Goal: Task Accomplishment & Management: Manage account settings

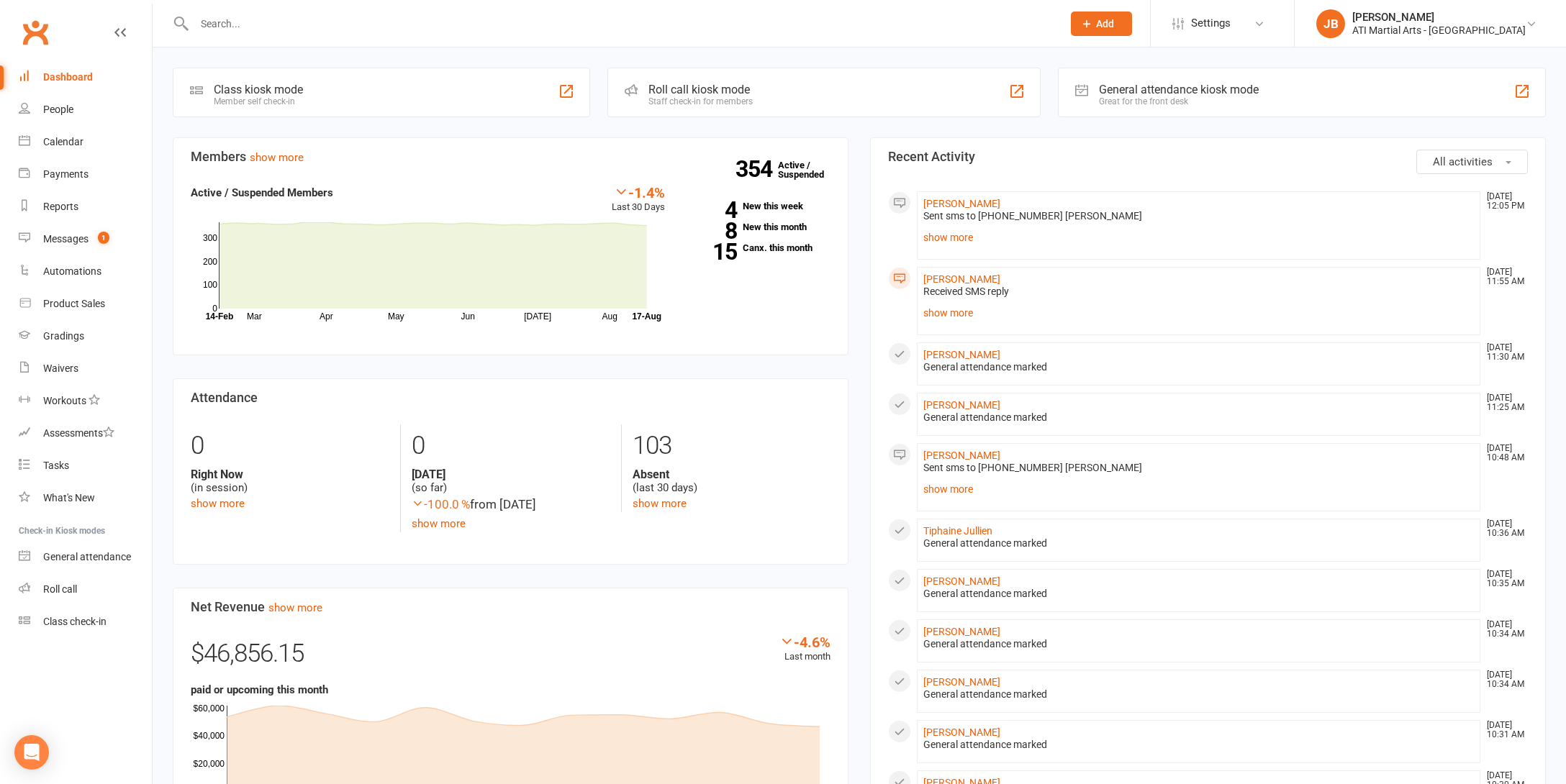
click at [227, 14] on input "text" at bounding box center [621, 23] width 862 height 20
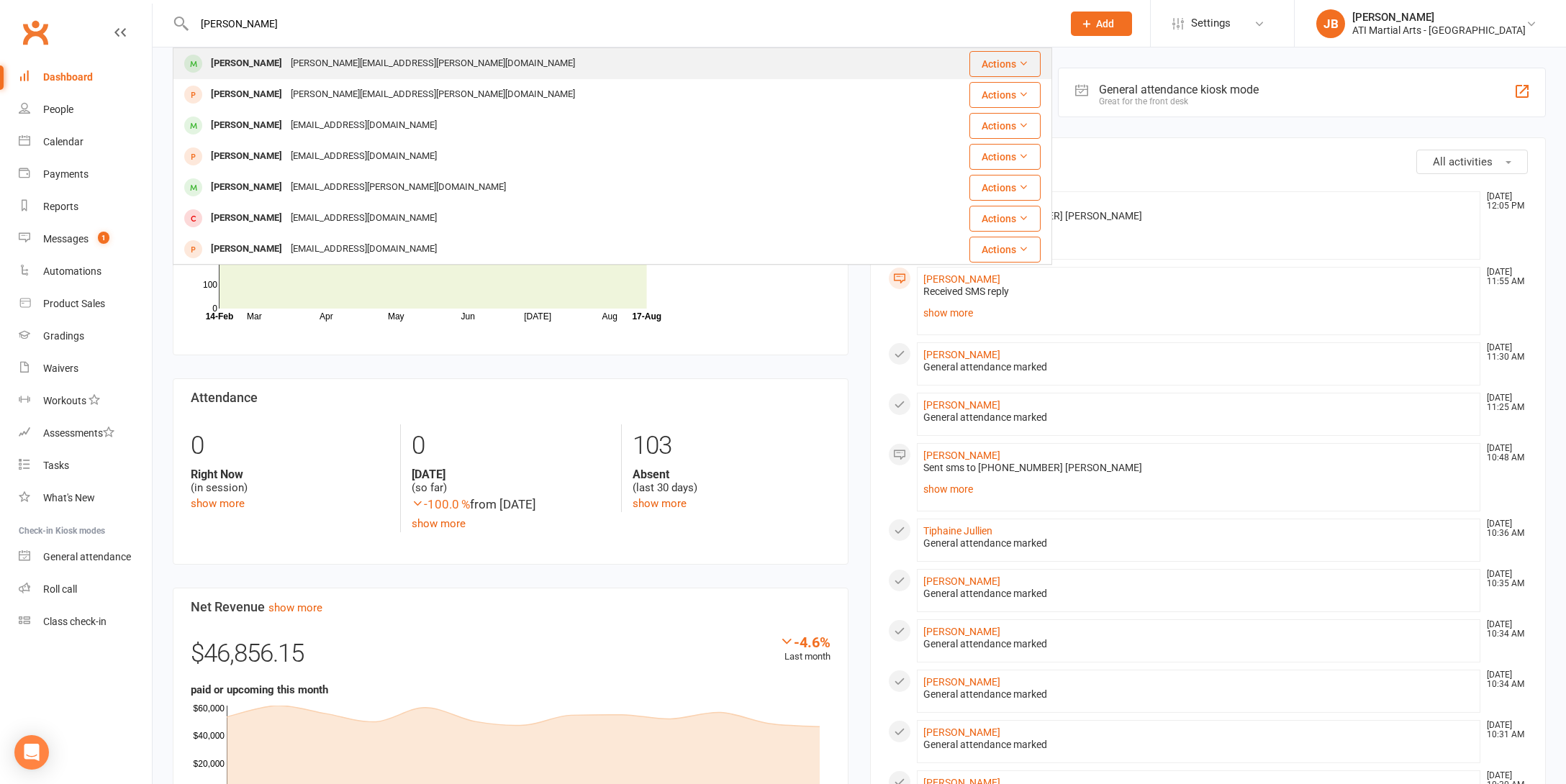
type input "[PERSON_NAME]"
click at [255, 66] on div "[PERSON_NAME]" at bounding box center [247, 64] width 80 height 21
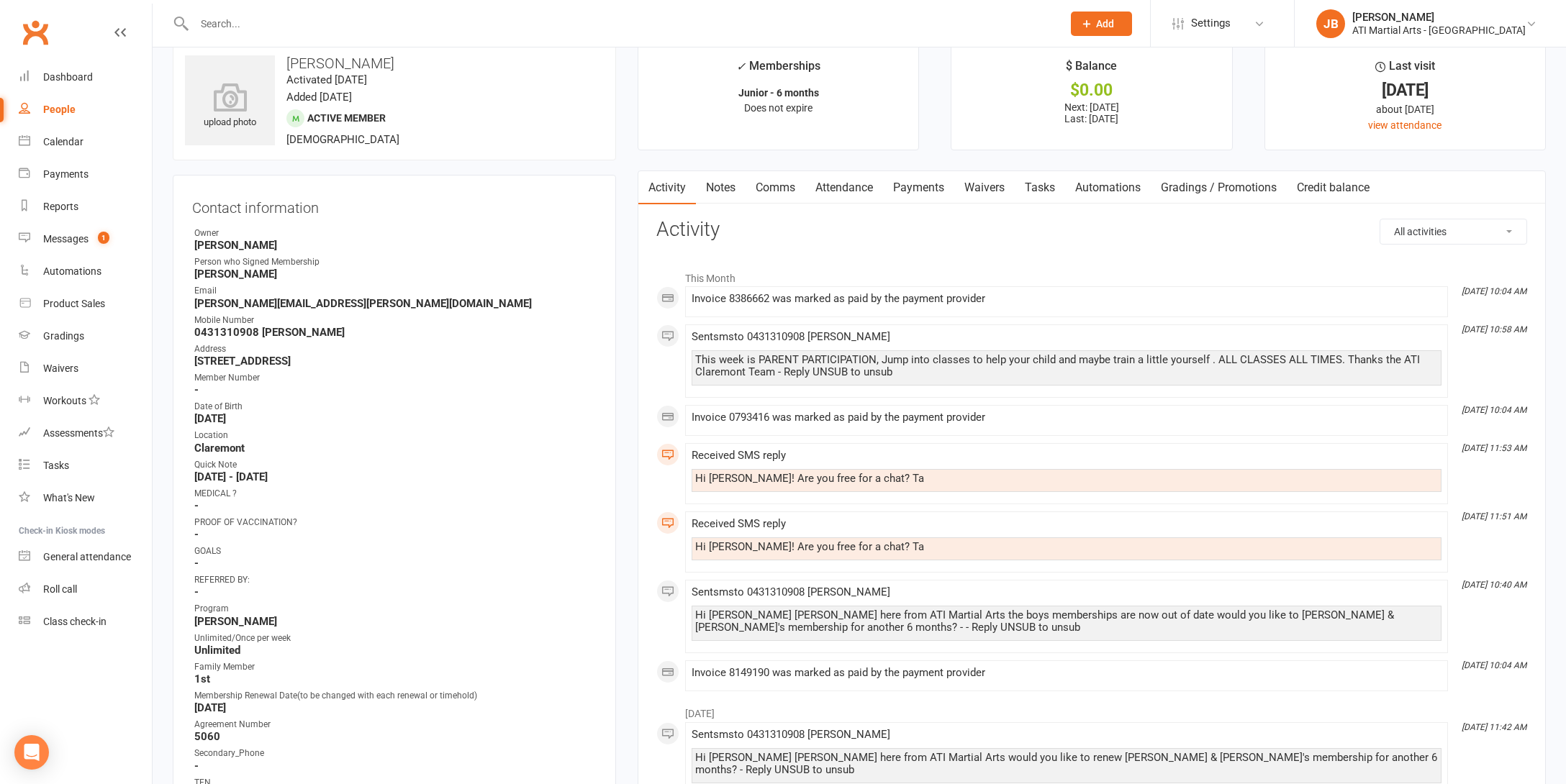
scroll to position [27, 0]
click at [916, 188] on link "Payments" at bounding box center [918, 184] width 71 height 33
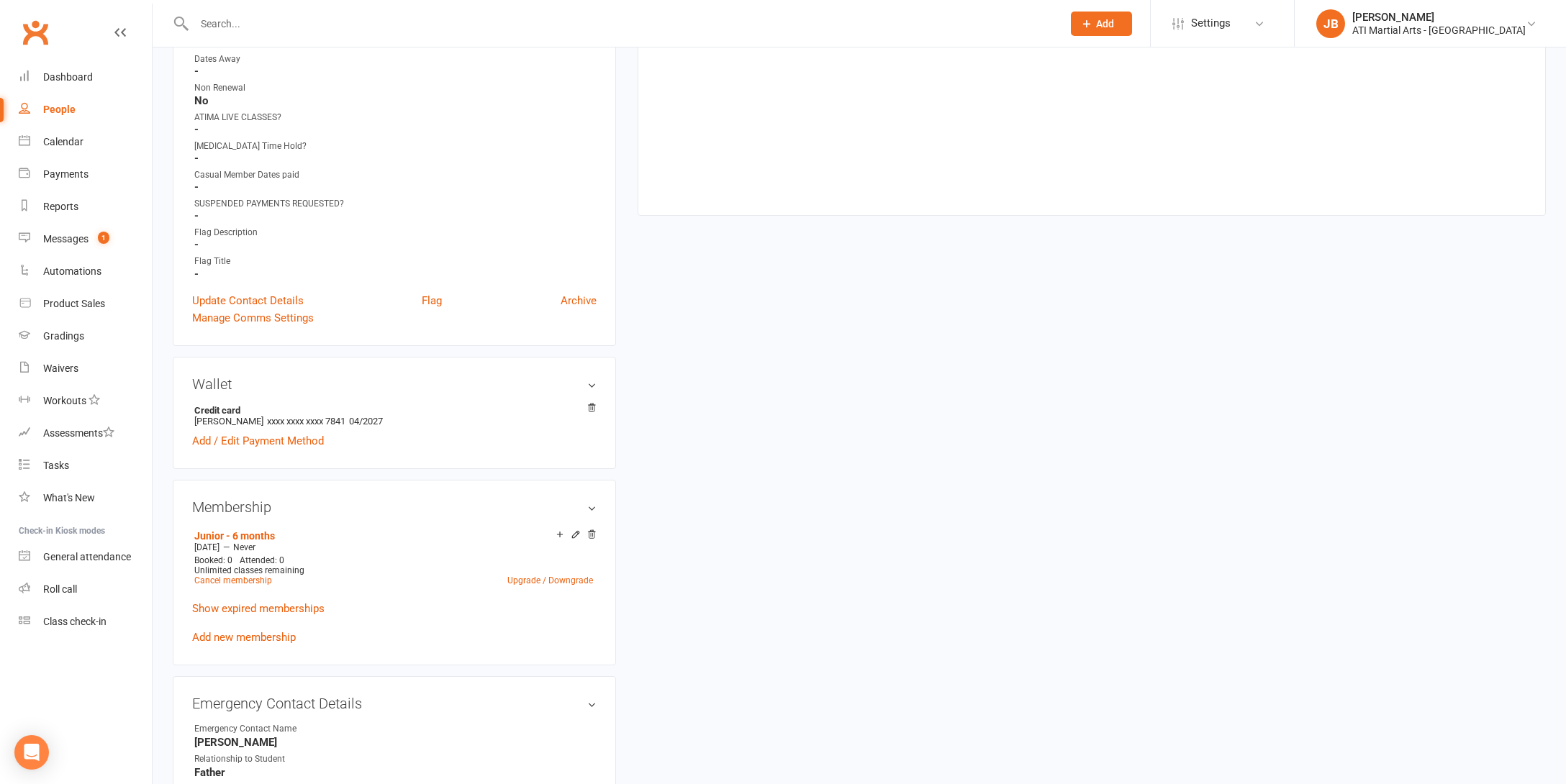
scroll to position [900, 0]
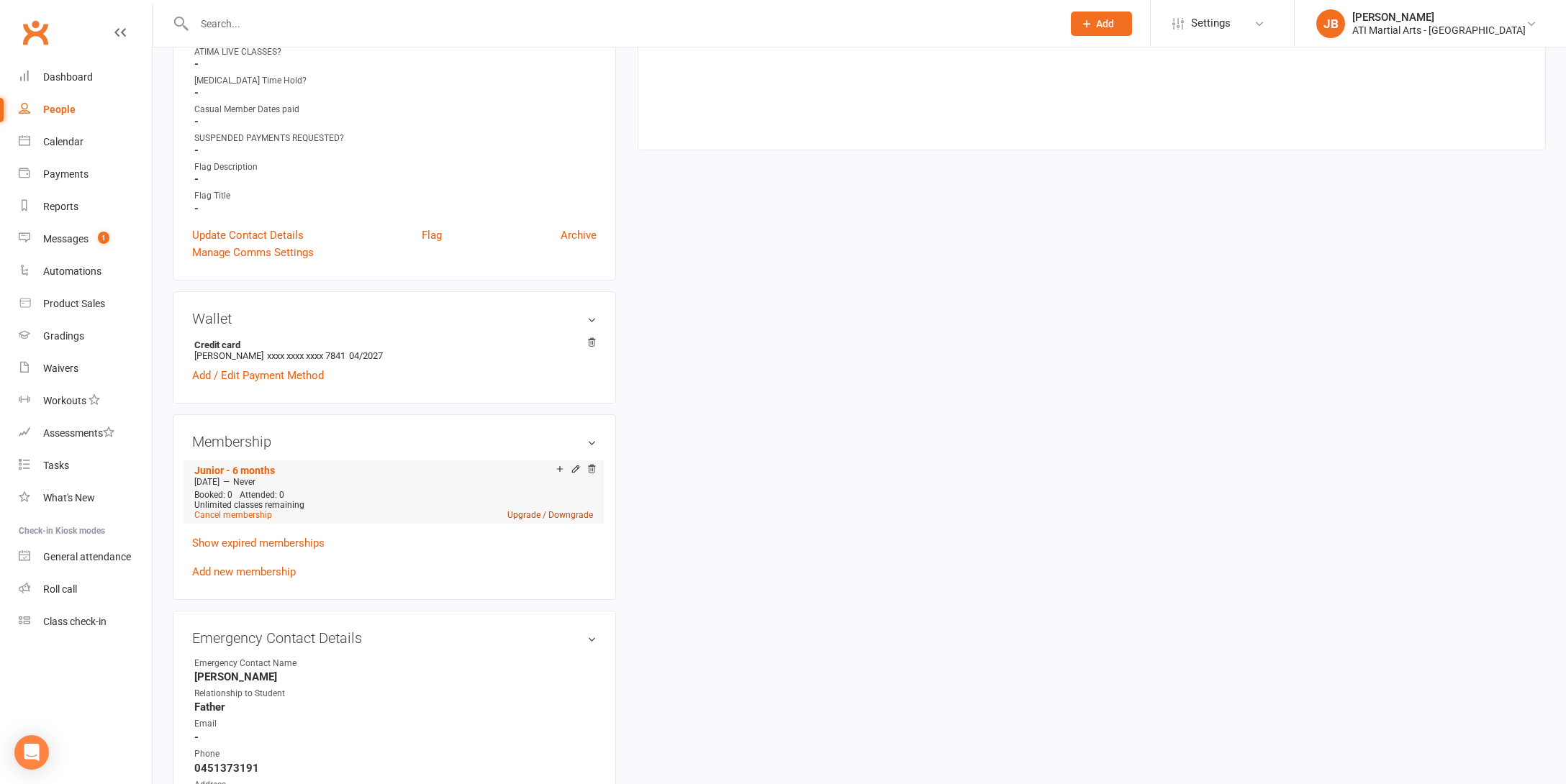
click at [526, 512] on link "Upgrade / Downgrade" at bounding box center [550, 515] width 86 height 10
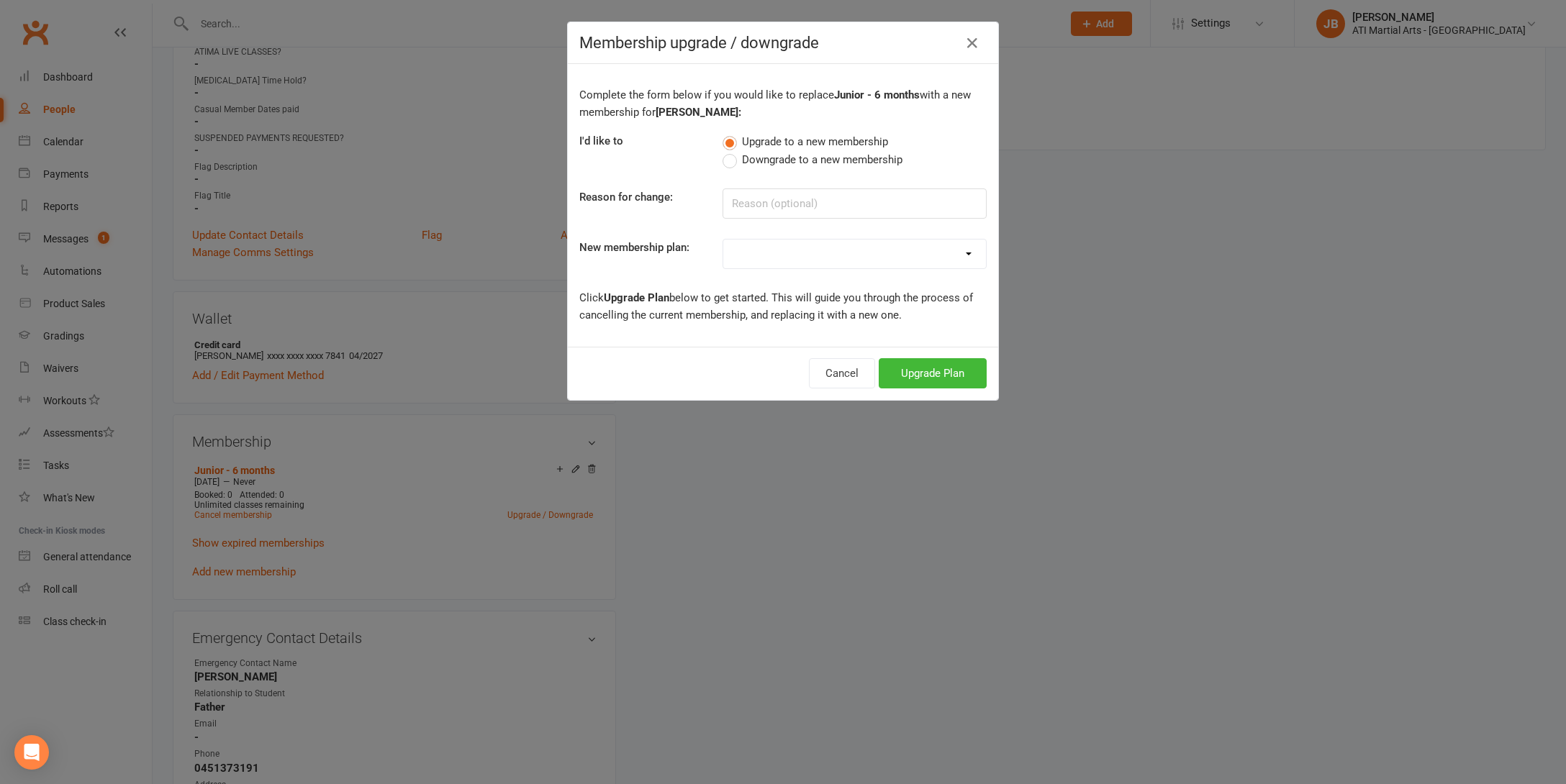
select select "41"
click at [927, 370] on button "Upgrade Plan" at bounding box center [933, 373] width 108 height 30
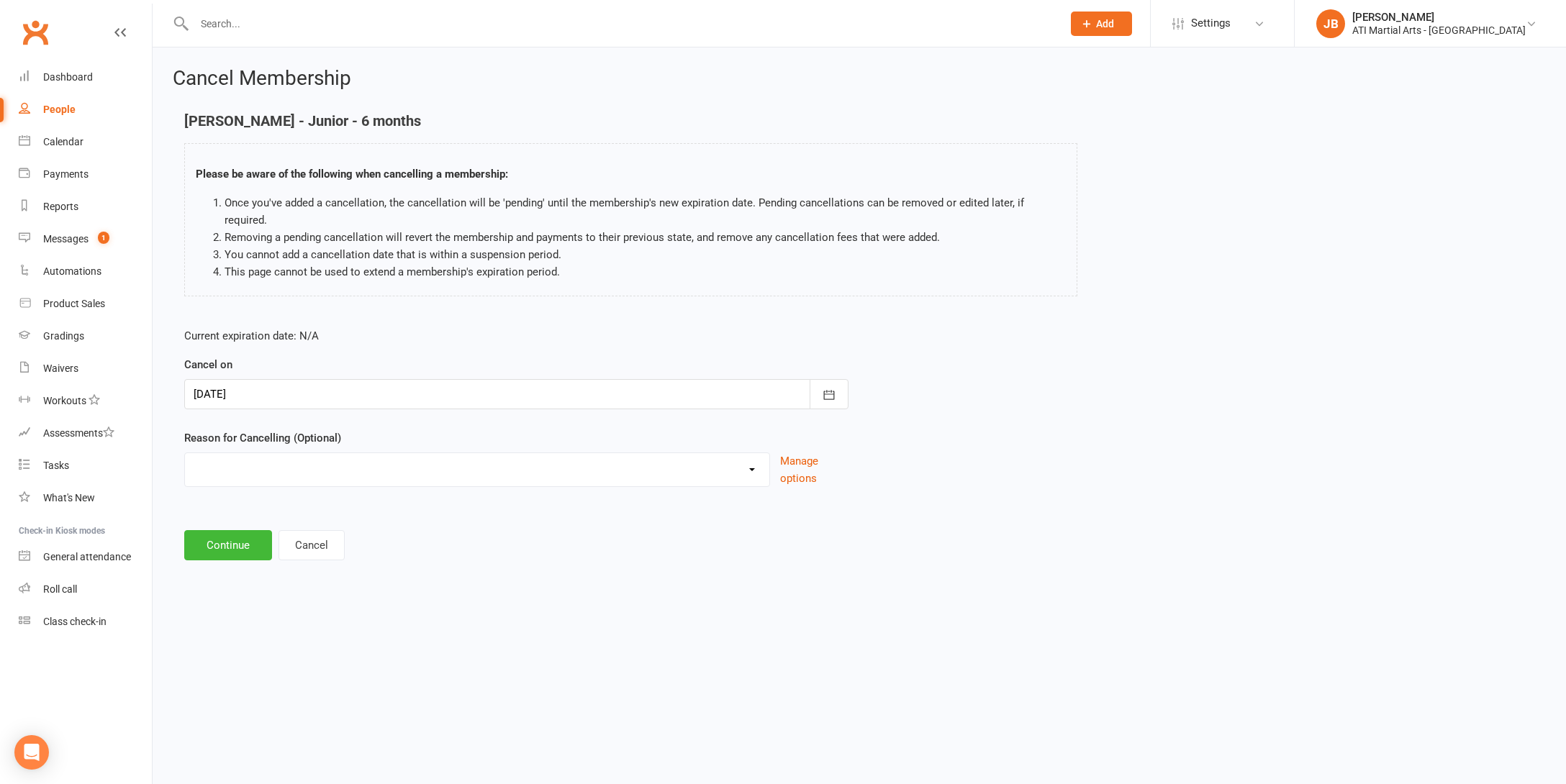
select select "2"
click at [241, 530] on input at bounding box center [516, 545] width 664 height 30
type input "Renewal Loaded"
click at [238, 603] on button "Continue" at bounding box center [228, 618] width 88 height 30
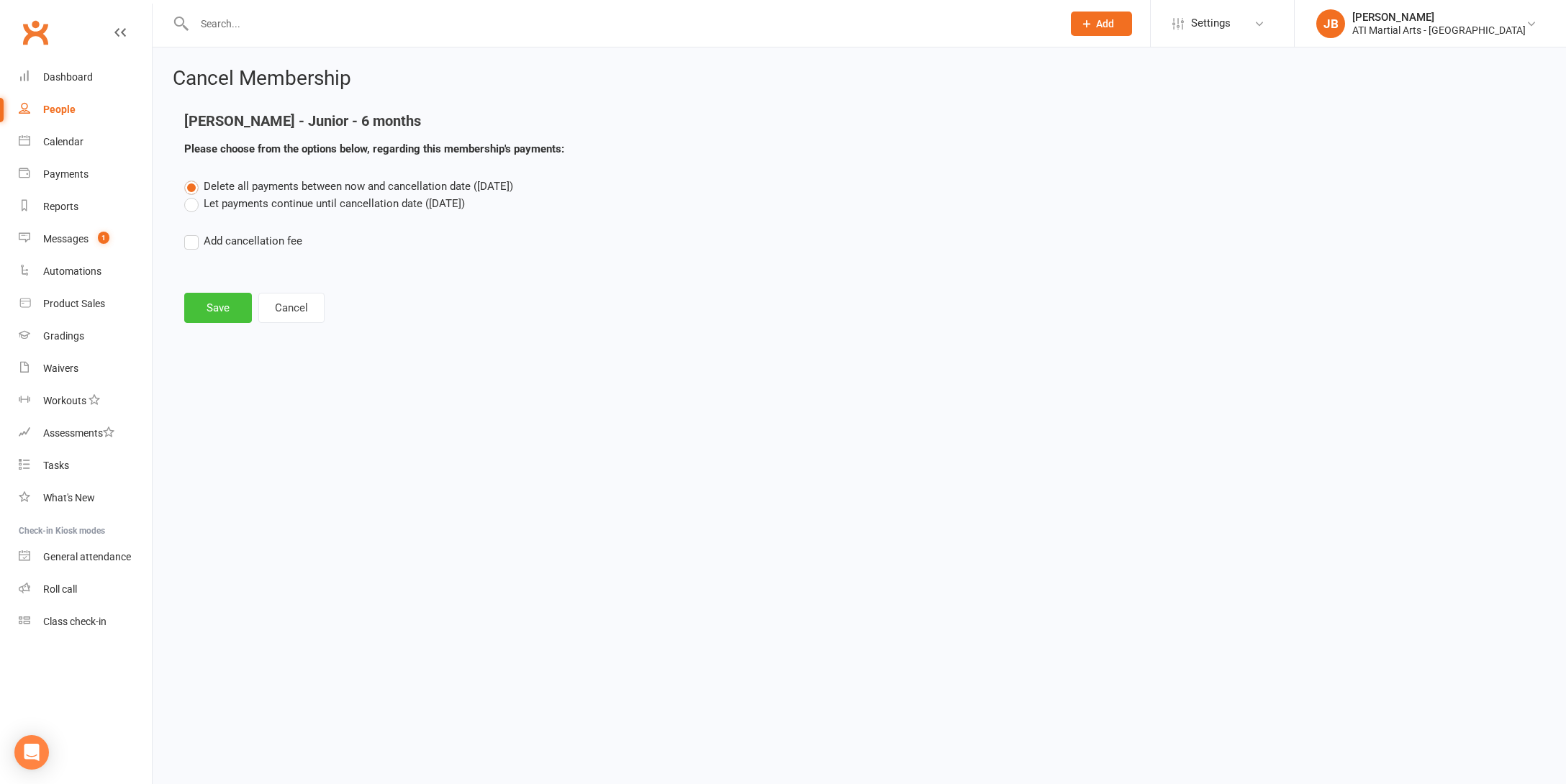
click at [235, 307] on button "Save" at bounding box center [218, 308] width 67 height 30
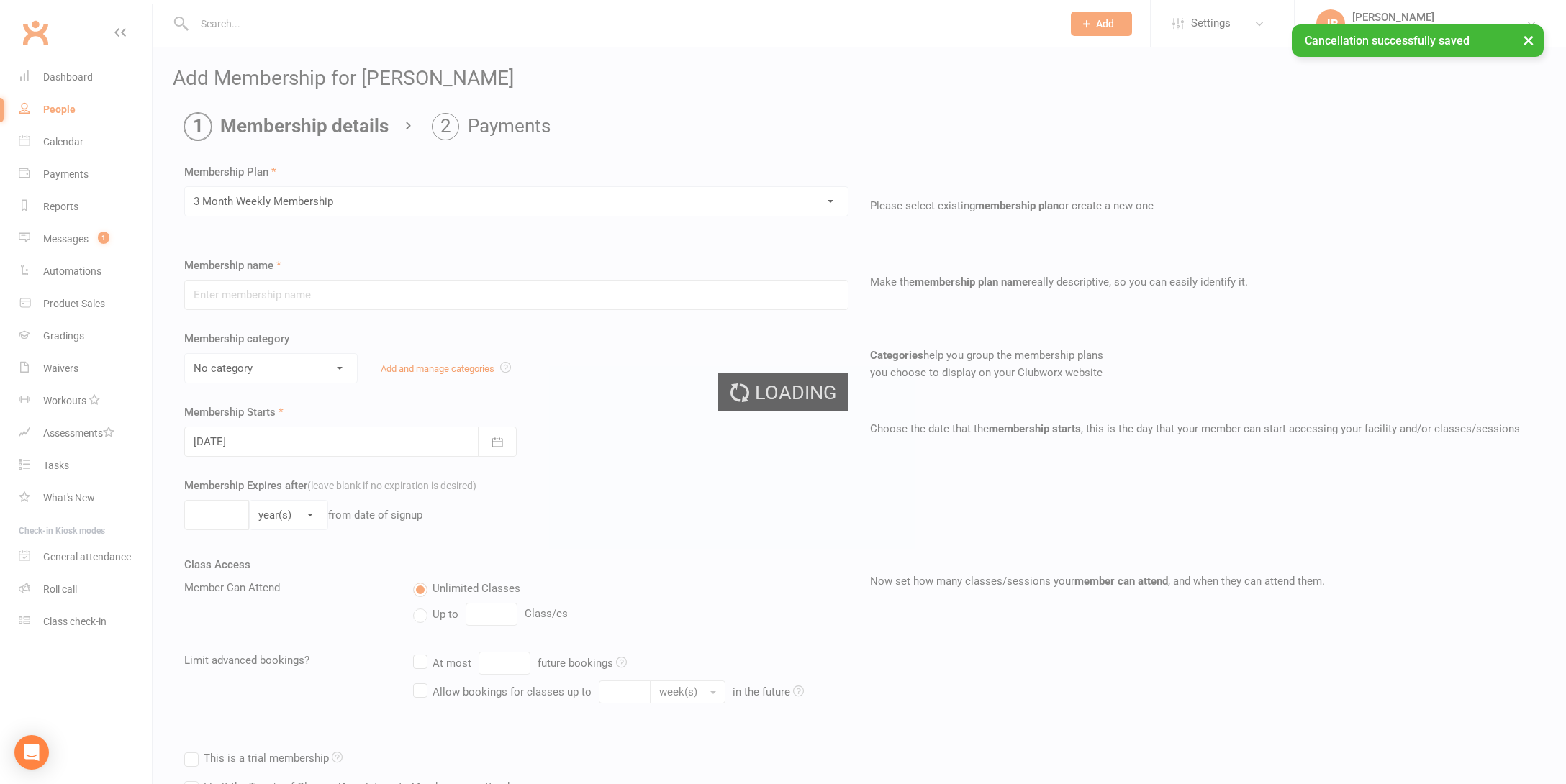
type input "3 Month Weekly Membership"
select select "16"
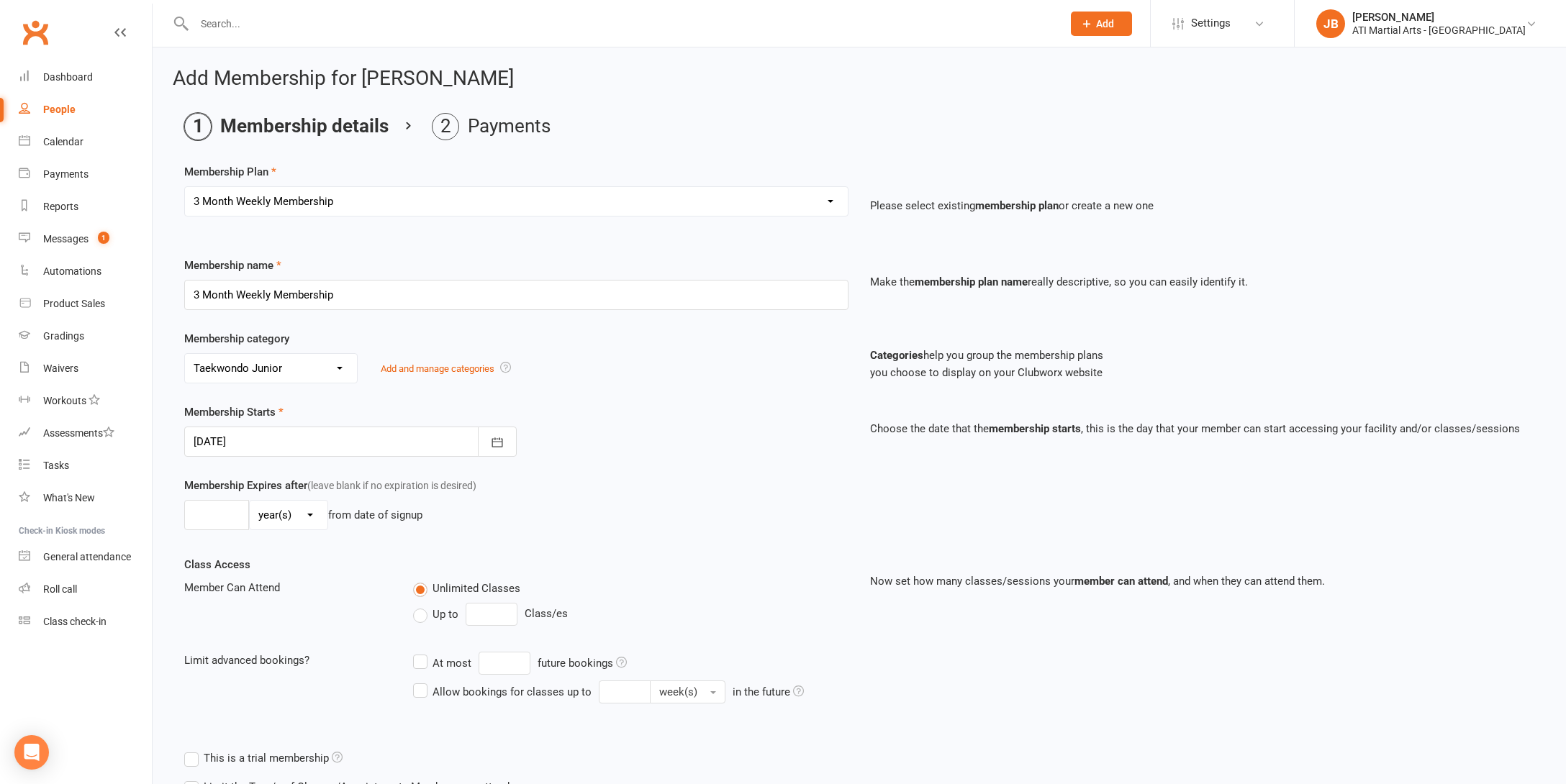
click at [299, 440] on div at bounding box center [350, 441] width 332 height 30
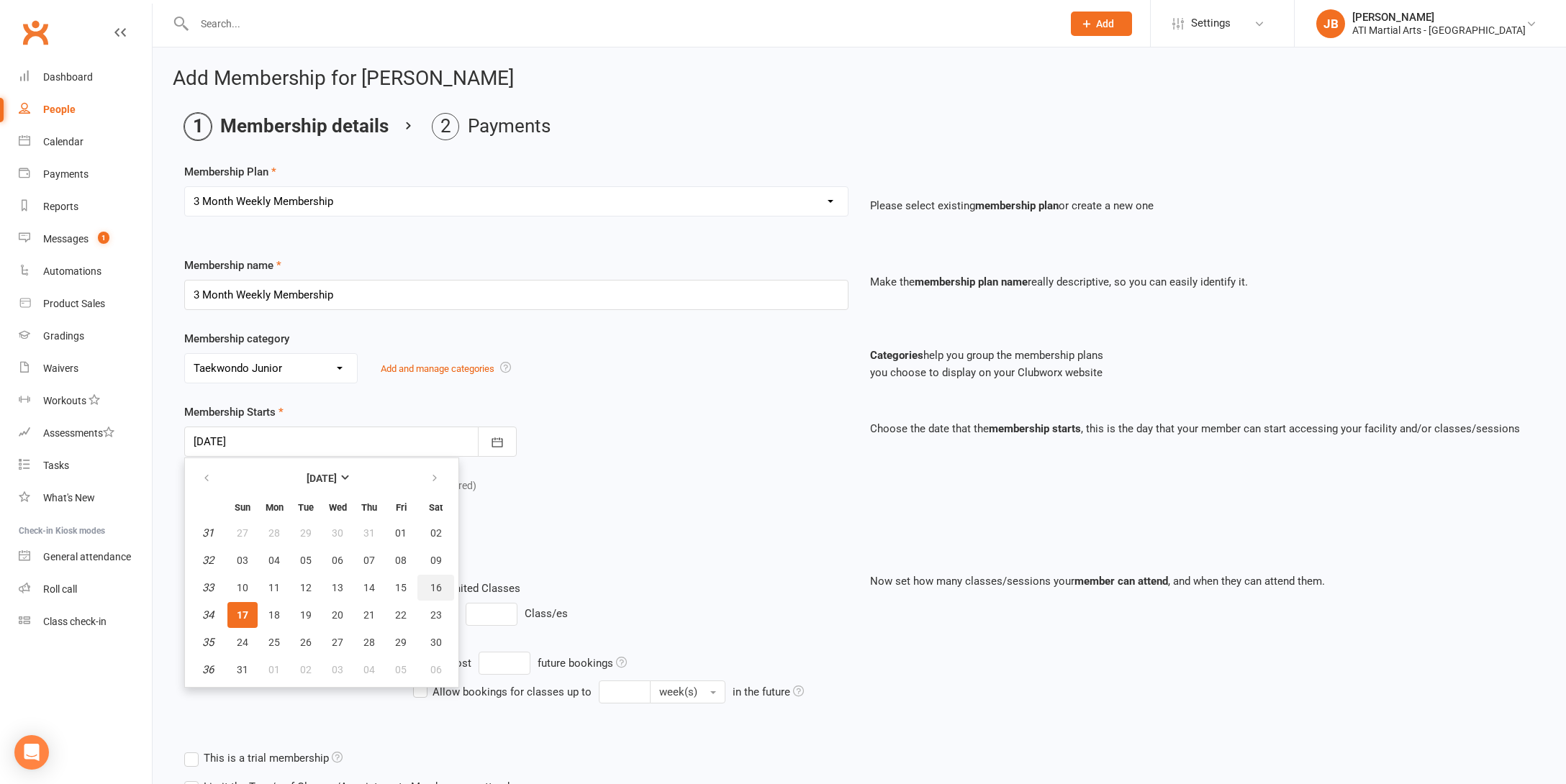
click at [438, 589] on span "16" at bounding box center [436, 588] width 12 height 12
type input "[DATE]"
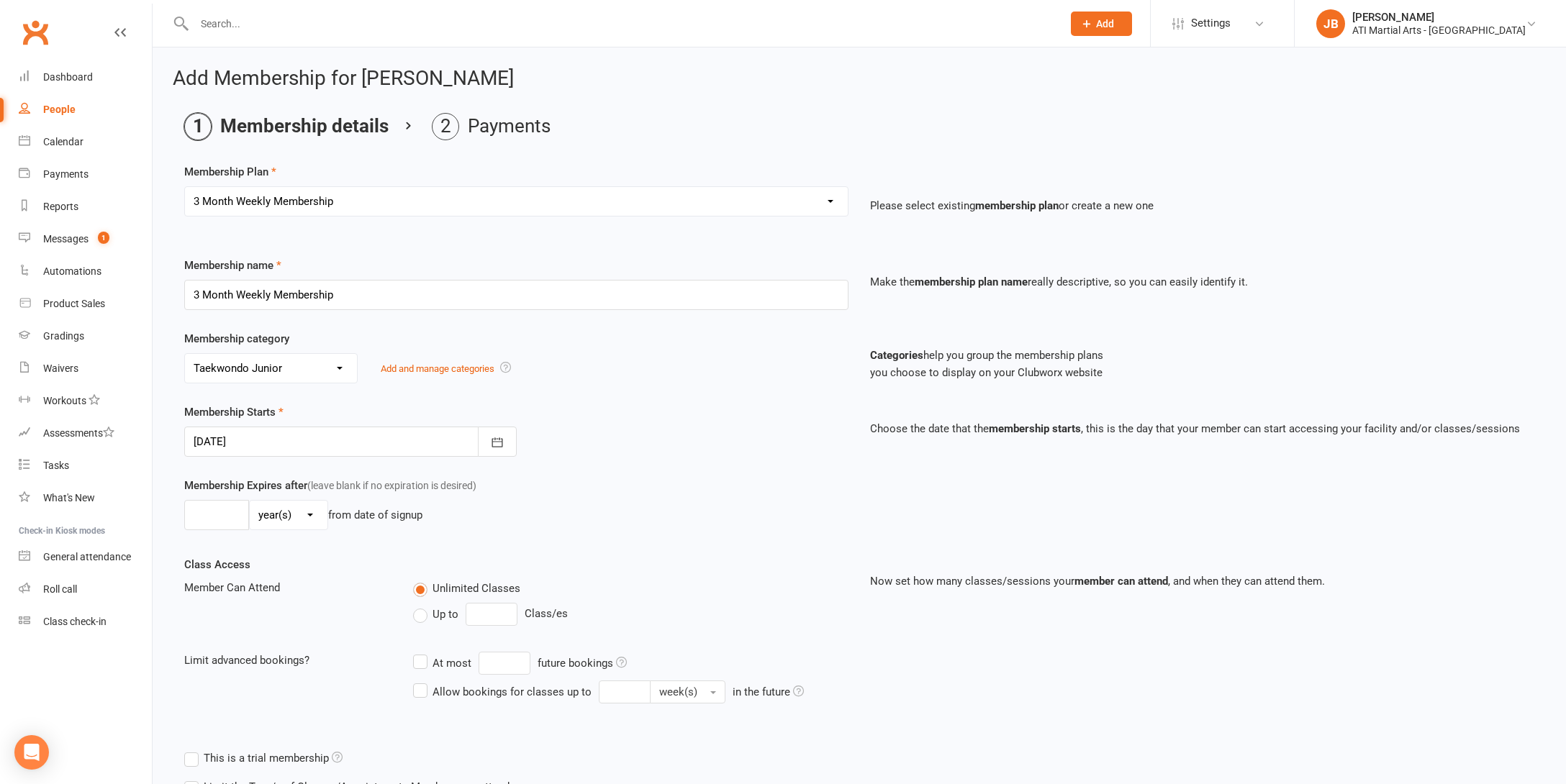
scroll to position [149, 0]
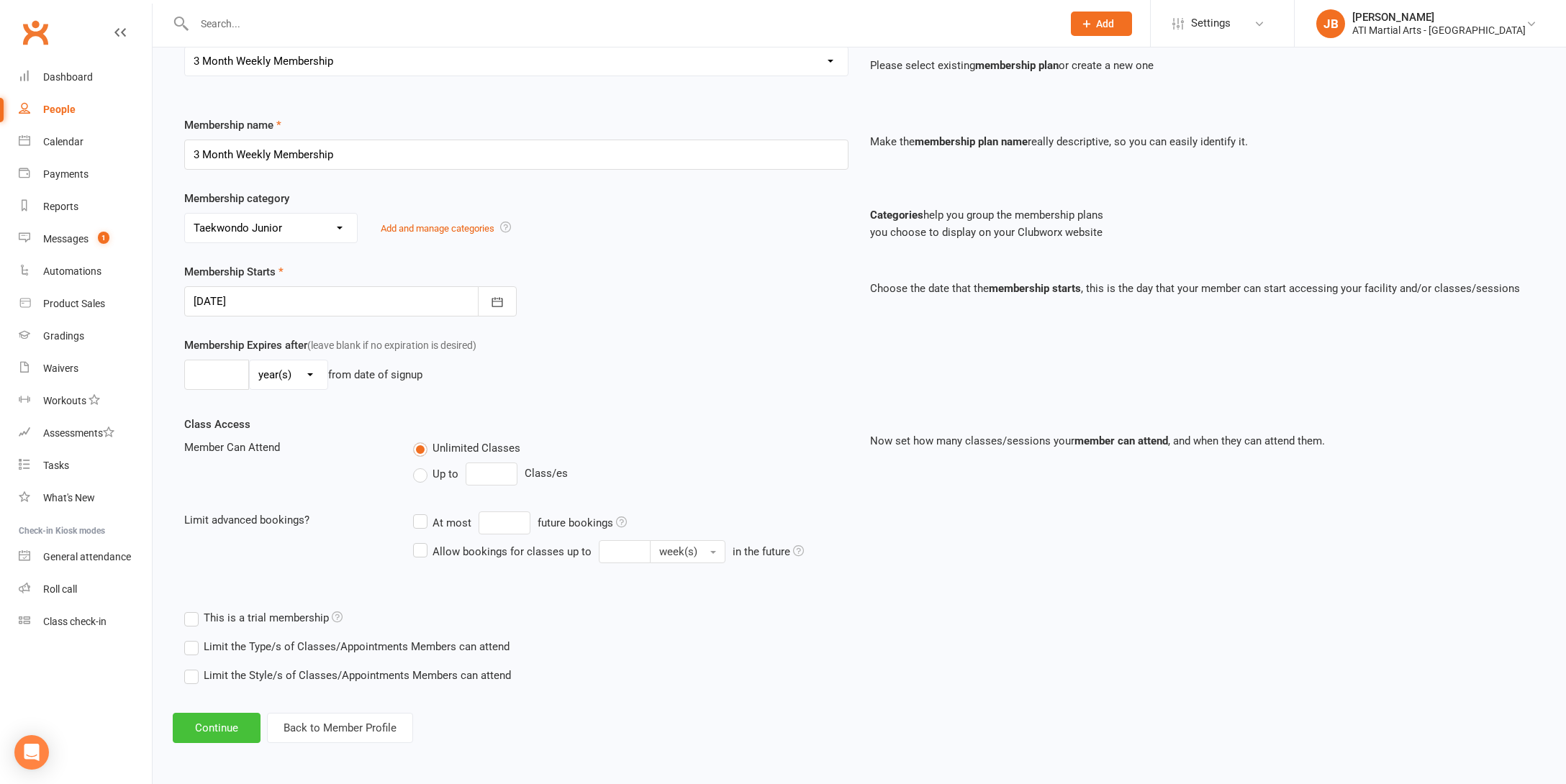
click at [225, 719] on button "Continue" at bounding box center [216, 728] width 88 height 30
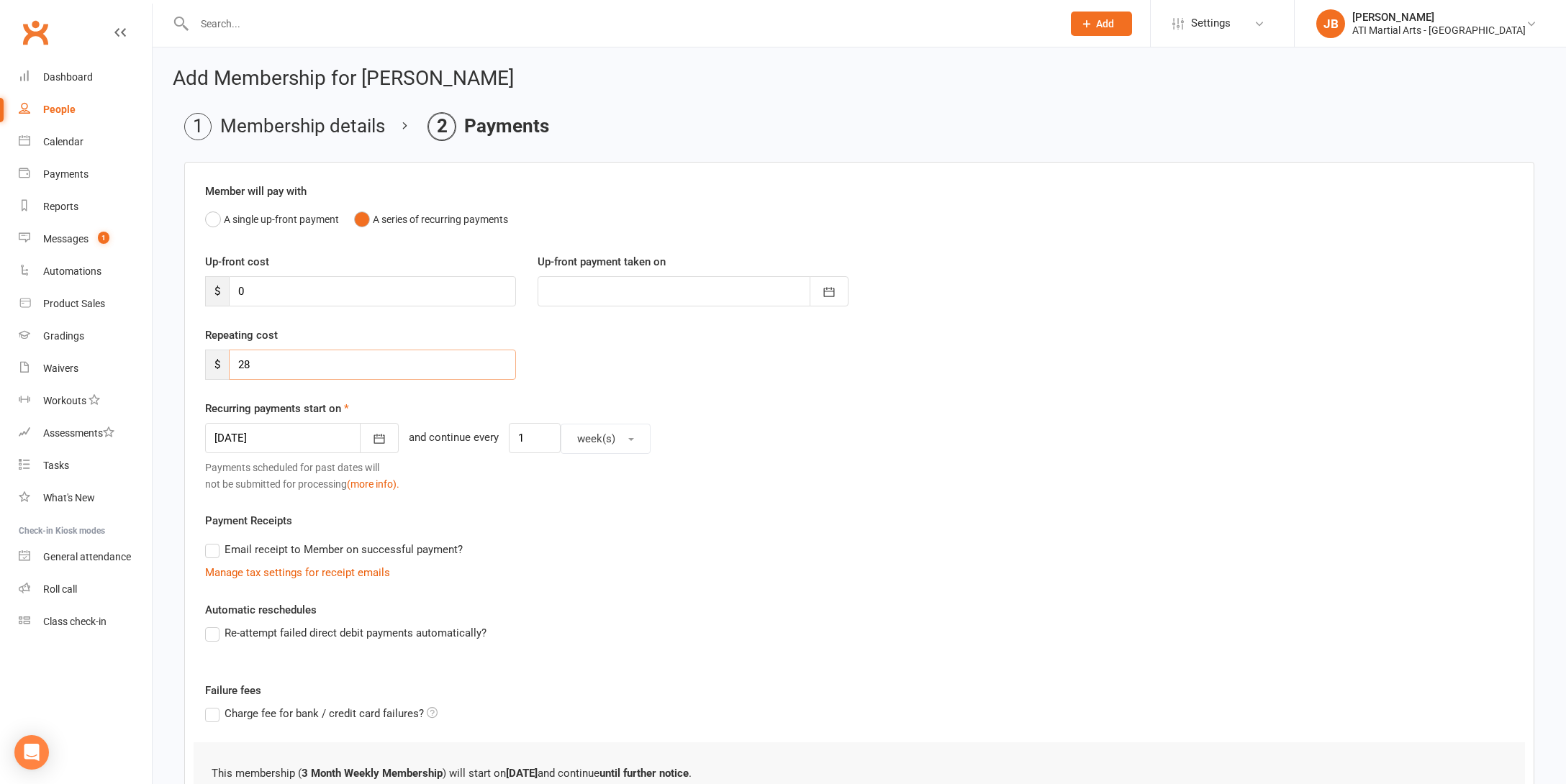
click at [254, 364] on input "28" at bounding box center [372, 364] width 287 height 30
type input "2"
type input "31"
click at [285, 444] on div at bounding box center [301, 438] width 193 height 30
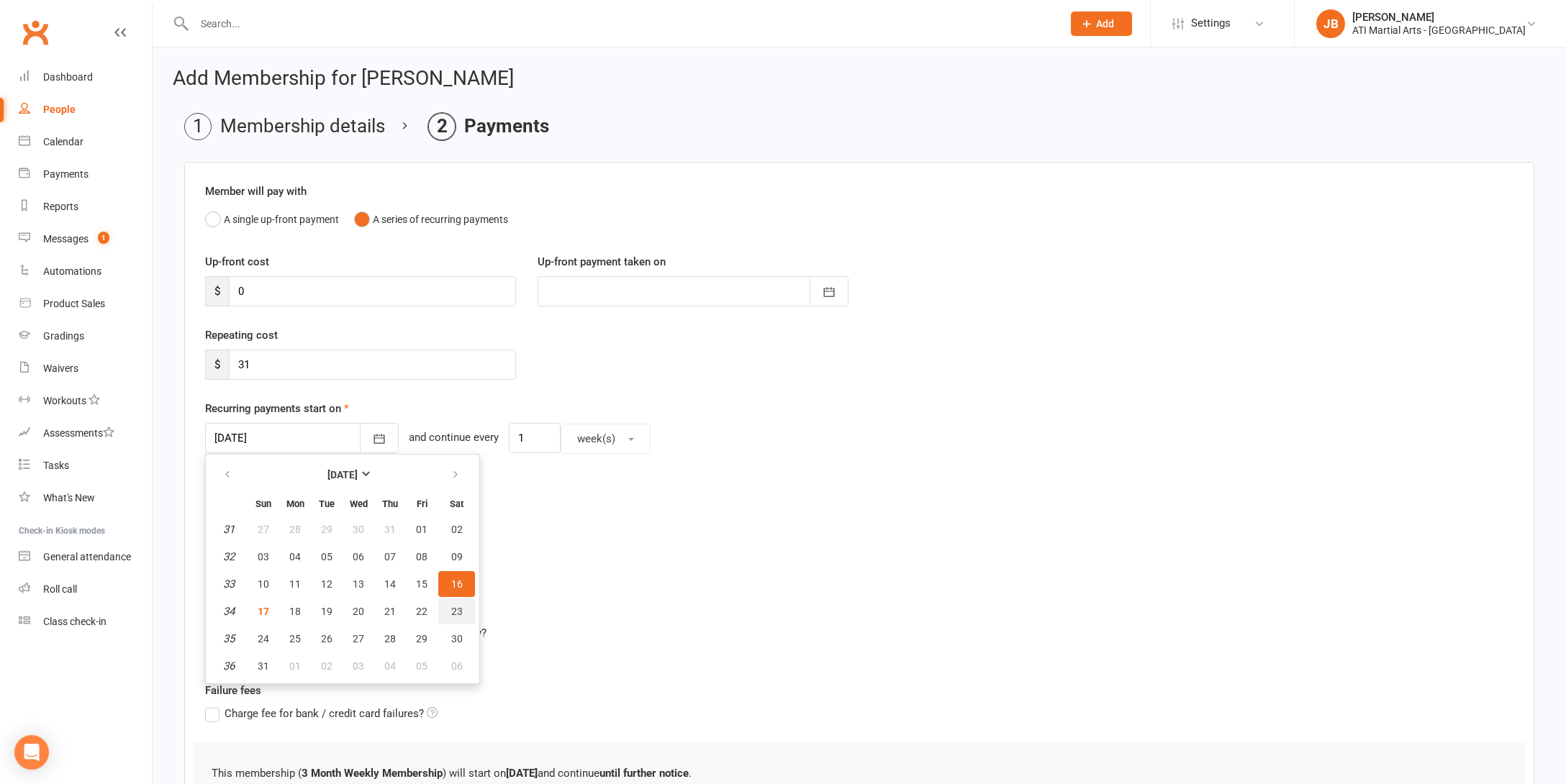
click at [456, 614] on span "23" at bounding box center [457, 612] width 12 height 12
type input "[DATE]"
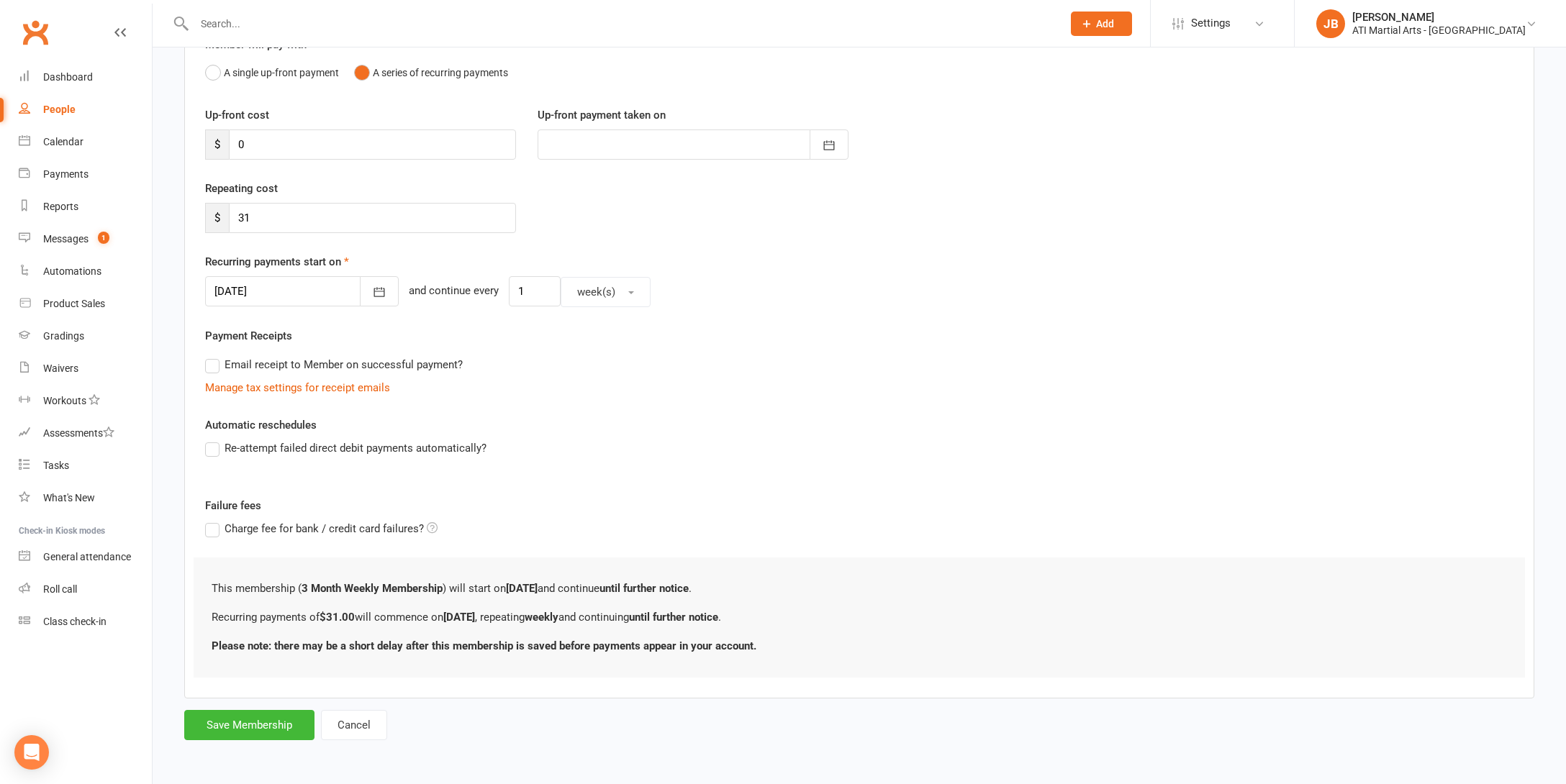
scroll to position [158, 0]
click at [272, 712] on button "Save Membership" at bounding box center [250, 725] width 130 height 30
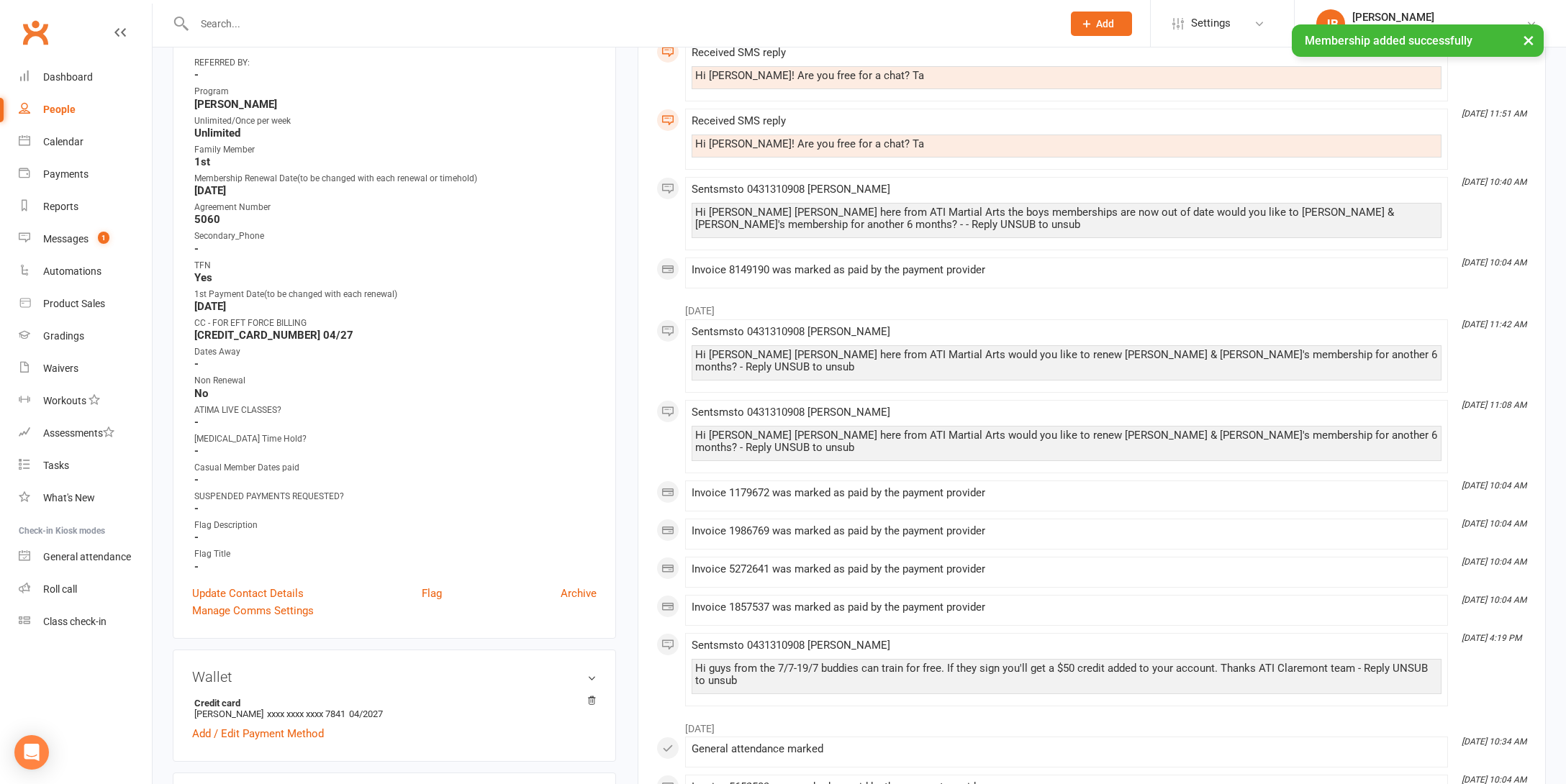
scroll to position [549, 0]
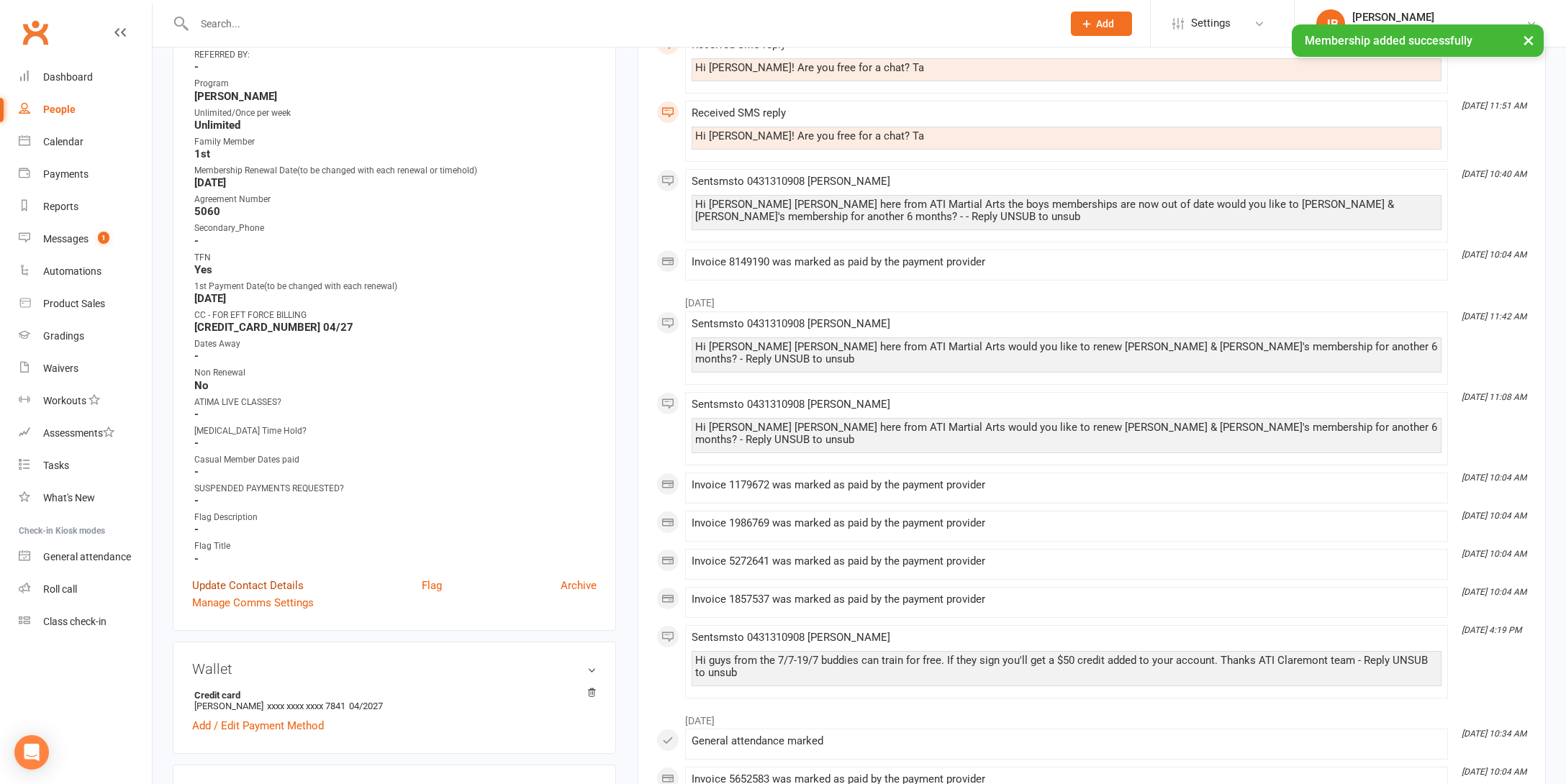
click at [246, 583] on link "Update Contact Details" at bounding box center [247, 585] width 112 height 17
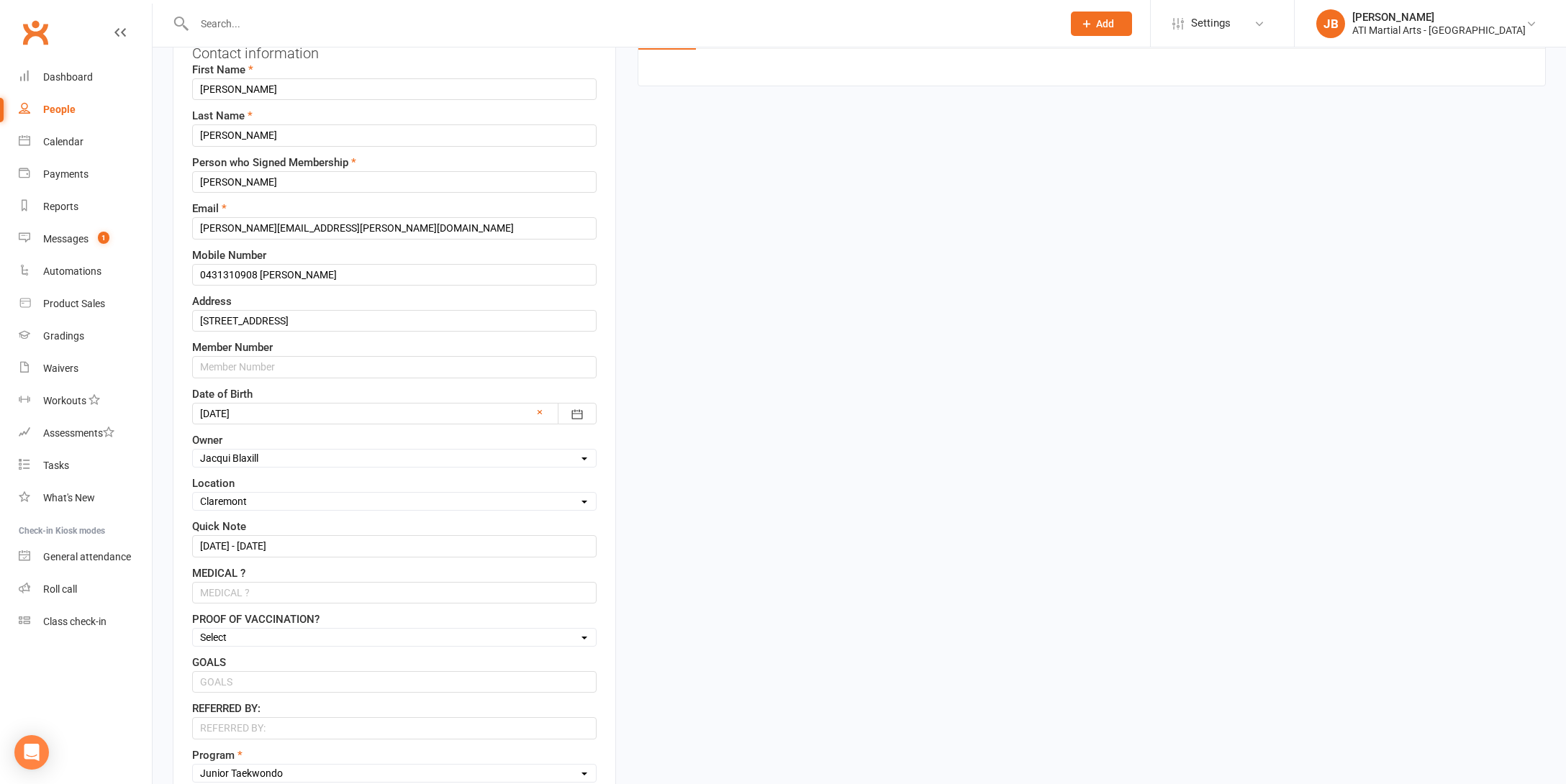
scroll to position [180, 0]
click at [290, 546] on input "29/1/25 - 29/7/25" at bounding box center [394, 545] width 404 height 21
type input "2"
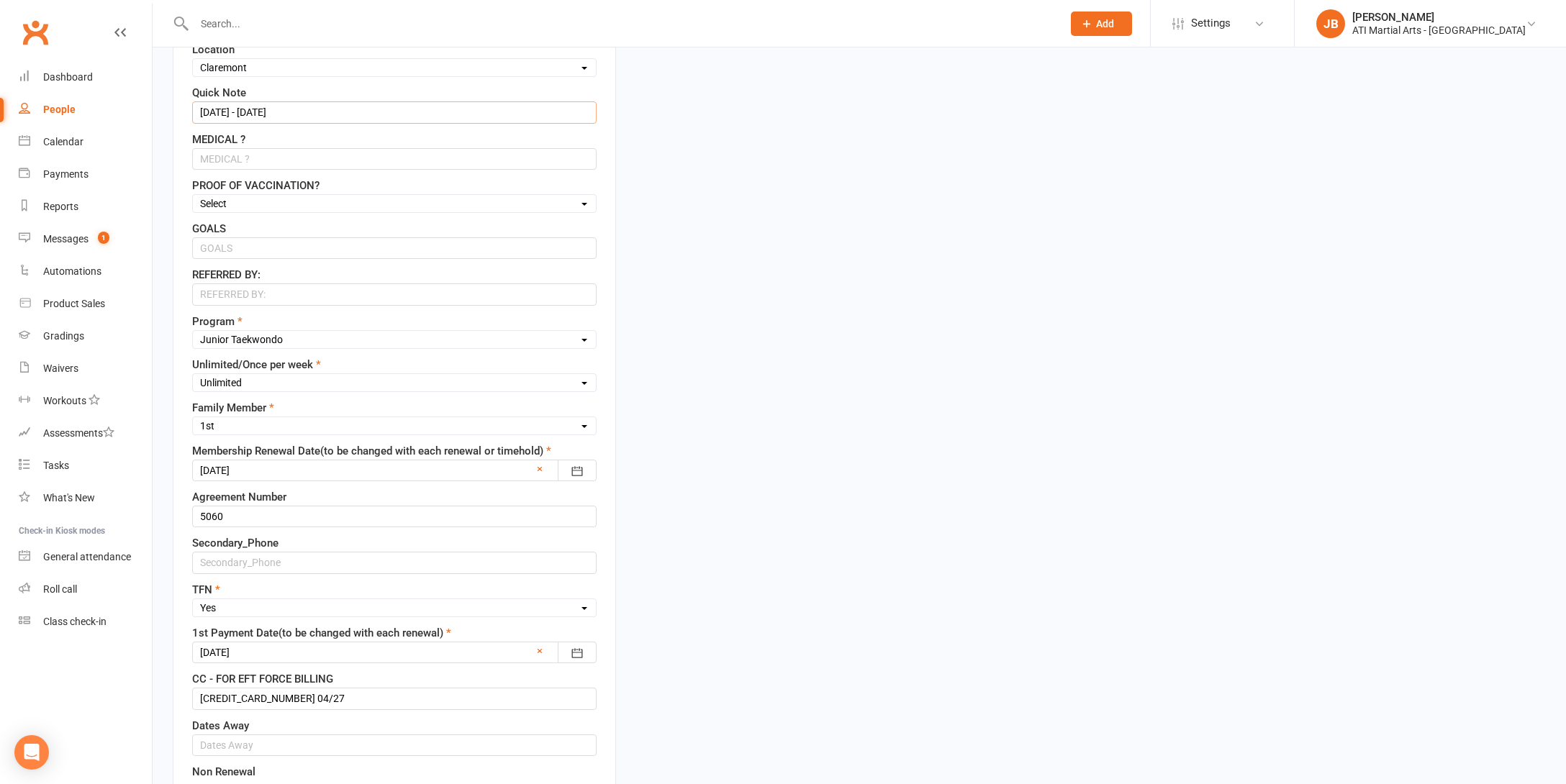
scroll to position [610, 0]
type input "16/8/25 - 16/11/25"
select select "Once Per week"
click at [261, 471] on div at bounding box center [394, 473] width 404 height 21
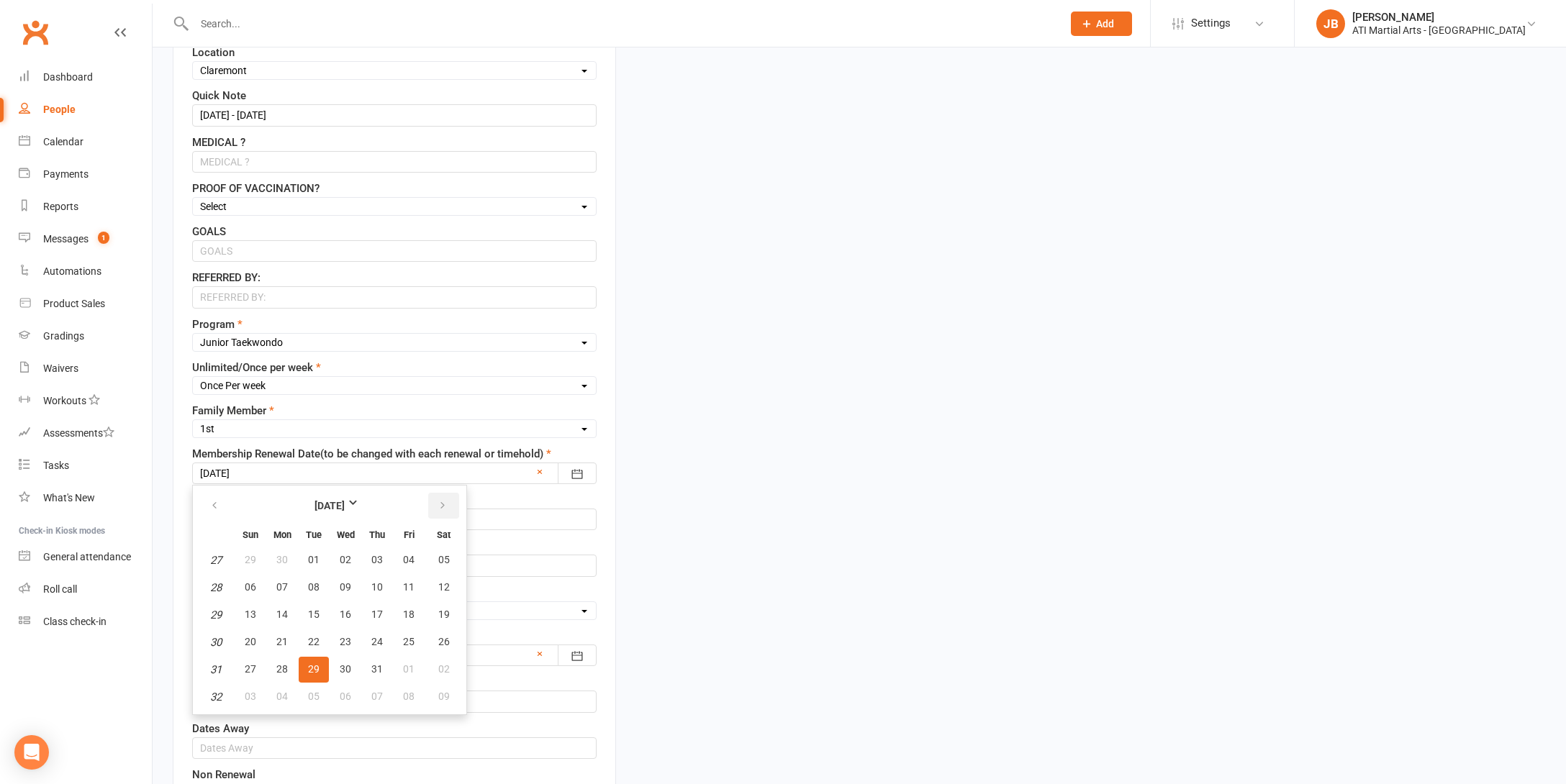
click at [446, 503] on icon "button" at bounding box center [443, 506] width 10 height 12
click at [366, 503] on strong "[DATE]" at bounding box center [330, 505] width 83 height 16
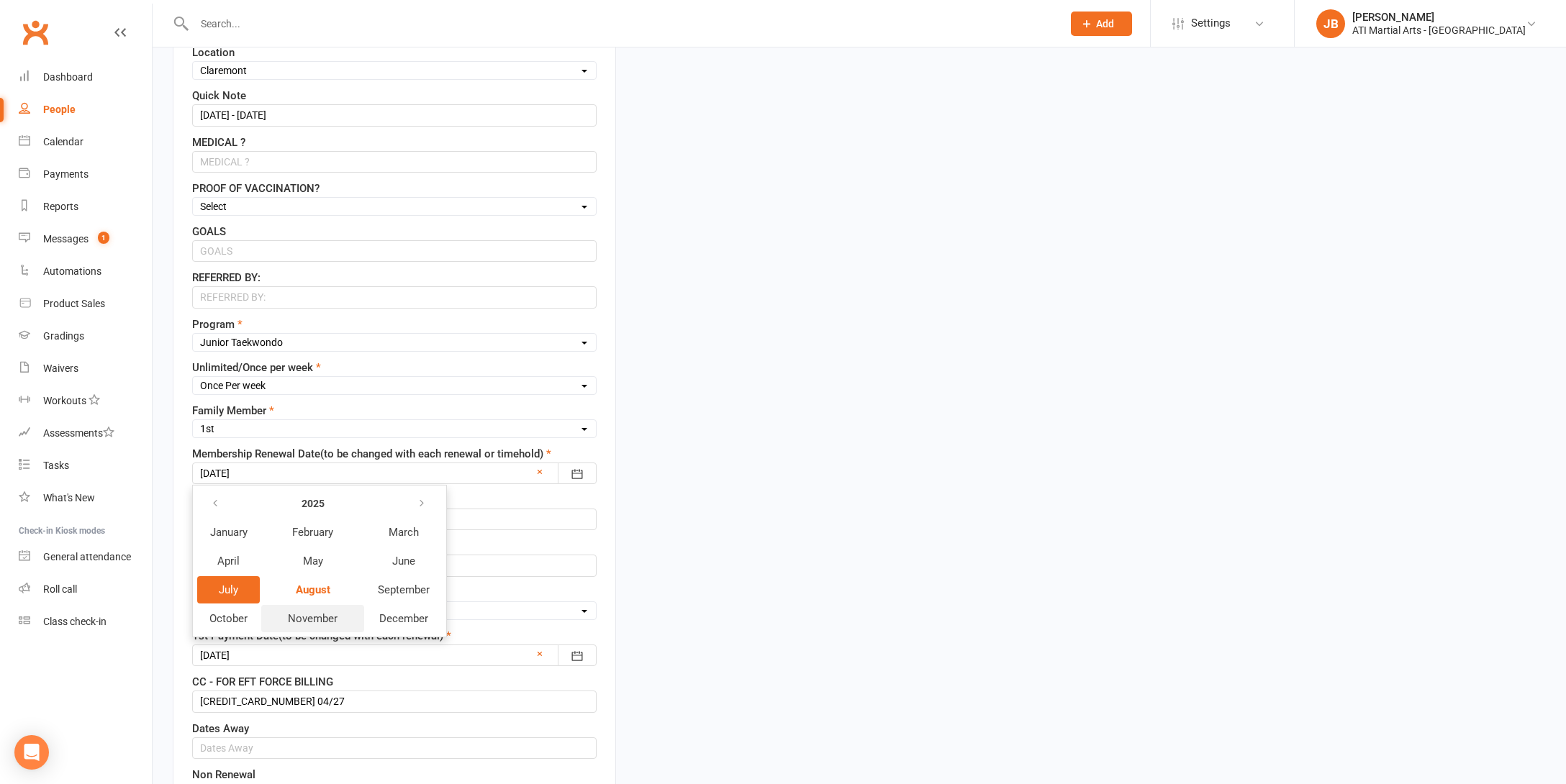
click at [321, 618] on span "November" at bounding box center [312, 618] width 50 height 13
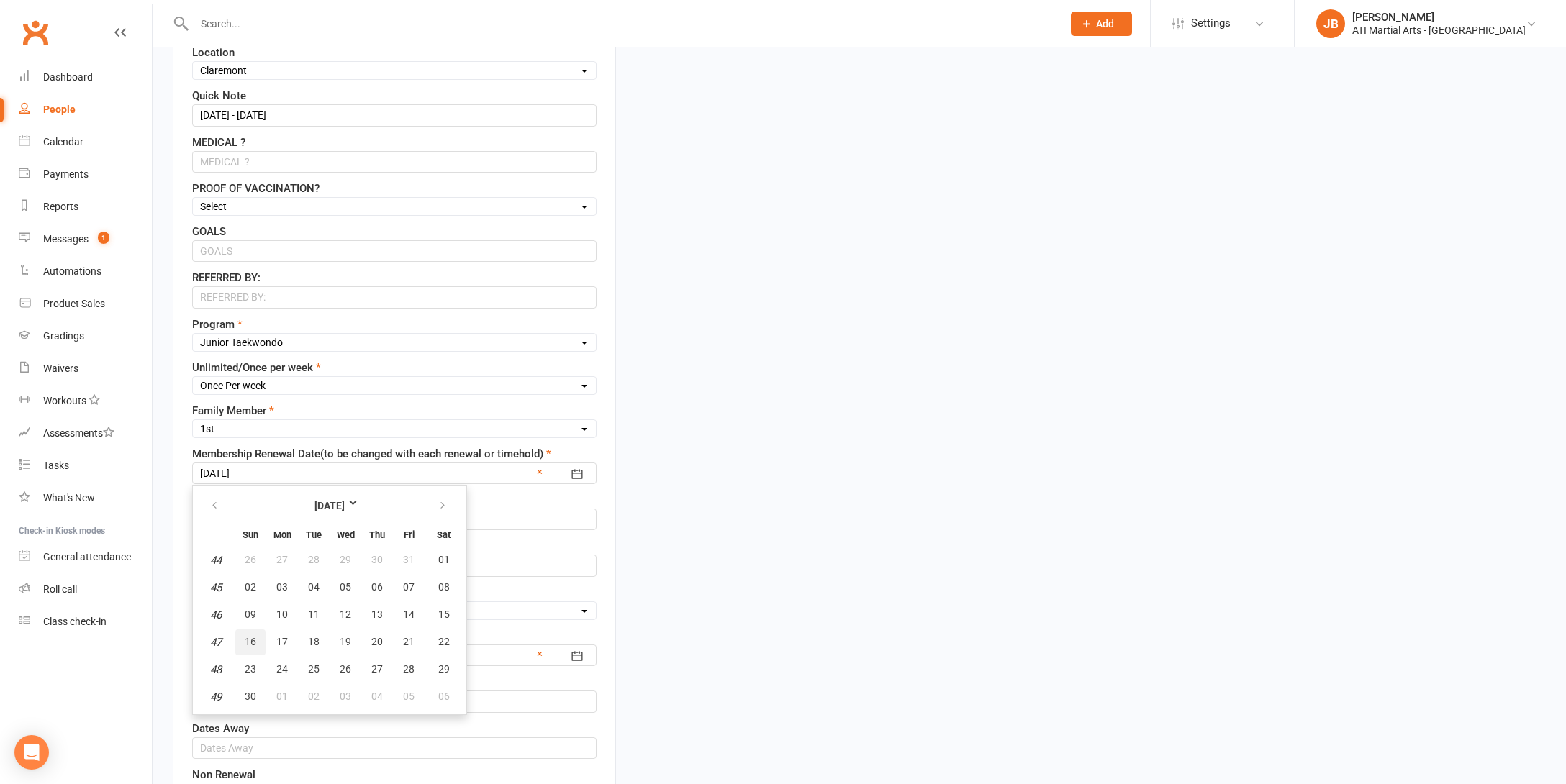
click at [252, 643] on span "16" at bounding box center [250, 642] width 12 height 12
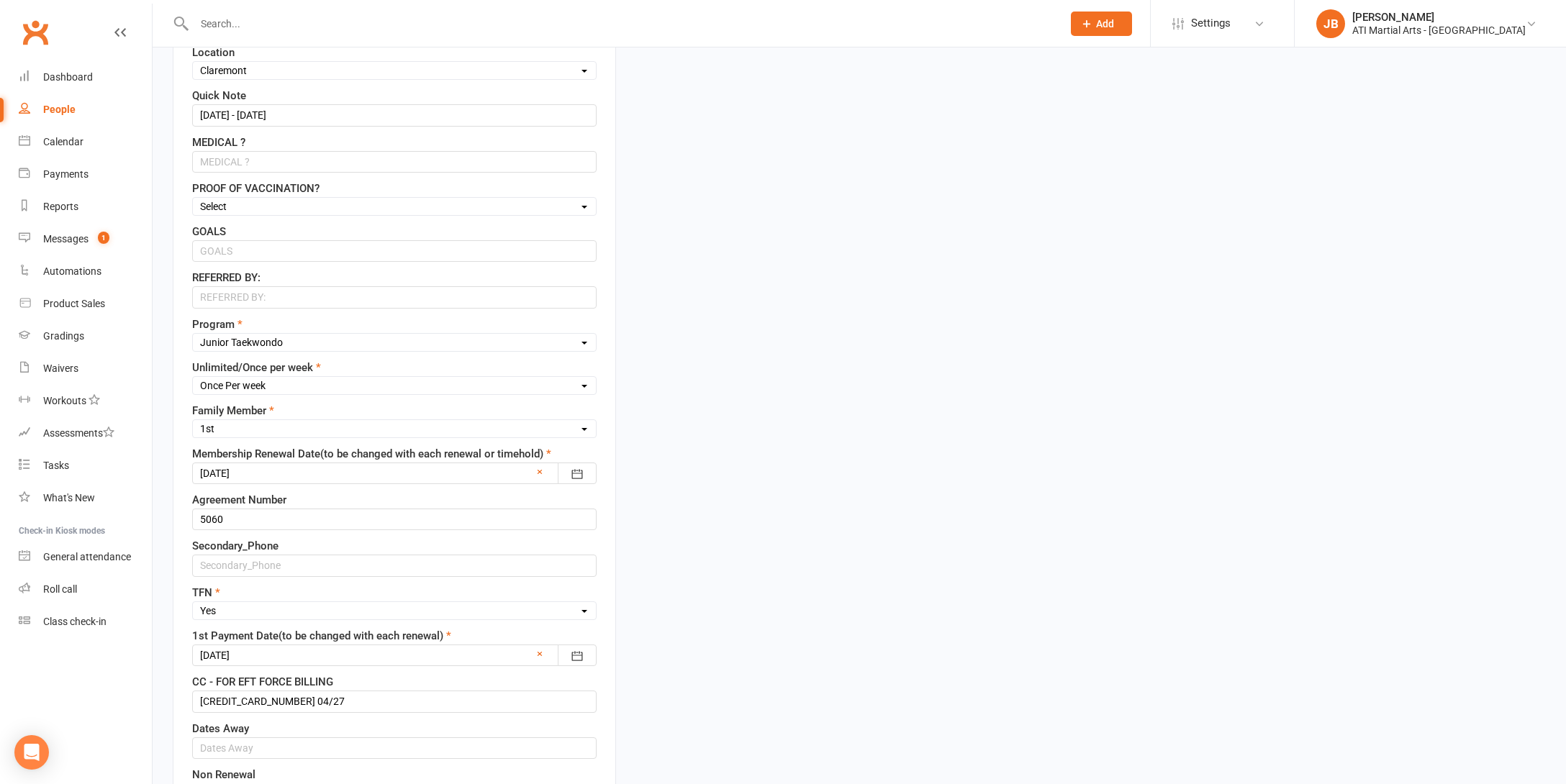
type input "16 Nov 2025"
click at [234, 520] on input "5060" at bounding box center [394, 519] width 404 height 21
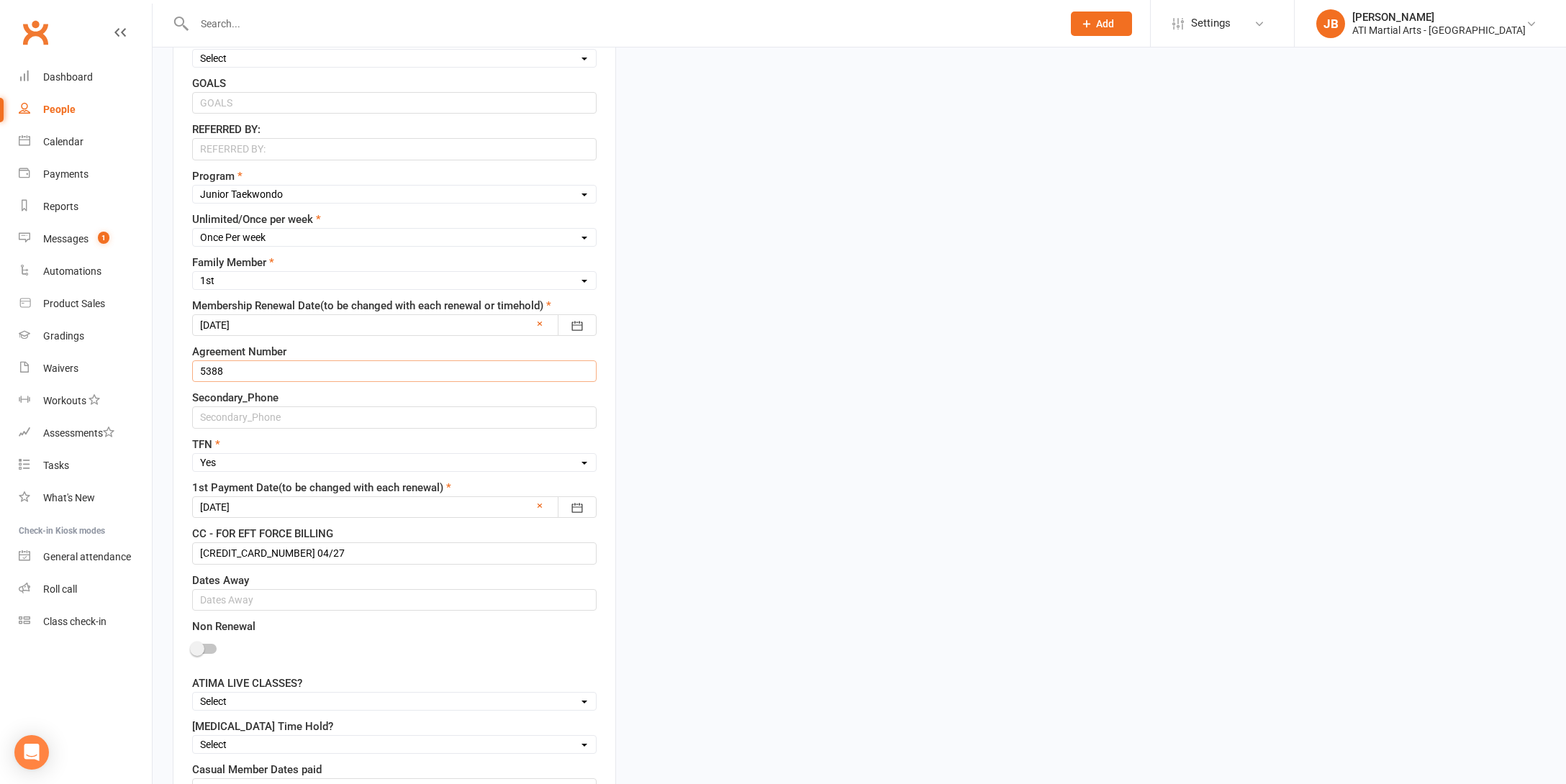
scroll to position [760, 0]
type input "5388"
click at [270, 505] on div at bounding box center [394, 506] width 404 height 21
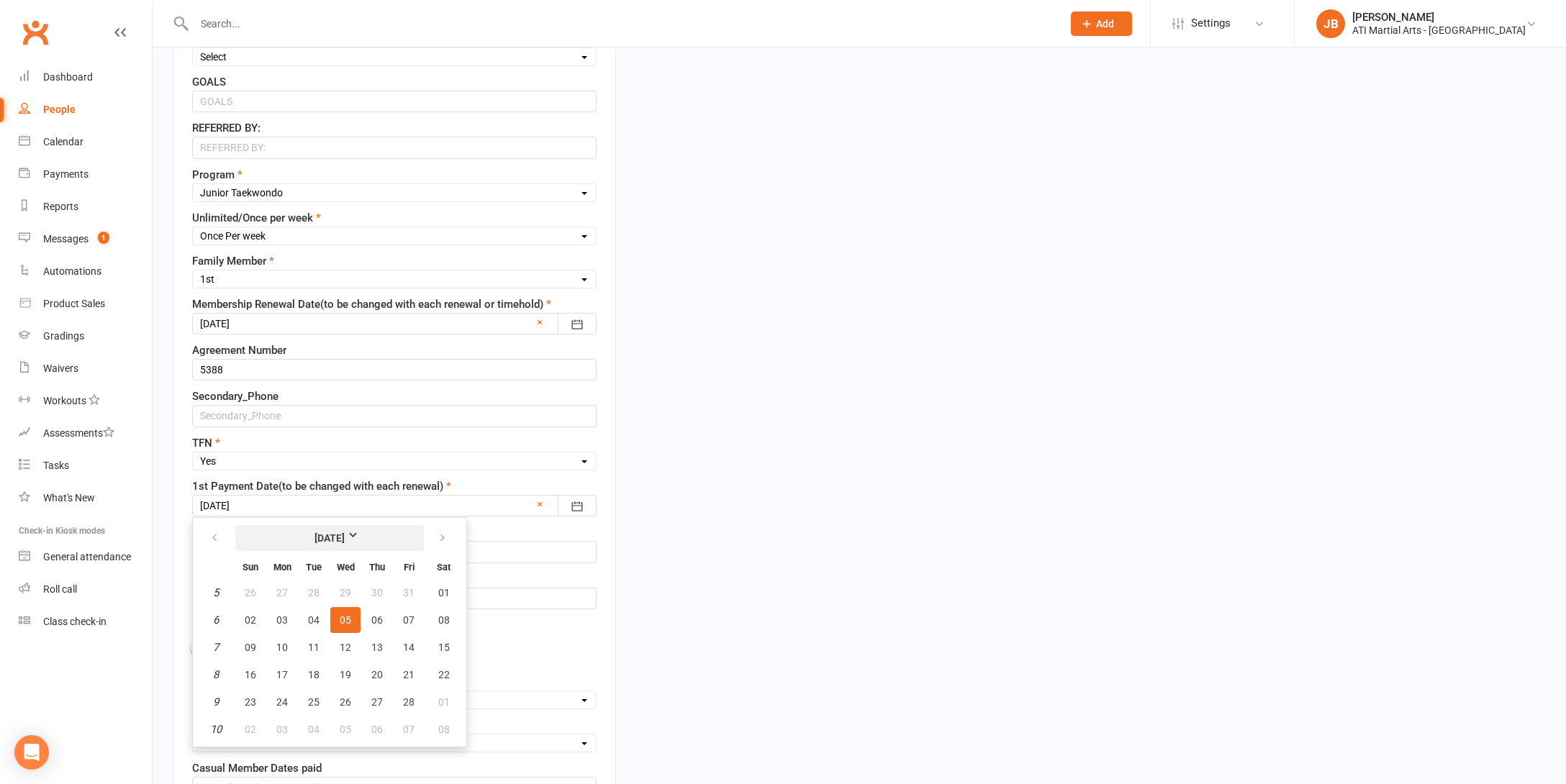
click at [371, 534] on strong "February 2025" at bounding box center [330, 537] width 83 height 16
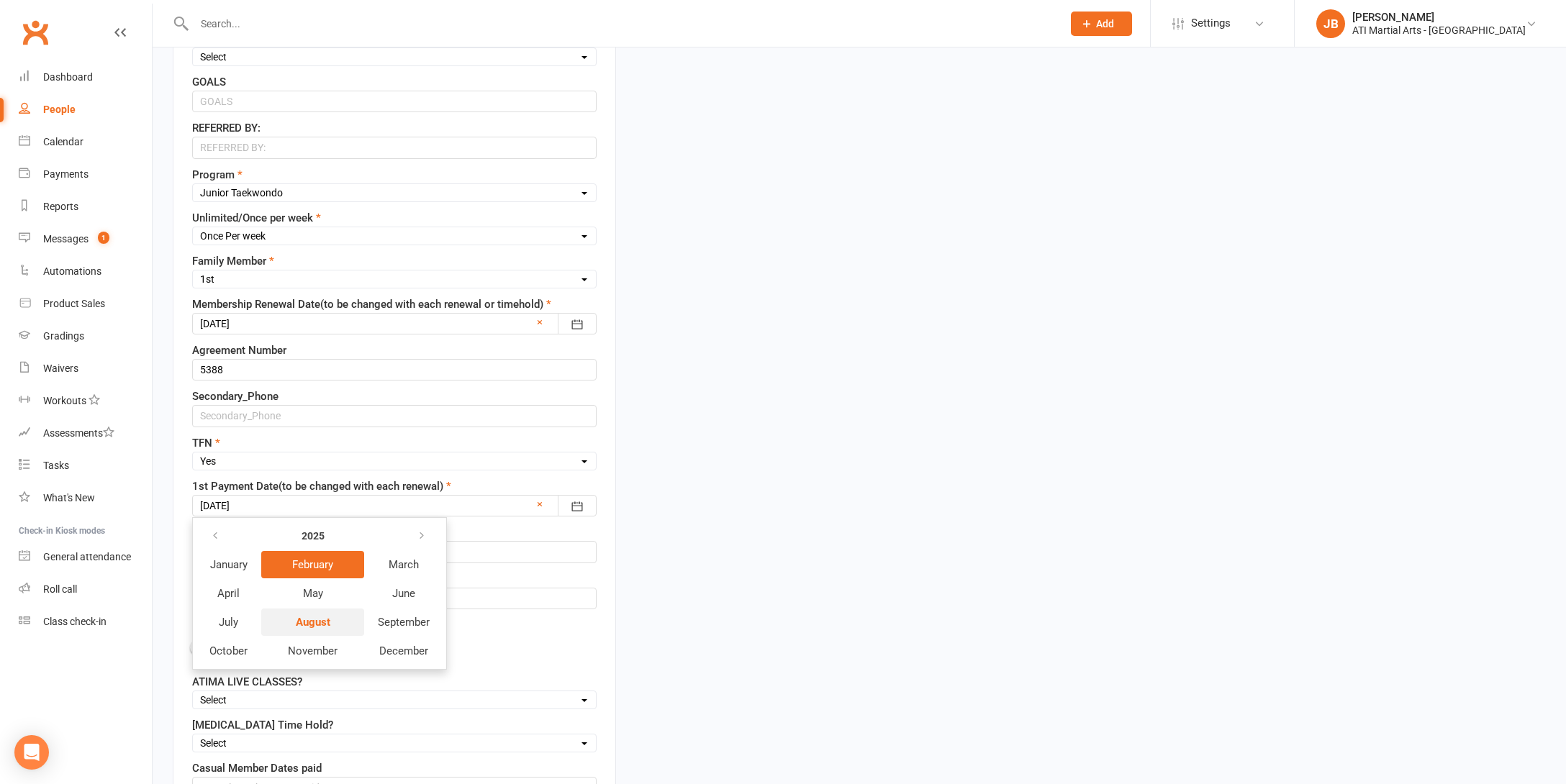
click at [321, 623] on span "August" at bounding box center [312, 622] width 35 height 13
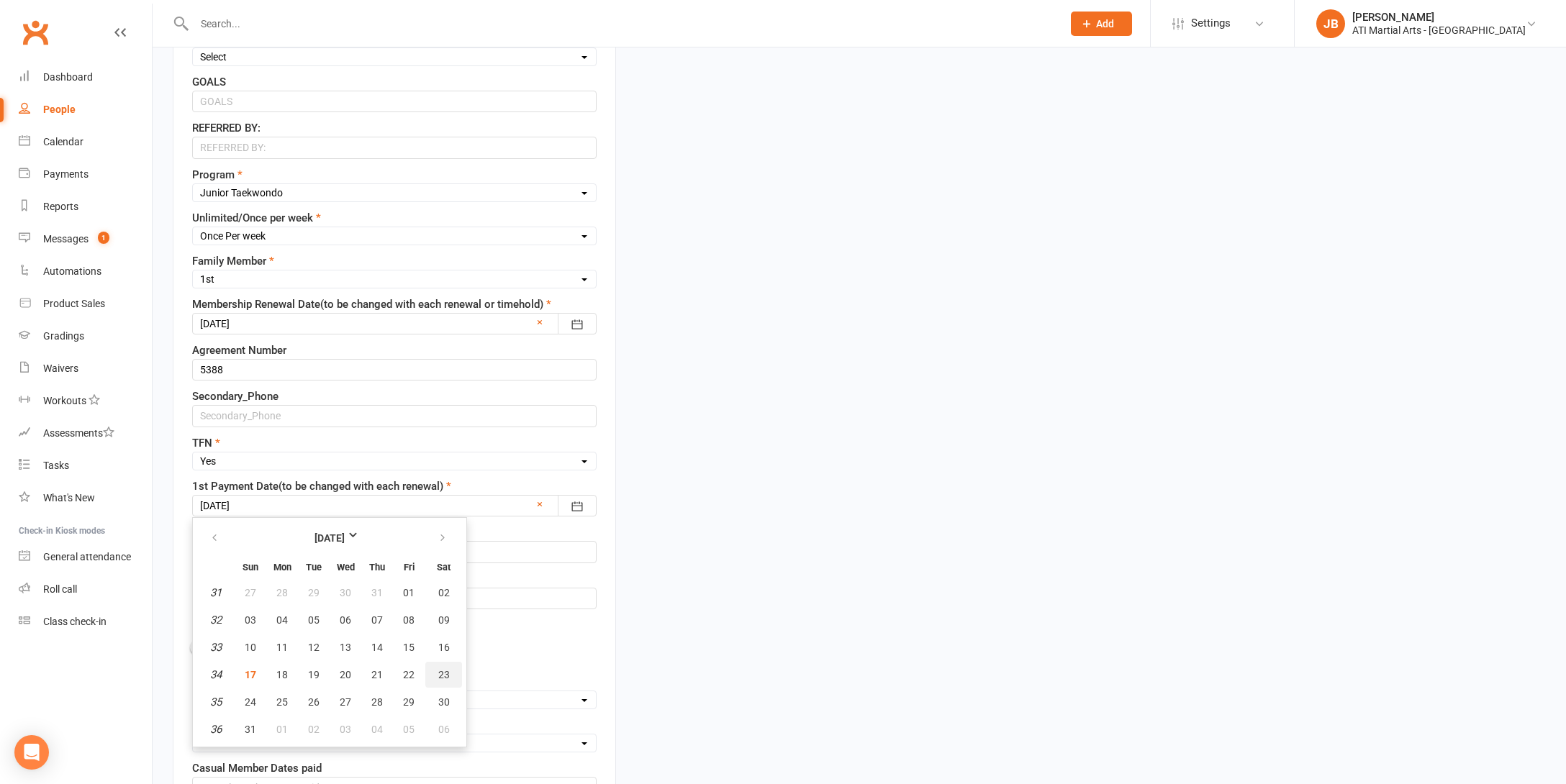
click at [441, 675] on span "23" at bounding box center [444, 675] width 12 height 12
type input "23 Aug 2025"
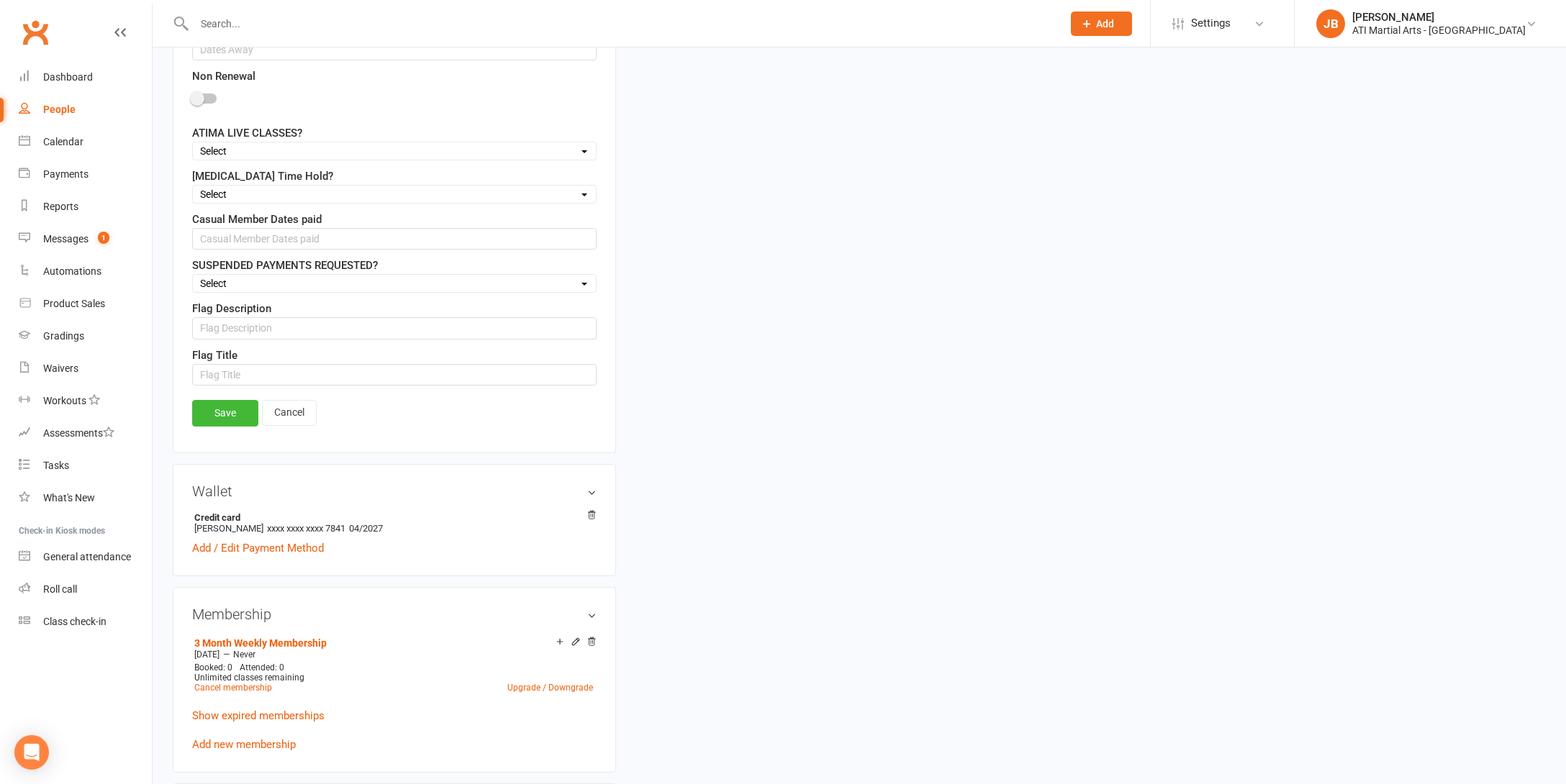
scroll to position [1325, 0]
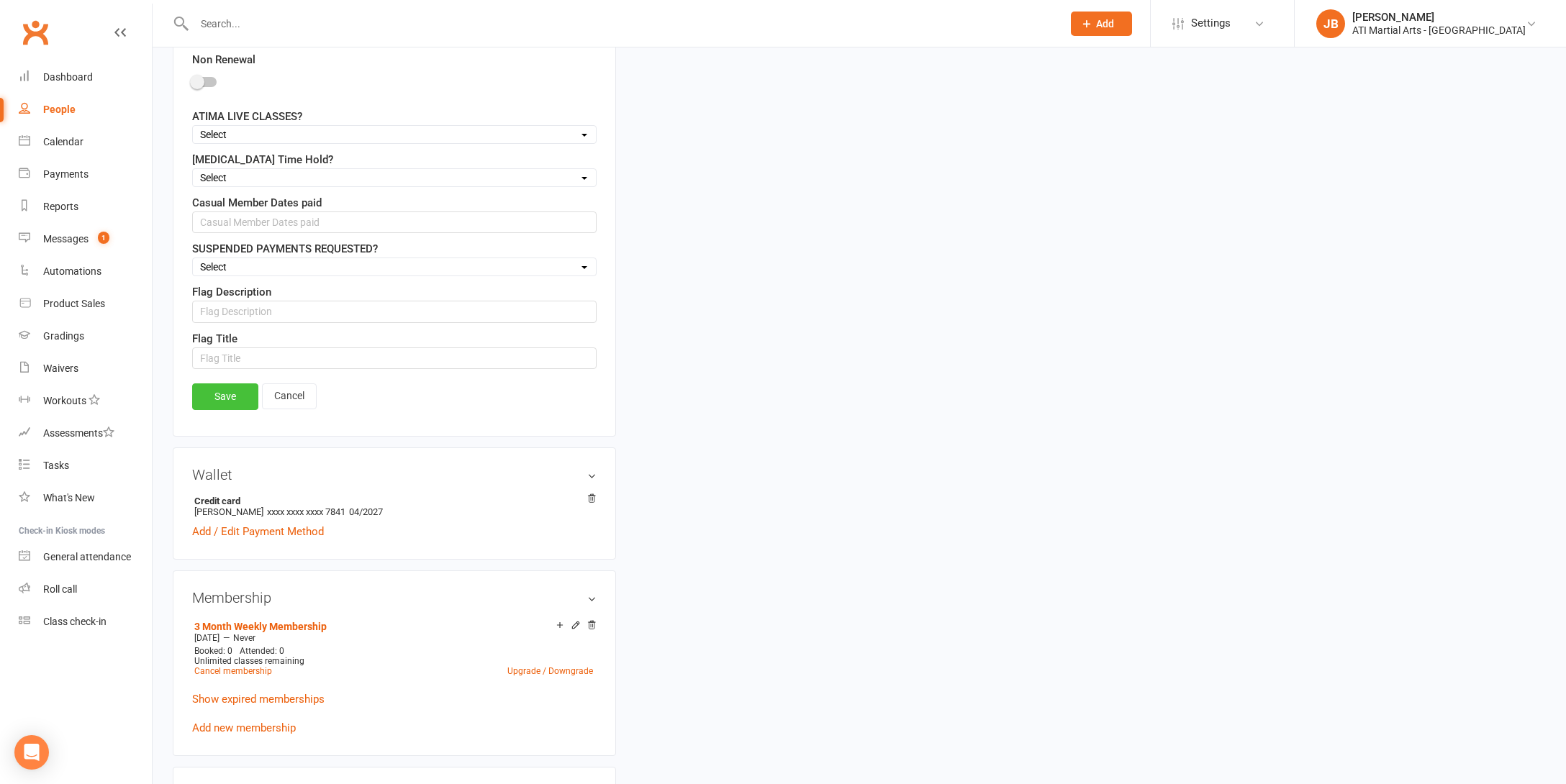
click at [217, 398] on link "Save" at bounding box center [224, 396] width 66 height 26
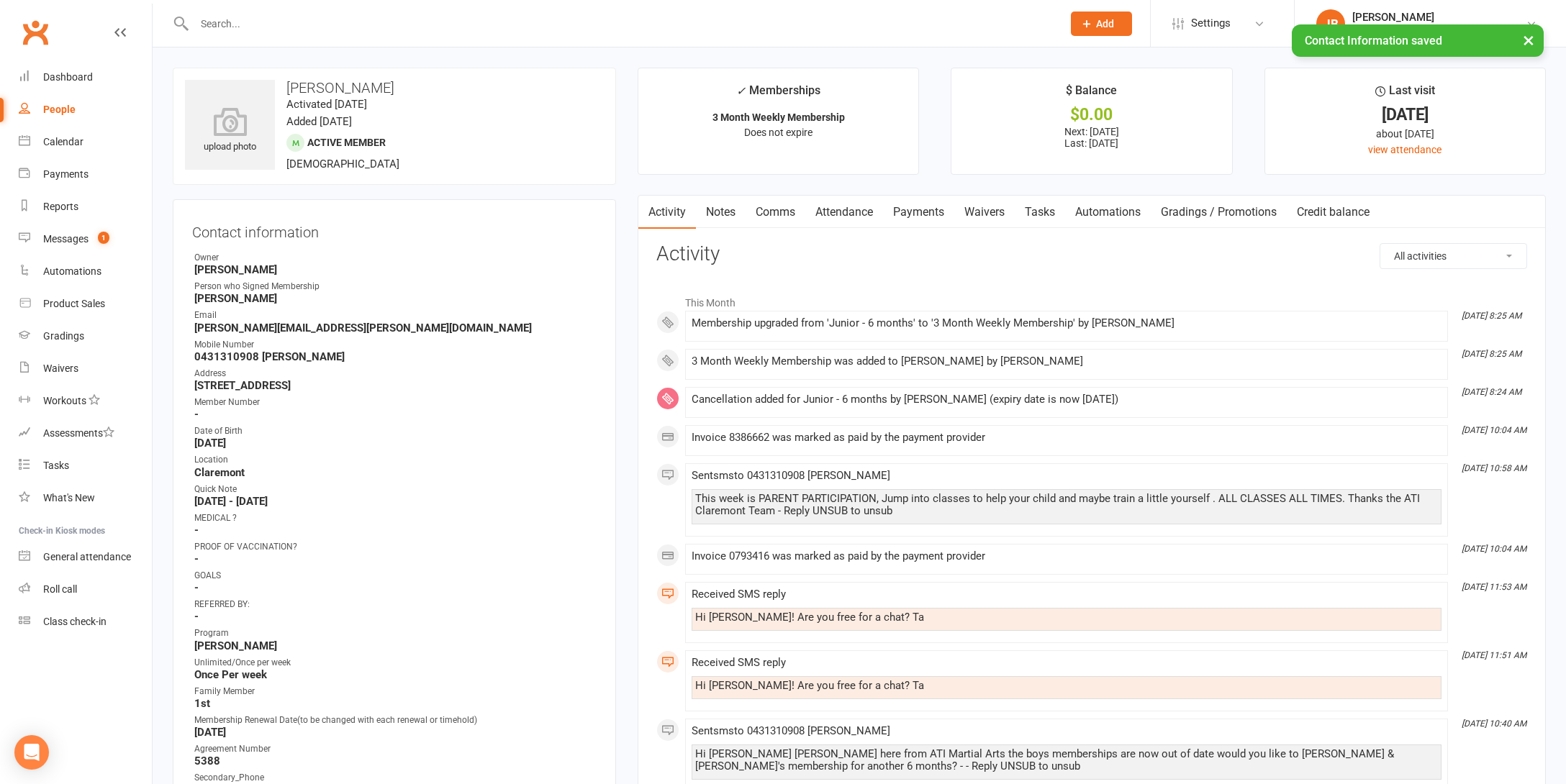
scroll to position [0, 0]
click at [224, 23] on input "text" at bounding box center [621, 23] width 862 height 20
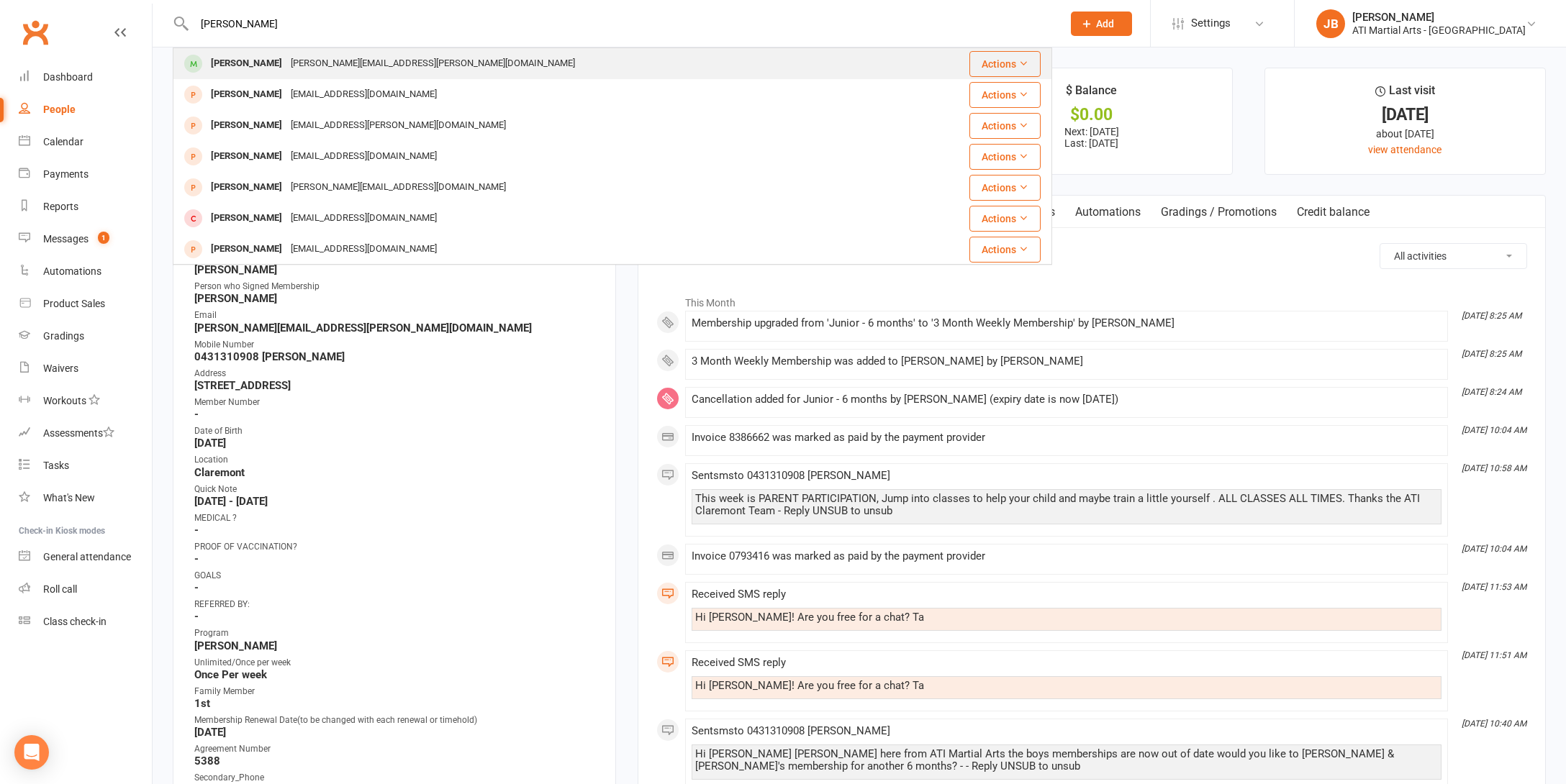
type input "Leonardo Hin"
click at [250, 62] on div "[PERSON_NAME]" at bounding box center [247, 64] width 80 height 21
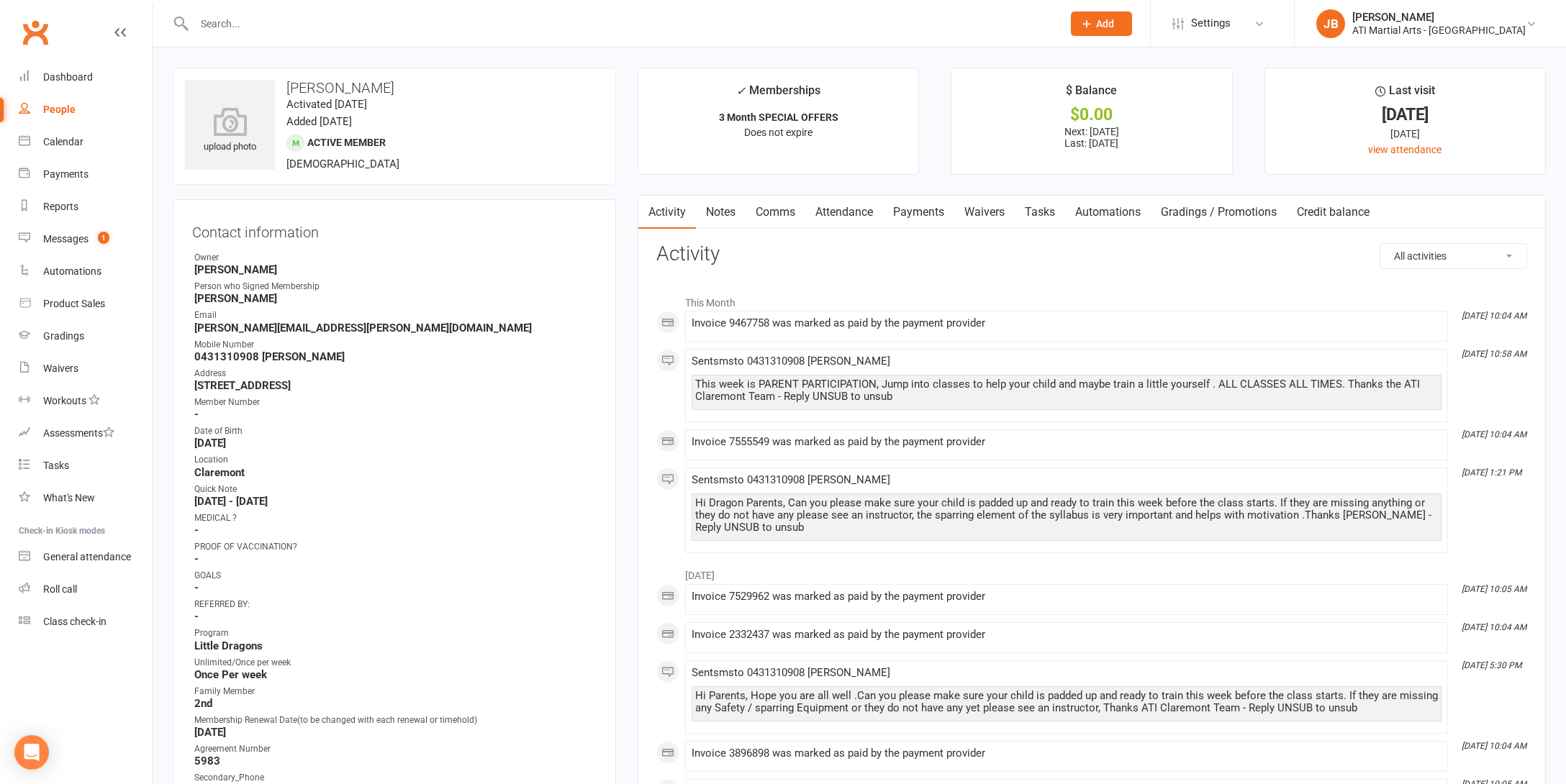
click at [926, 212] on link "Payments" at bounding box center [918, 212] width 71 height 33
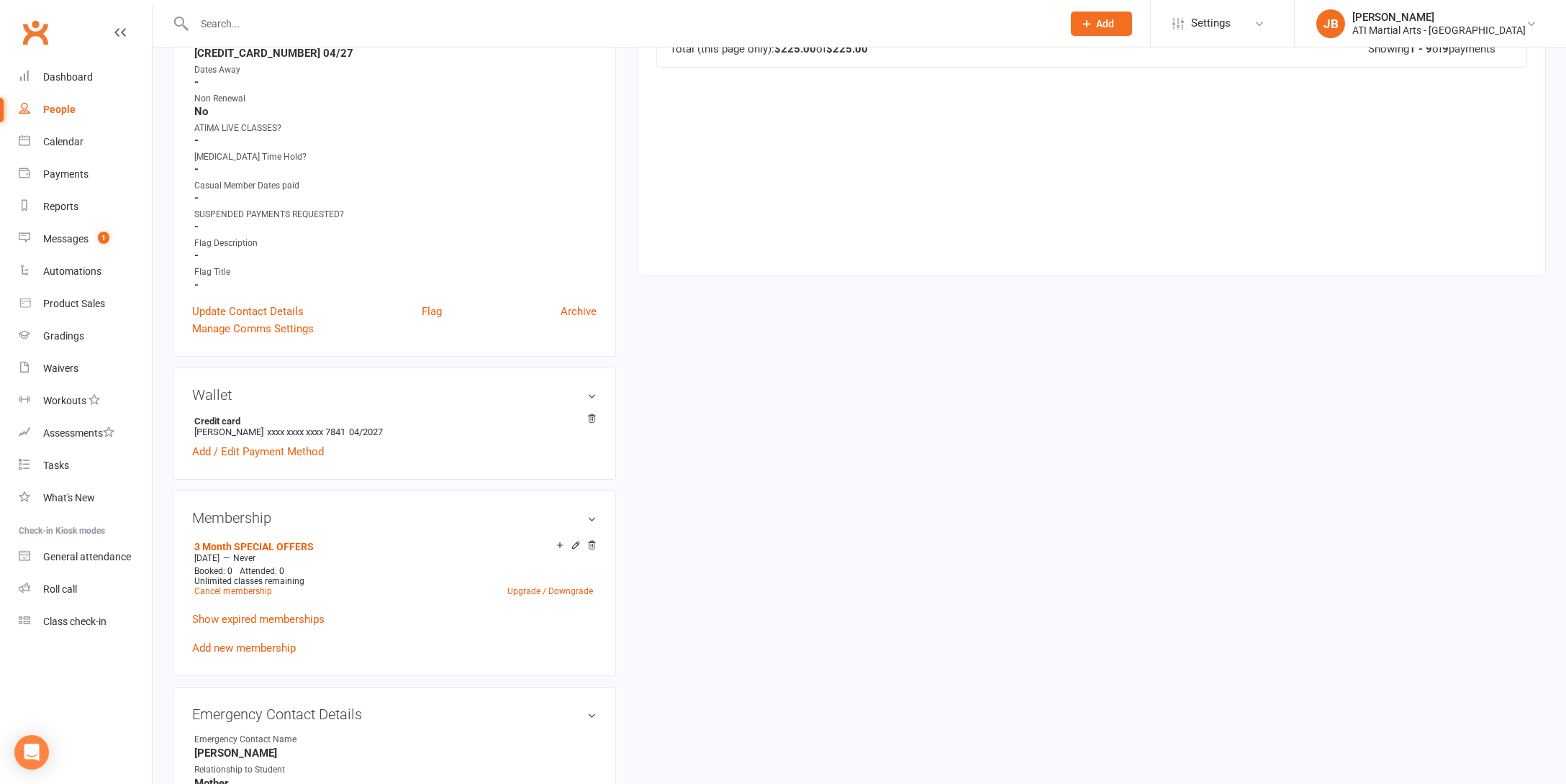
scroll to position [835, 0]
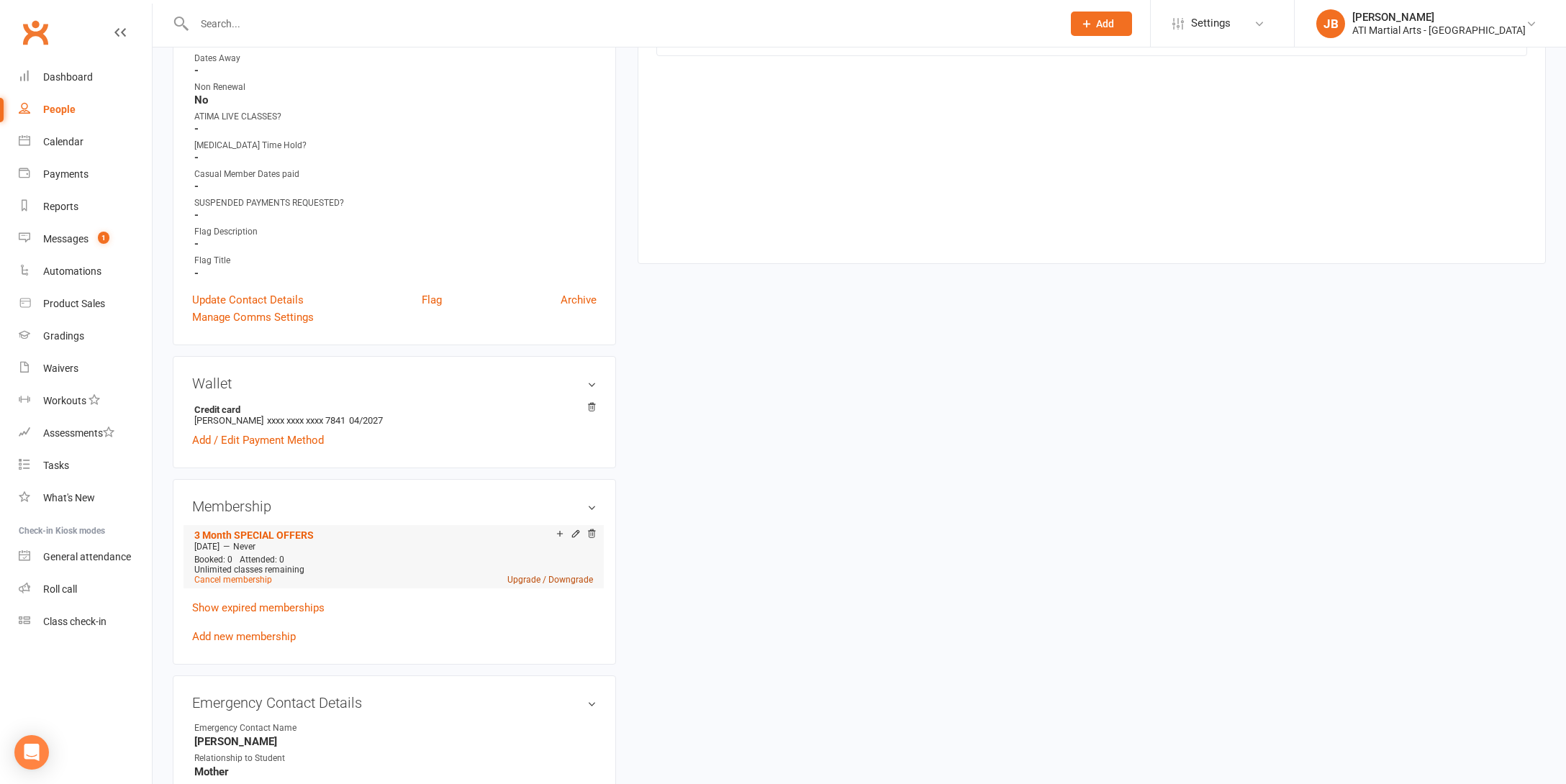
click at [527, 577] on link "Upgrade / Downgrade" at bounding box center [550, 580] width 86 height 10
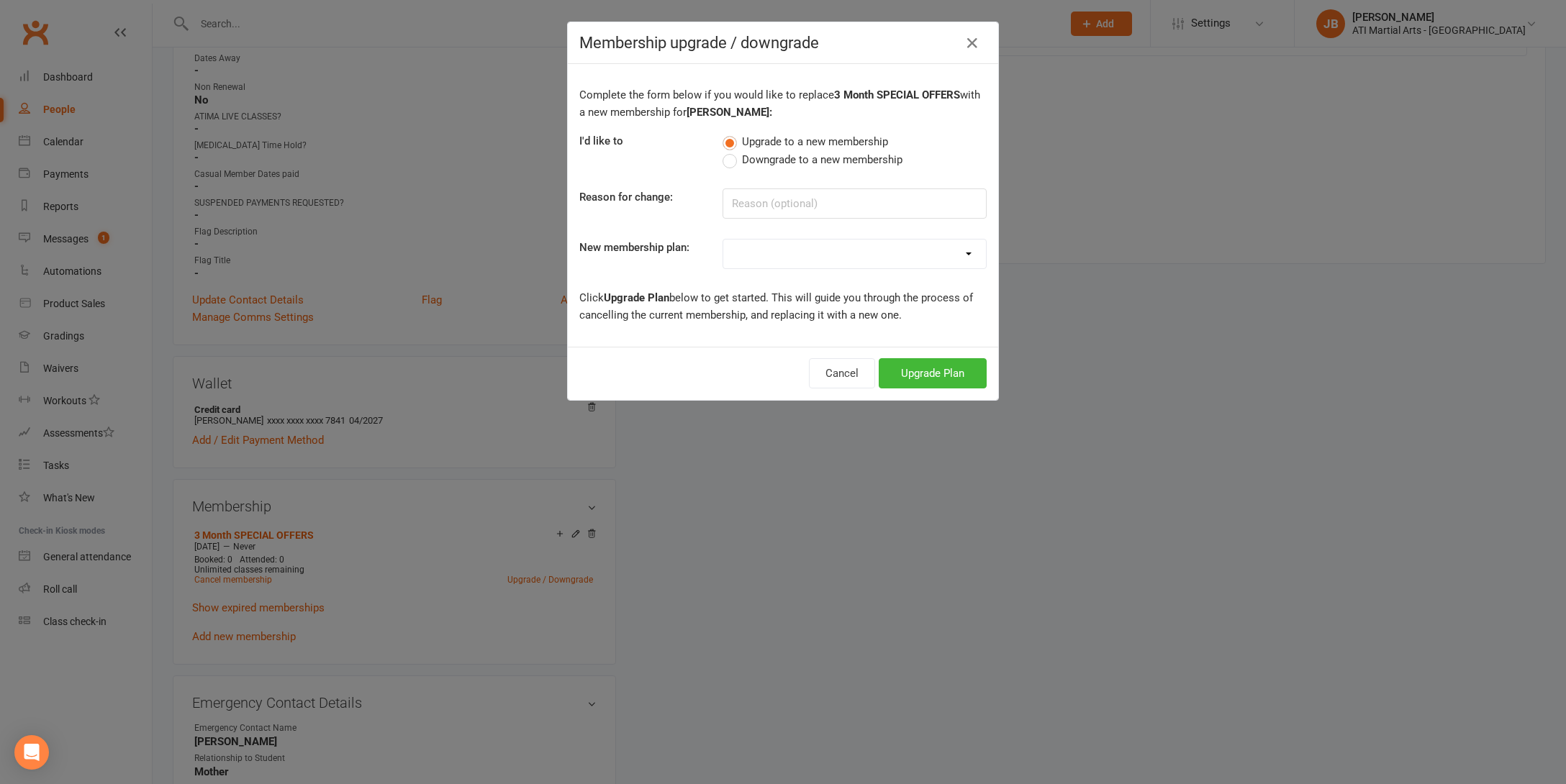
select select "41"
click at [913, 372] on button "Upgrade Plan" at bounding box center [933, 373] width 108 height 30
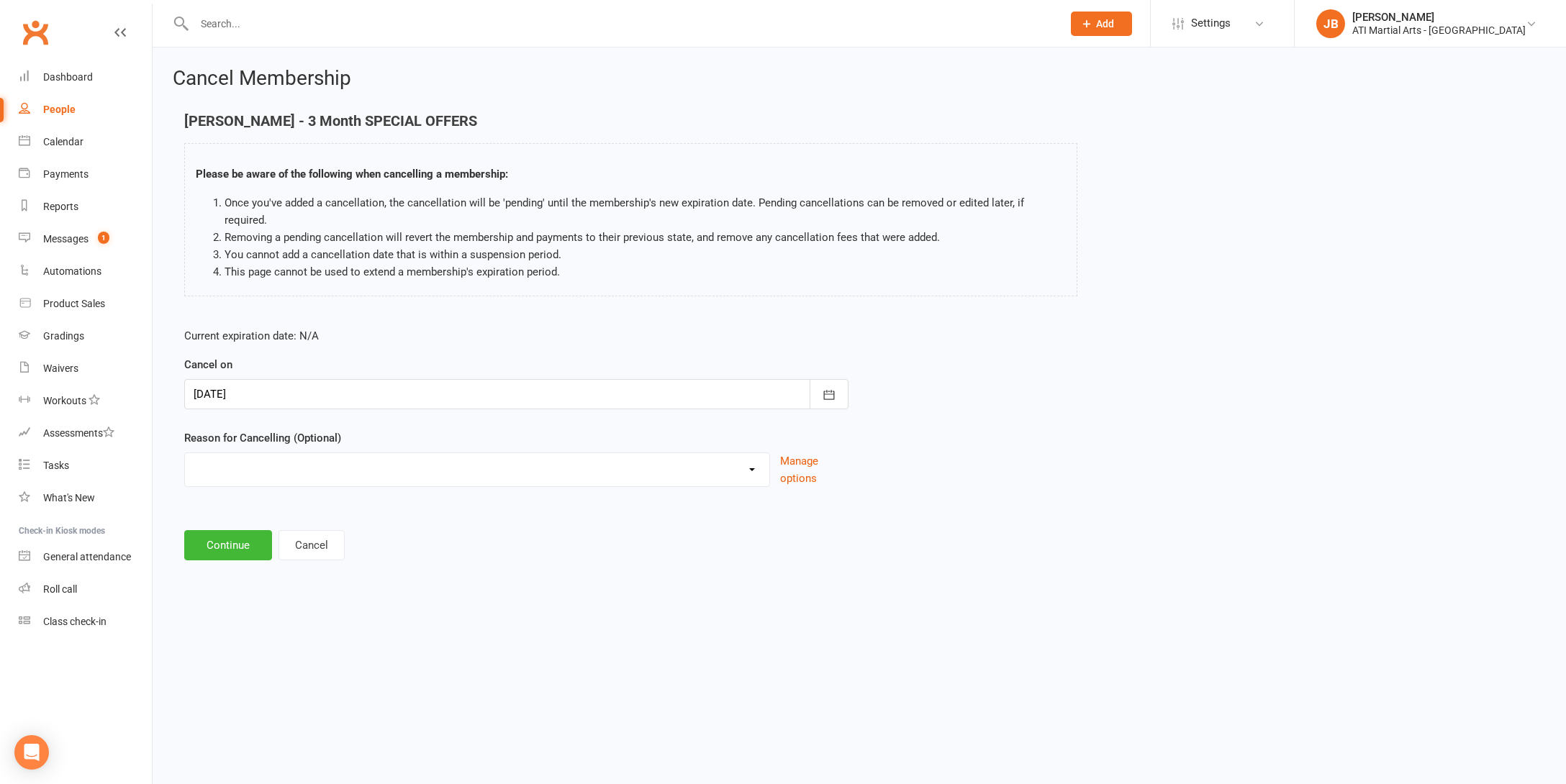
select select "2"
click at [230, 530] on input at bounding box center [516, 545] width 664 height 30
type input "Renewal Loaded"
click at [224, 603] on button "Continue" at bounding box center [228, 618] width 88 height 30
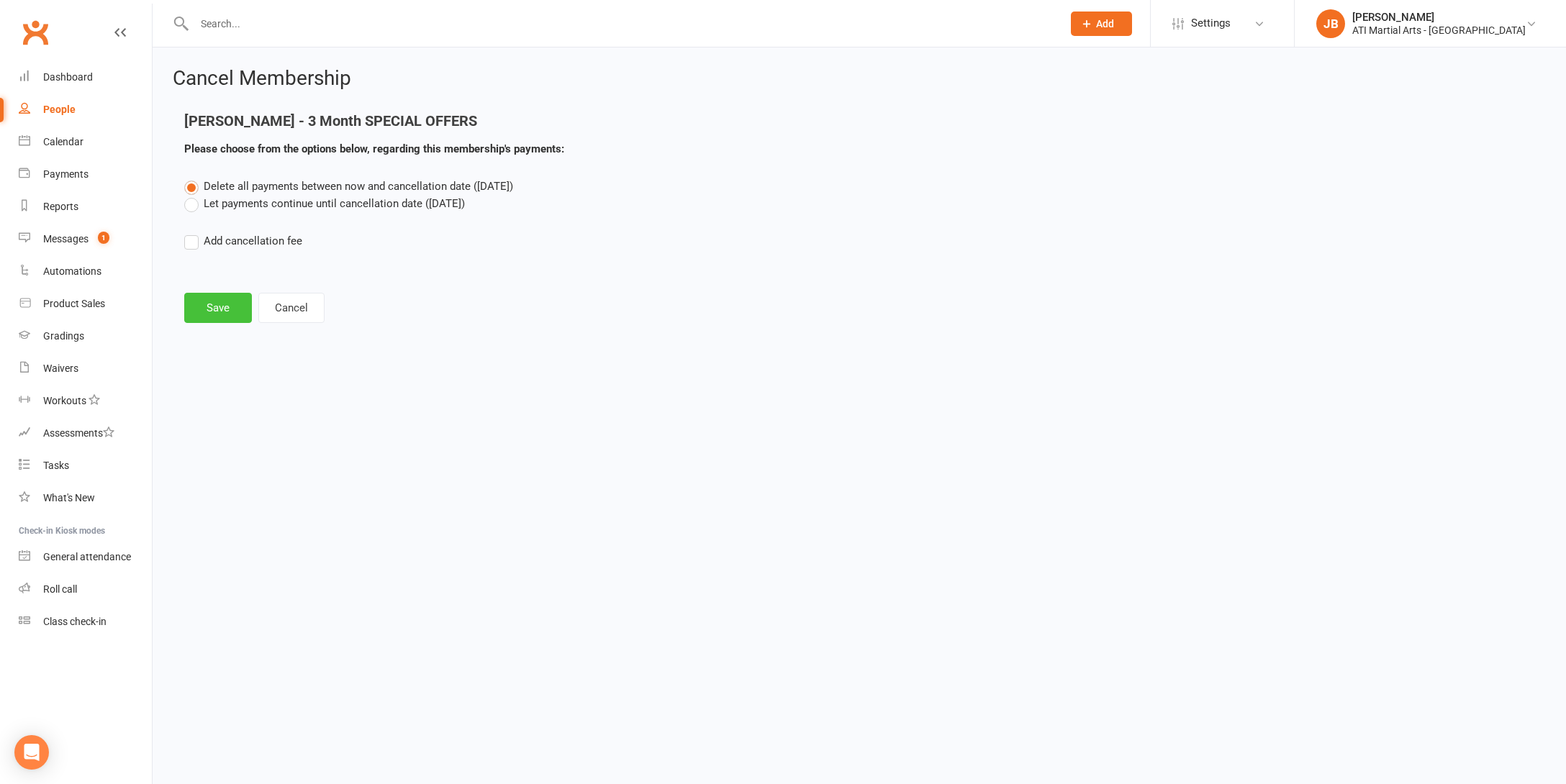
click at [218, 306] on button "Save" at bounding box center [218, 308] width 67 height 30
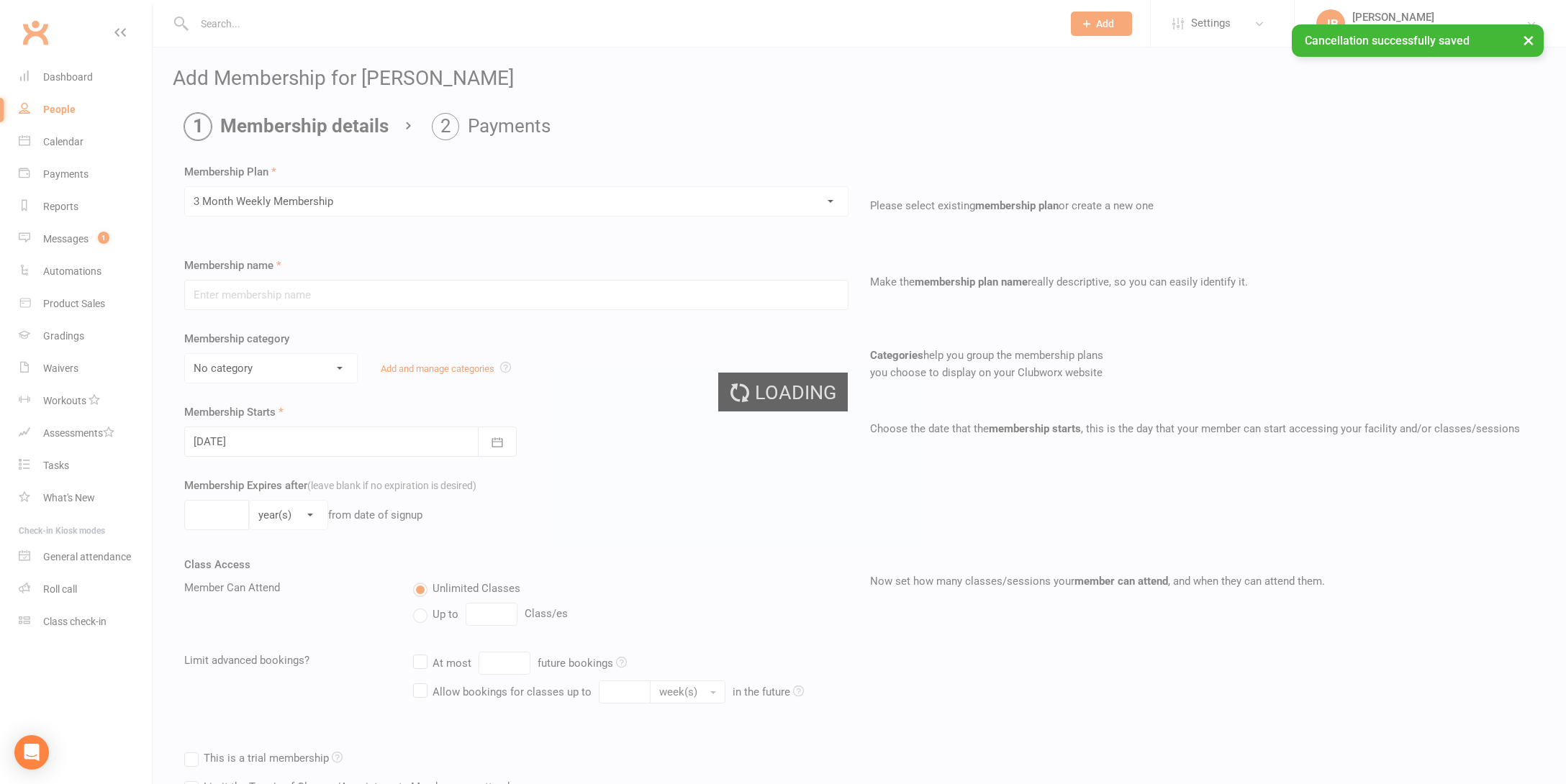
type input "3 Month Weekly Membership"
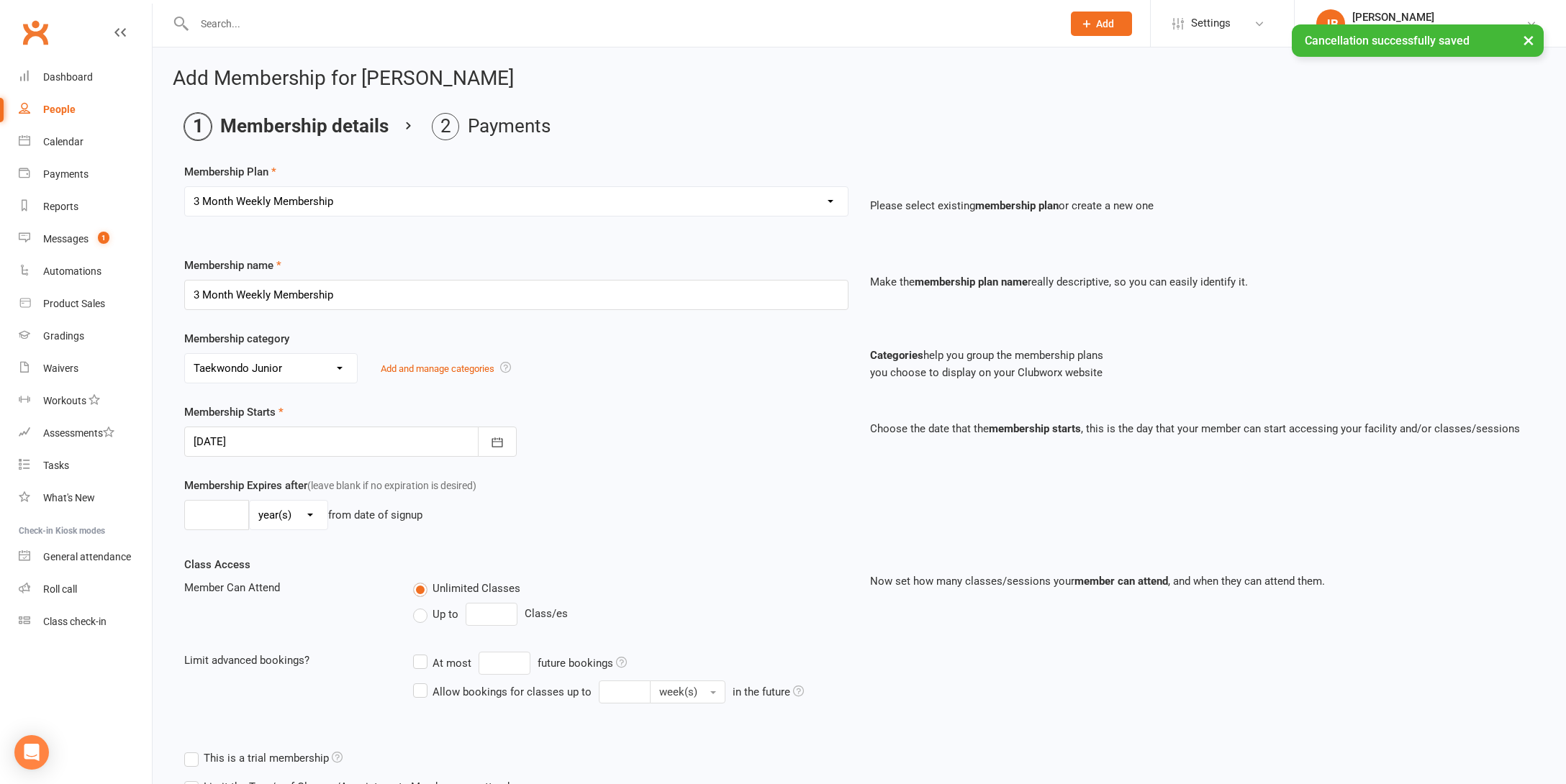
select select "11"
click at [269, 438] on div at bounding box center [350, 441] width 332 height 30
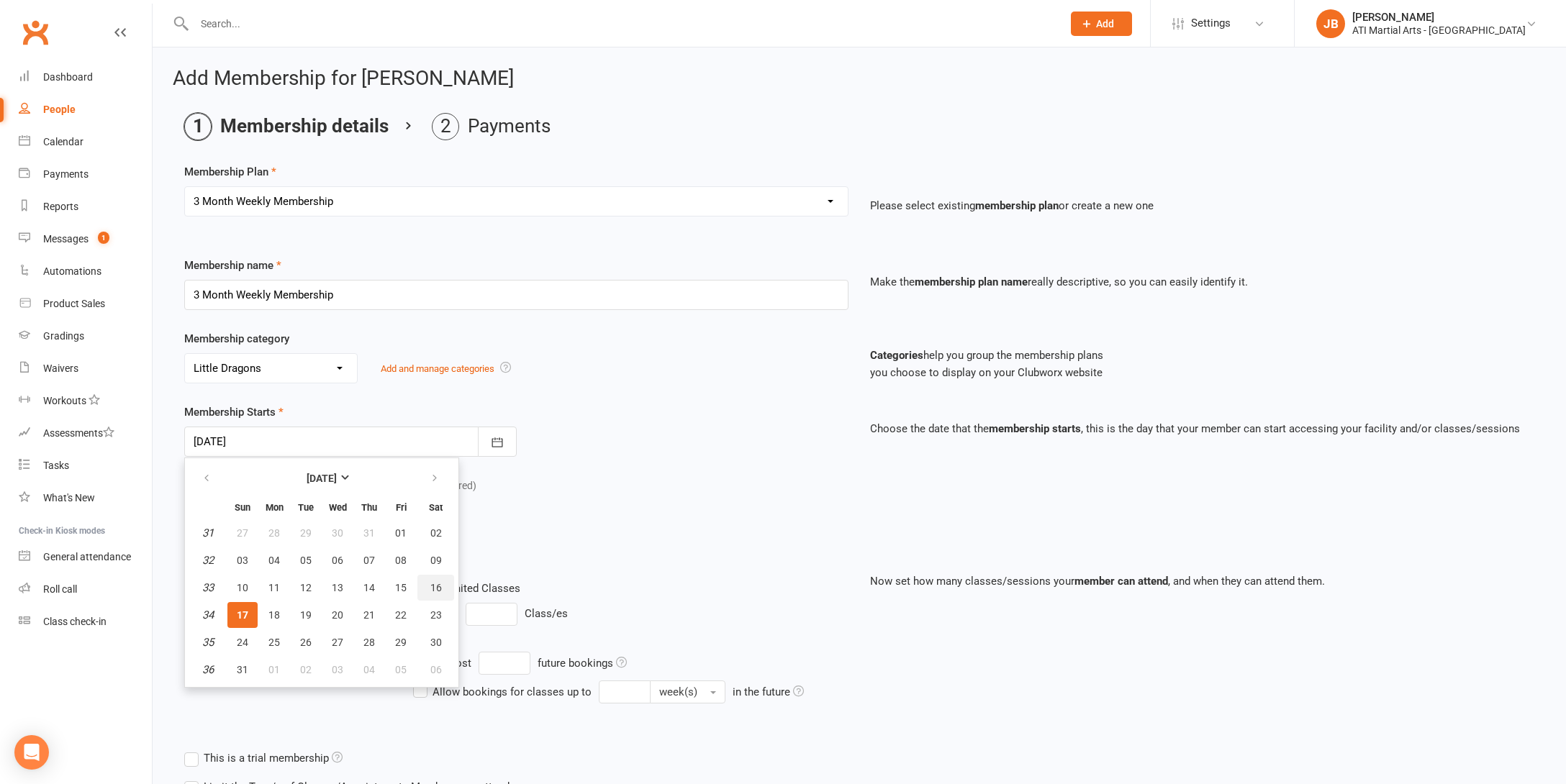
click at [439, 592] on span "16" at bounding box center [436, 588] width 12 height 12
type input "16 Aug 2025"
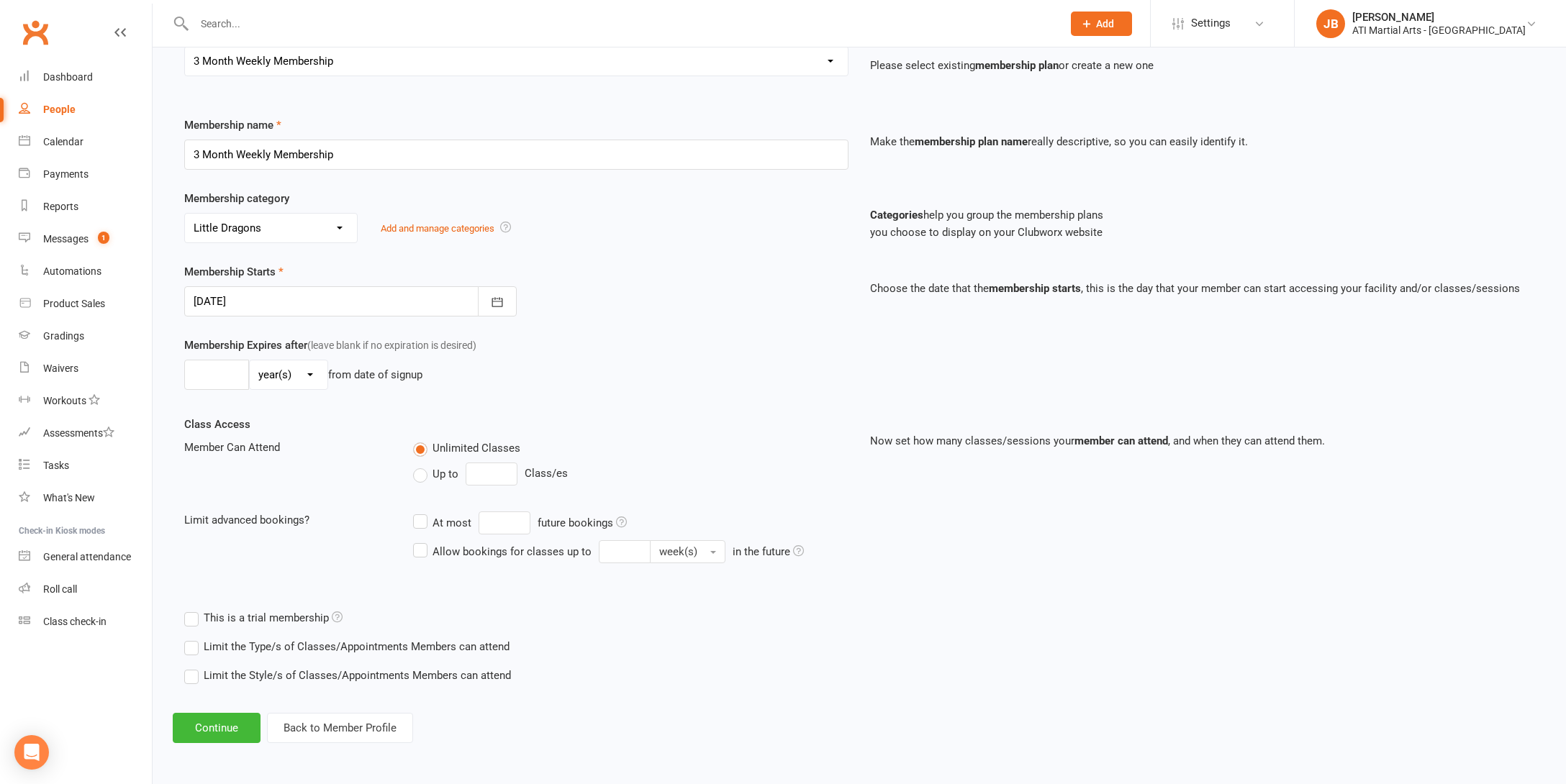
scroll to position [152, 0]
click at [223, 715] on button "Continue" at bounding box center [216, 728] width 88 height 30
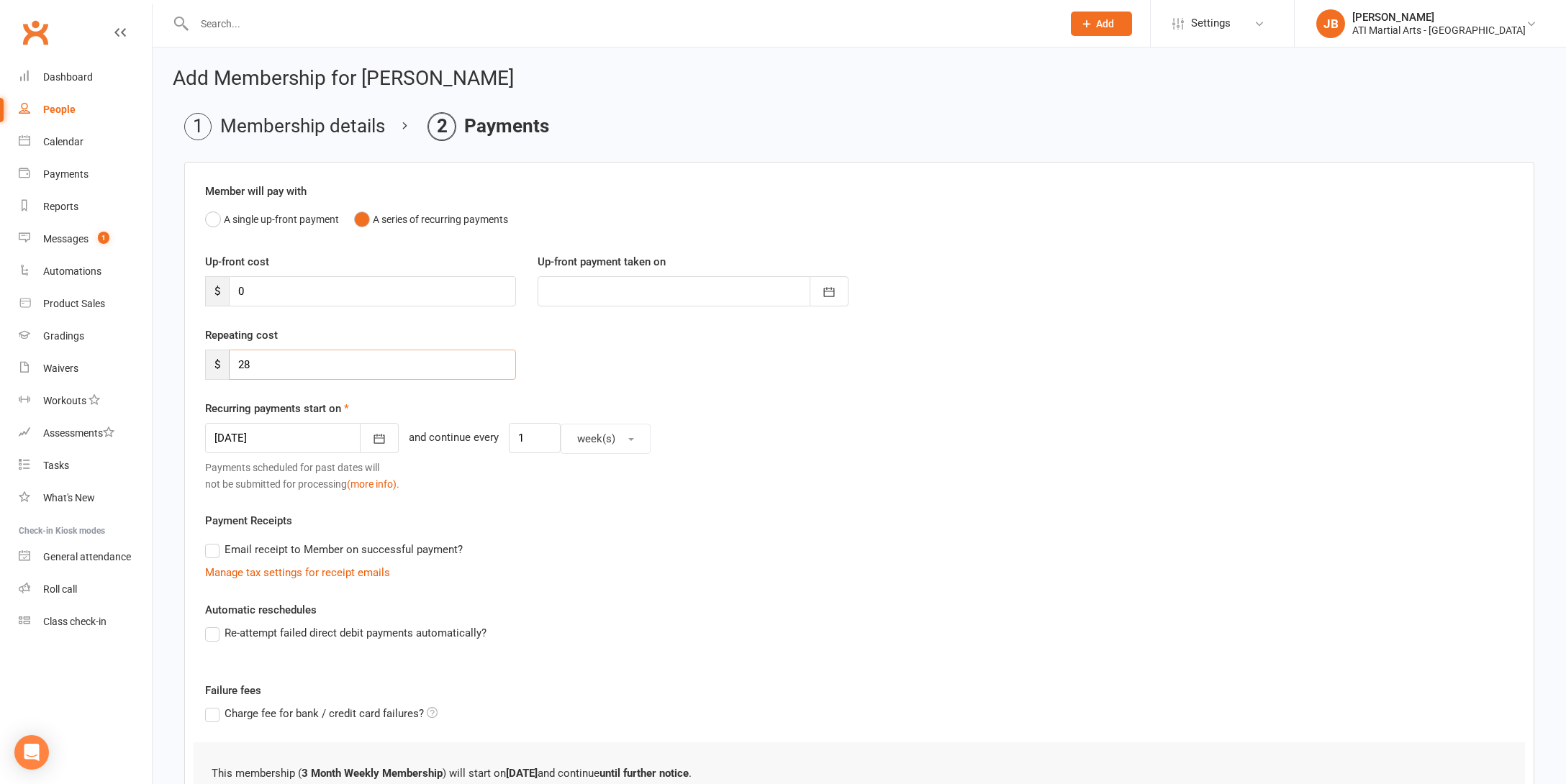
click at [252, 366] on input "28" at bounding box center [372, 364] width 287 height 30
type input "27"
click at [283, 435] on div at bounding box center [301, 438] width 193 height 30
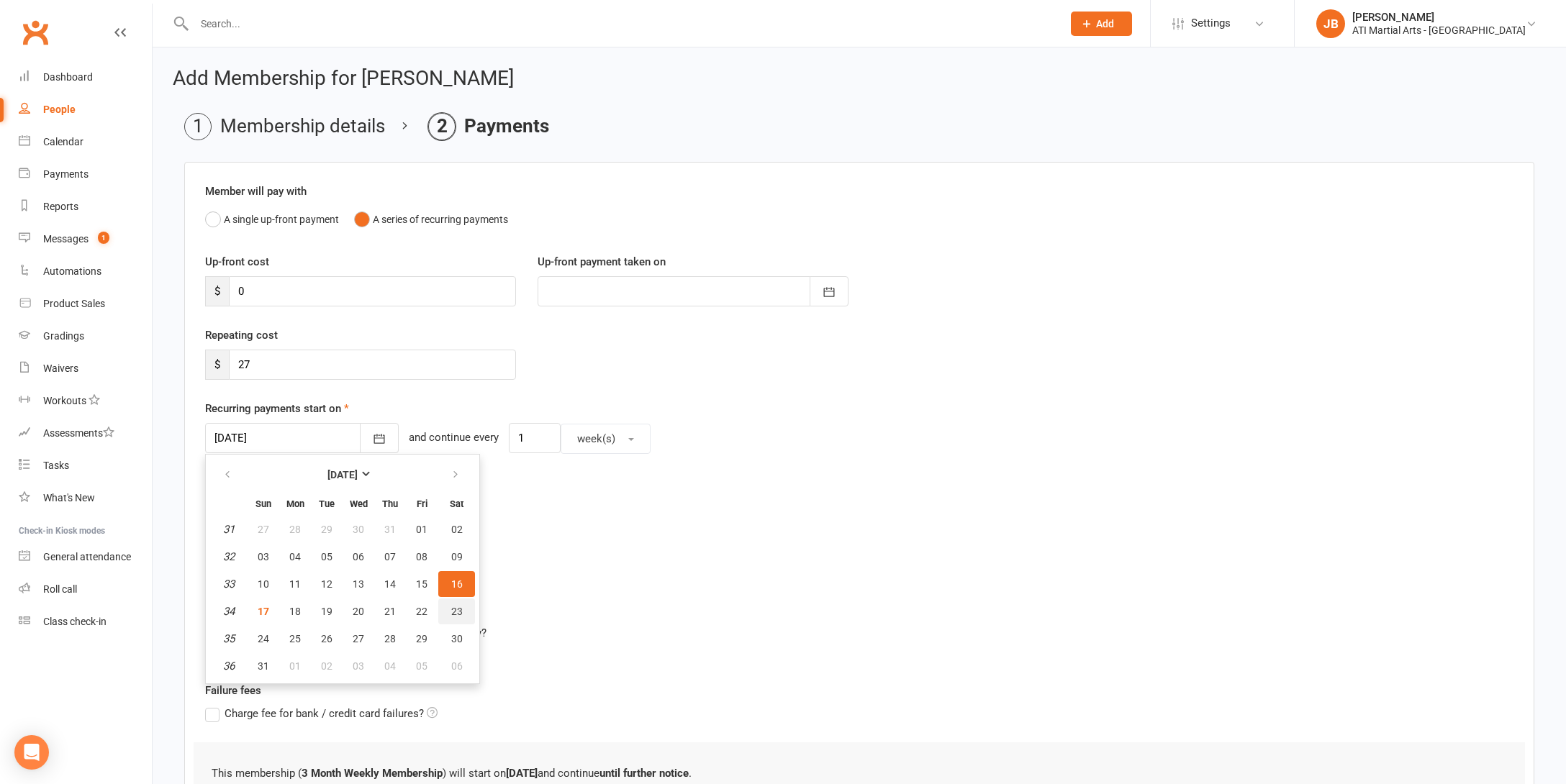
click at [458, 614] on span "23" at bounding box center [457, 612] width 12 height 12
type input "23 Aug 2025"
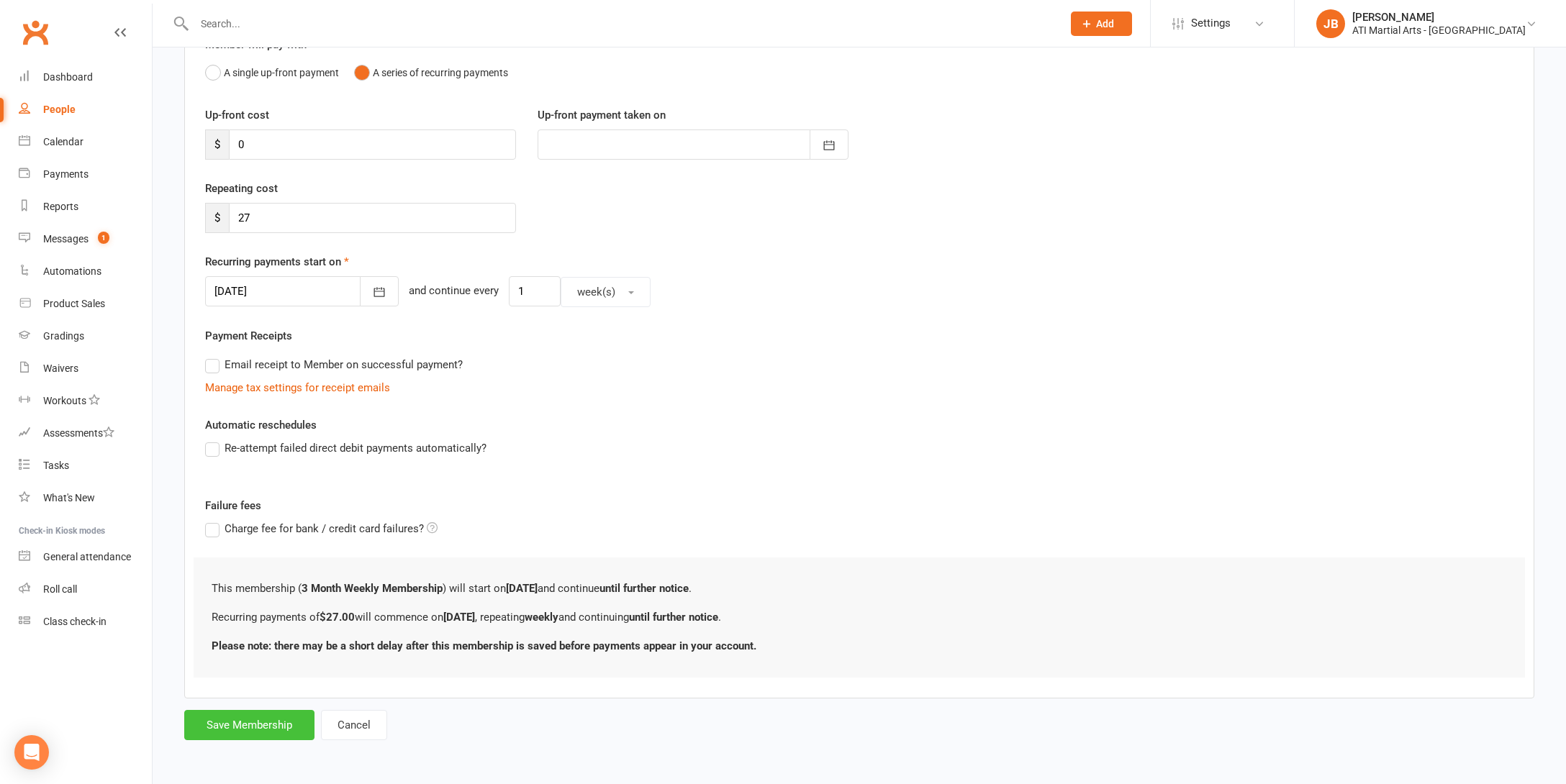
scroll to position [158, 0]
click at [271, 714] on button "Save Membership" at bounding box center [250, 725] width 130 height 30
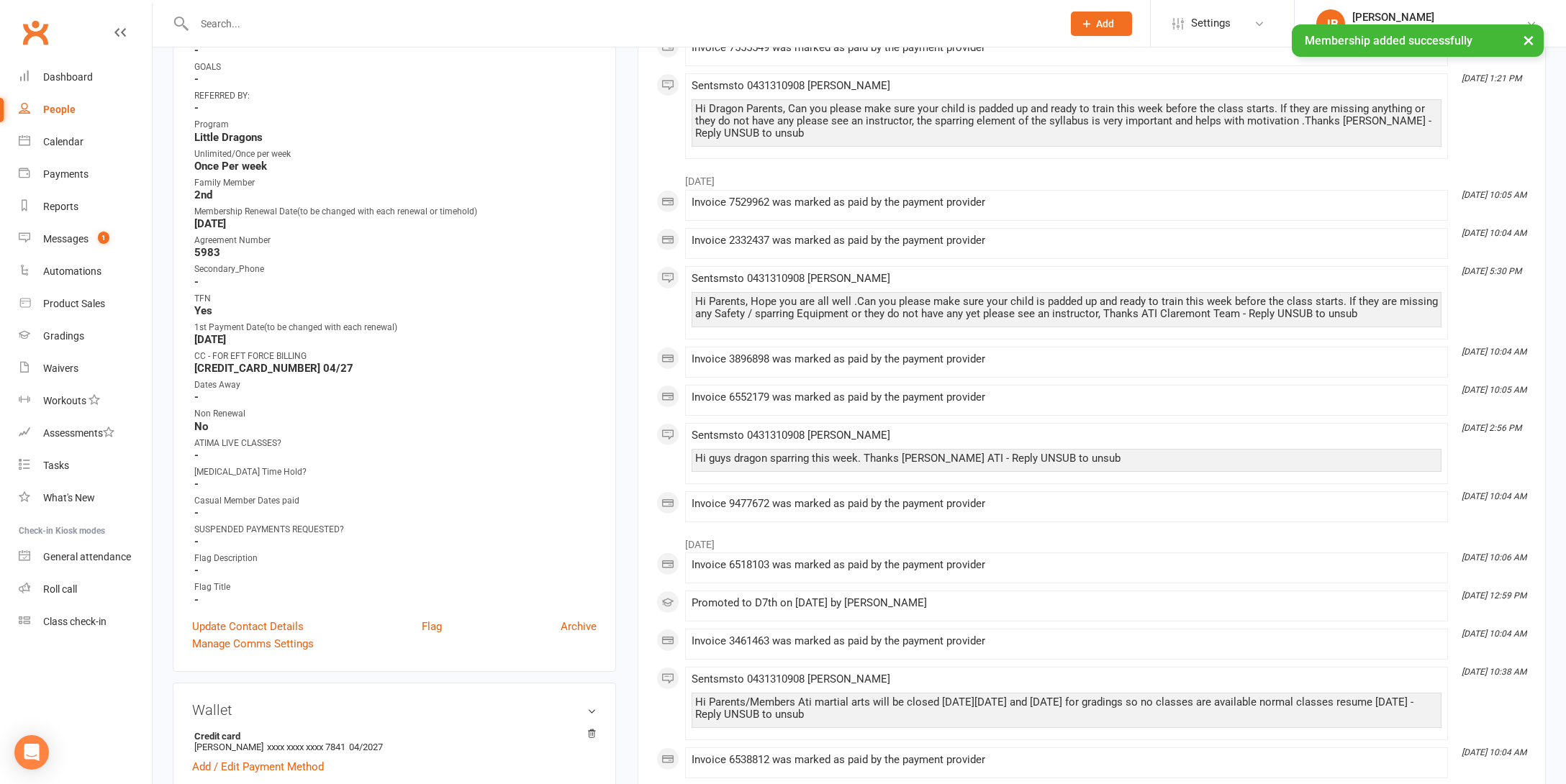
scroll to position [512, 0]
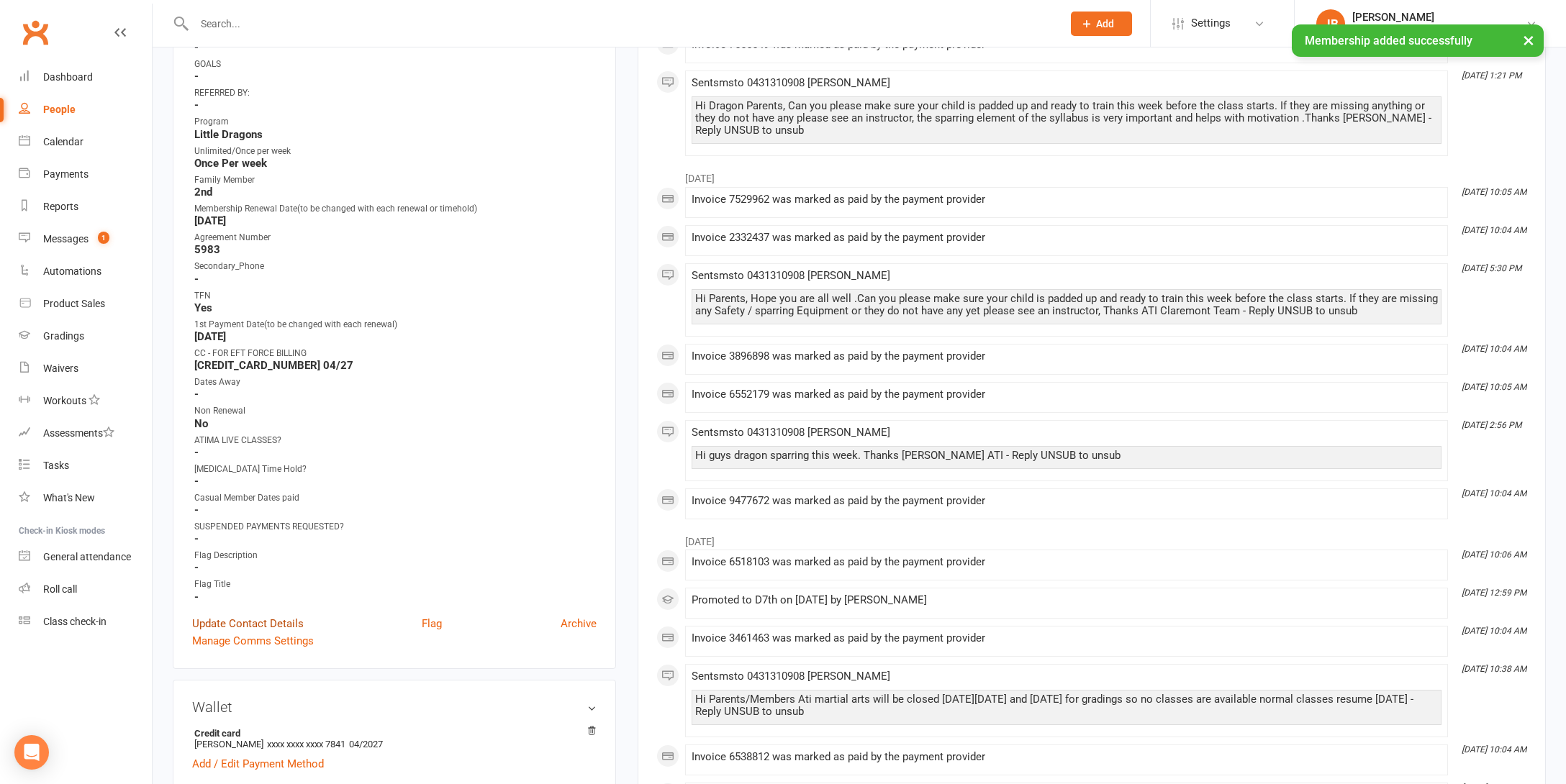
click at [250, 621] on link "Update Contact Details" at bounding box center [247, 623] width 112 height 17
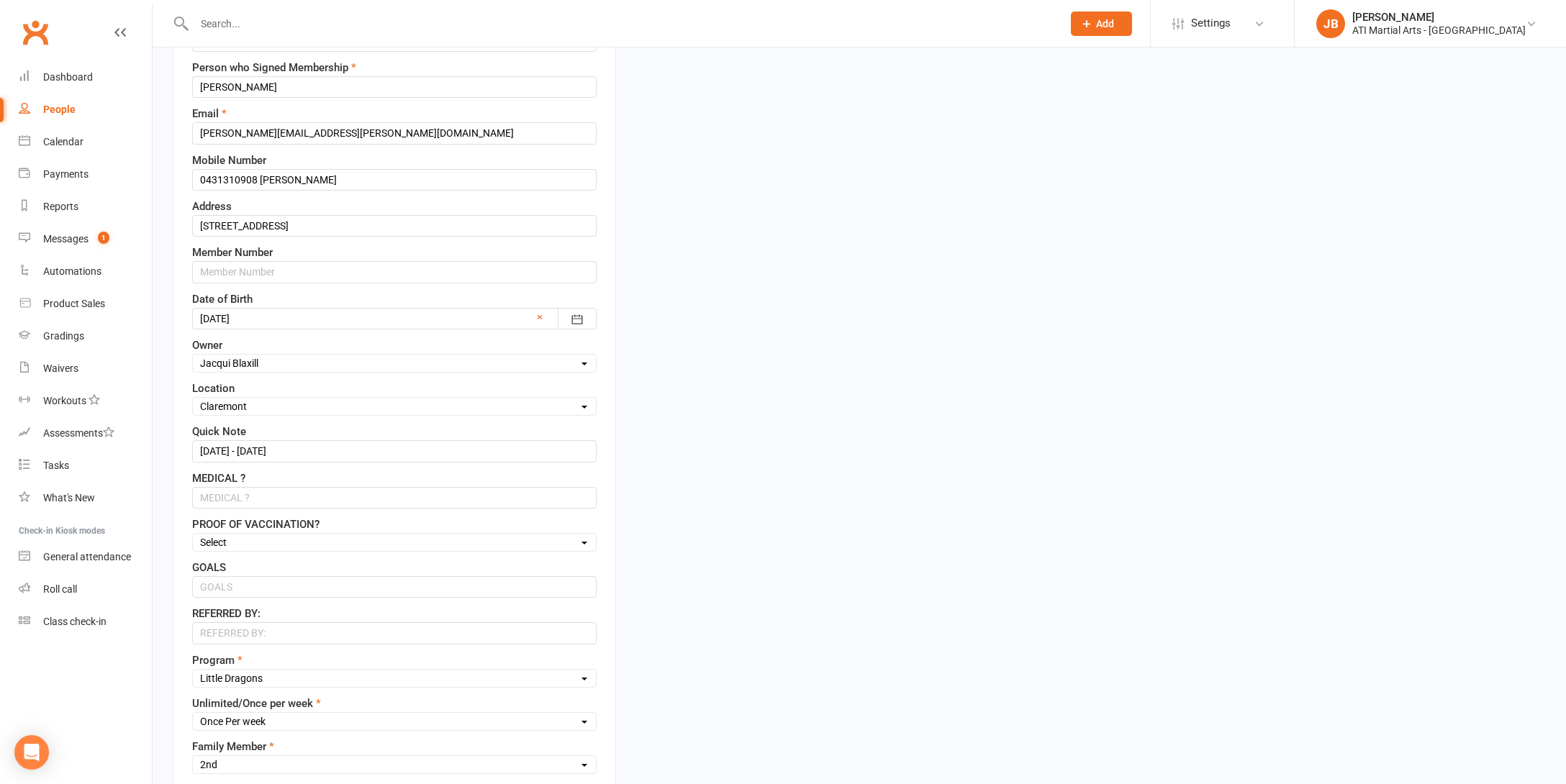
scroll to position [286, 0]
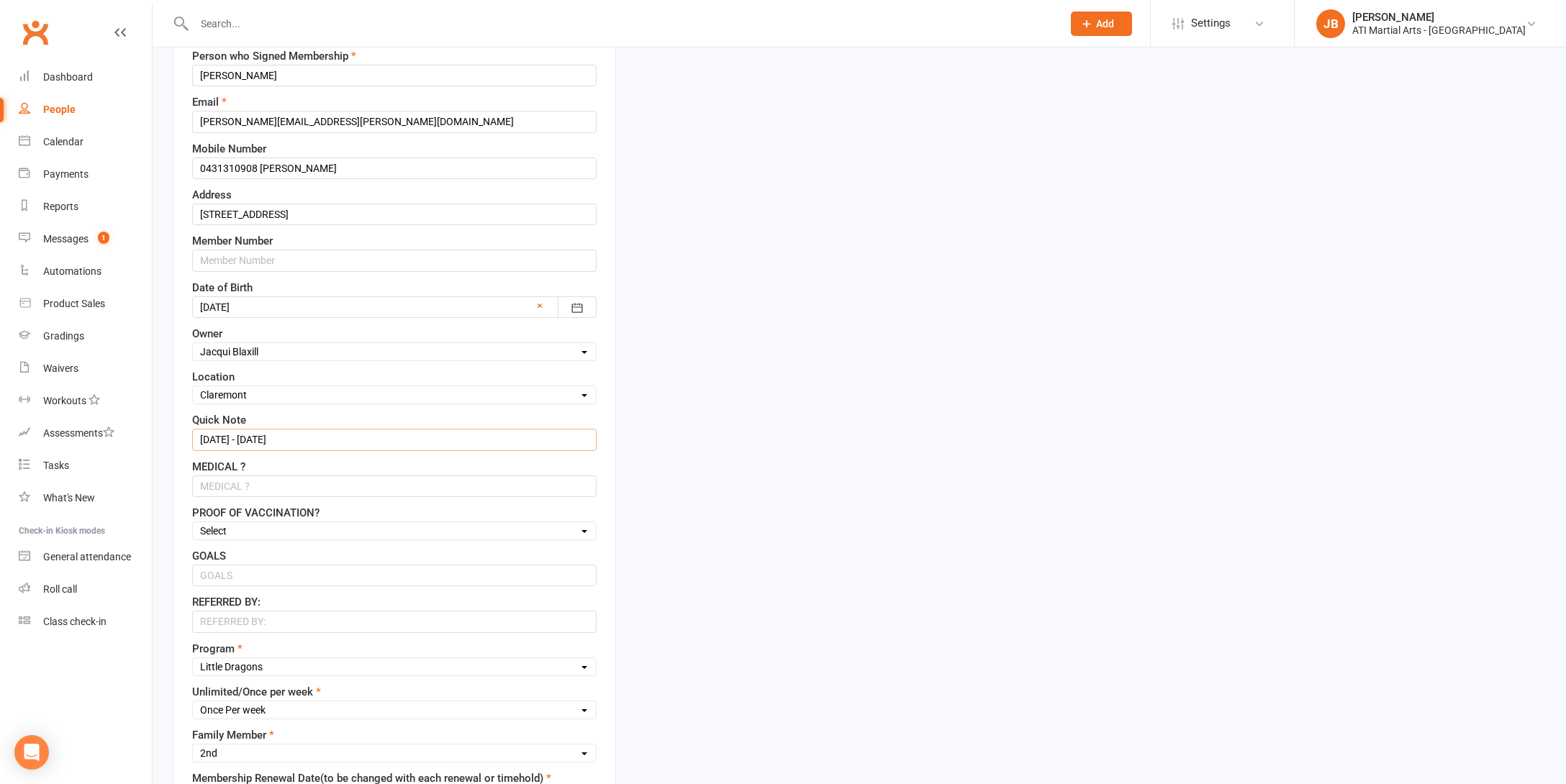
click at [280, 439] on input "8/3/25 - 29/7/25" at bounding box center [394, 439] width 404 height 21
type input "8"
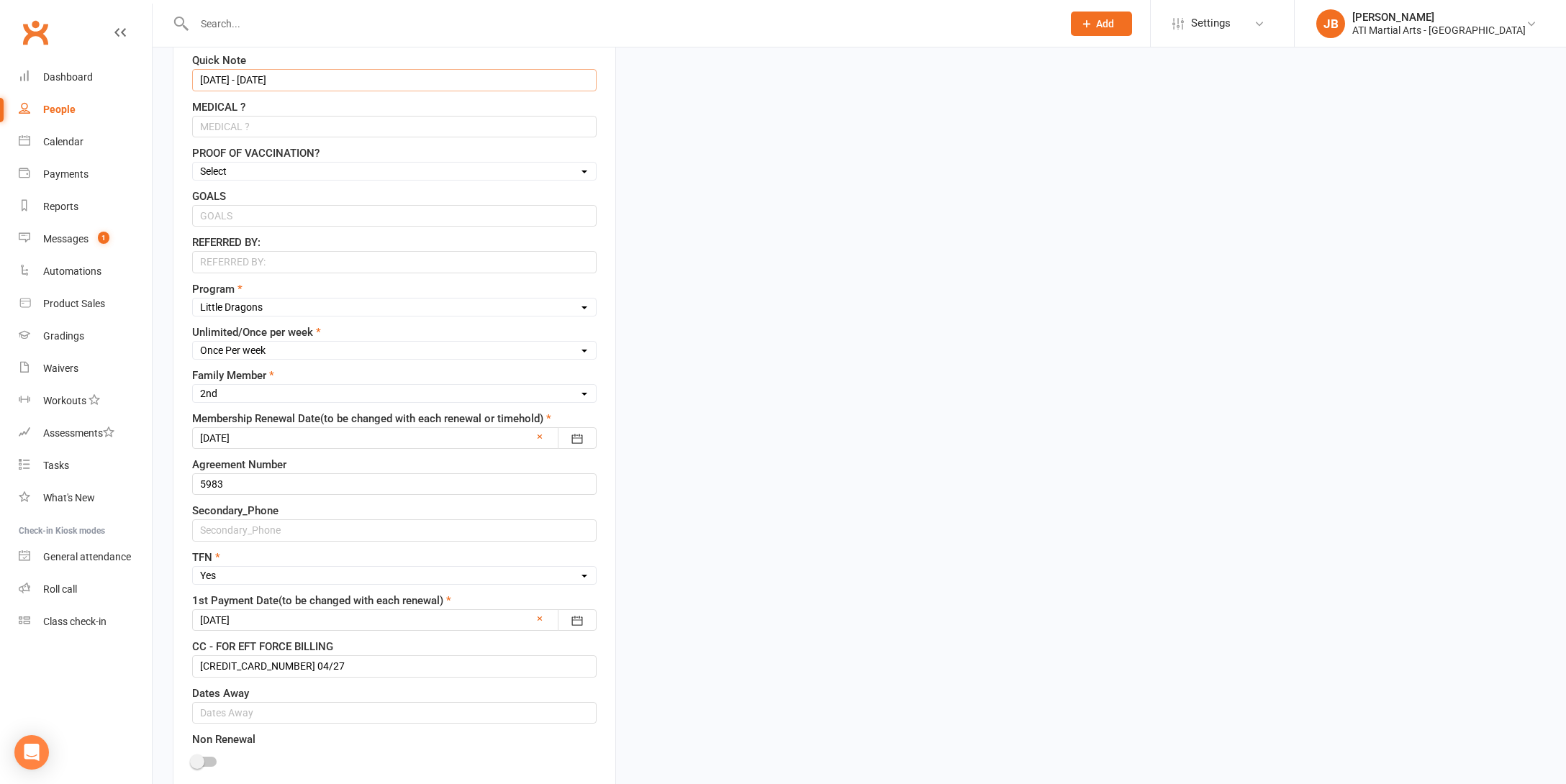
scroll to position [649, 0]
type input "16/8/25 - 16/11/25"
click at [267, 435] on div at bounding box center [394, 433] width 404 height 21
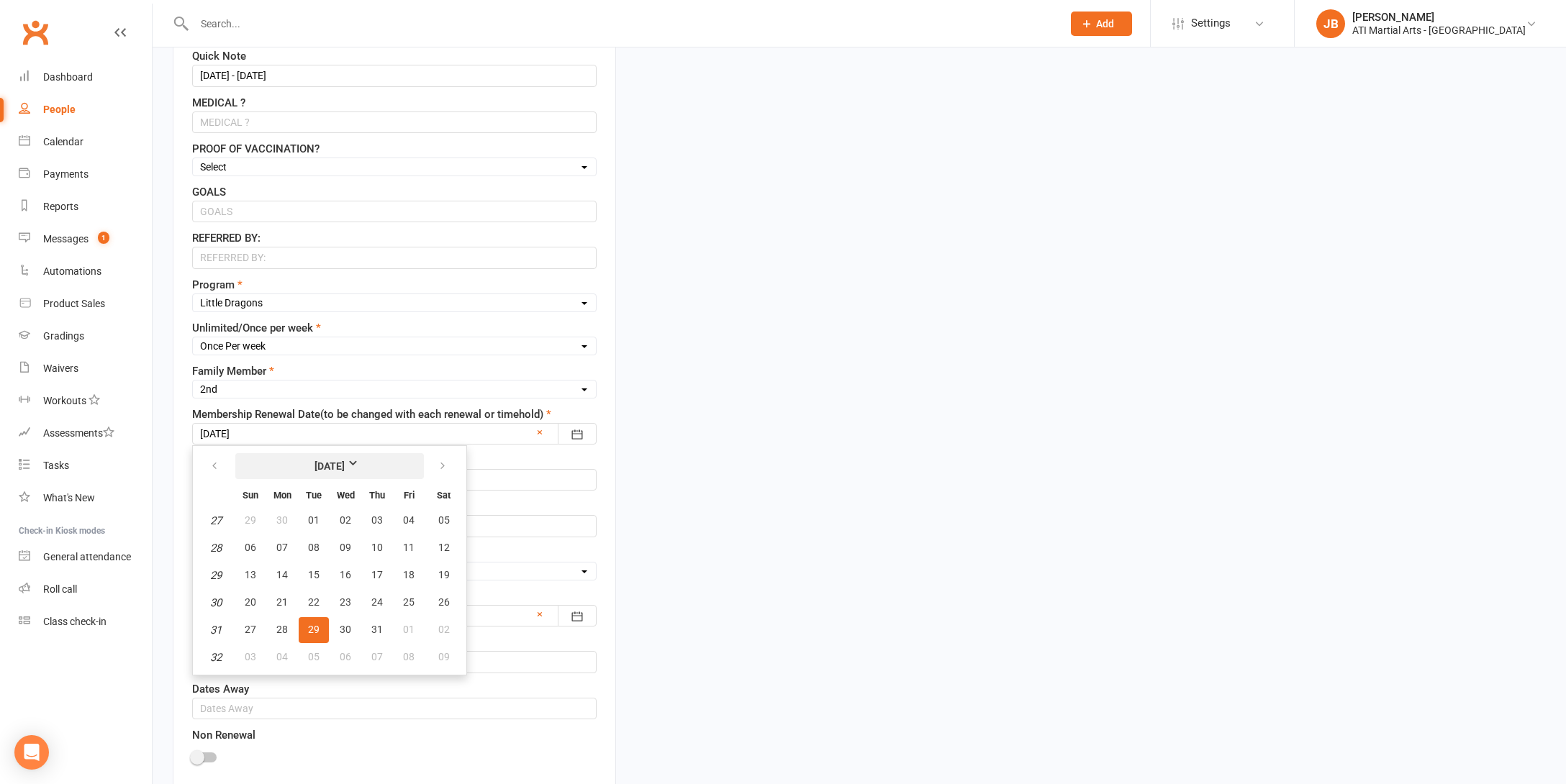
click at [359, 463] on strong "July 2025" at bounding box center [330, 466] width 83 height 16
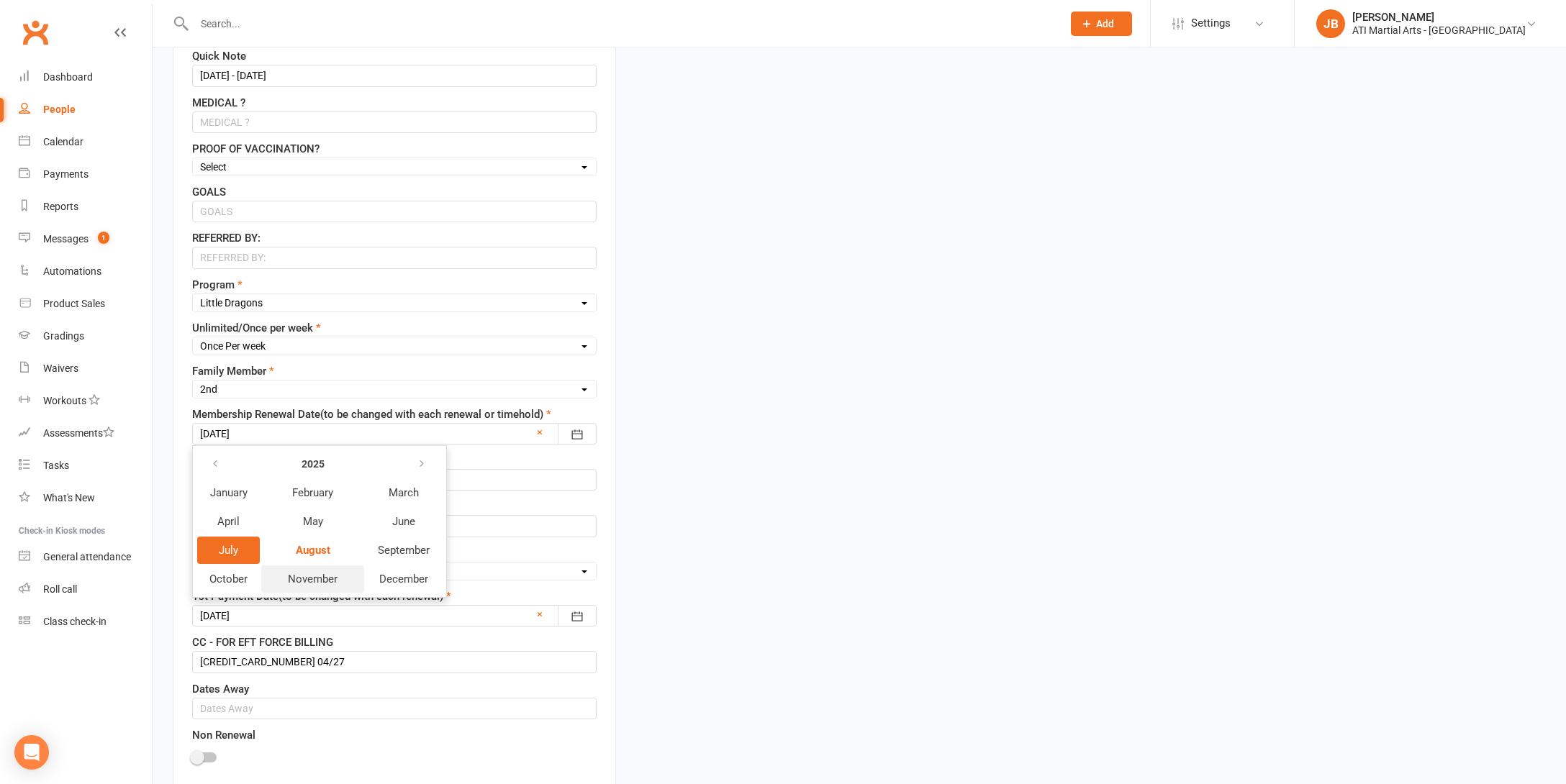
click at [329, 574] on span "November" at bounding box center [312, 579] width 50 height 13
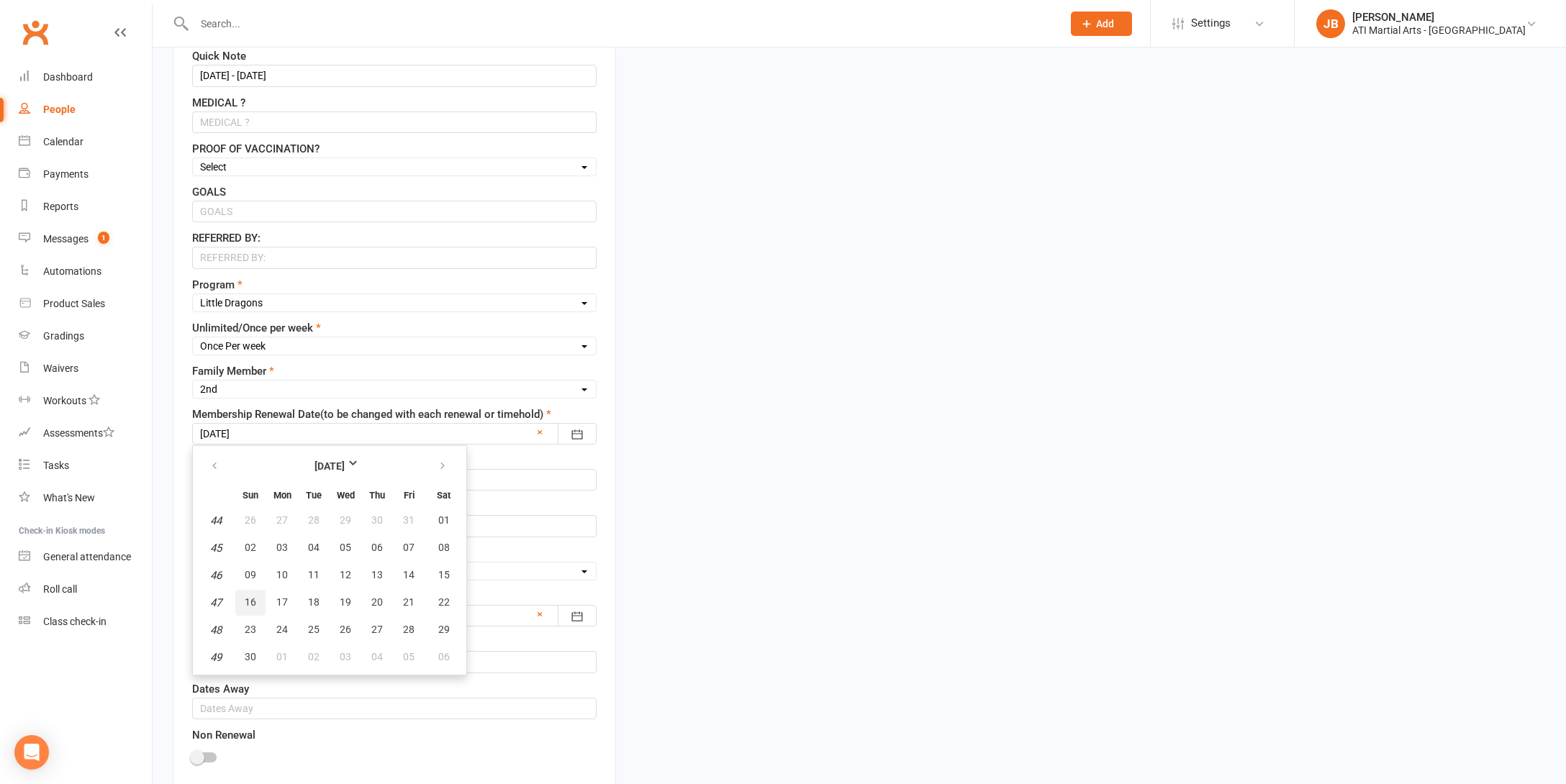
click at [255, 600] on span "16" at bounding box center [250, 603] width 12 height 12
type input "16 Nov 2025"
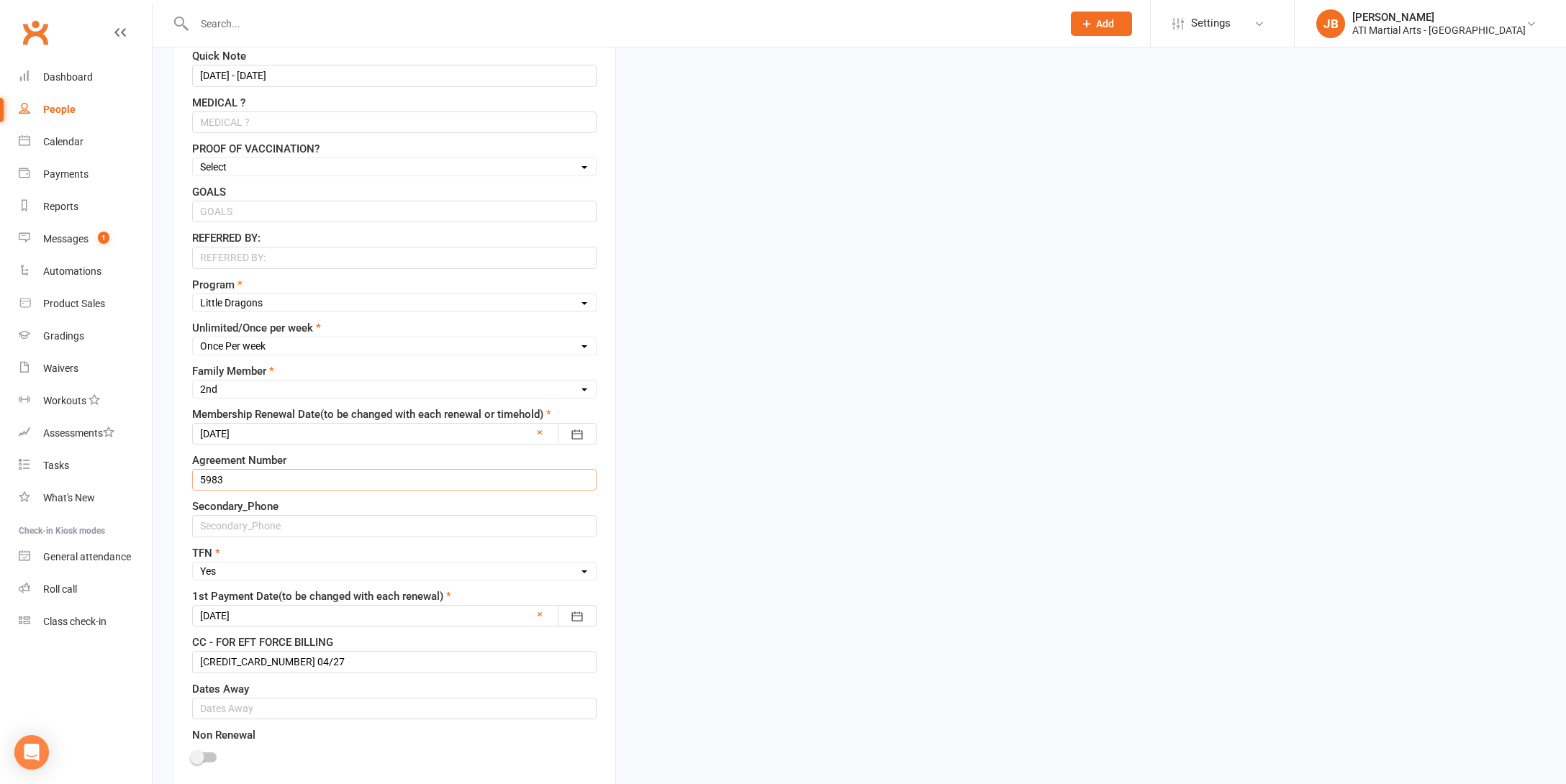
click at [235, 479] on input "5983" at bounding box center [394, 480] width 404 height 21
type input "5388"
click at [259, 612] on div at bounding box center [394, 615] width 404 height 21
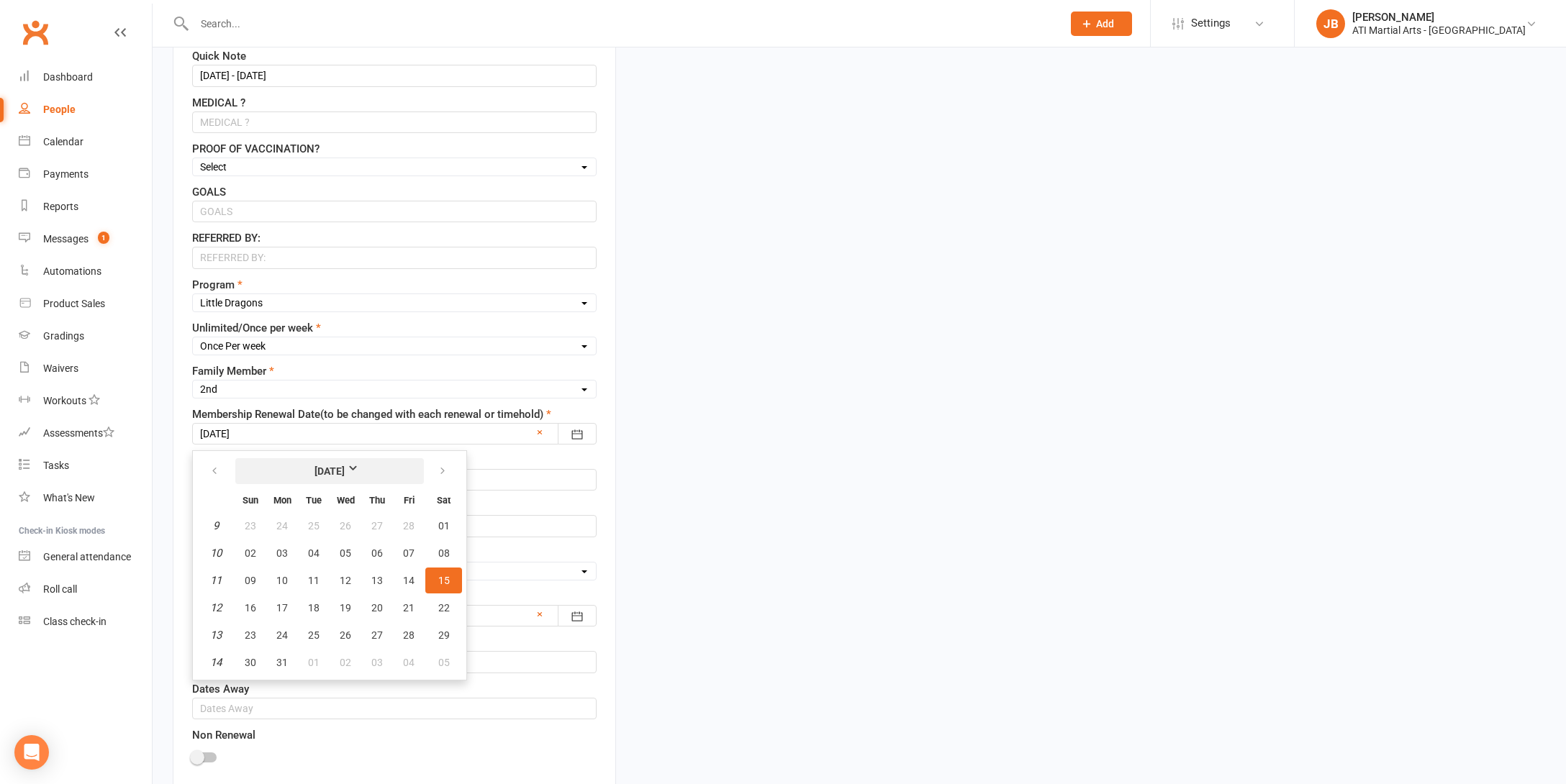
click at [365, 468] on strong "March 2025" at bounding box center [330, 471] width 83 height 16
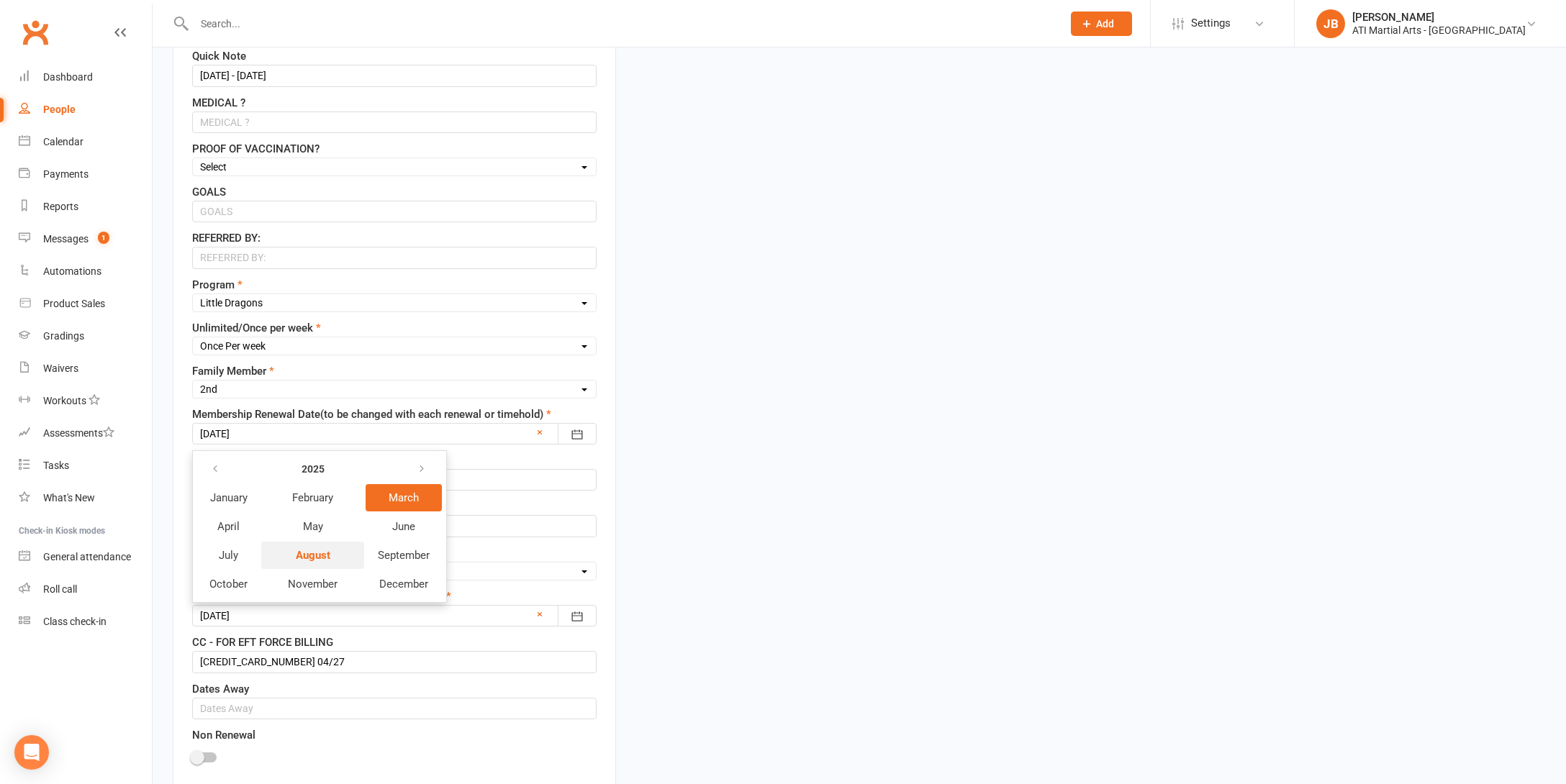
click at [318, 555] on span "August" at bounding box center [312, 555] width 35 height 13
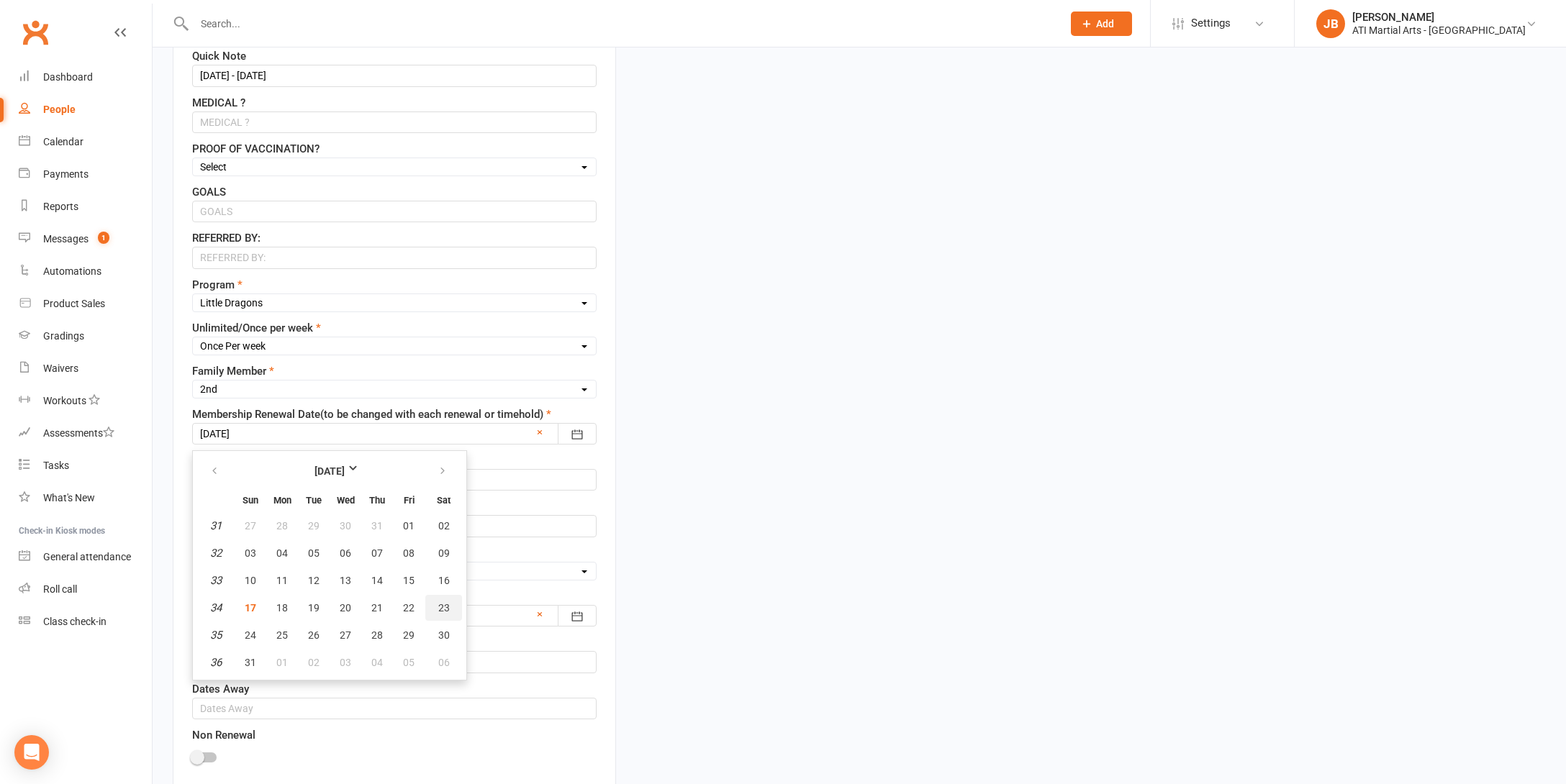
click at [443, 611] on span "23" at bounding box center [444, 608] width 12 height 12
type input "23 Aug 2025"
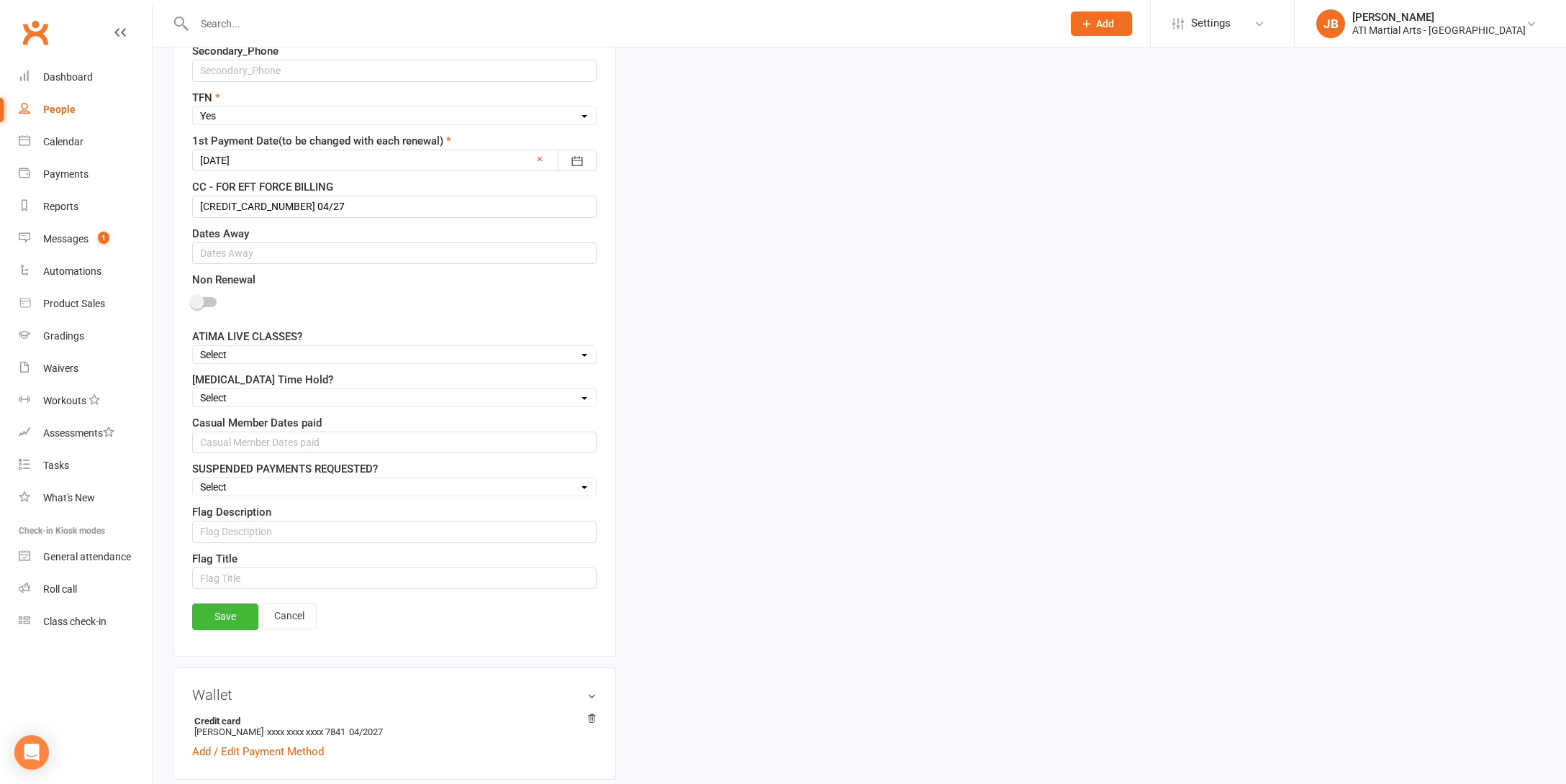
scroll to position [1121, 0]
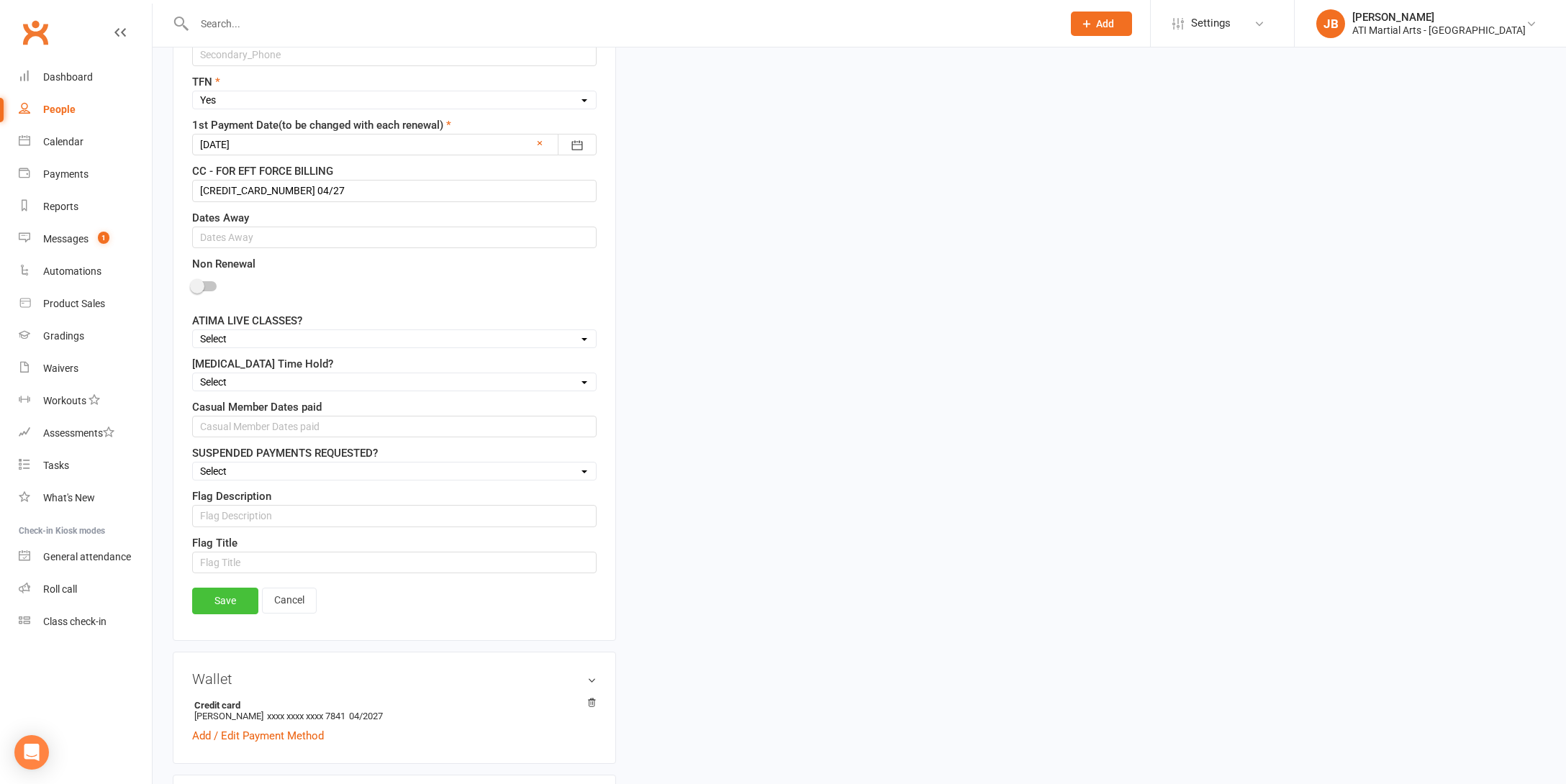
click at [233, 598] on link "Save" at bounding box center [224, 600] width 66 height 26
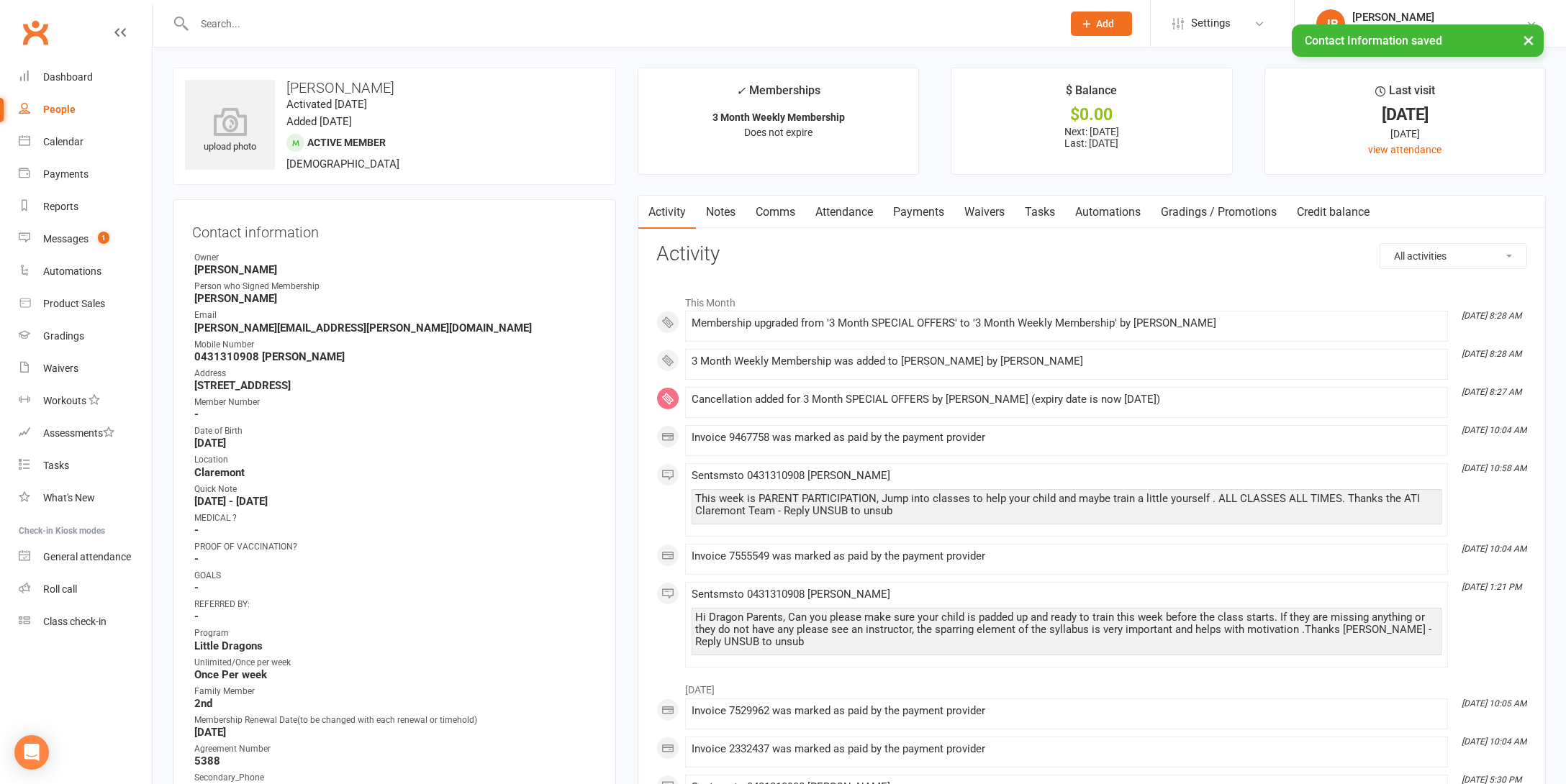
scroll to position [0, 0]
drag, startPoint x: 911, startPoint y: 213, endPoint x: 903, endPoint y: 216, distance: 8.5
click at [911, 213] on link "Payments" at bounding box center [918, 212] width 71 height 33
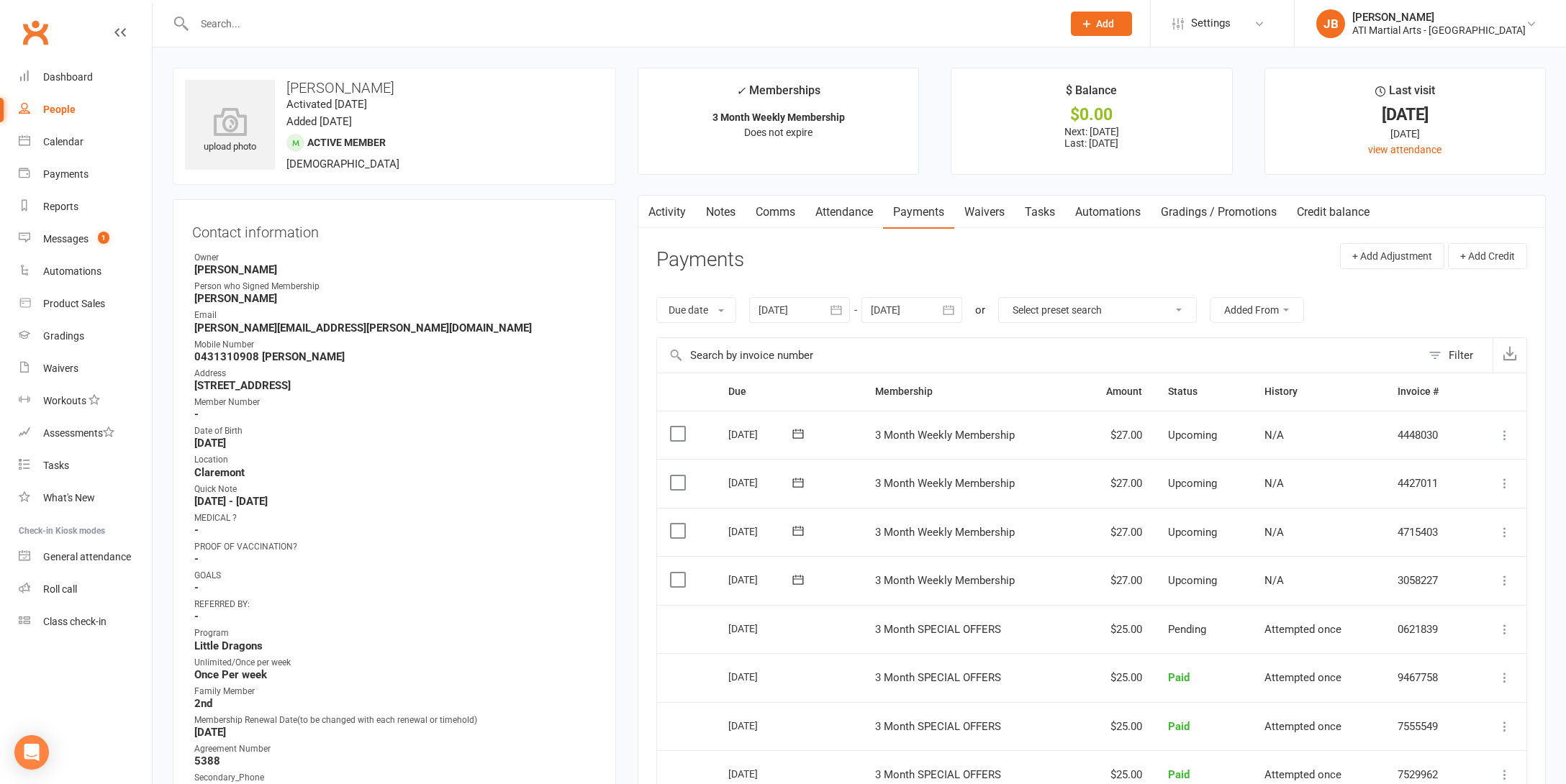
click at [36, 31] on link "Clubworx" at bounding box center [35, 32] width 36 height 36
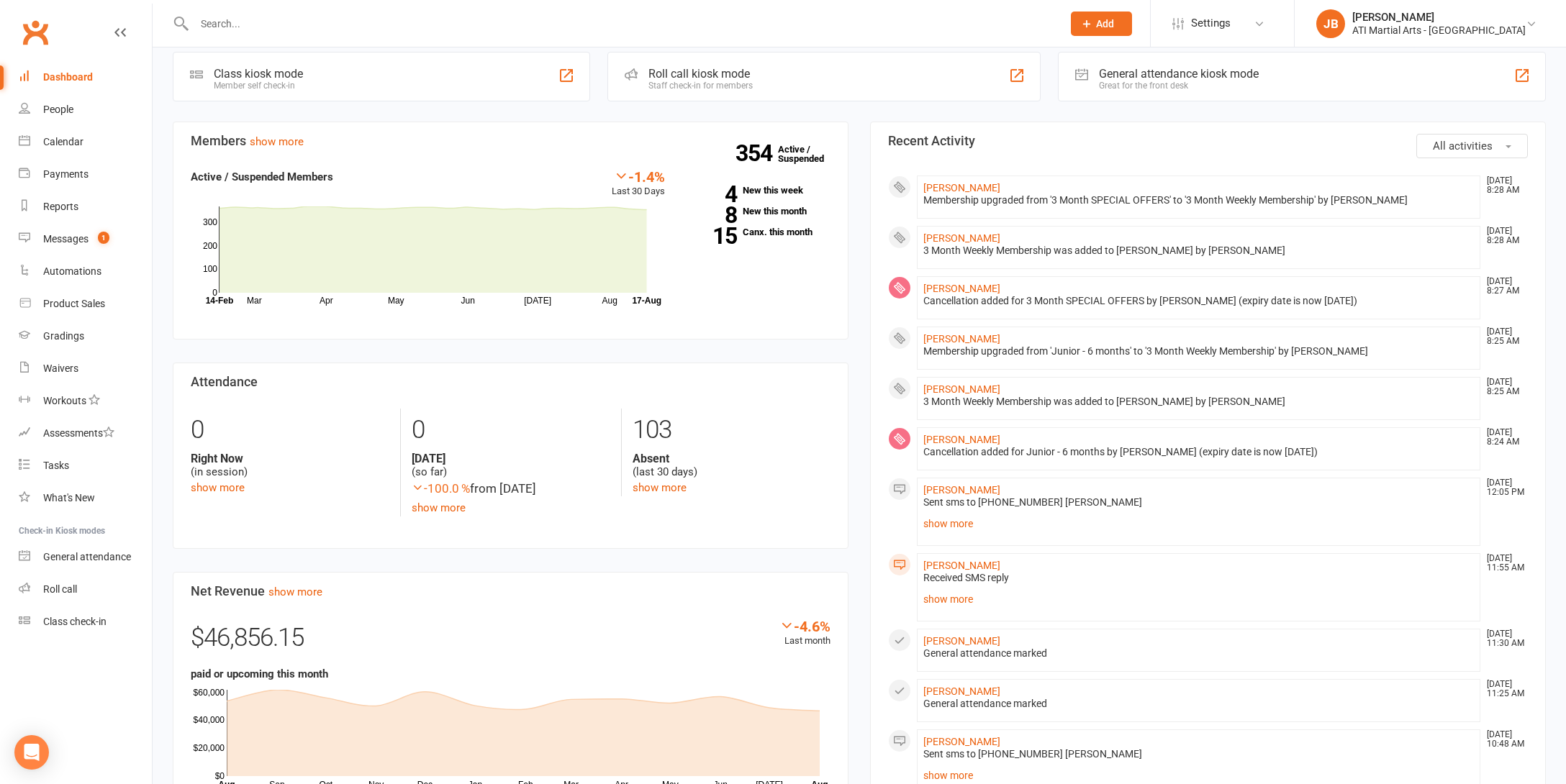
scroll to position [16, 1]
click at [213, 21] on input "text" at bounding box center [621, 23] width 862 height 20
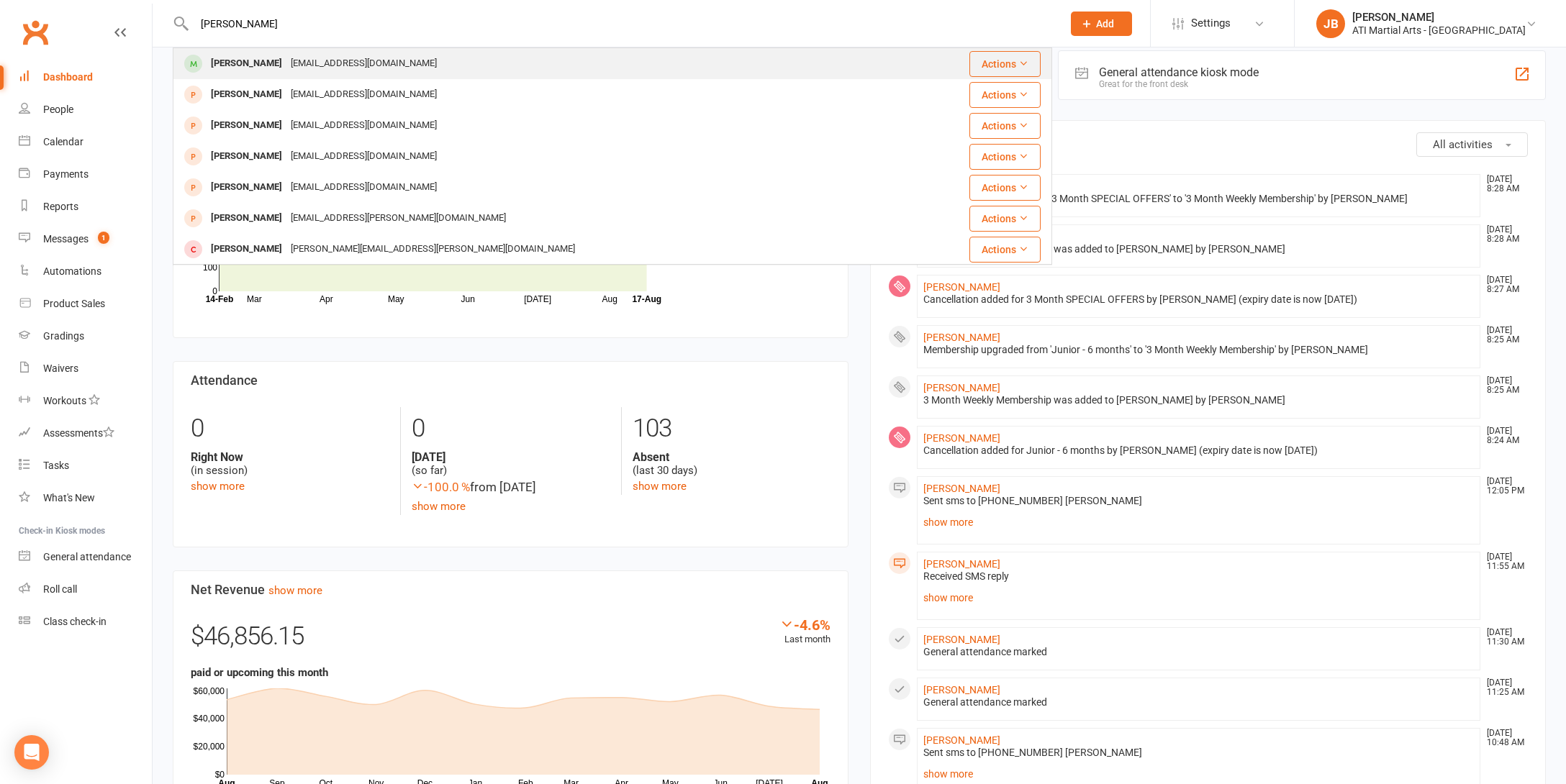
type input "[PERSON_NAME]"
click at [231, 64] on div "[PERSON_NAME]" at bounding box center [247, 64] width 80 height 21
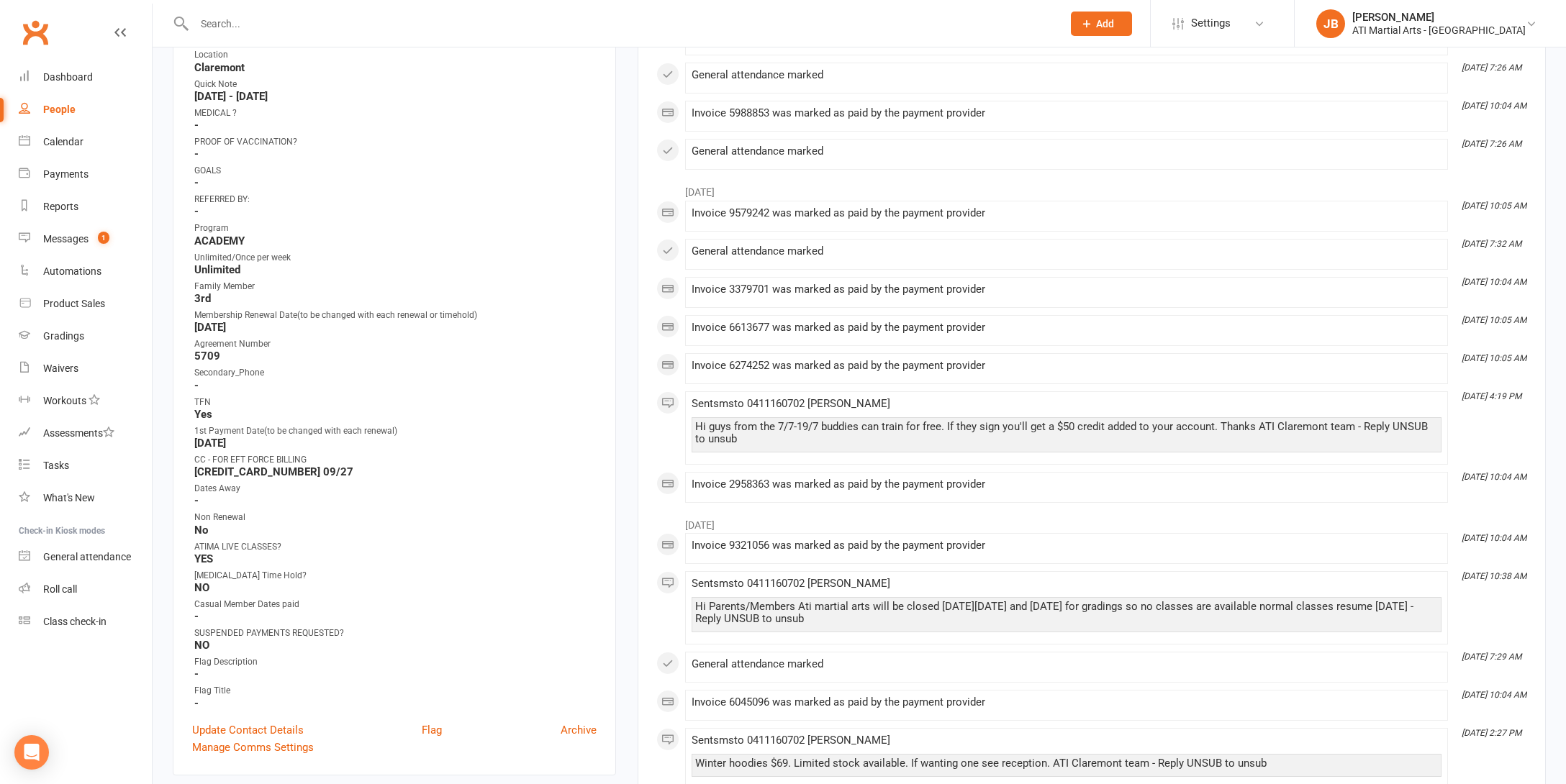
scroll to position [523, 0]
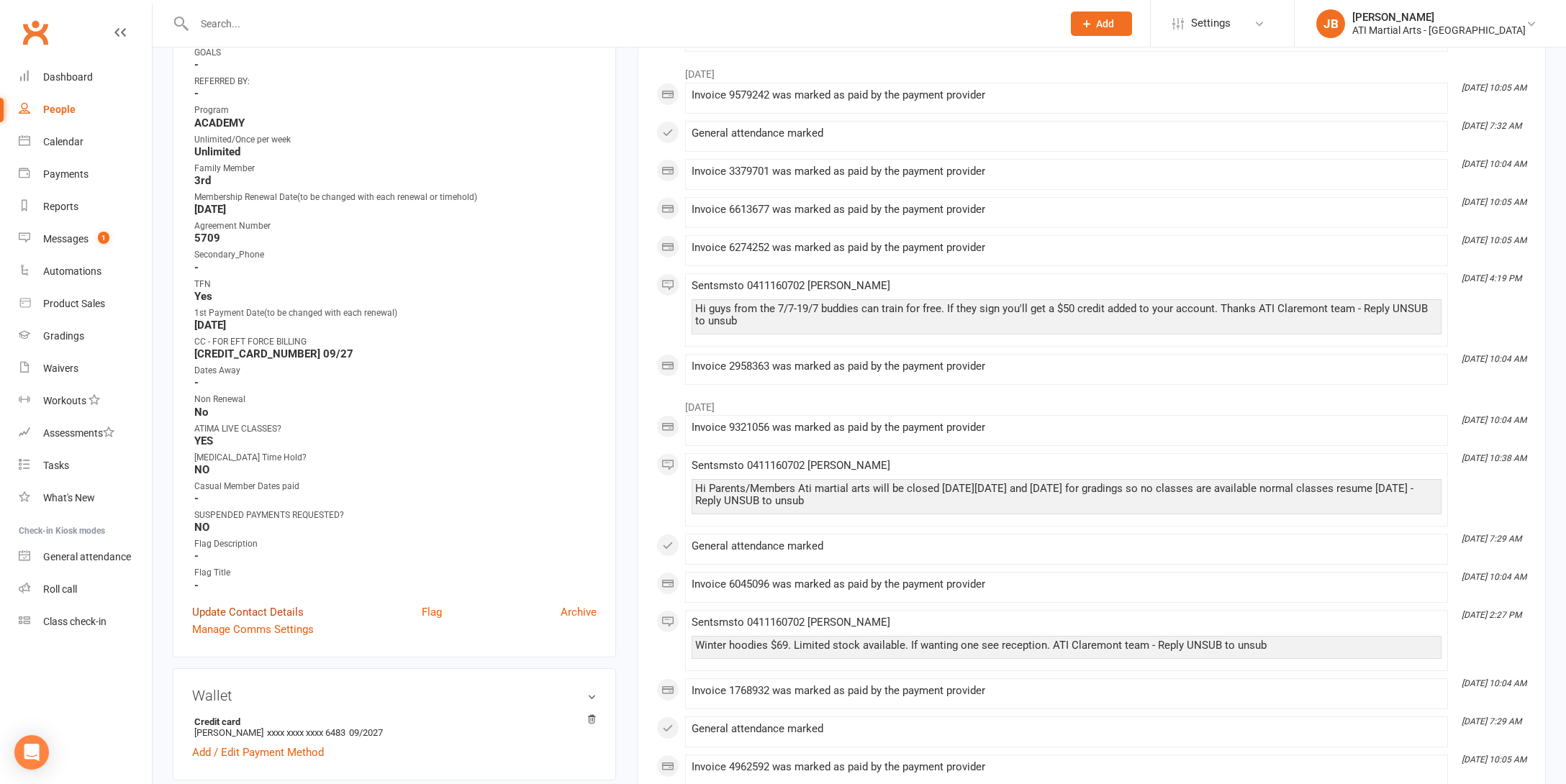
click at [204, 609] on link "Update Contact Details" at bounding box center [247, 612] width 112 height 17
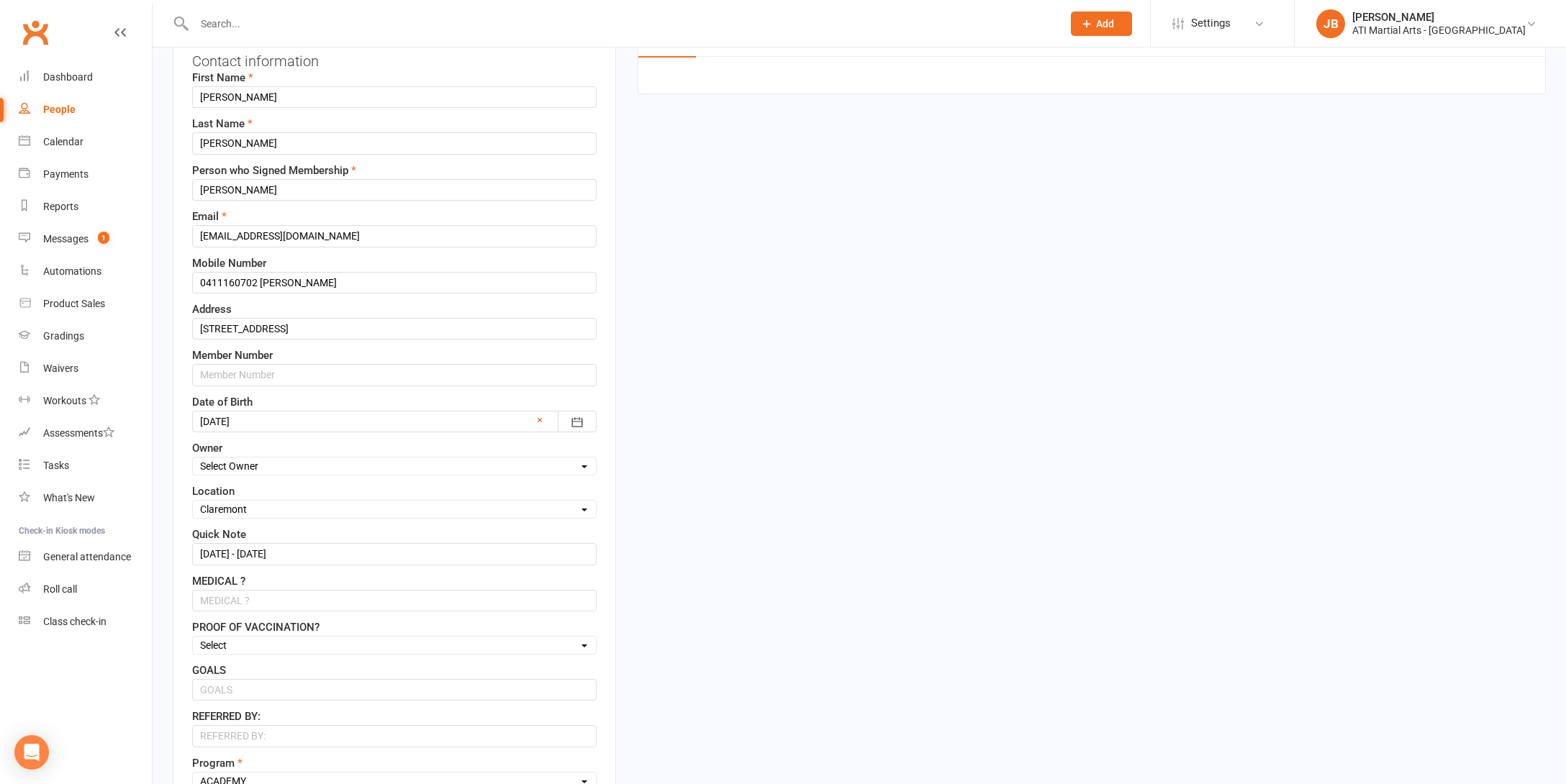
scroll to position [175, 0]
click at [285, 548] on input "3/8/24 - 3/8/25" at bounding box center [394, 549] width 404 height 21
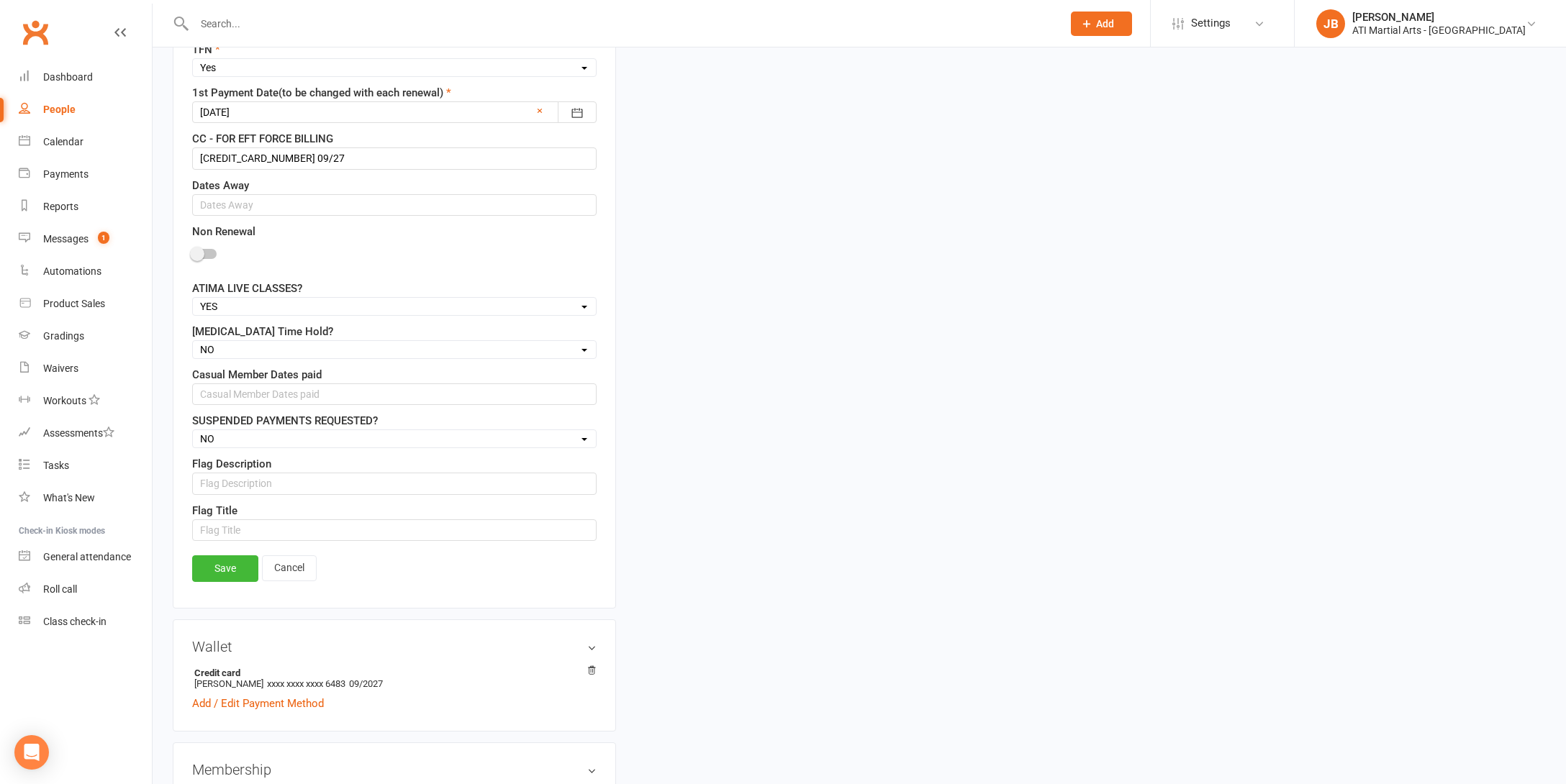
scroll to position [1156, 0]
type input "3/8/24 - 3/8/25 ( 30 Days Notice 16/9/25 )"
click at [233, 567] on link "Save" at bounding box center [224, 565] width 66 height 26
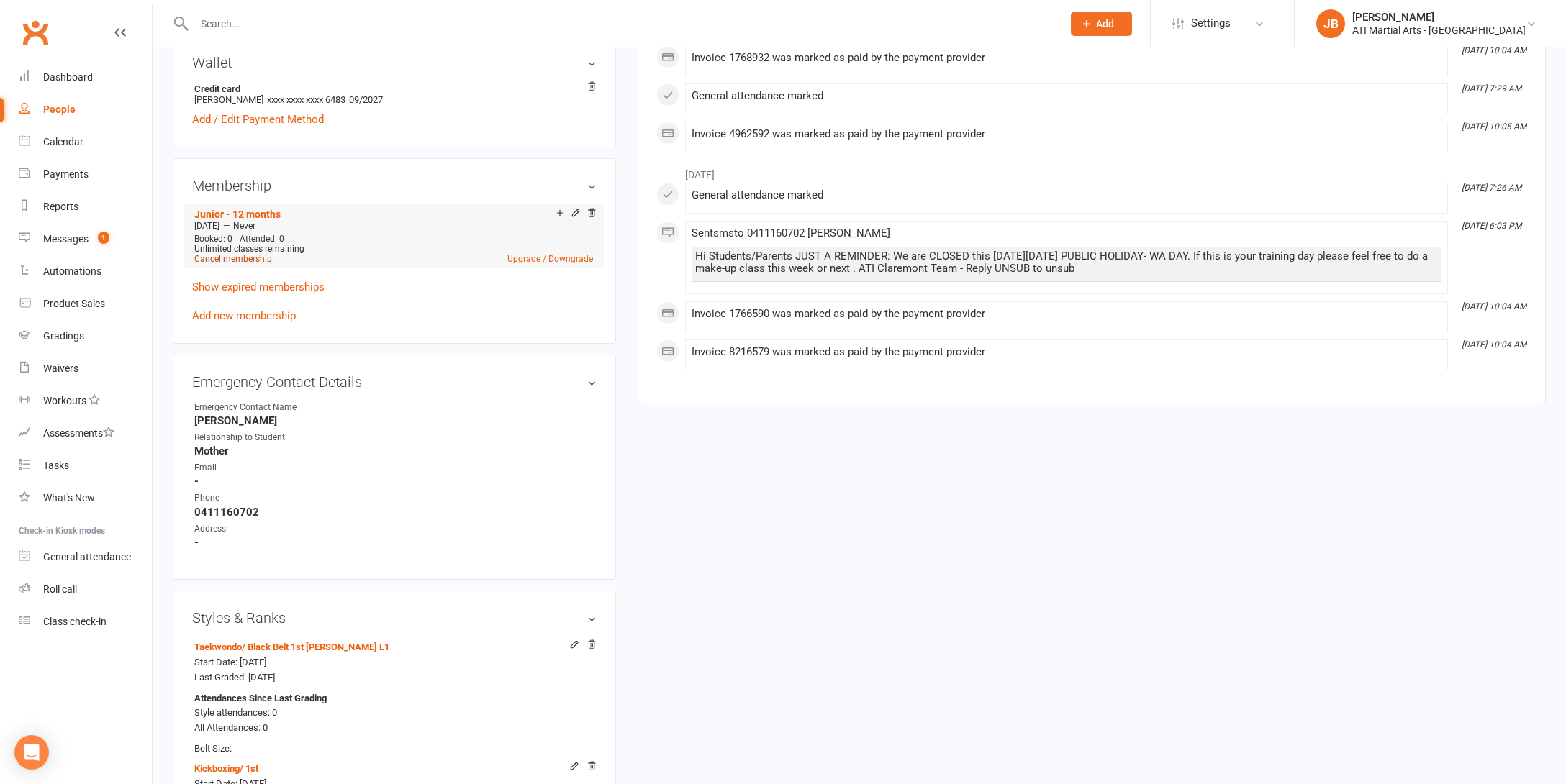
click at [235, 255] on link "Cancel membership" at bounding box center [232, 259] width 78 height 10
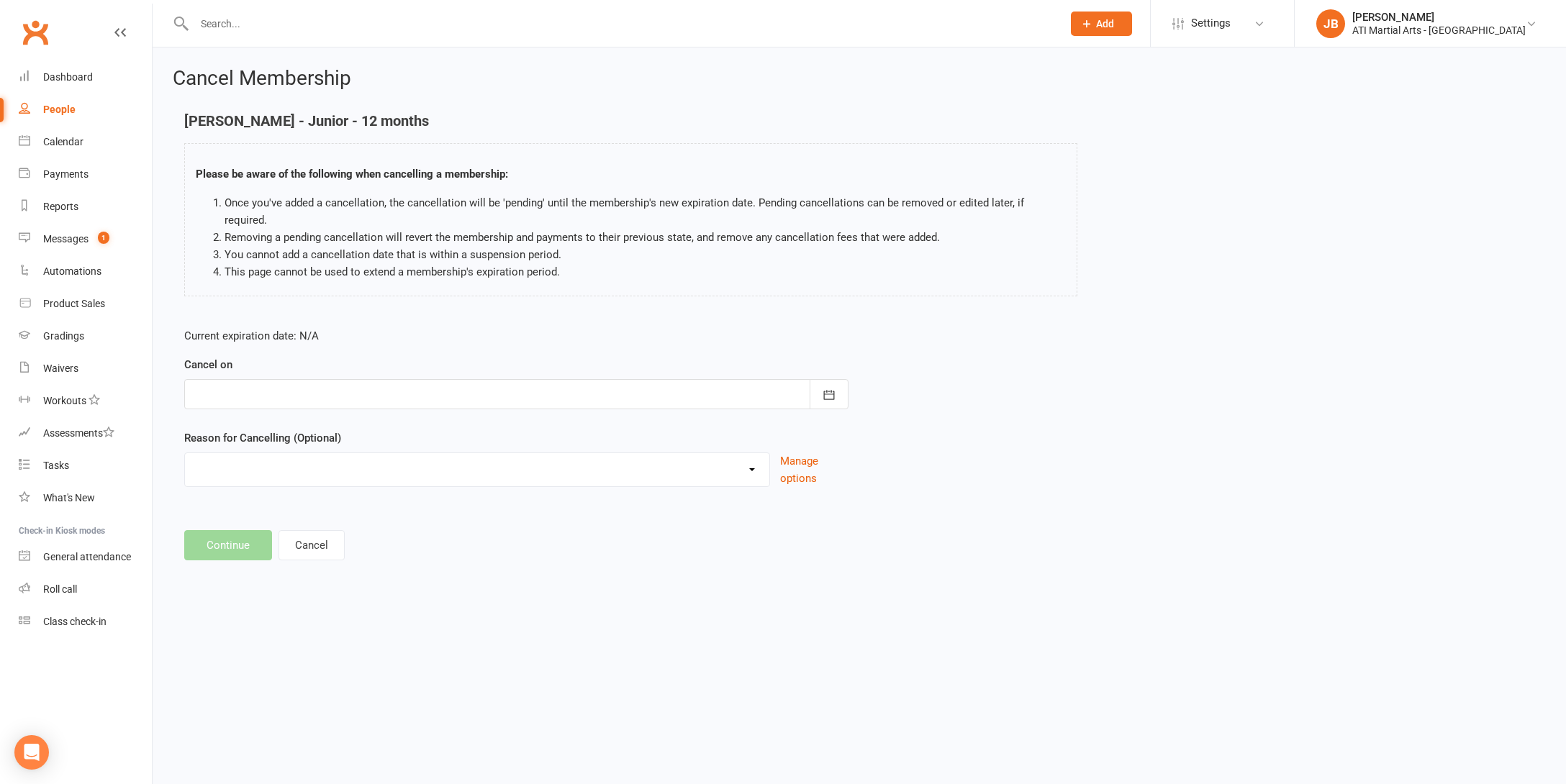
click at [264, 379] on div at bounding box center [516, 394] width 664 height 30
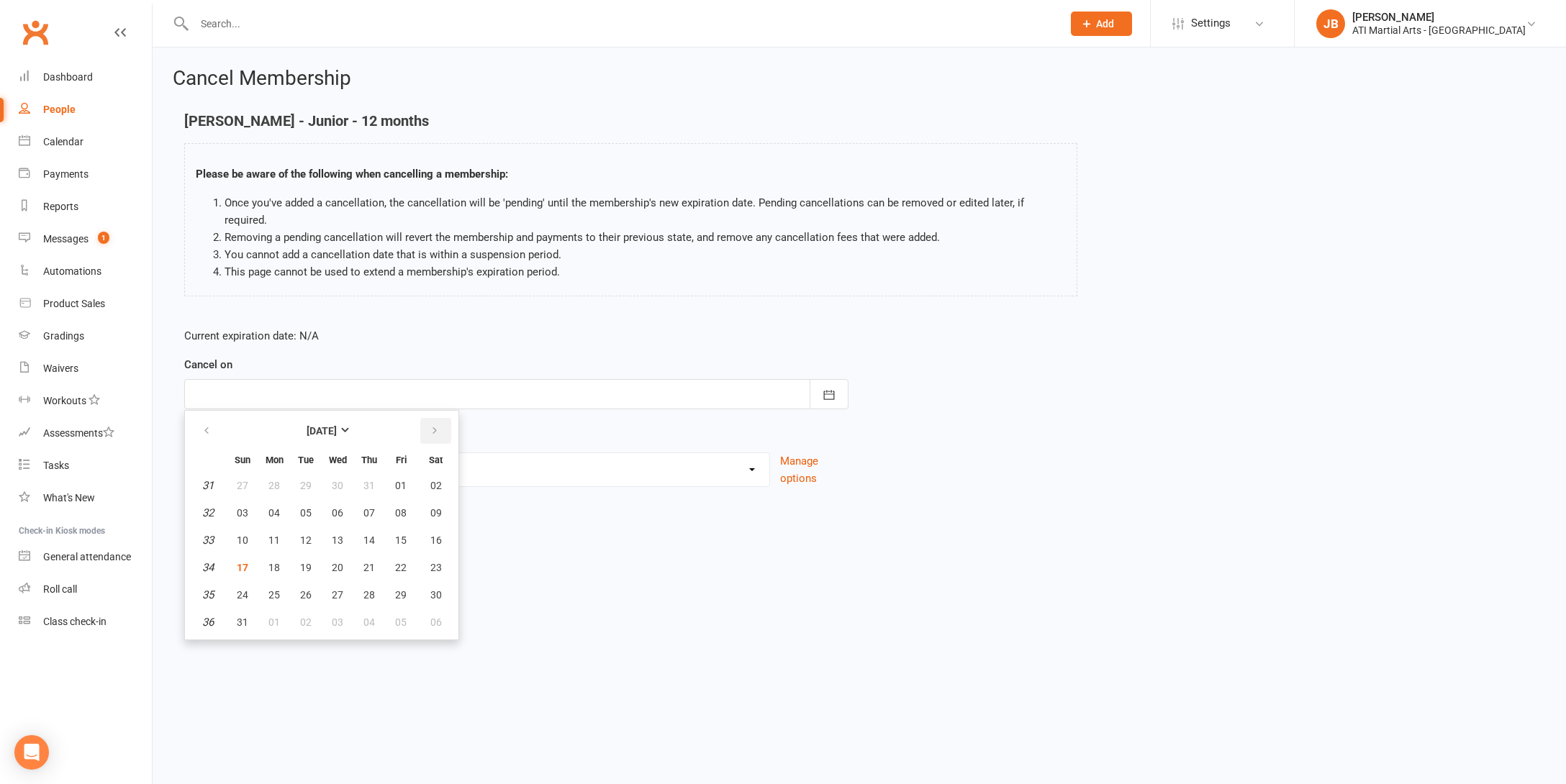
click at [431, 425] on icon "button" at bounding box center [435, 431] width 10 height 12
click at [307, 535] on span "16" at bounding box center [306, 540] width 12 height 12
type input "16 Sep 2025"
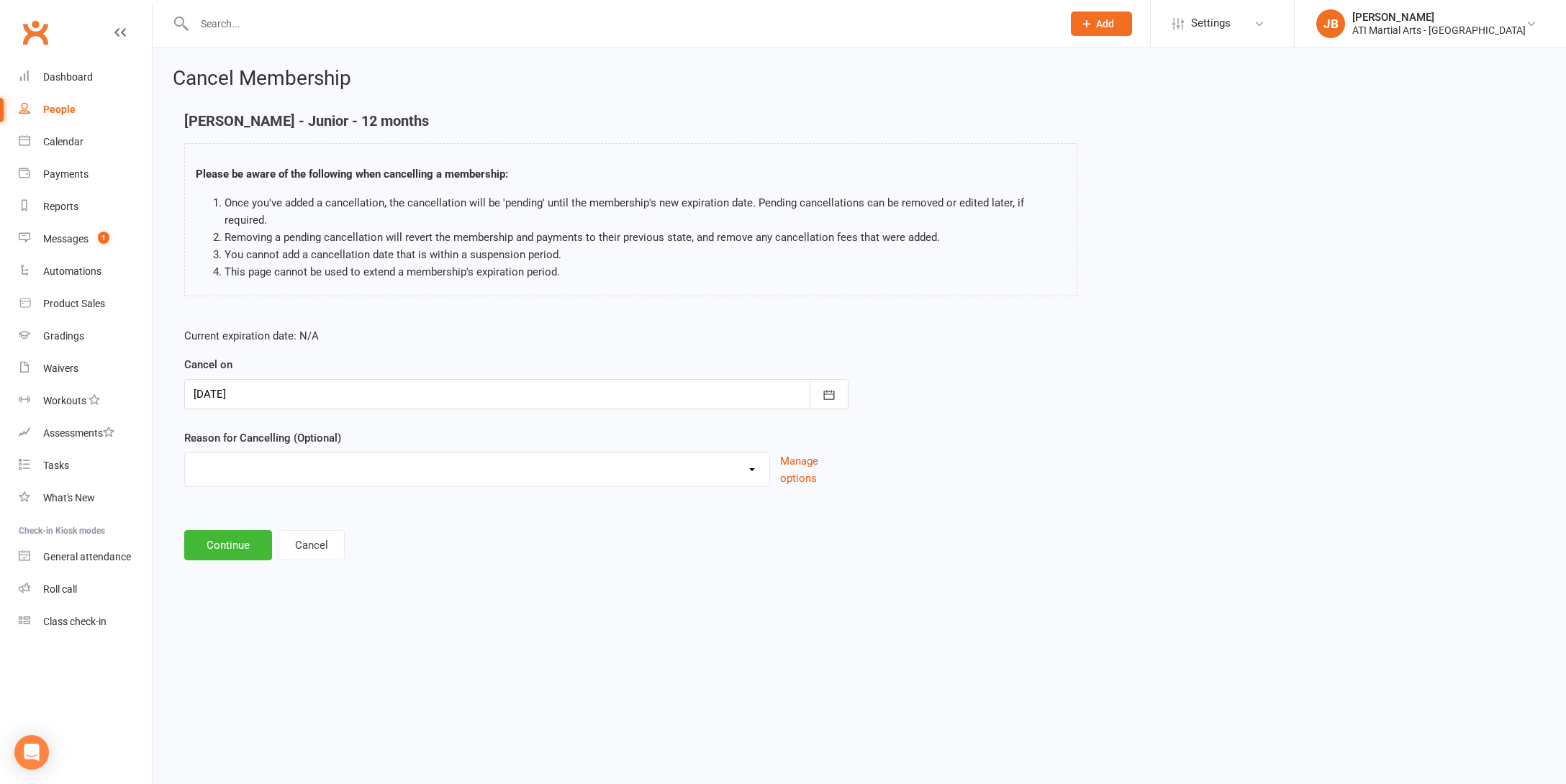
select select "2"
click at [236, 530] on input at bounding box center [516, 545] width 664 height 30
type input "Taking a break"
click at [224, 605] on button "Continue" at bounding box center [228, 618] width 88 height 30
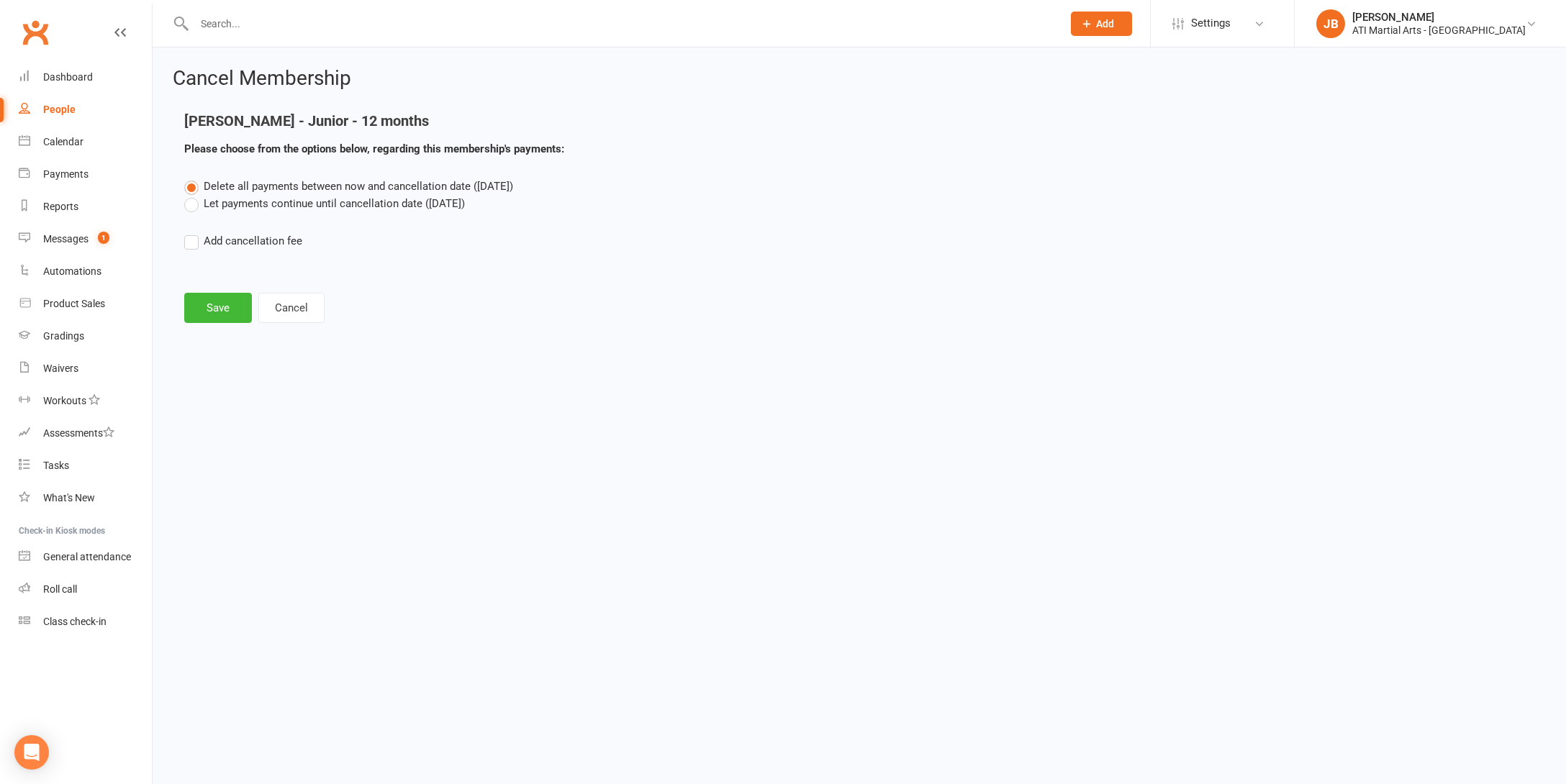
click at [193, 206] on label "Let payments continue until cancellation date (Sep 16, 2025)" at bounding box center [324, 203] width 281 height 17
click at [193, 195] on input "Let payments continue until cancellation date (Sep 16, 2025)" at bounding box center [189, 195] width 10 height 0
click at [215, 309] on button "Save" at bounding box center [218, 308] width 67 height 30
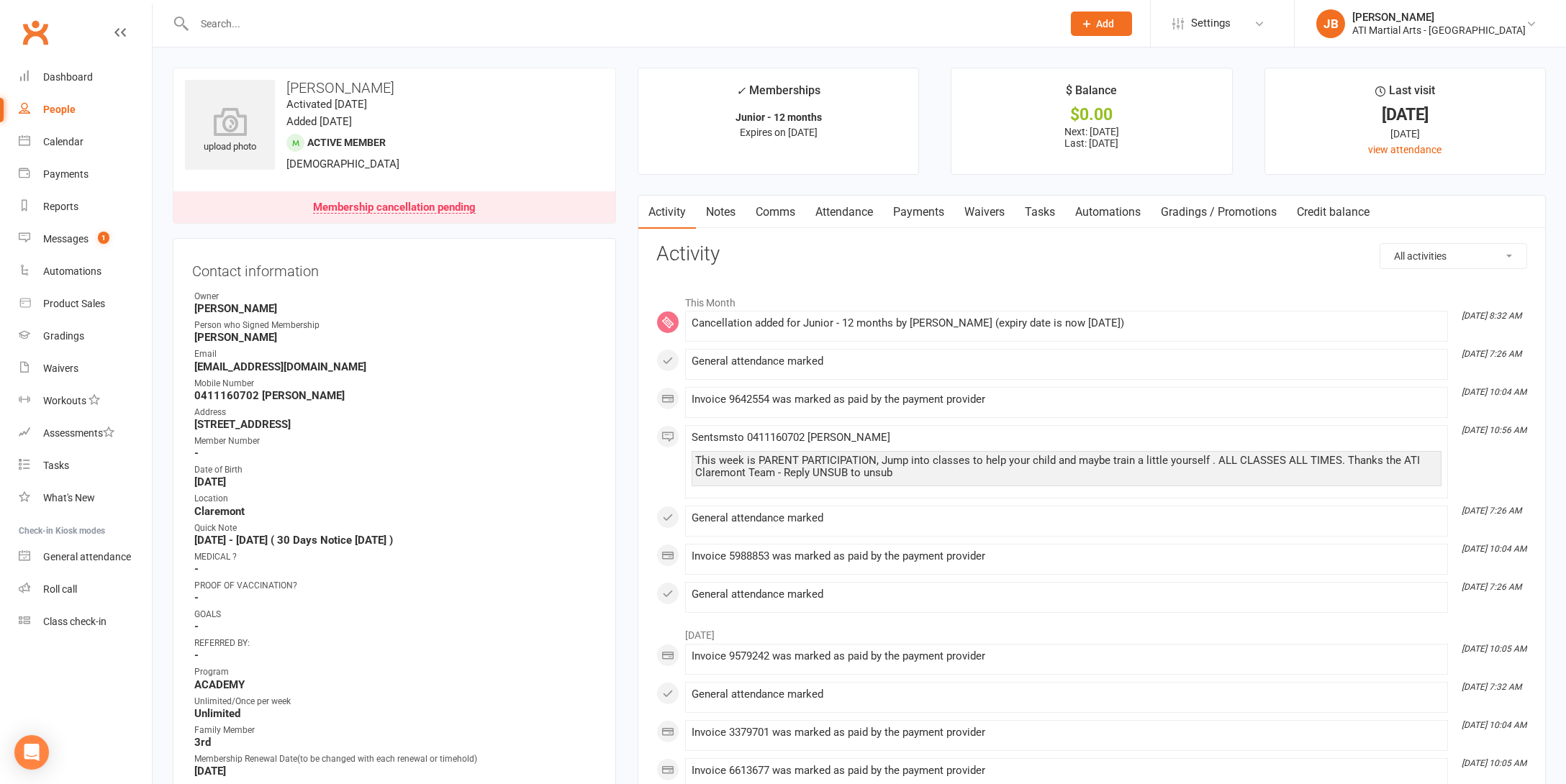
click at [222, 24] on input "text" at bounding box center [621, 23] width 862 height 20
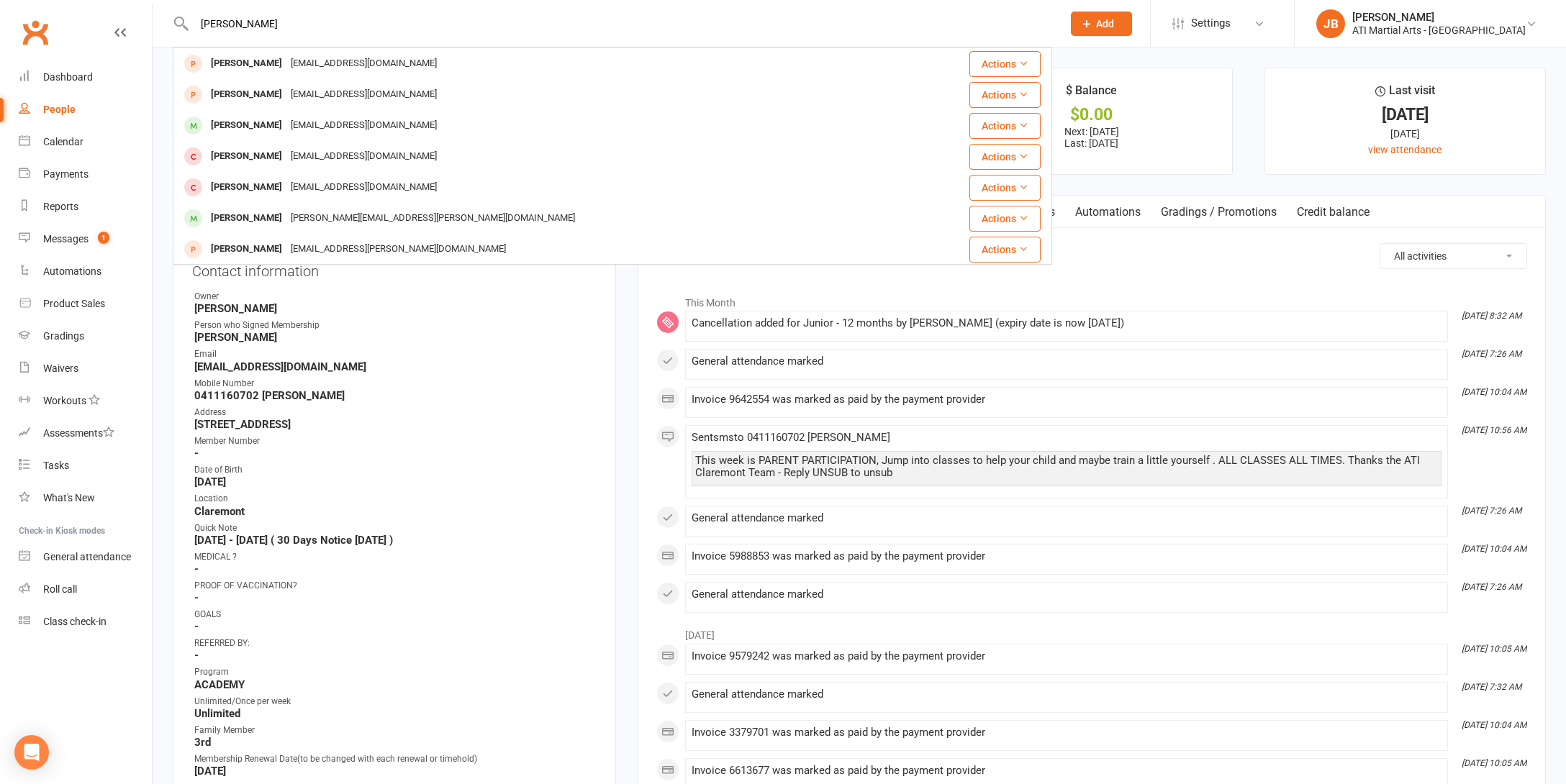
type input "[PERSON_NAME]"
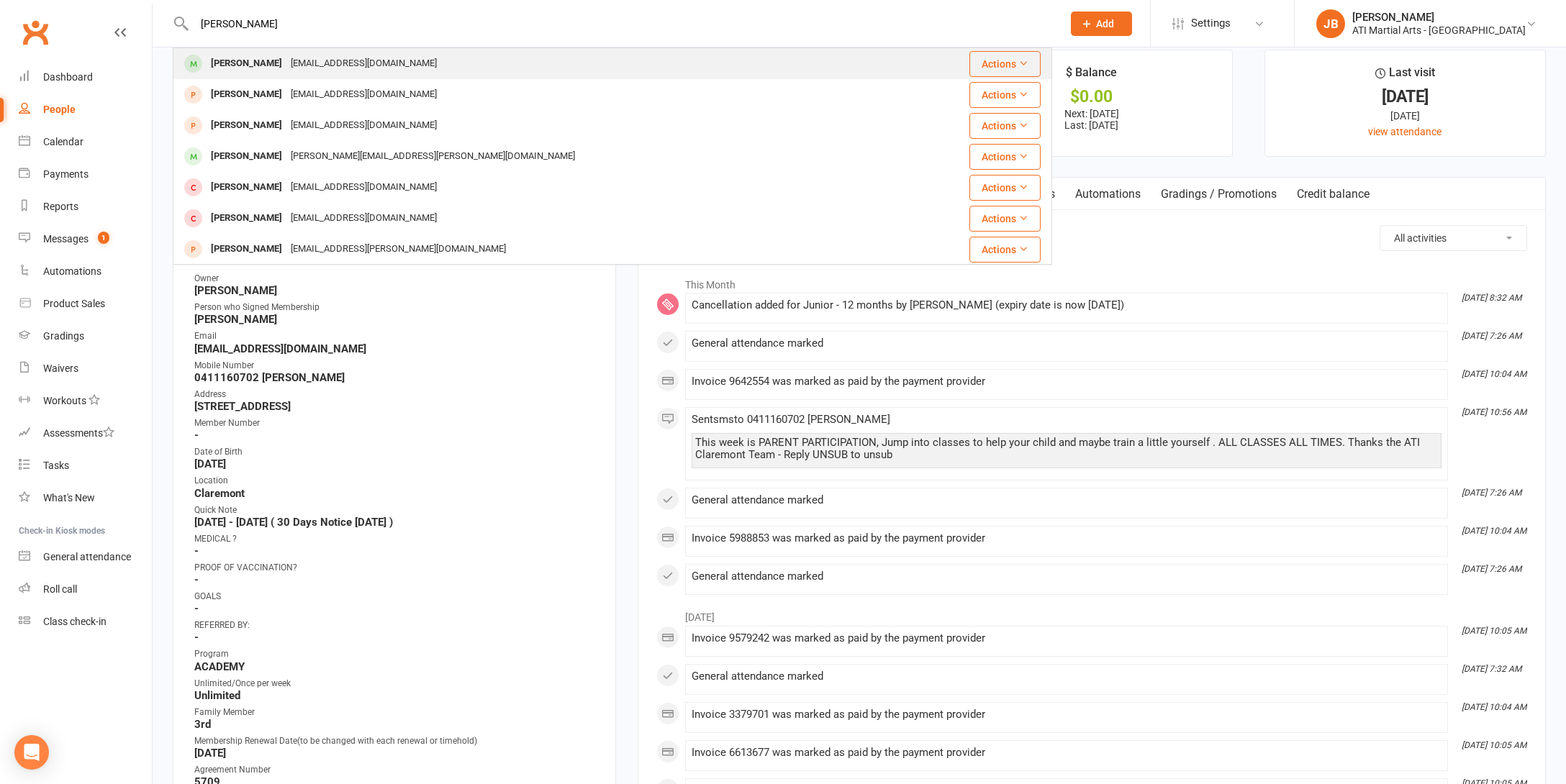
scroll to position [3, 0]
click at [222, 64] on div "[PERSON_NAME]" at bounding box center [247, 61] width 80 height 21
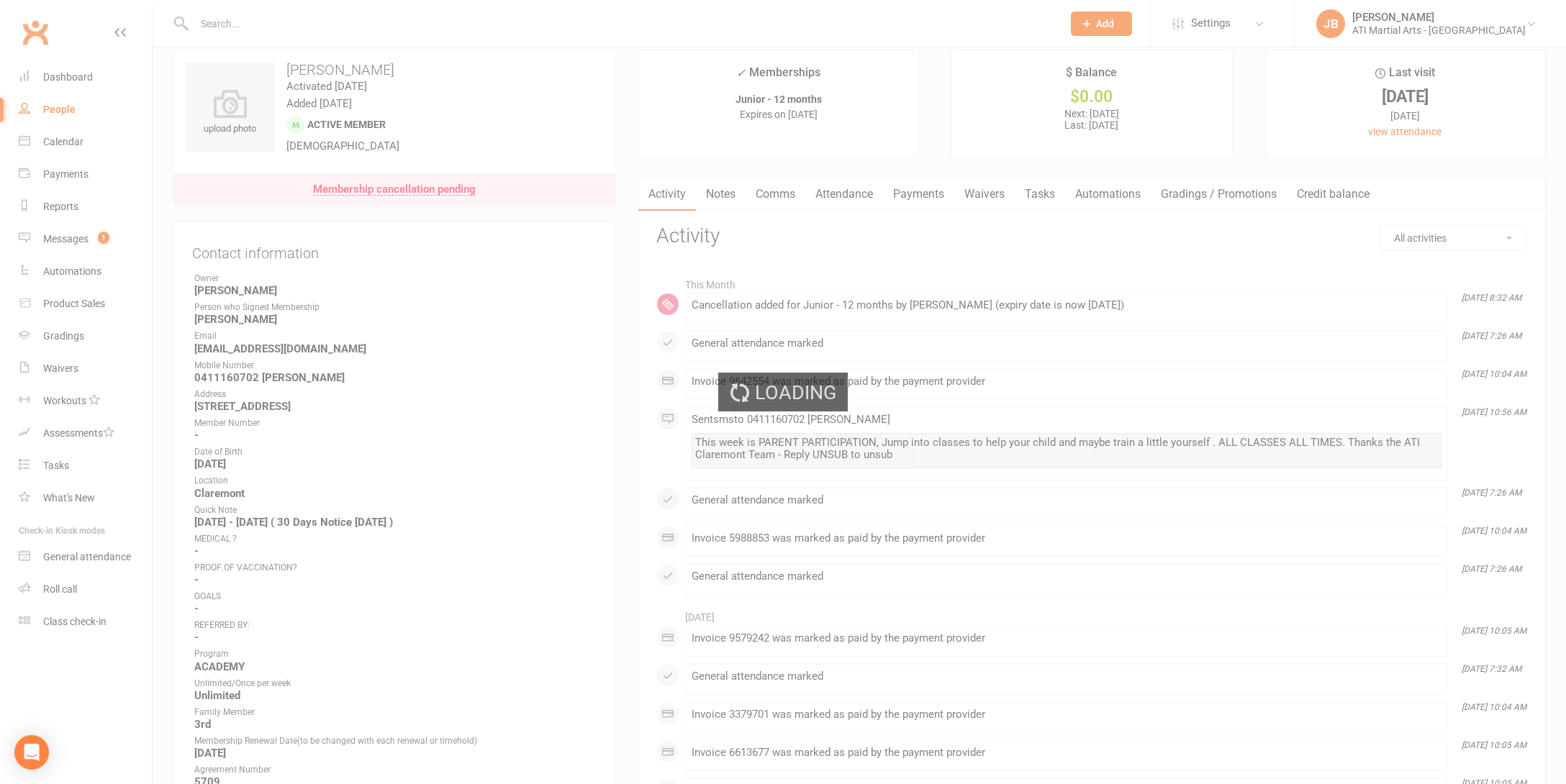
scroll to position [17, 0]
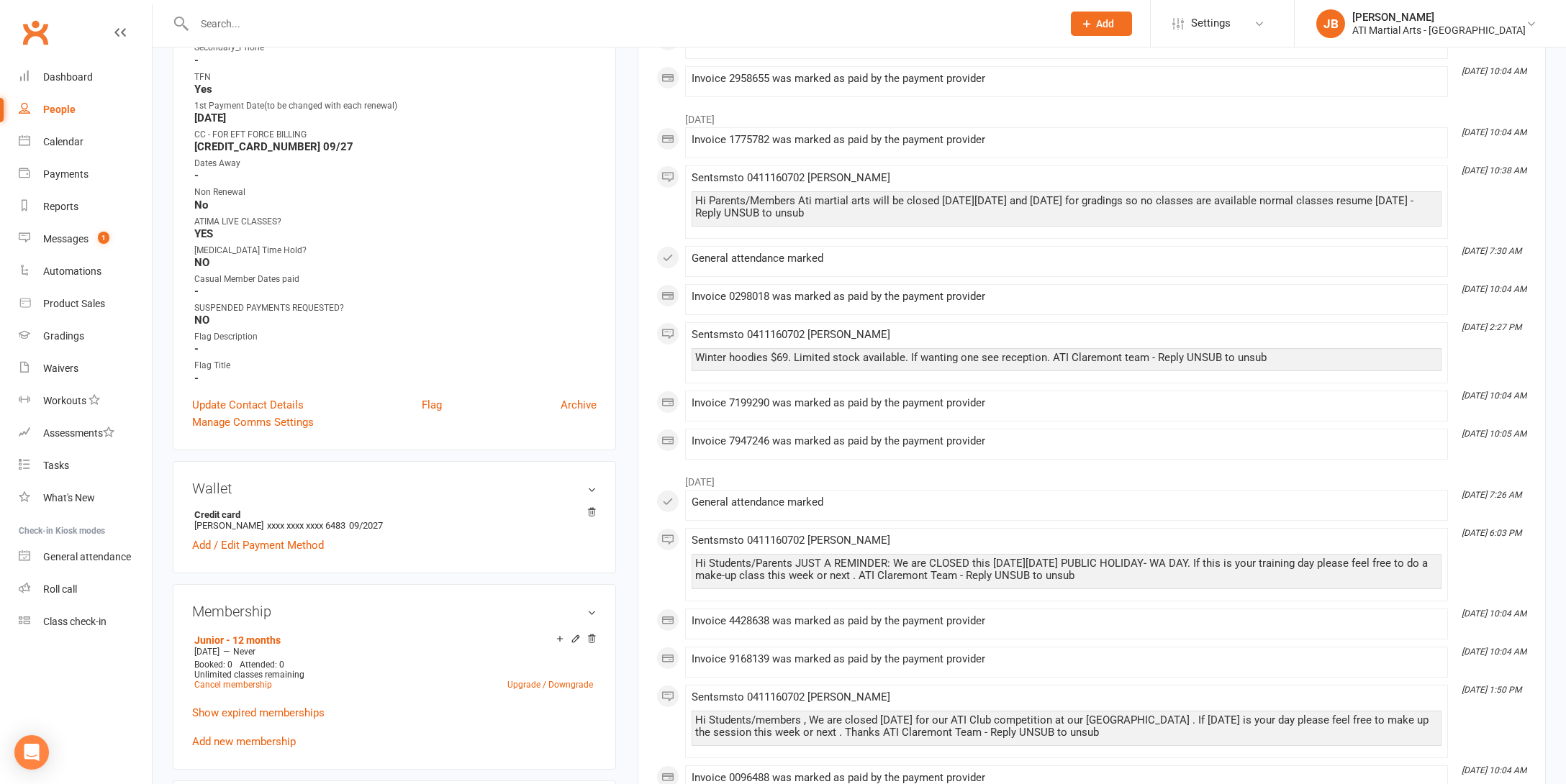
scroll to position [748, 0]
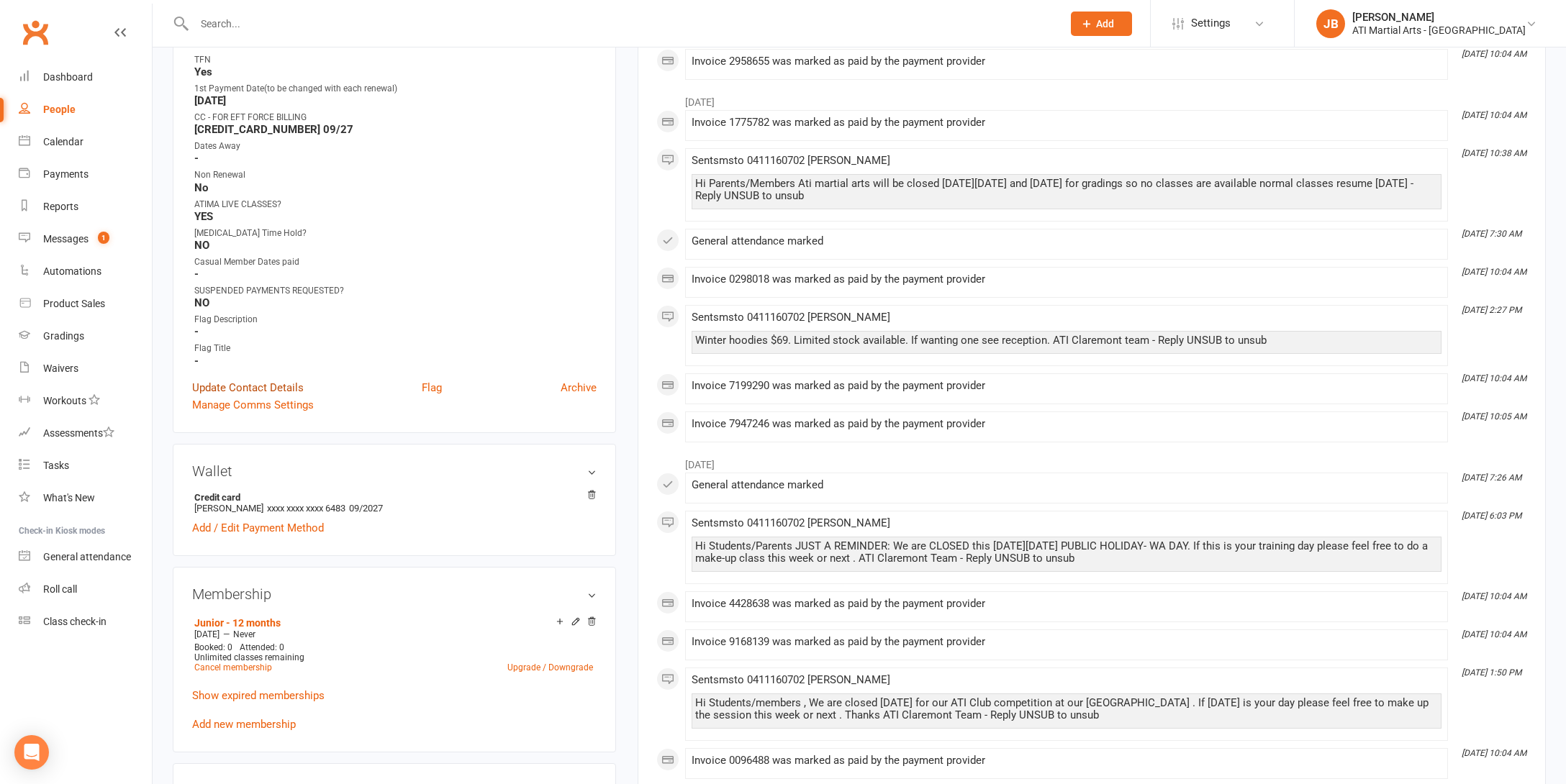
click at [237, 383] on link "Update Contact Details" at bounding box center [247, 387] width 112 height 17
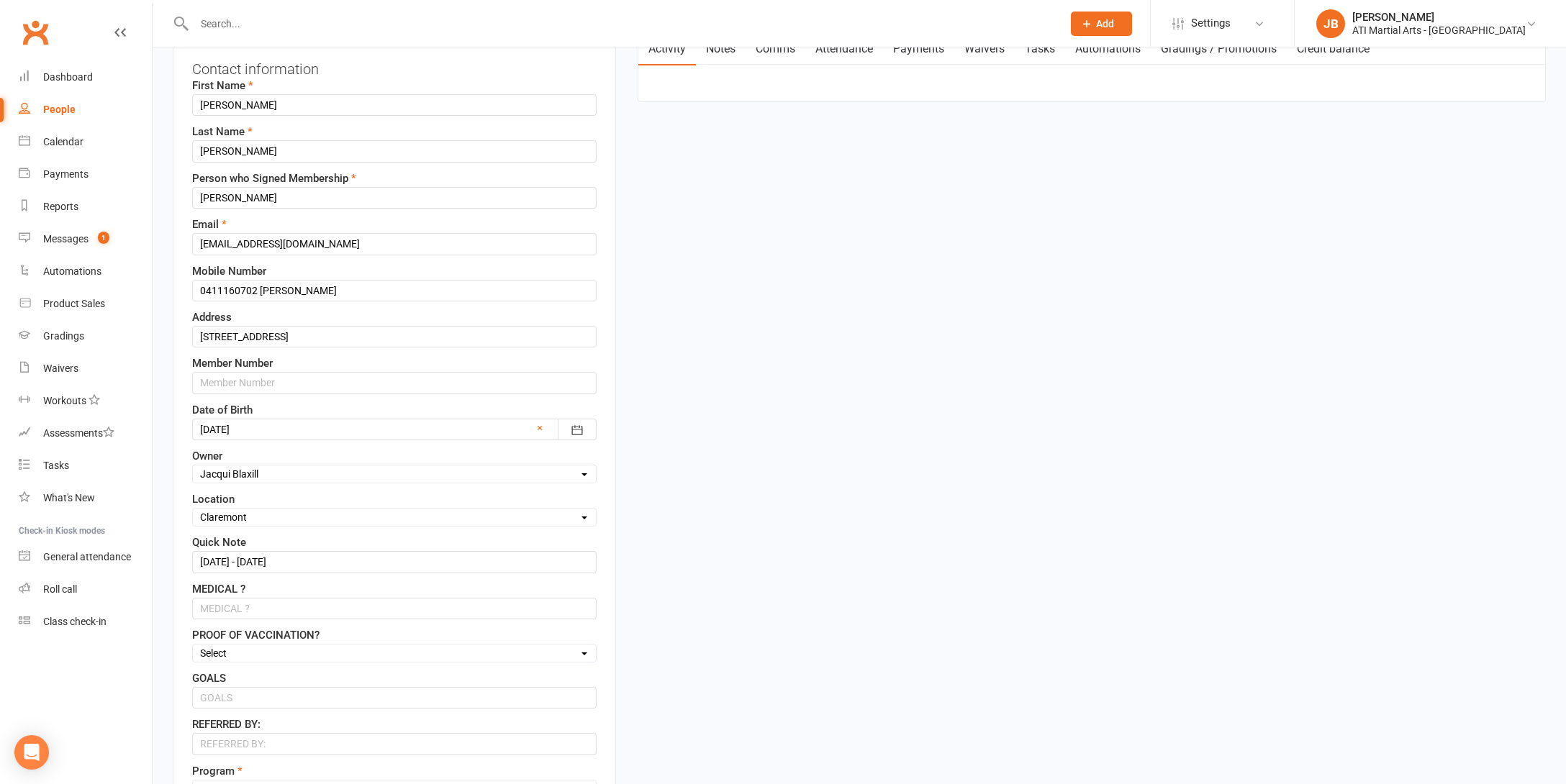
scroll to position [67, 0]
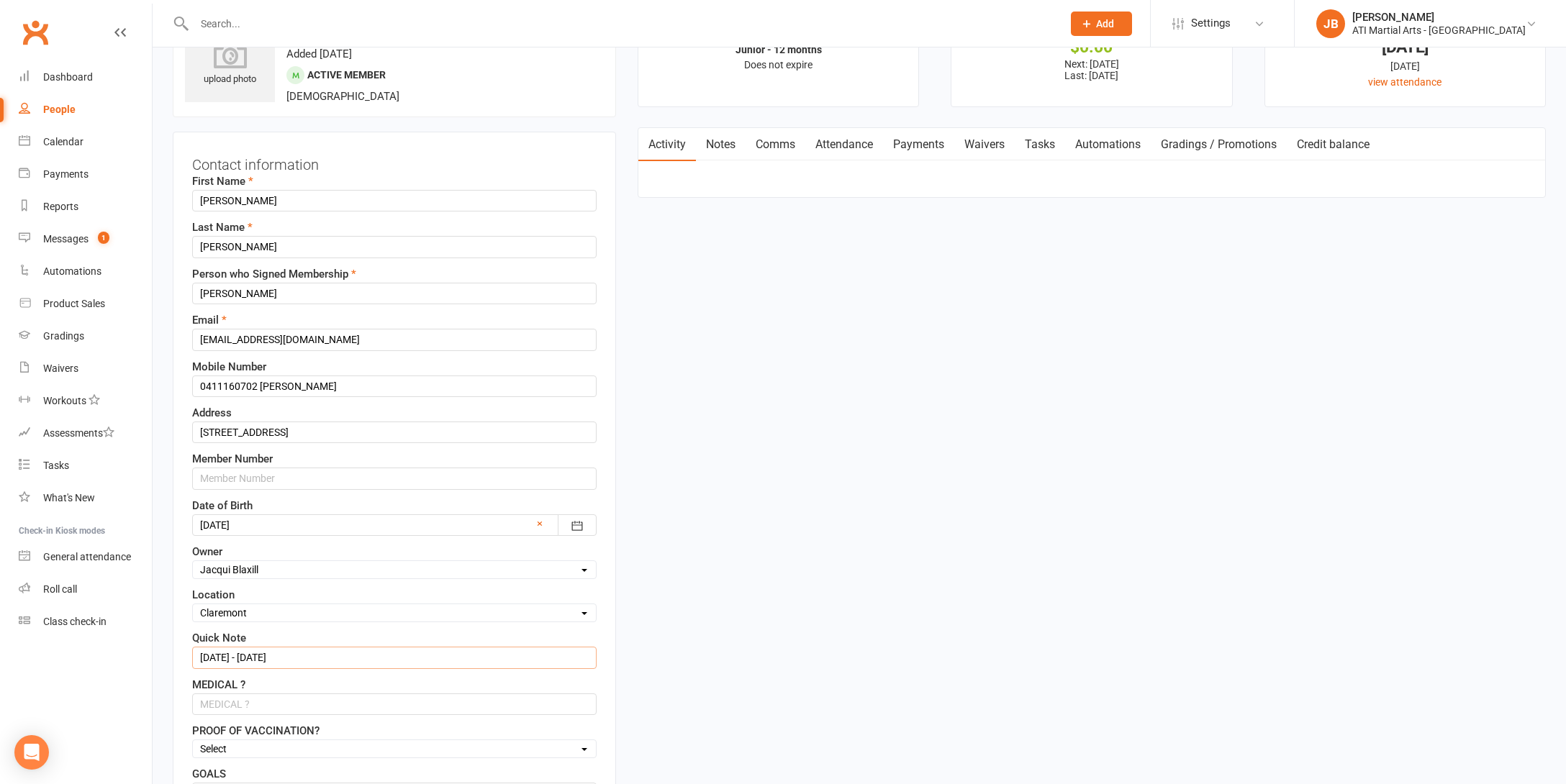
click at [283, 658] on input "3/8/24 - 3/8/25" at bounding box center [394, 657] width 404 height 21
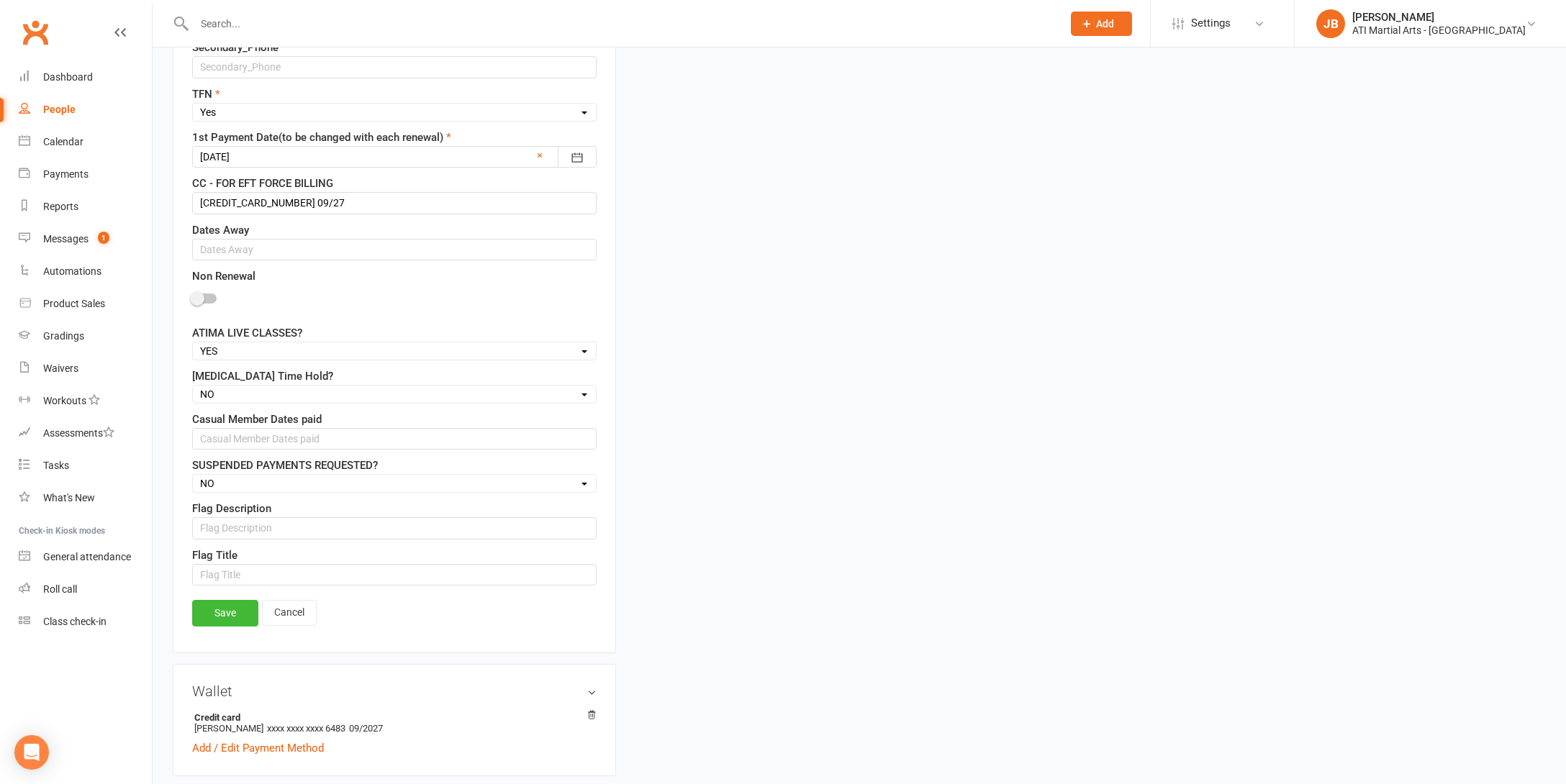
scroll to position [1144, 0]
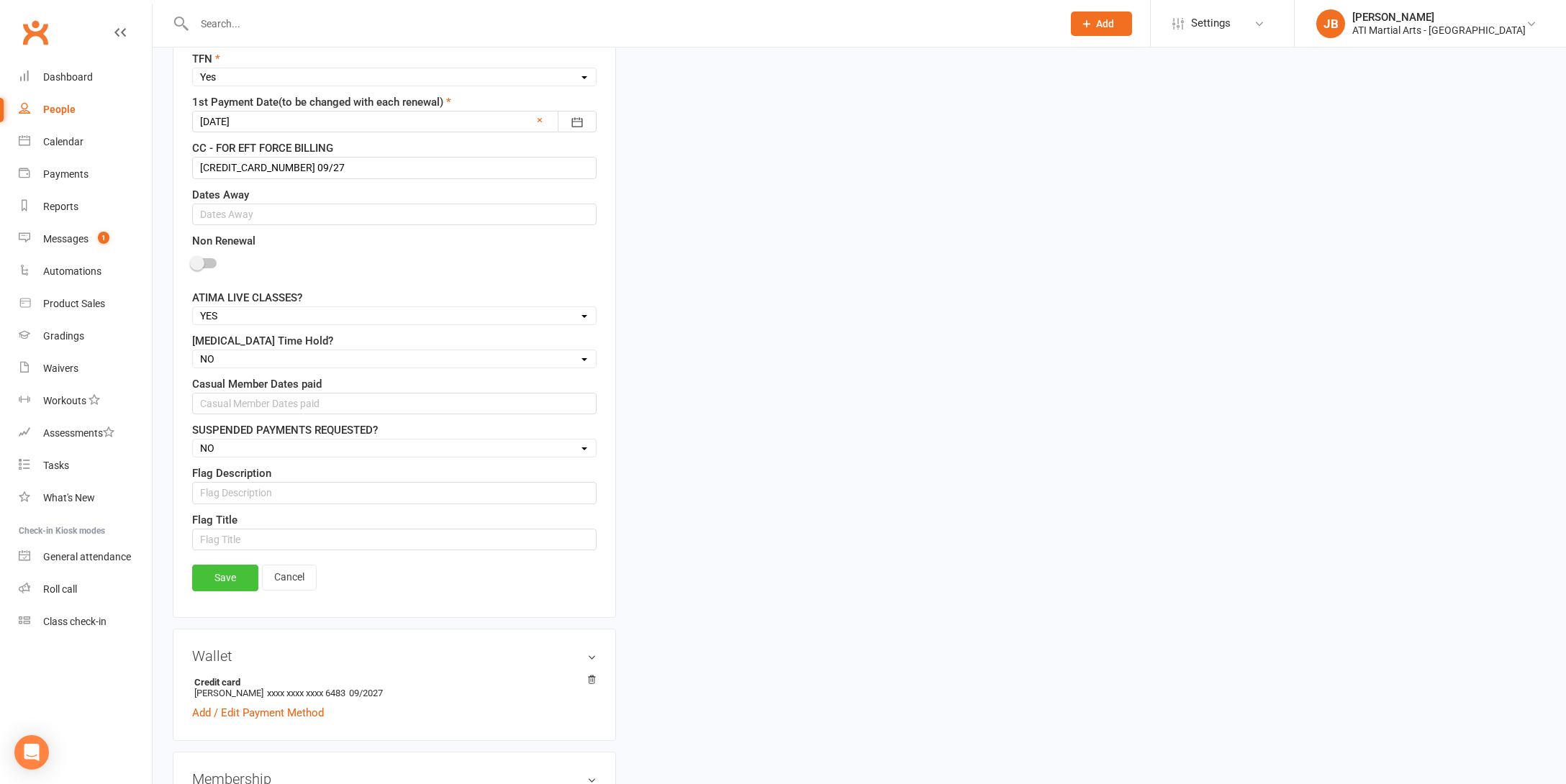
type input "3/8/24 - 3/8/25 ( 30 Days Notice 16/9/25 )"
click at [218, 581] on link "Save" at bounding box center [224, 577] width 66 height 26
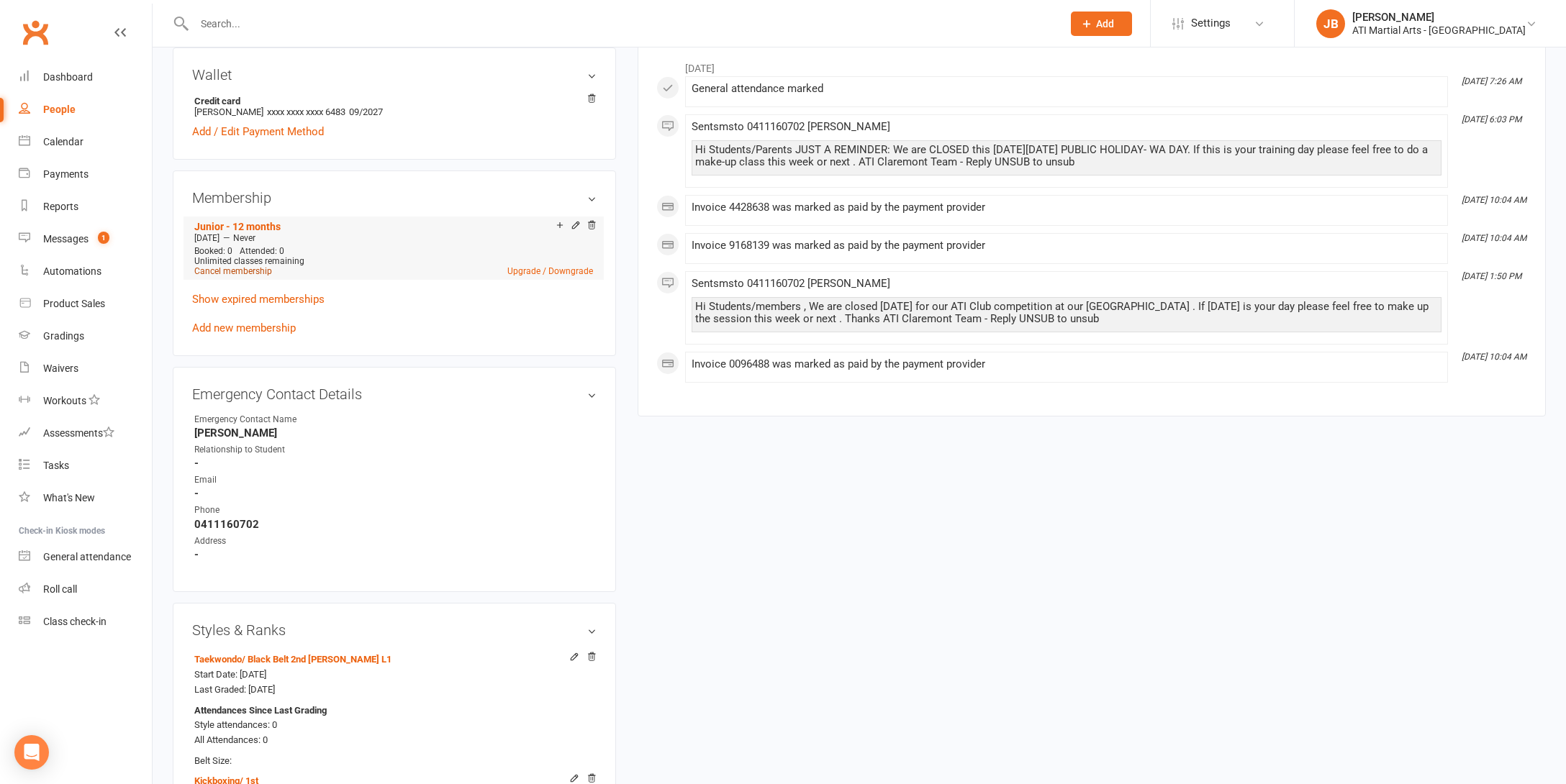
click at [249, 267] on link "Cancel membership" at bounding box center [232, 272] width 78 height 10
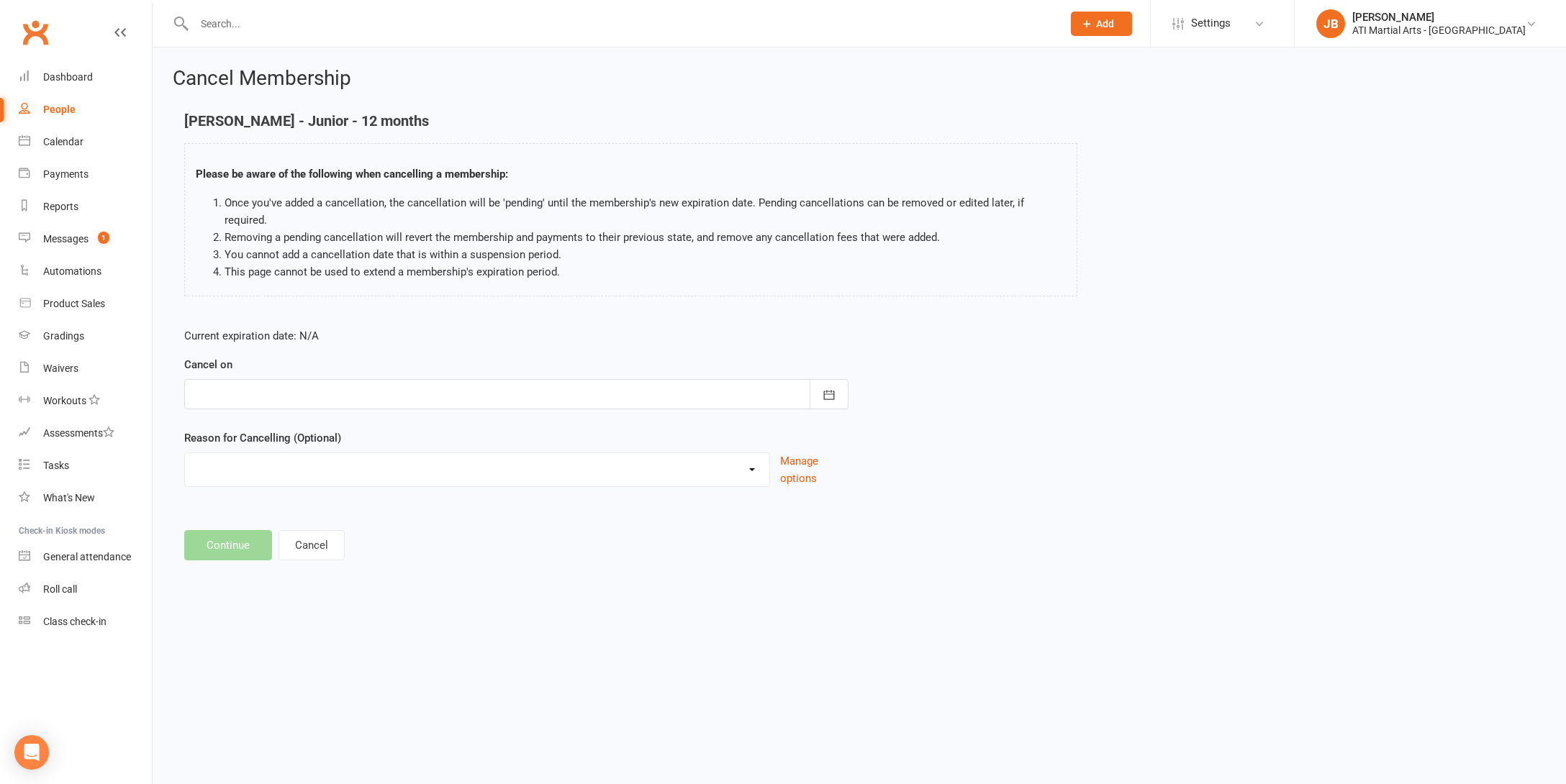
click at [238, 379] on div at bounding box center [516, 394] width 664 height 30
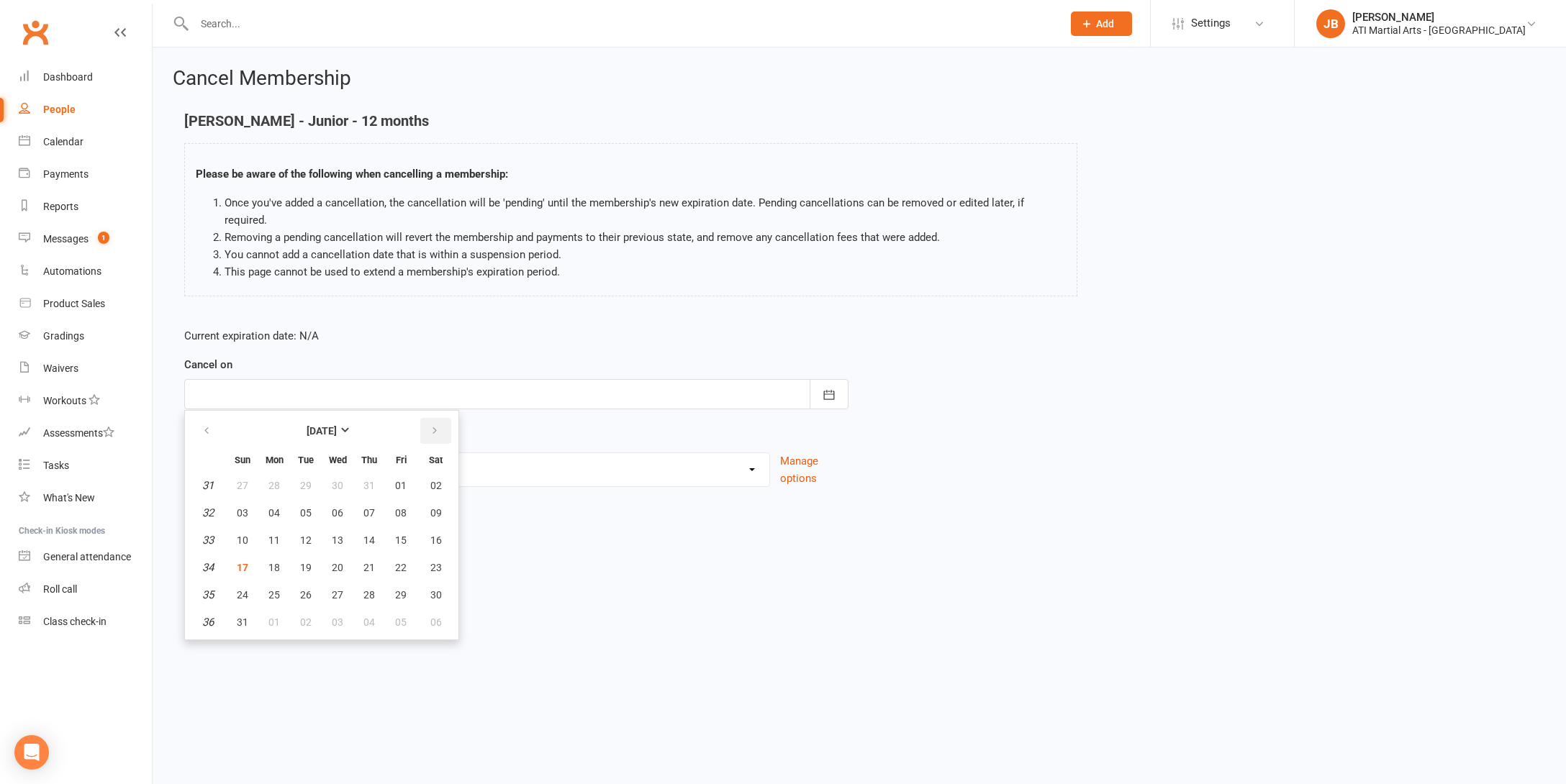
click at [430, 425] on icon "button" at bounding box center [435, 431] width 10 height 12
click at [309, 535] on span "16" at bounding box center [306, 540] width 12 height 12
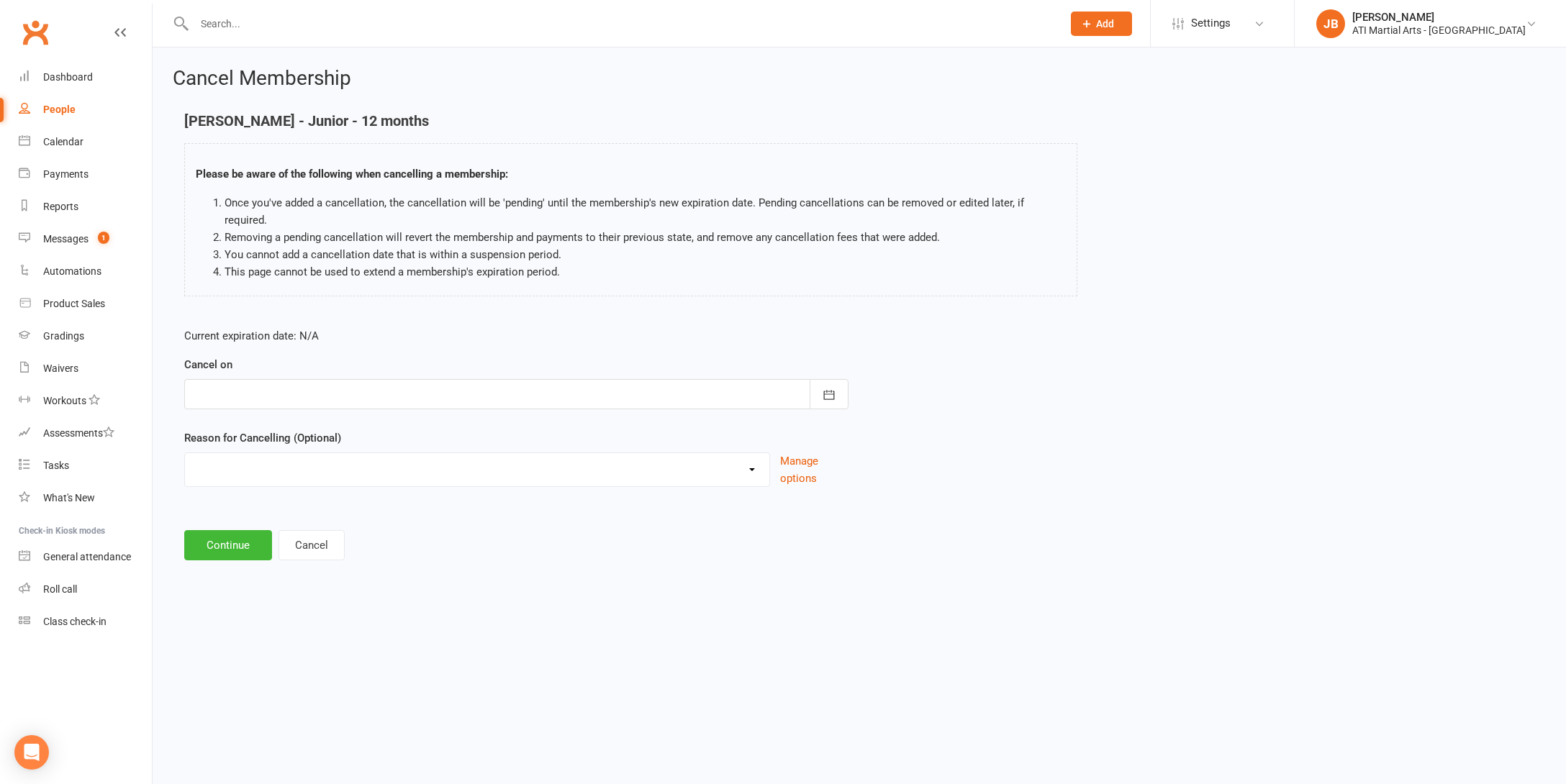
type input "16 Sep 2025"
select select "2"
click at [230, 530] on input at bounding box center [516, 545] width 664 height 30
type input "Taking a break"
click at [229, 603] on button "Continue" at bounding box center [228, 618] width 88 height 30
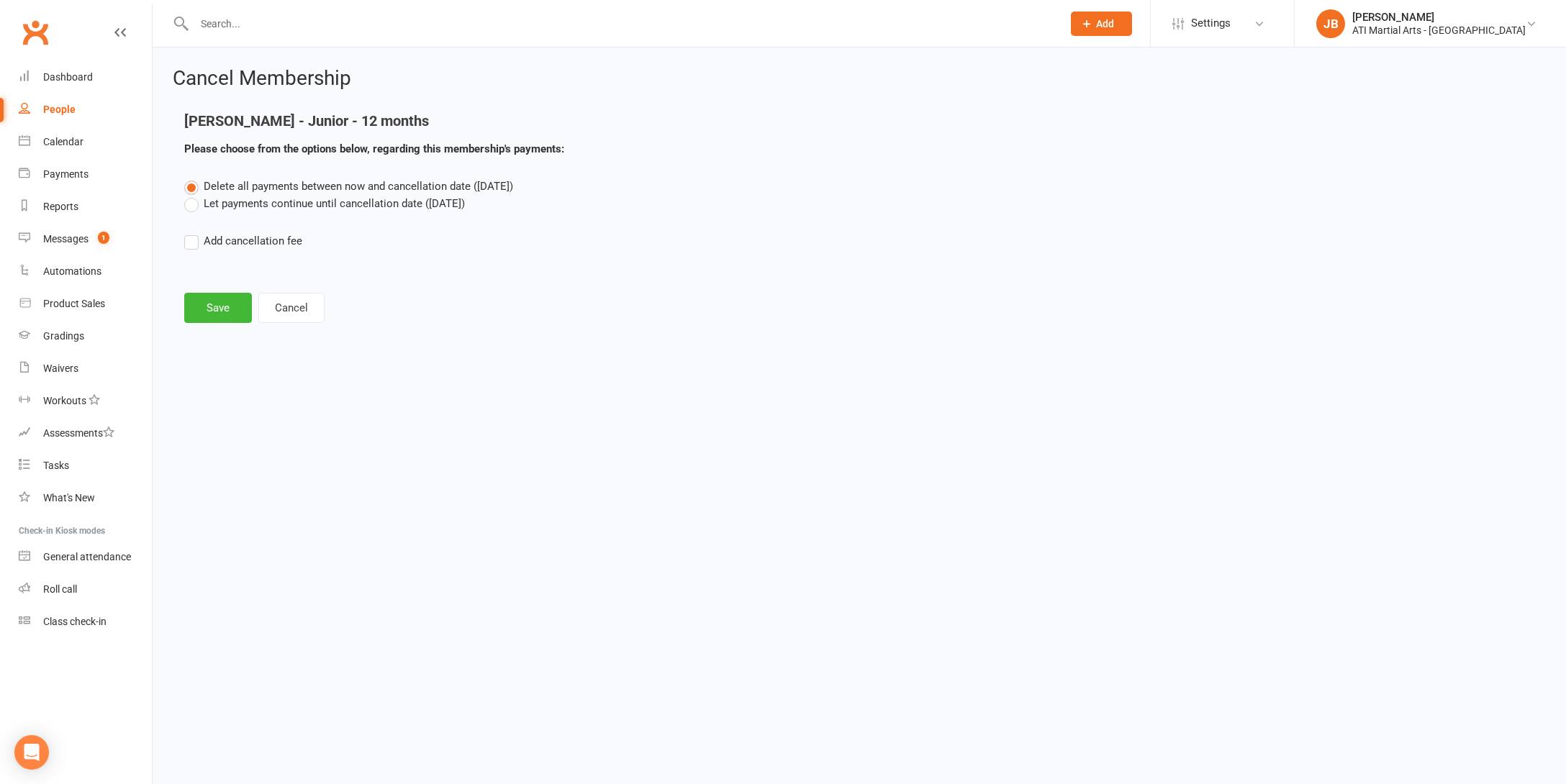
click at [193, 207] on label "Let payments continue until cancellation date (Sep 16, 2025)" at bounding box center [324, 203] width 281 height 17
click at [193, 195] on input "Let payments continue until cancellation date (Sep 16, 2025)" at bounding box center [189, 195] width 10 height 0
click at [223, 307] on button "Save" at bounding box center [218, 308] width 67 height 30
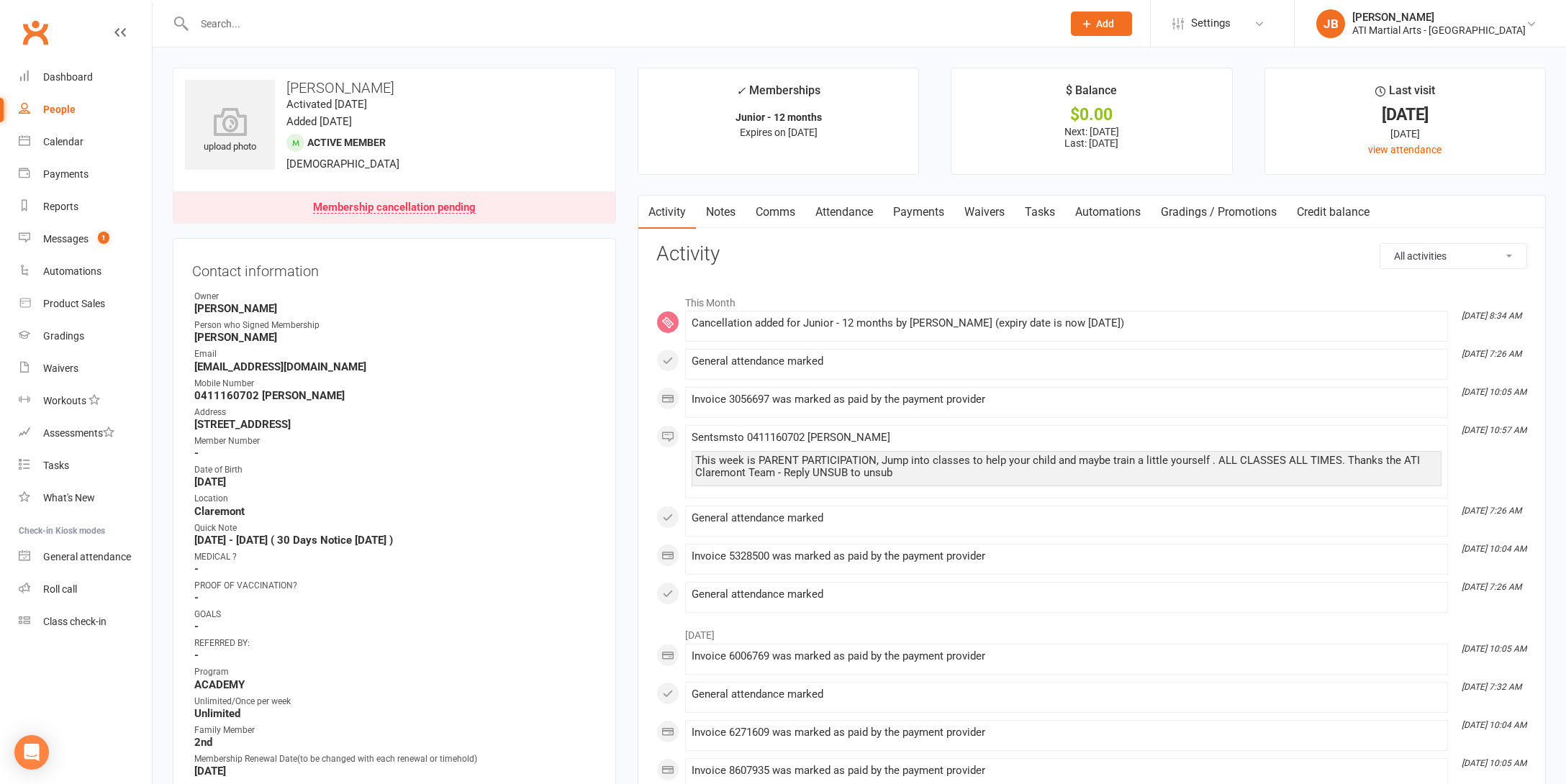
click at [37, 30] on link "Clubworx" at bounding box center [35, 32] width 36 height 36
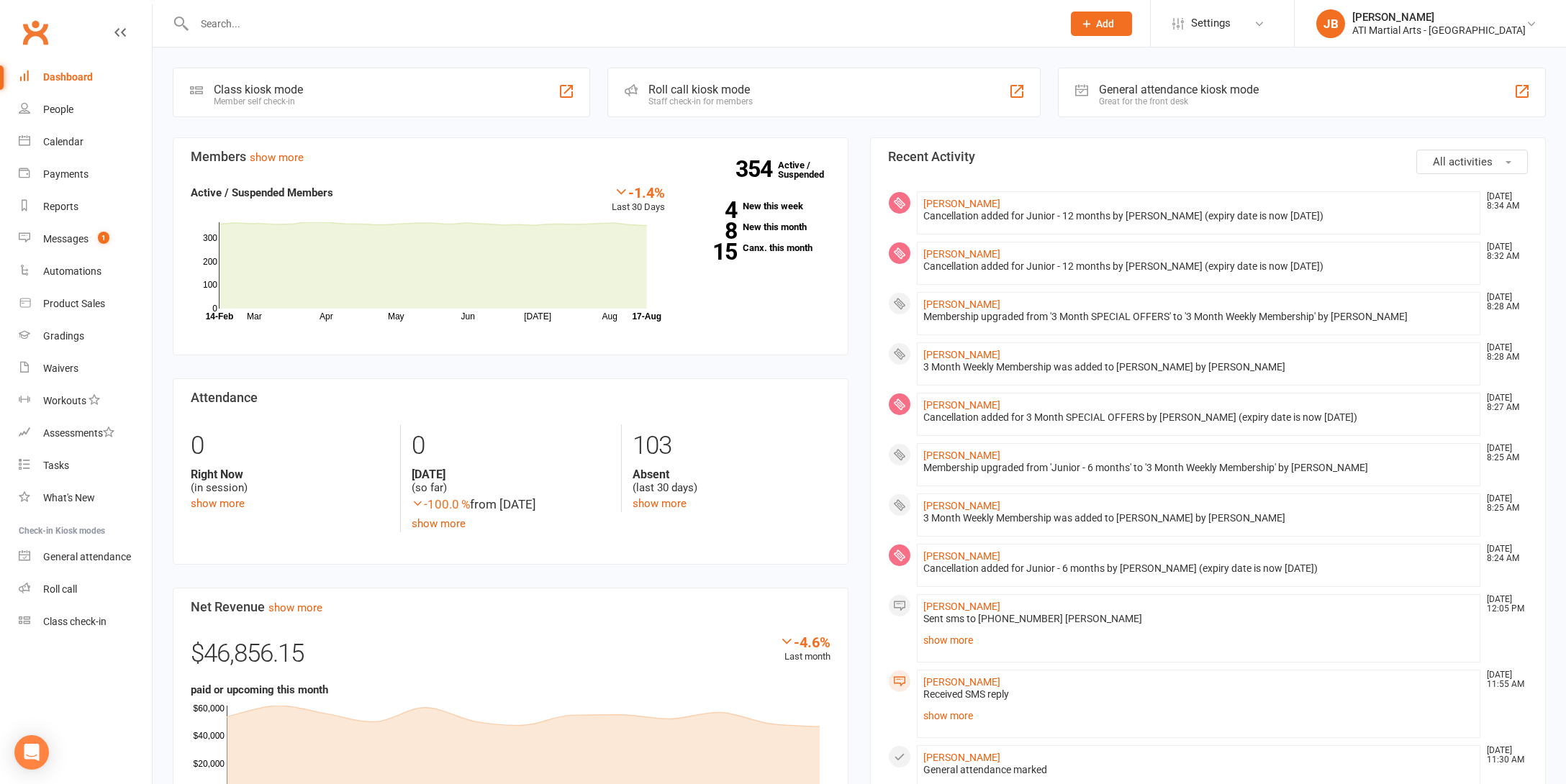
click at [213, 27] on input "text" at bounding box center [621, 23] width 862 height 20
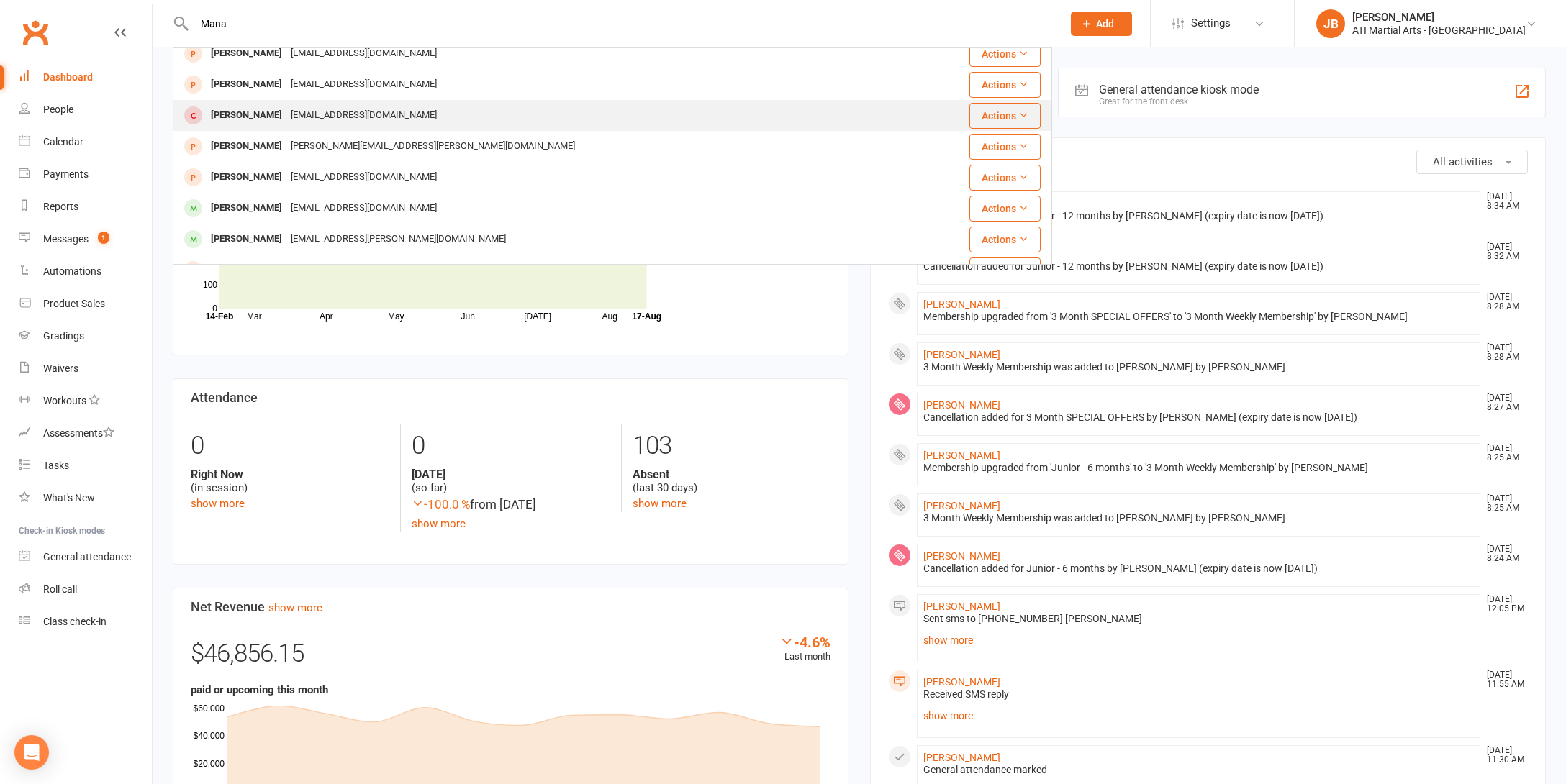
scroll to position [49, 0]
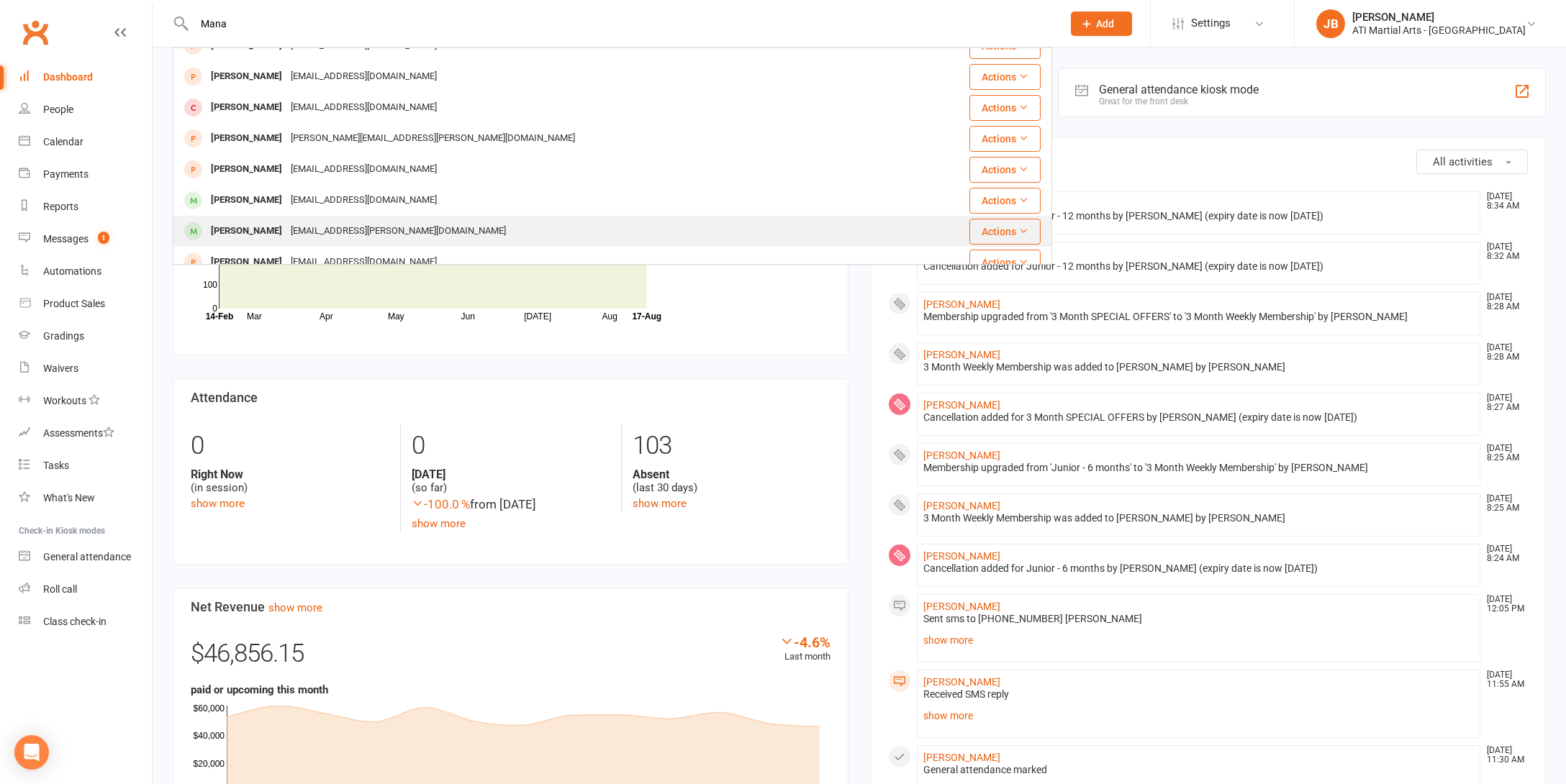
type input "Mana"
click at [246, 232] on div "[PERSON_NAME]" at bounding box center [247, 231] width 80 height 21
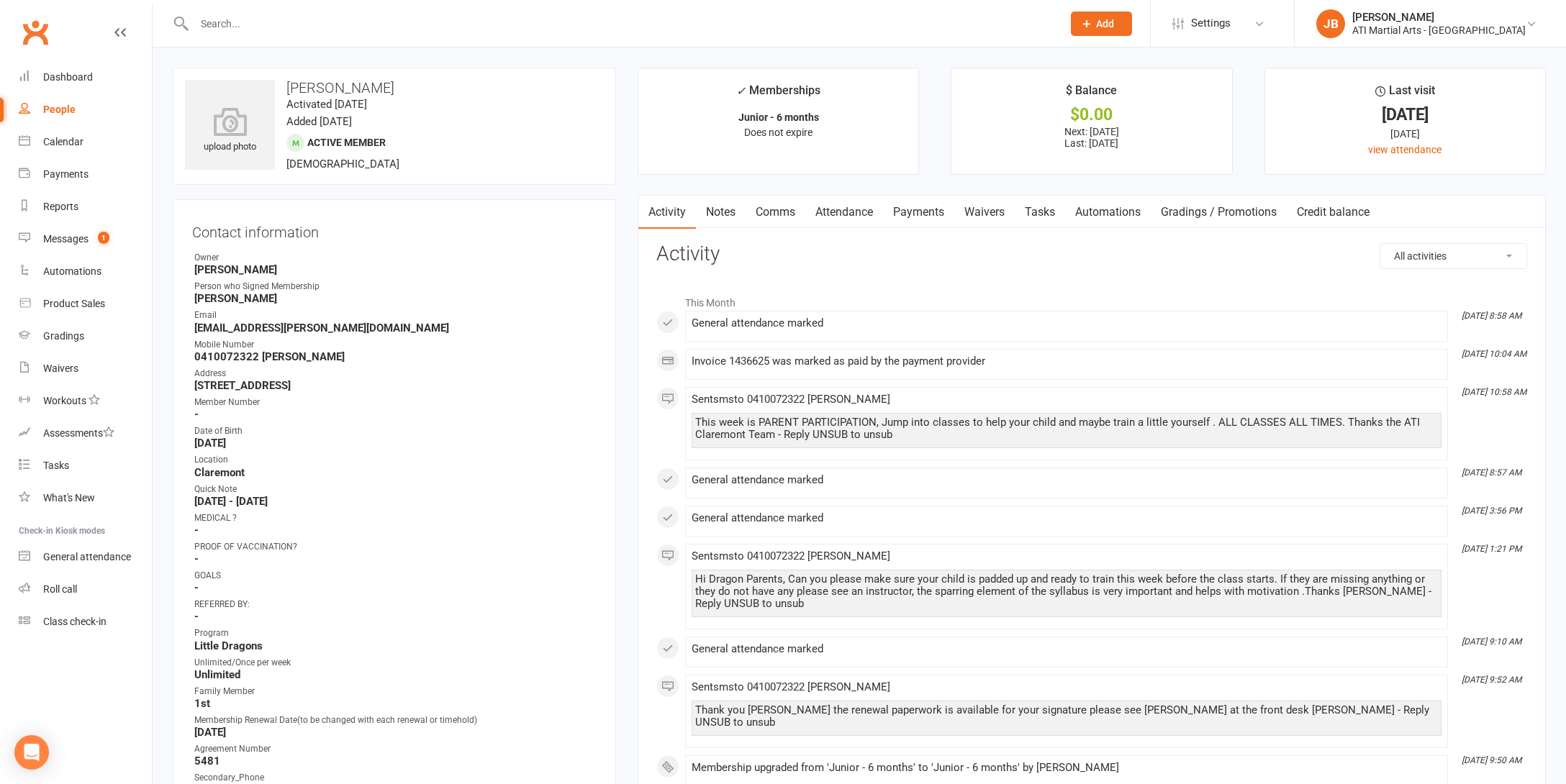
click at [911, 214] on link "Payments" at bounding box center [918, 212] width 71 height 33
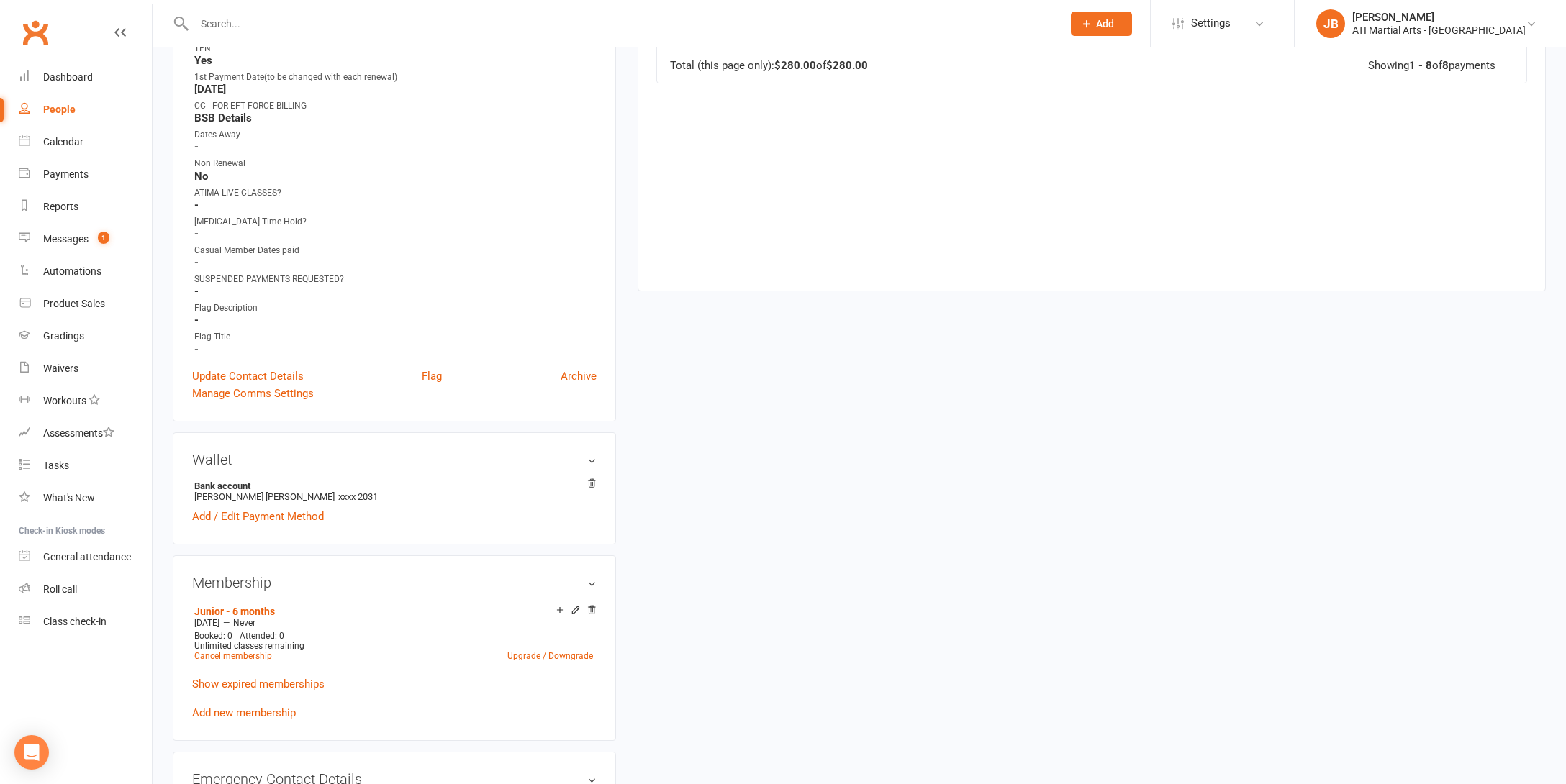
scroll to position [820, 0]
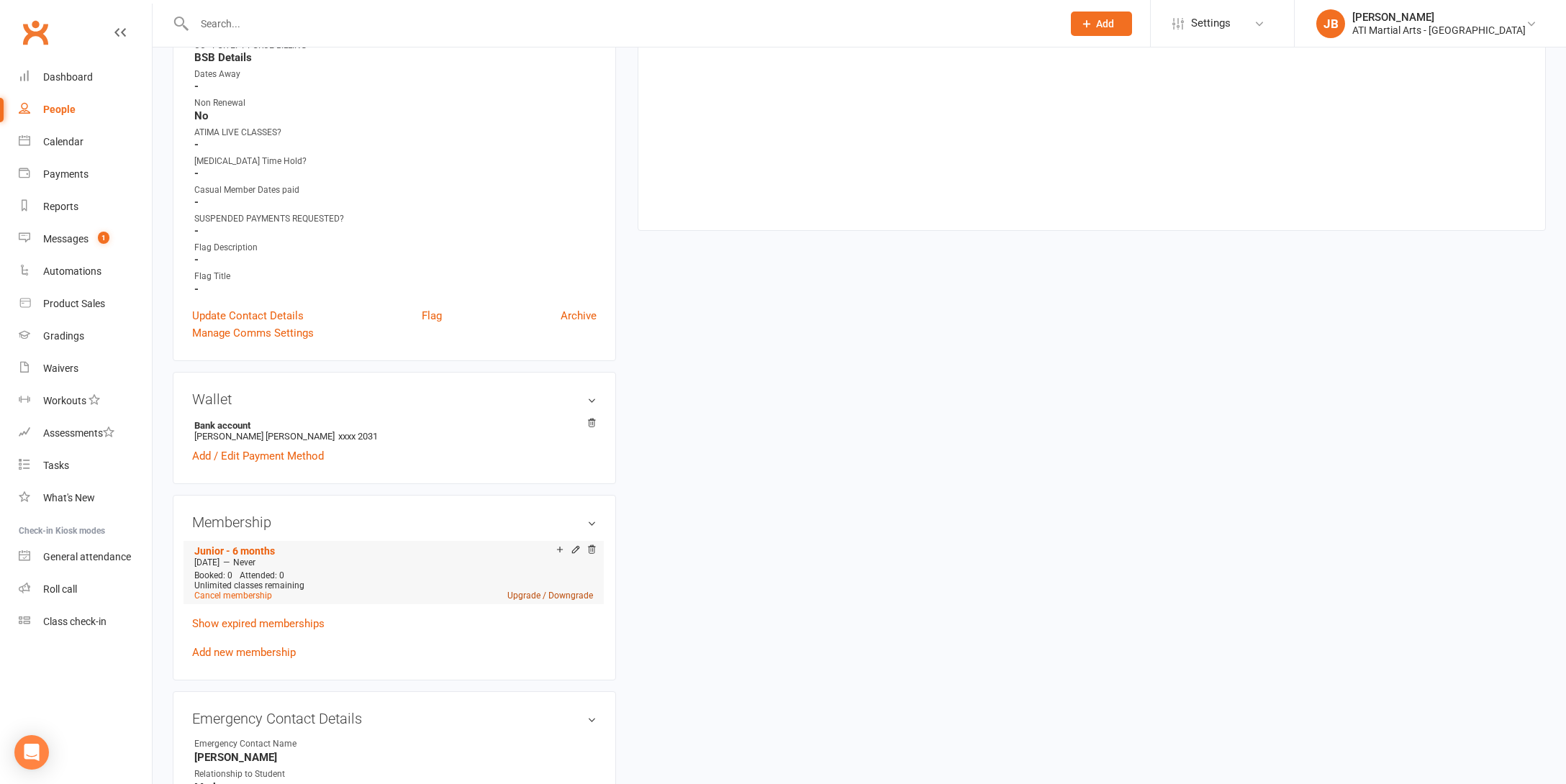
click at [525, 592] on link "Upgrade / Downgrade" at bounding box center [550, 596] width 86 height 10
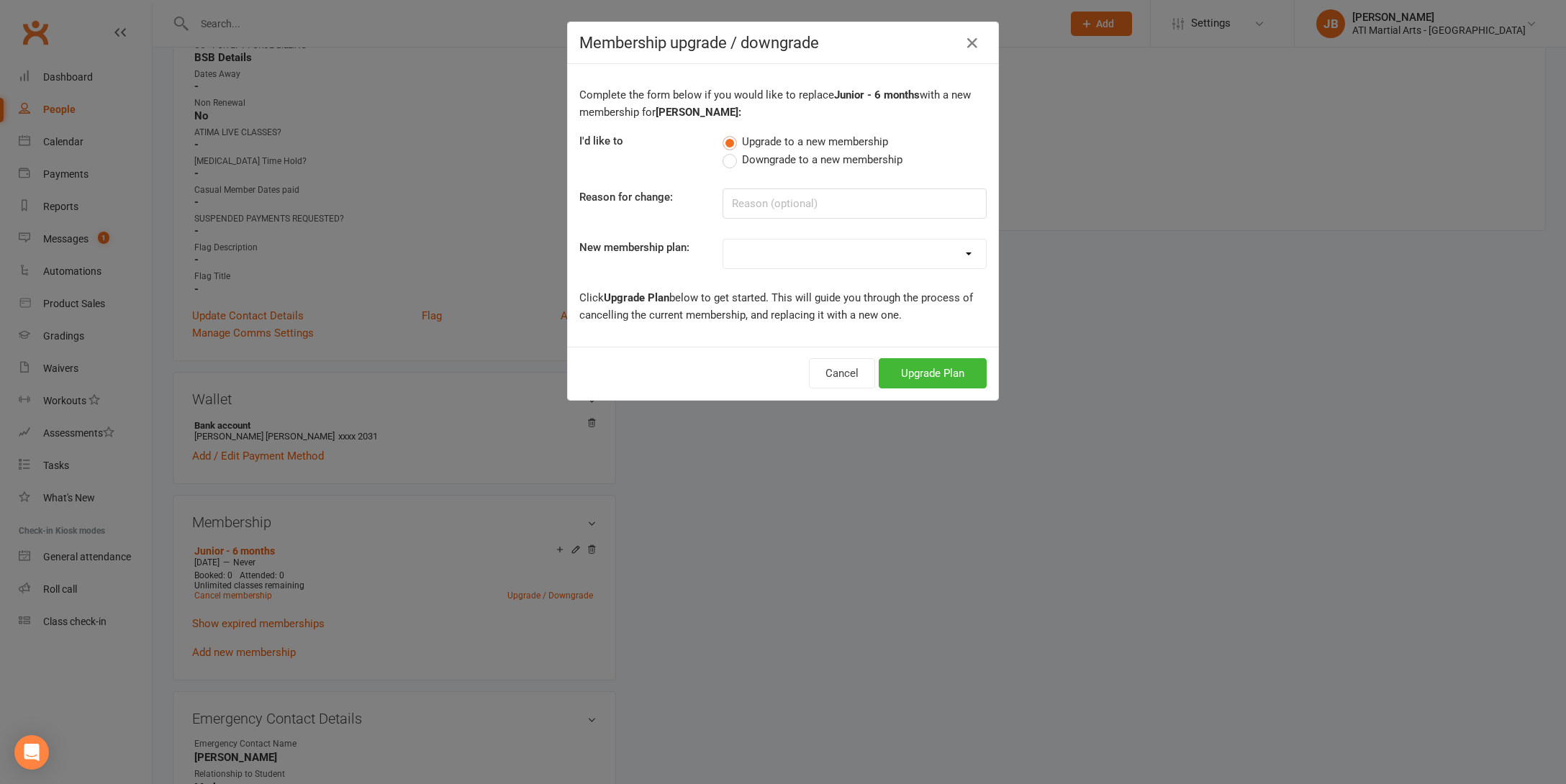
select select "4"
click at [909, 373] on button "Upgrade Plan" at bounding box center [933, 373] width 108 height 30
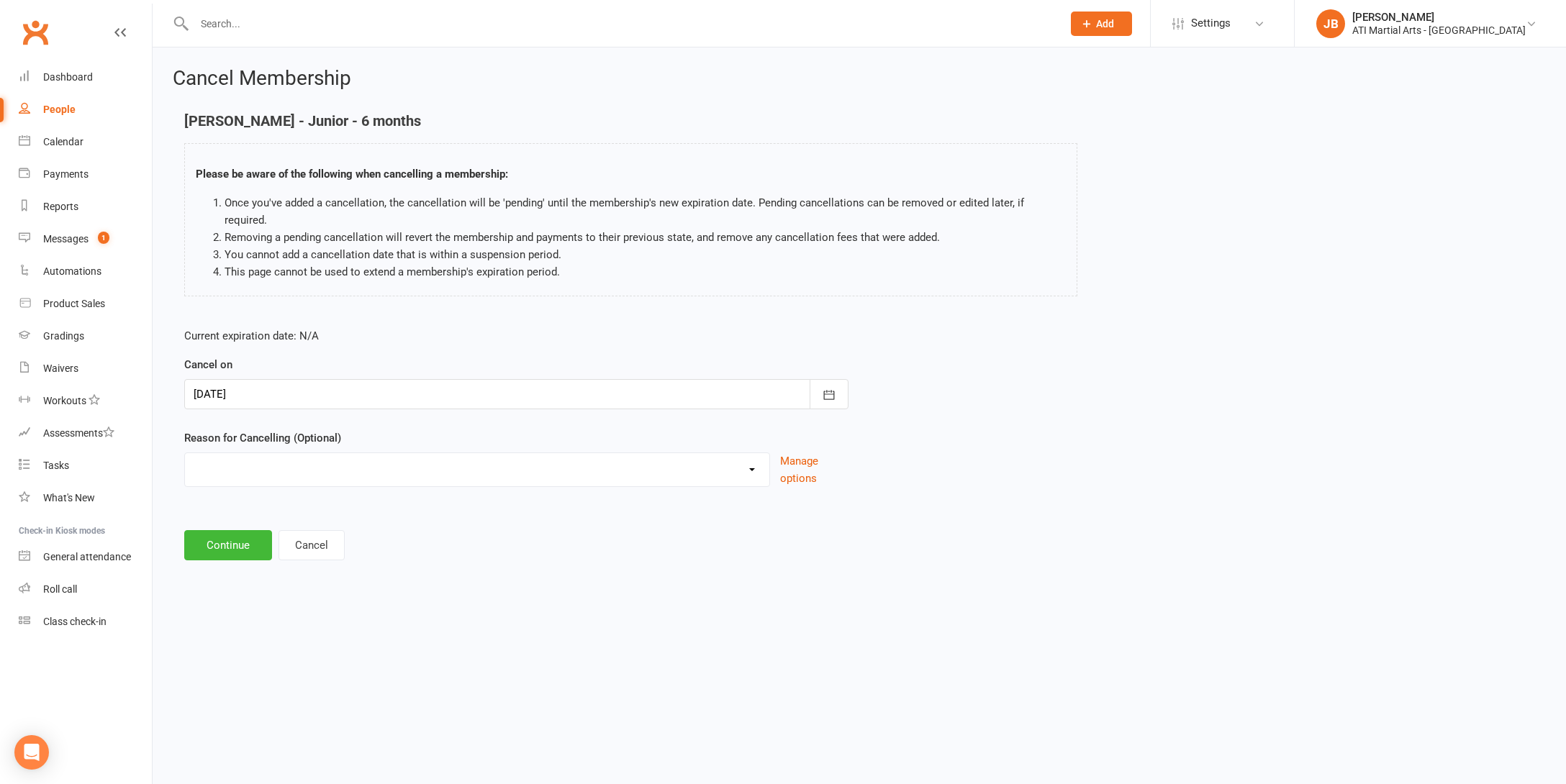
select select "2"
click at [238, 530] on input at bounding box center [516, 545] width 664 height 30
type input "Renewal Loaded"
click at [245, 603] on button "Continue" at bounding box center [228, 618] width 88 height 30
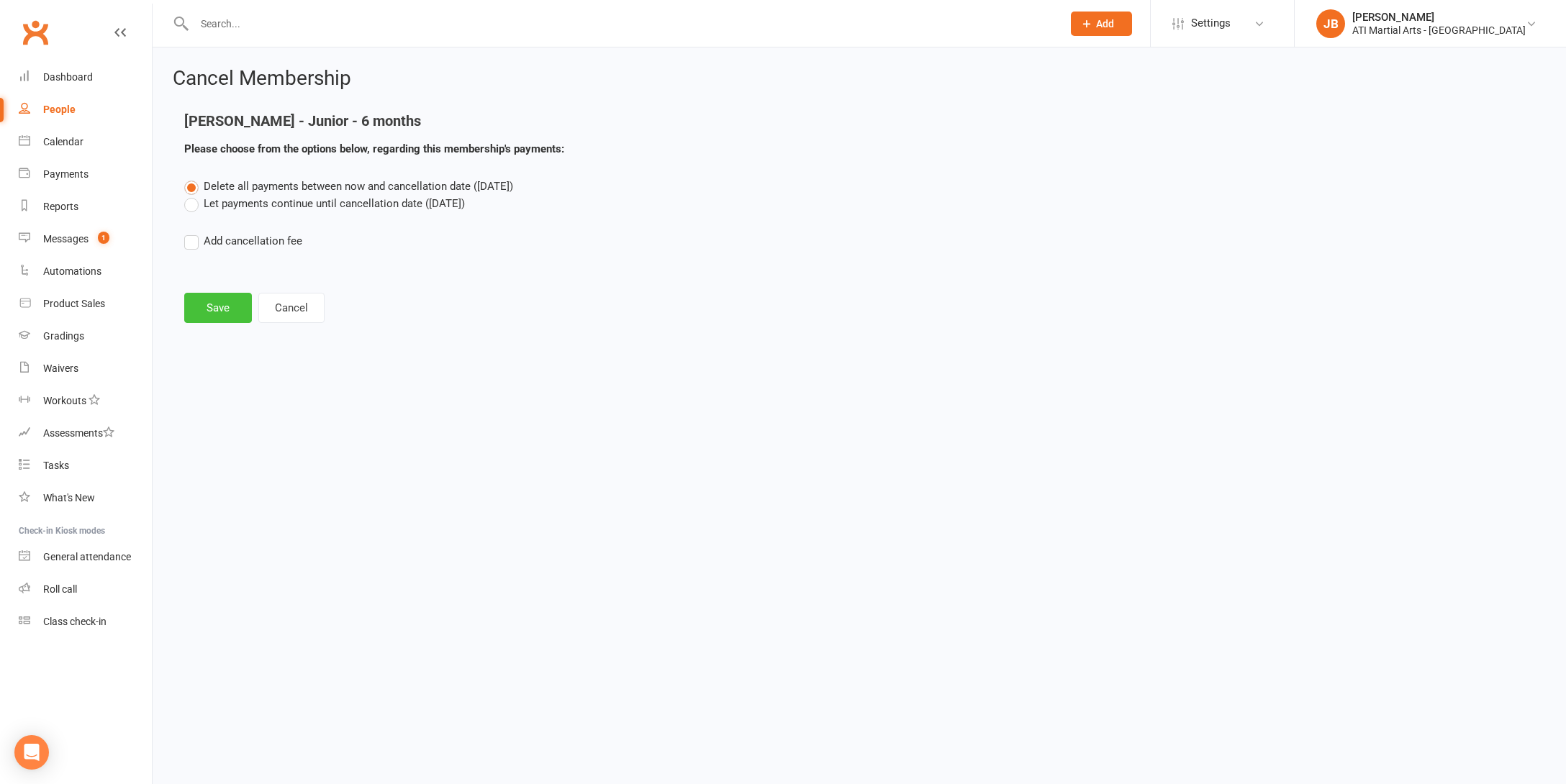
click at [207, 308] on button "Save" at bounding box center [218, 308] width 67 height 30
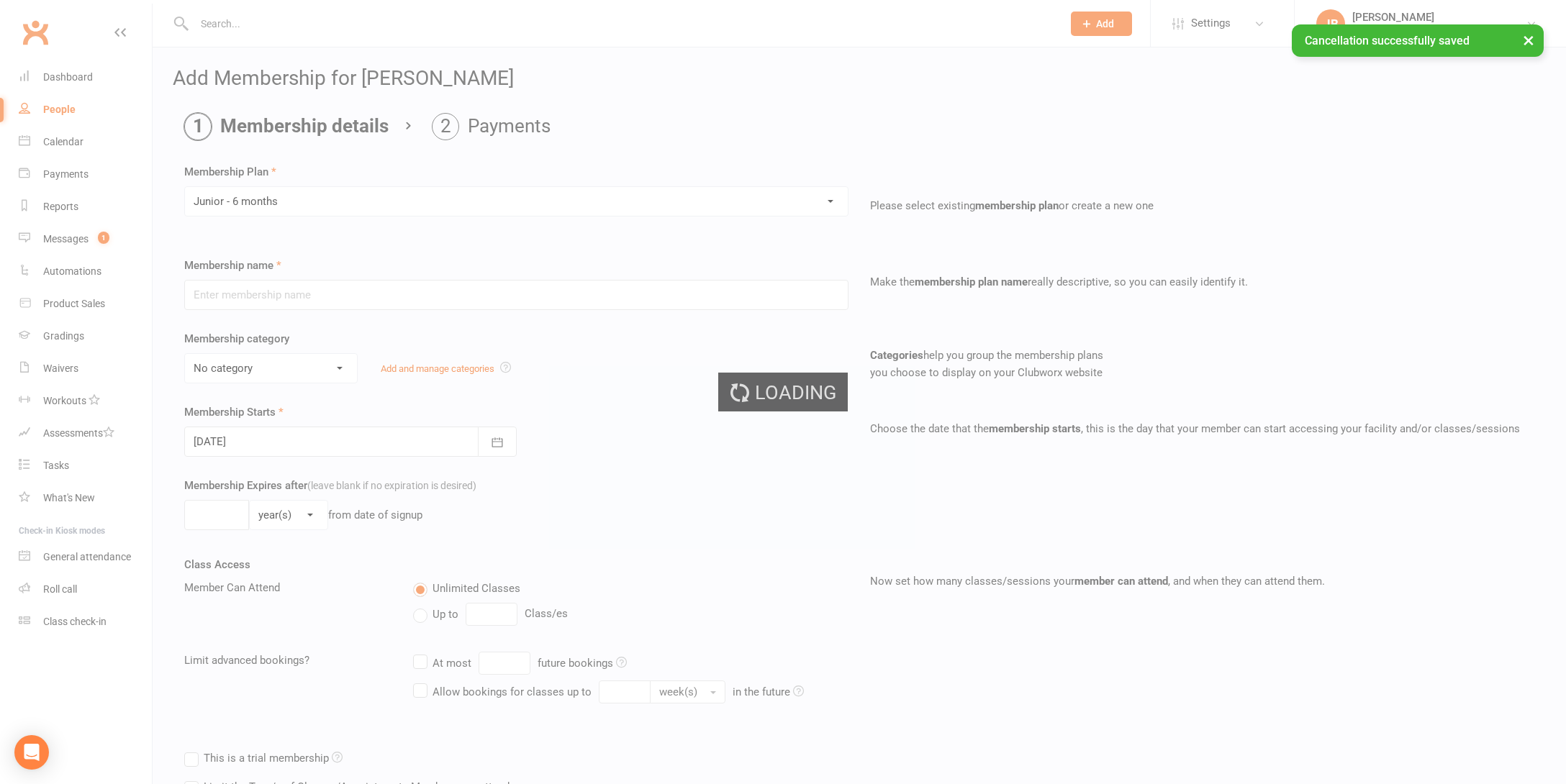
type input "Junior - 6 months"
select select "16"
type input "0"
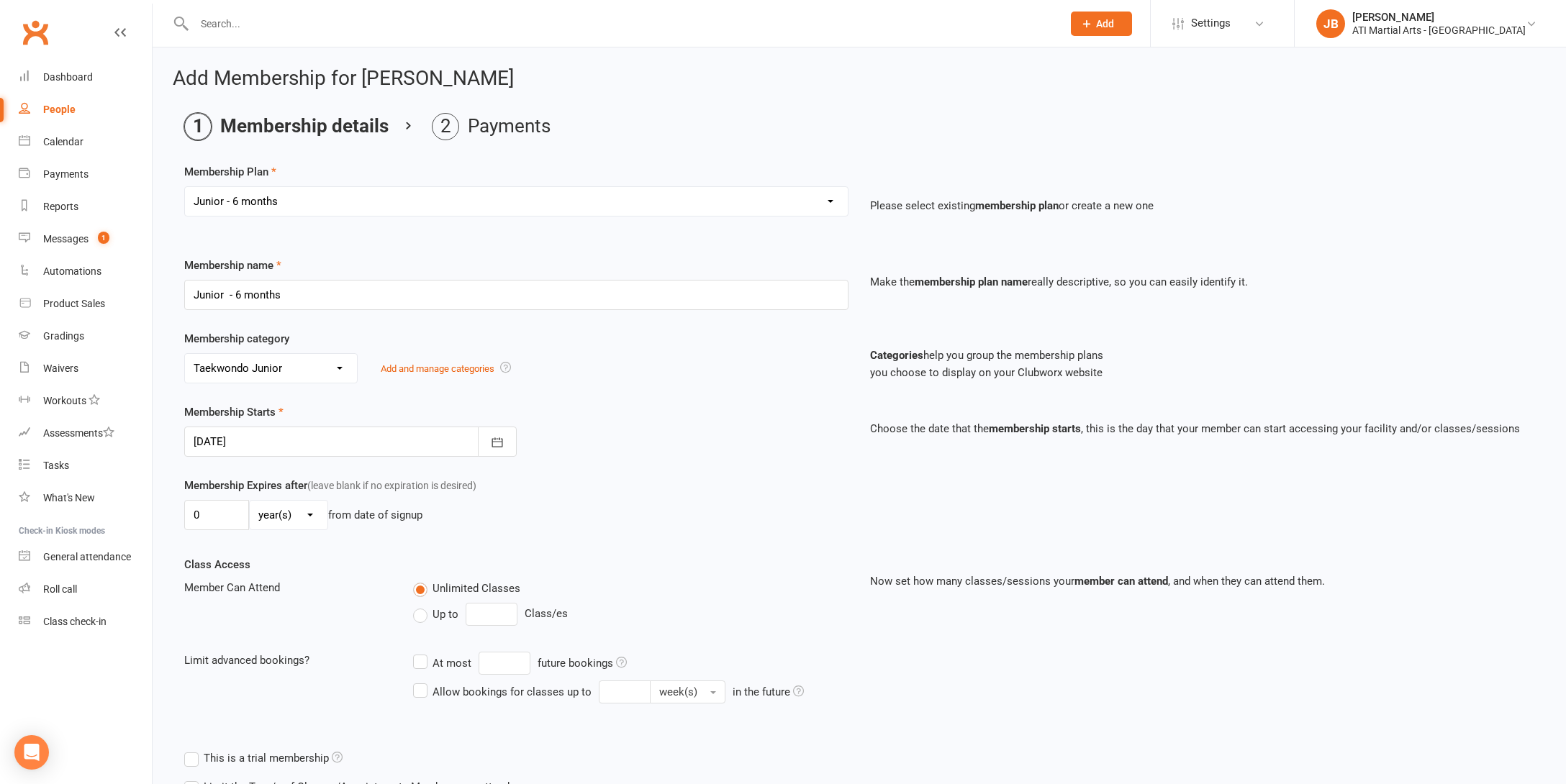
select select "11"
click at [259, 443] on div at bounding box center [350, 441] width 332 height 30
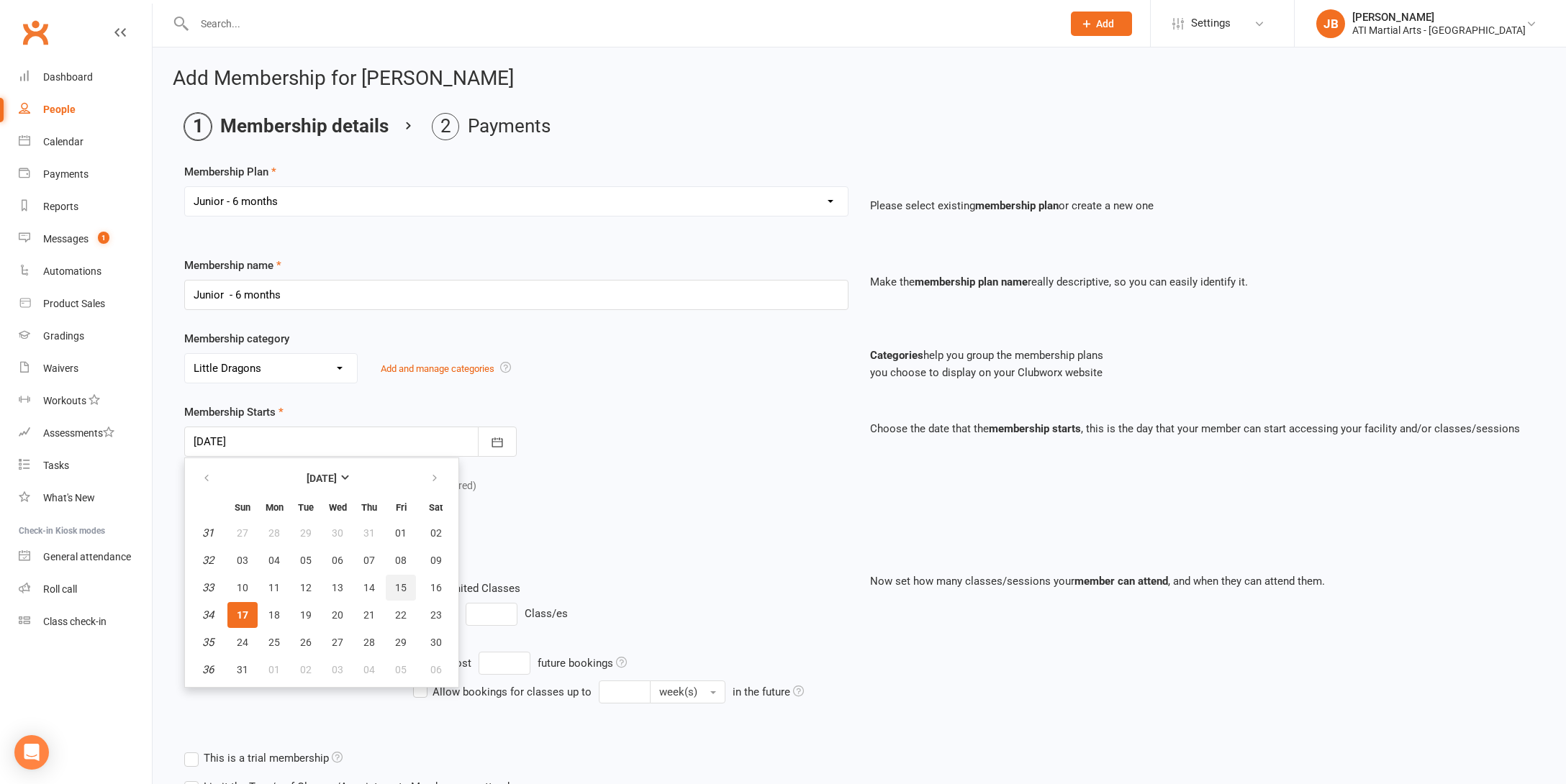
click at [400, 588] on span "15" at bounding box center [401, 588] width 12 height 12
type input "15 Aug 2025"
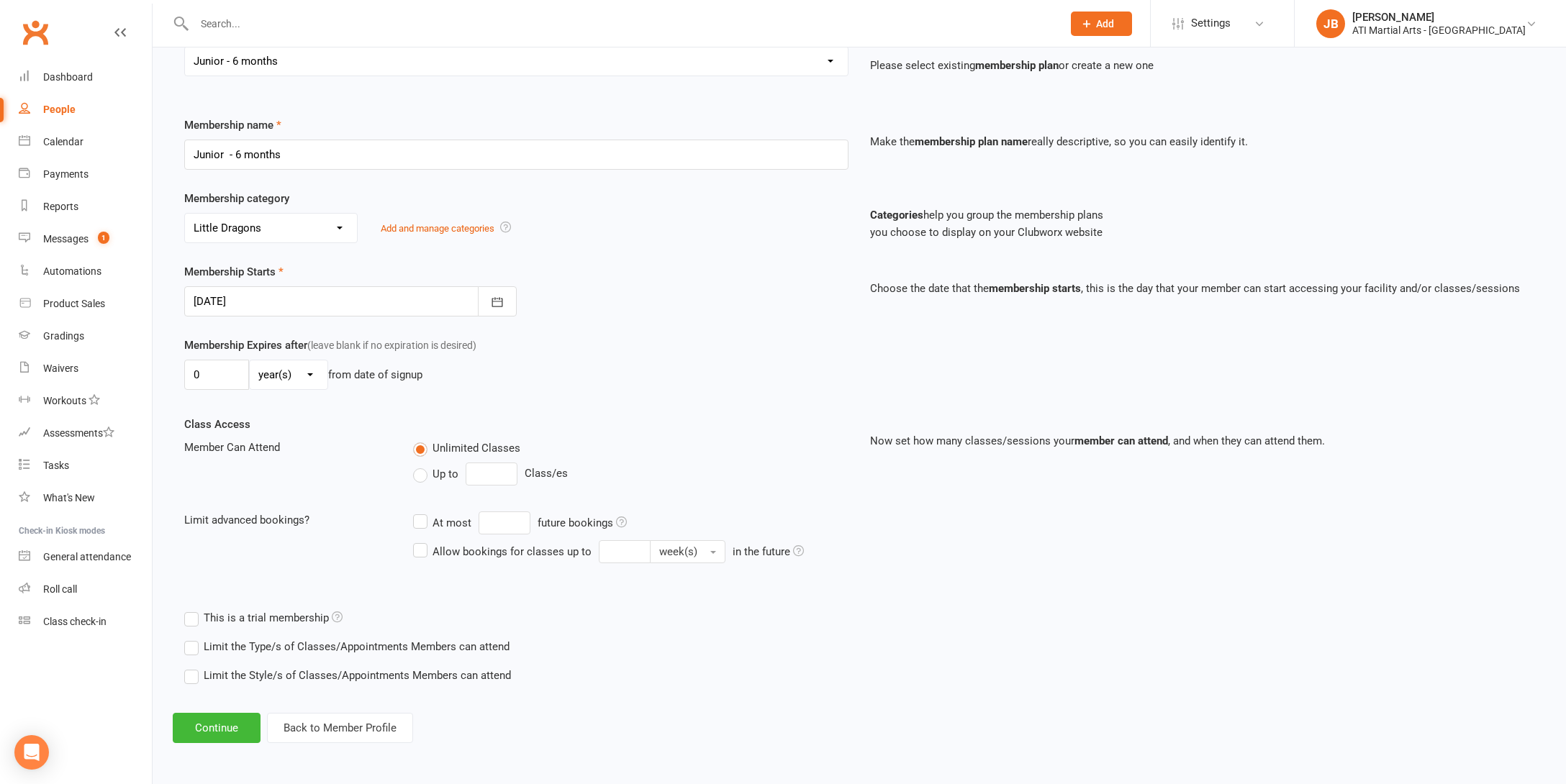
scroll to position [152, 0]
click at [228, 713] on button "Continue" at bounding box center [216, 728] width 88 height 30
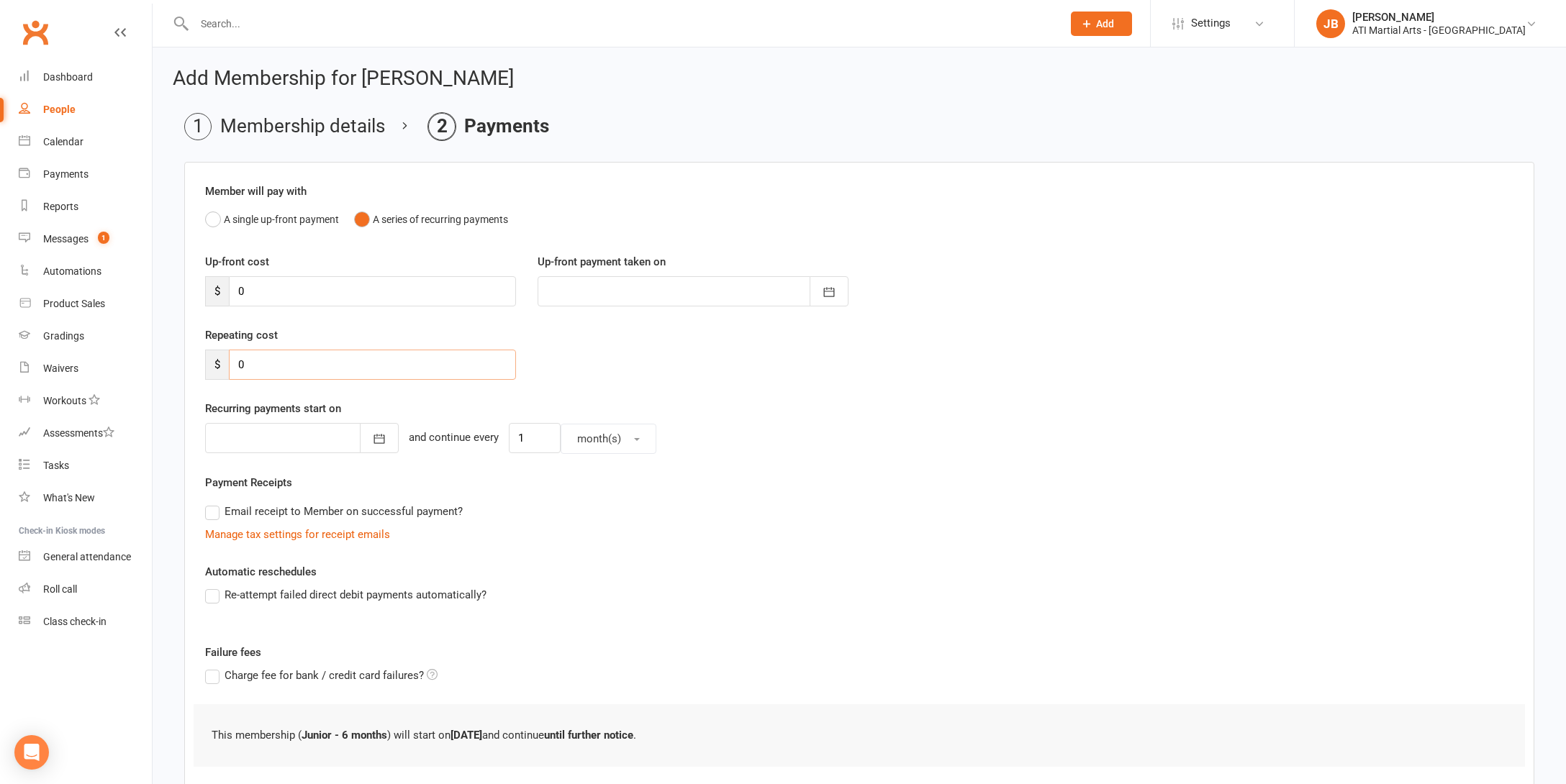
click at [247, 366] on input "0" at bounding box center [372, 364] width 287 height 30
type input "38"
click at [255, 435] on div at bounding box center [301, 438] width 193 height 30
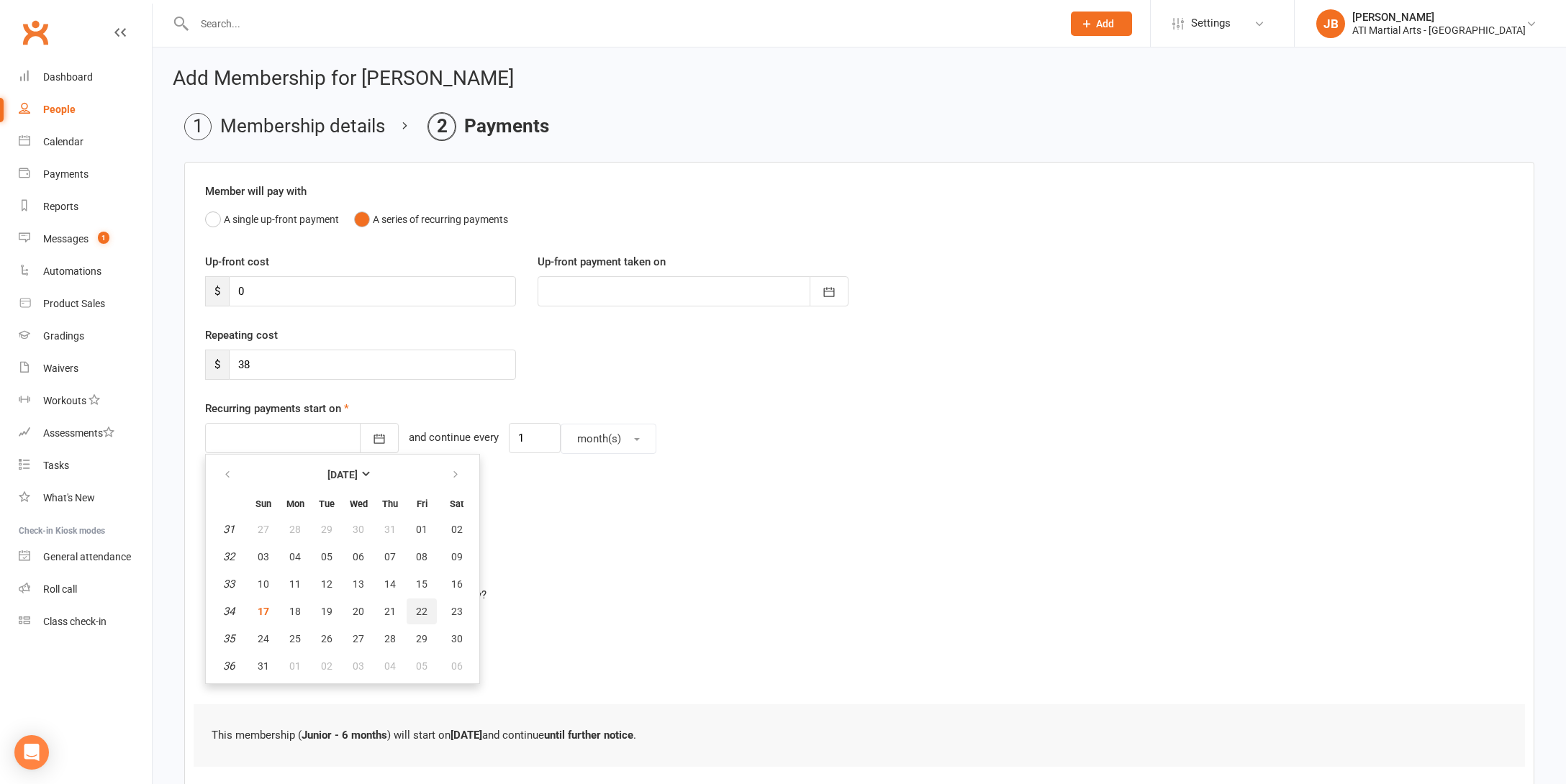
click at [423, 613] on span "22" at bounding box center [422, 612] width 12 height 12
type input "22 Aug 2025"
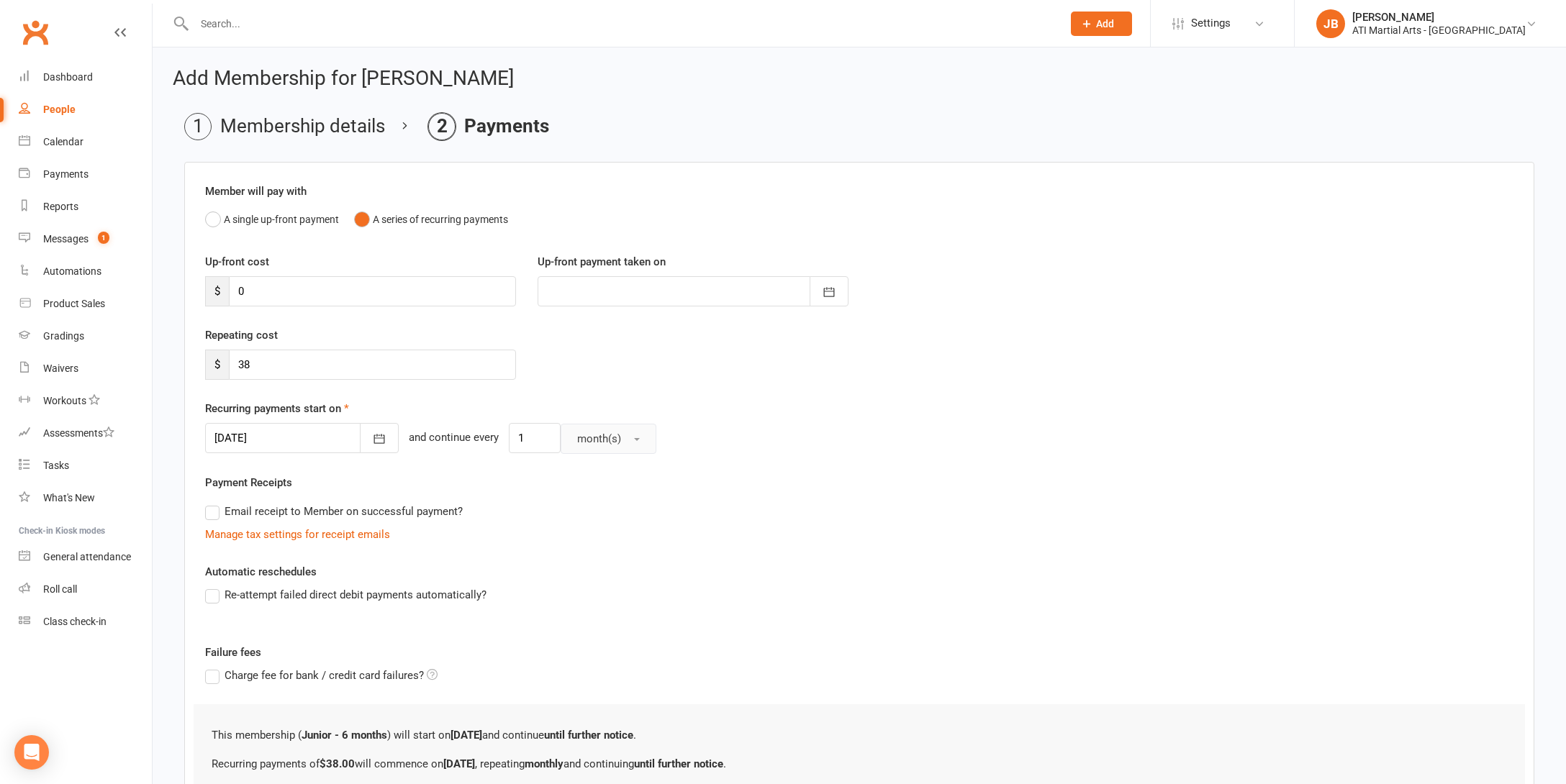
click at [634, 439] on span "button" at bounding box center [637, 440] width 6 height 3
click at [593, 500] on span "week(s)" at bounding box center [592, 502] width 39 height 13
click at [326, 451] on div at bounding box center [301, 438] width 193 height 30
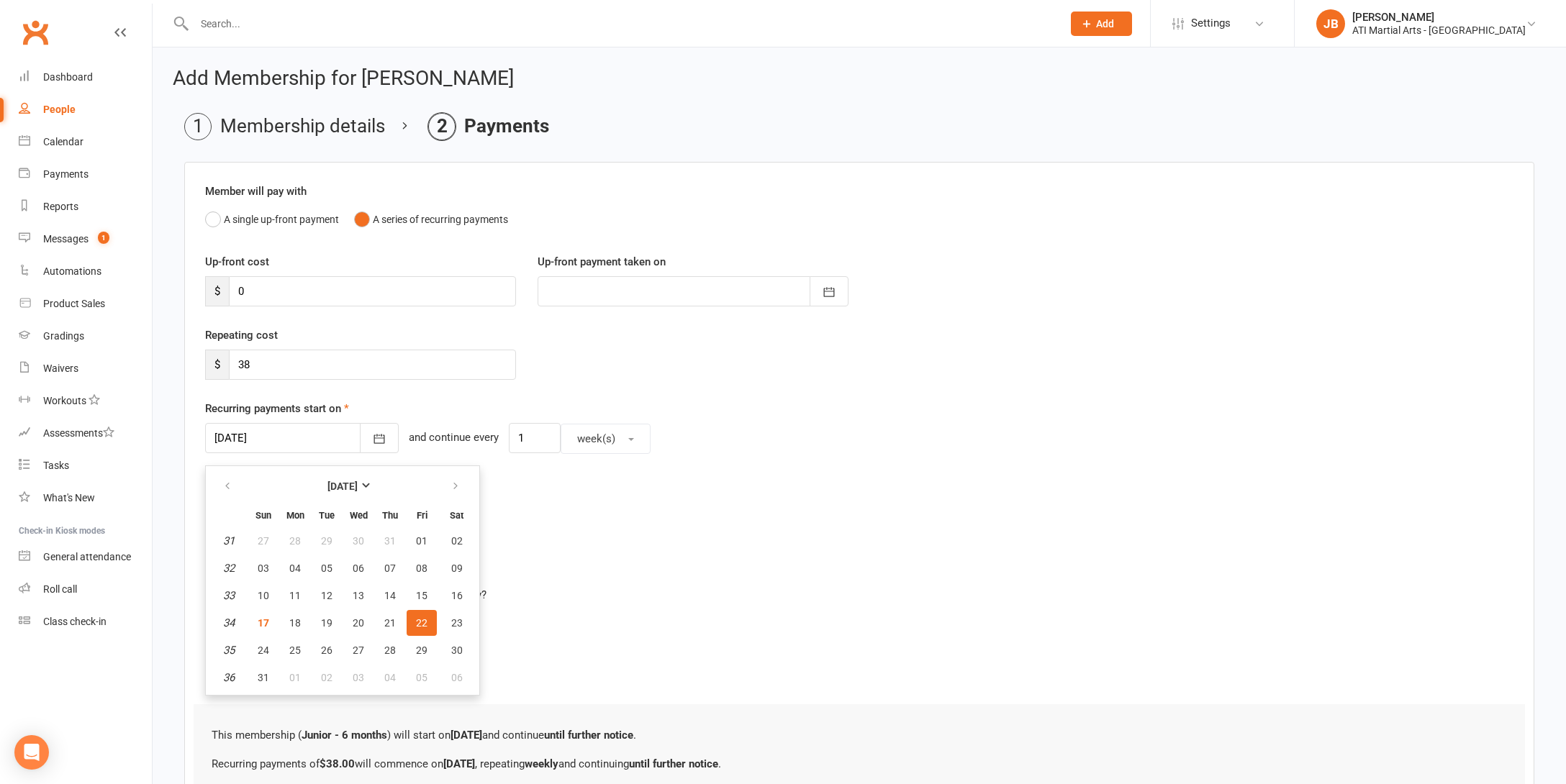
click at [576, 512] on div "Email receipt to Member on successful payment?" at bounding box center [853, 511] width 1319 height 29
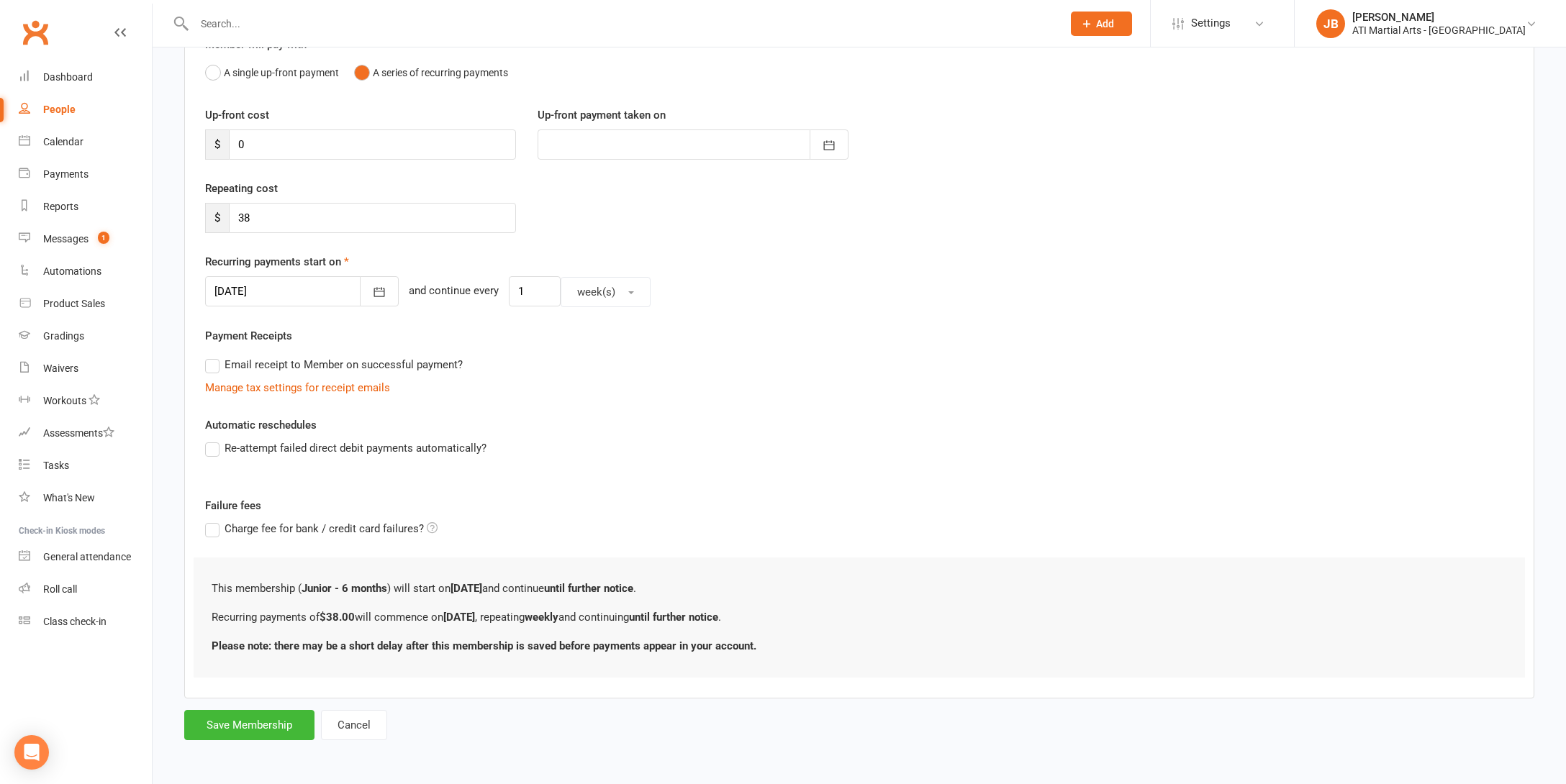
scroll to position [158, 0]
click at [250, 715] on button "Save Membership" at bounding box center [250, 725] width 130 height 30
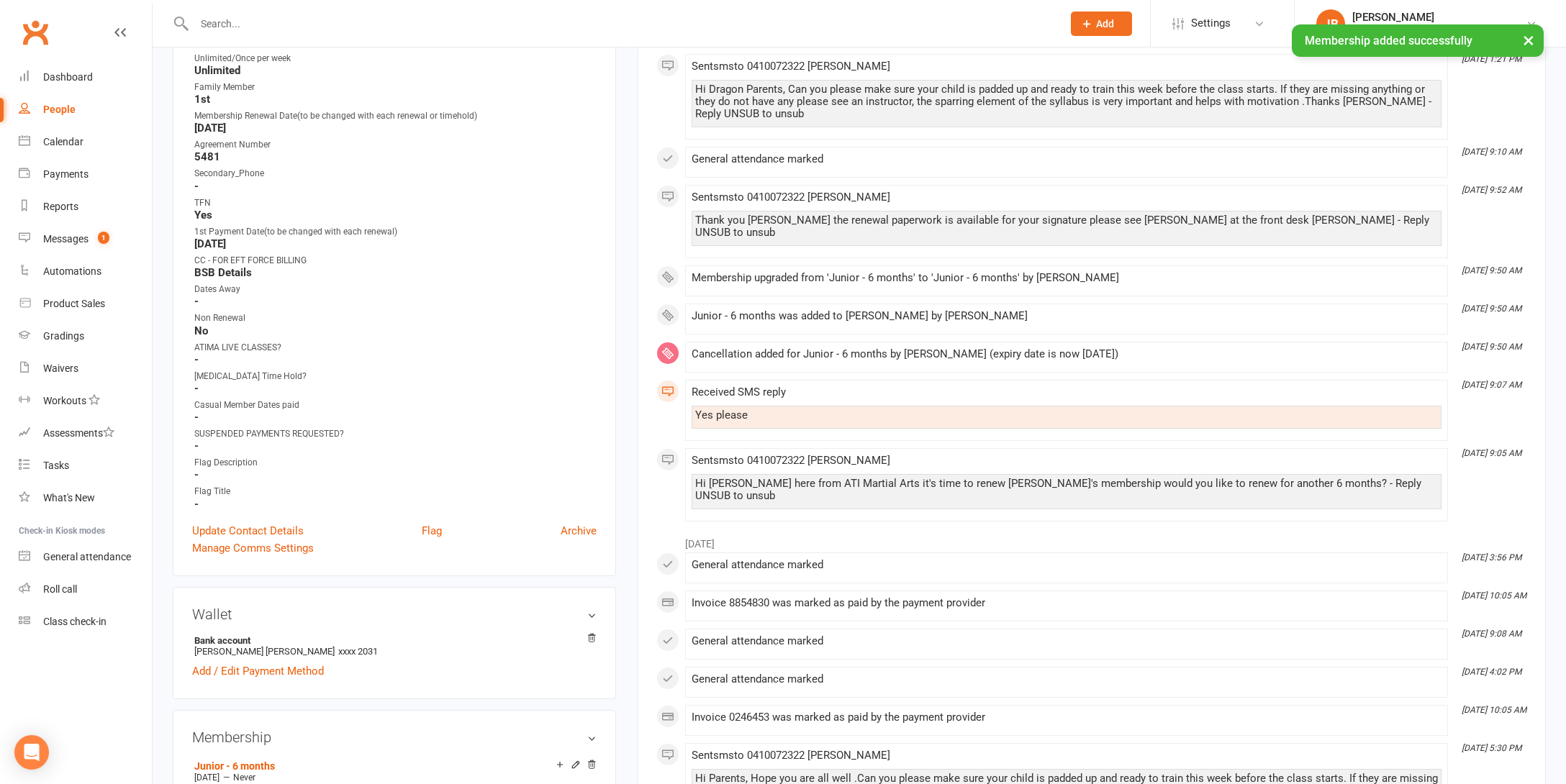
scroll to position [606, 0]
click at [249, 528] on link "Update Contact Details" at bounding box center [247, 529] width 112 height 17
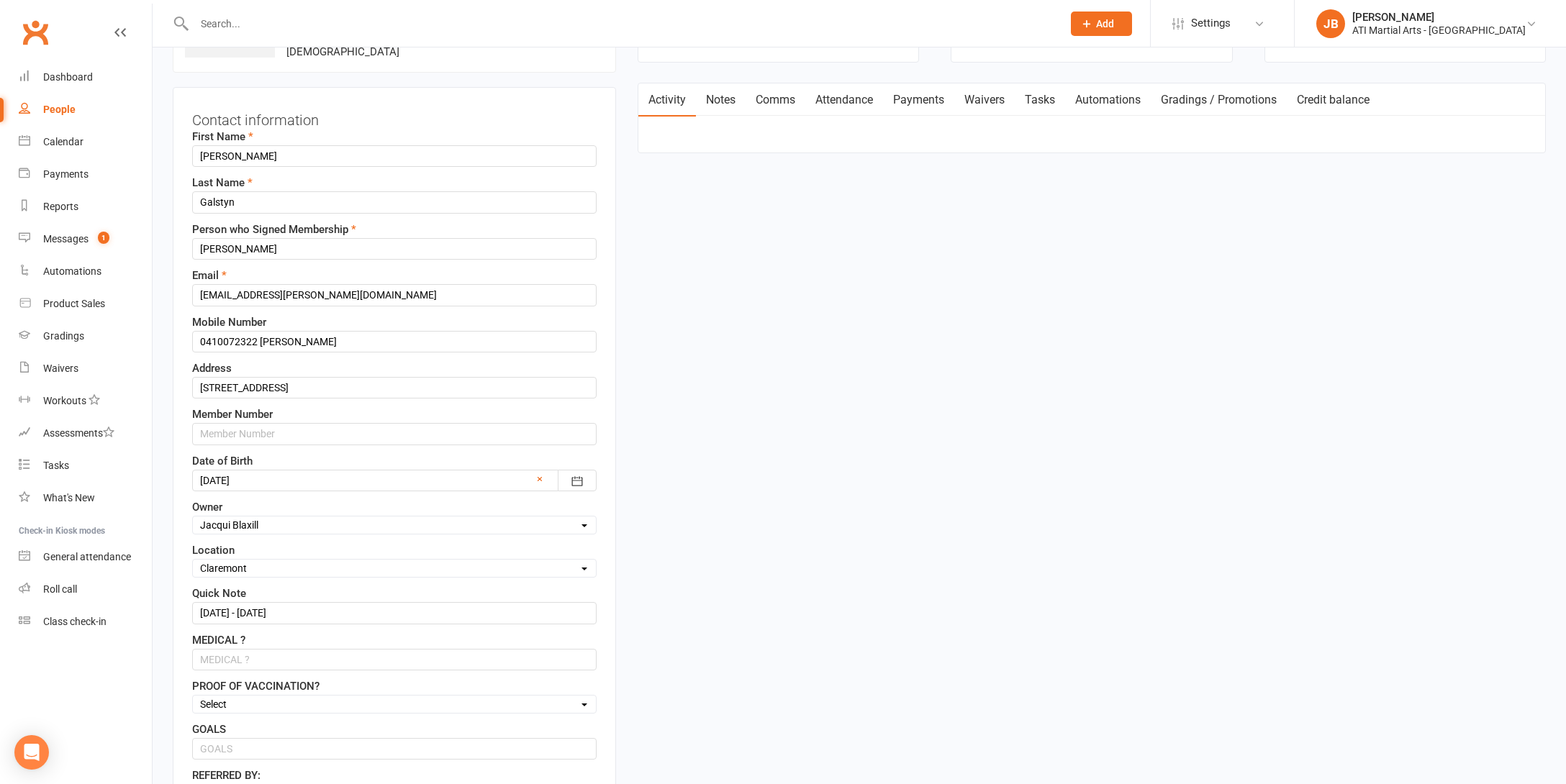
scroll to position [153, 0]
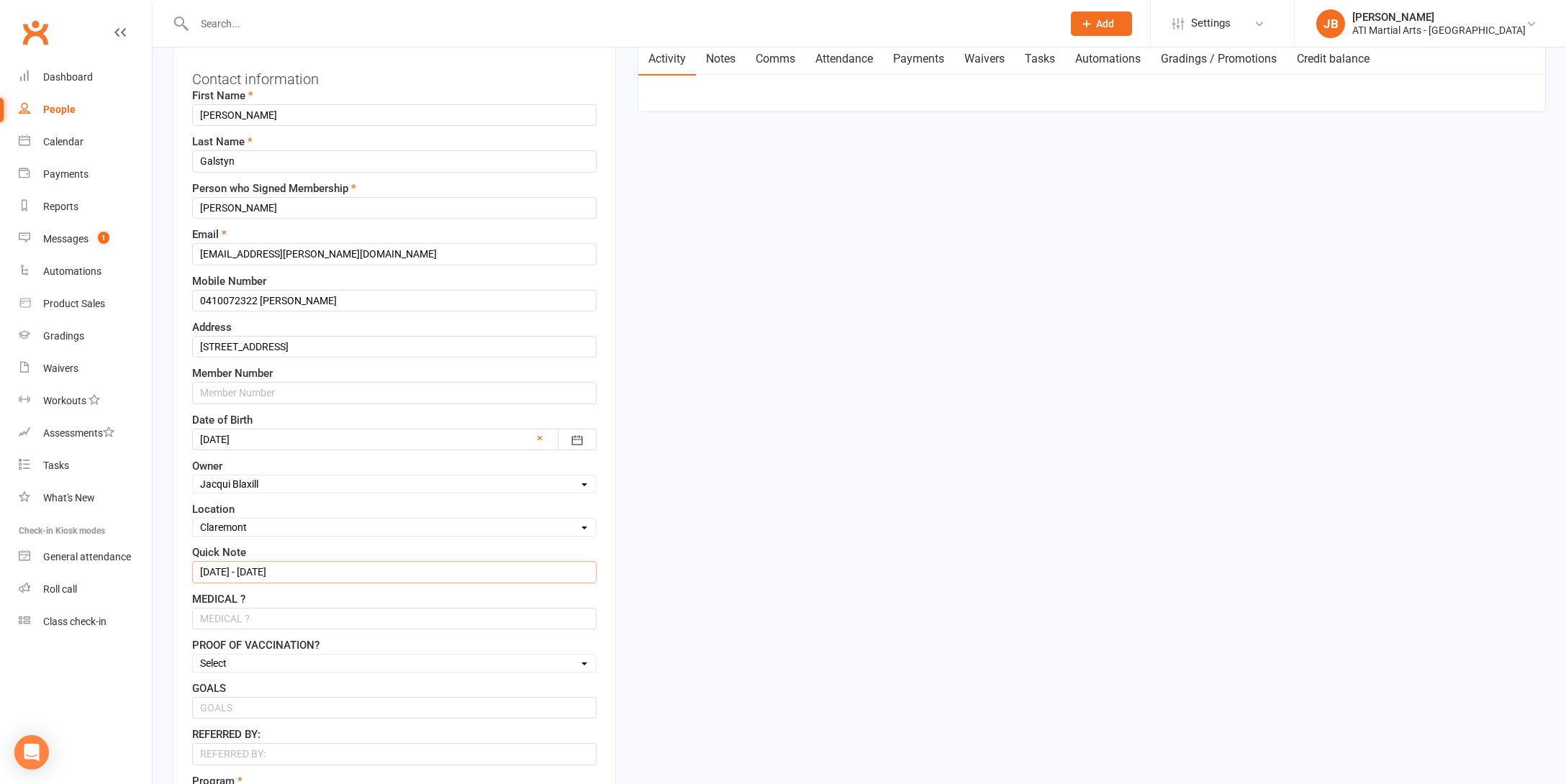
click at [207, 573] on input "1/8/25 - 1/2/26" at bounding box center [394, 572] width 404 height 21
click at [250, 573] on input "15/8/25 - 1/2/26" at bounding box center [394, 572] width 404 height 21
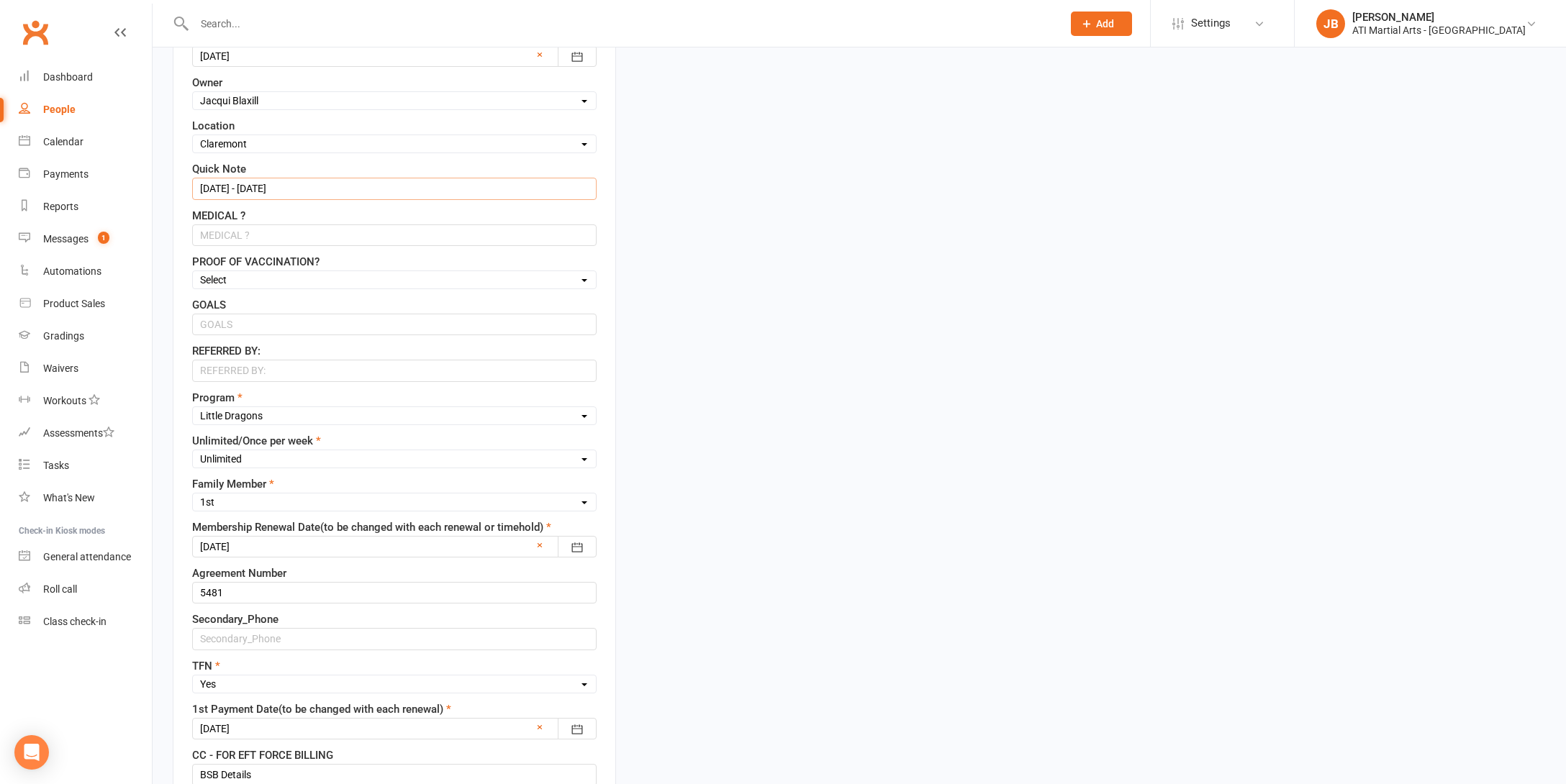
scroll to position [537, 0]
type input "15/8/25 - 15/2/26"
click at [264, 549] on div at bounding box center [394, 546] width 404 height 21
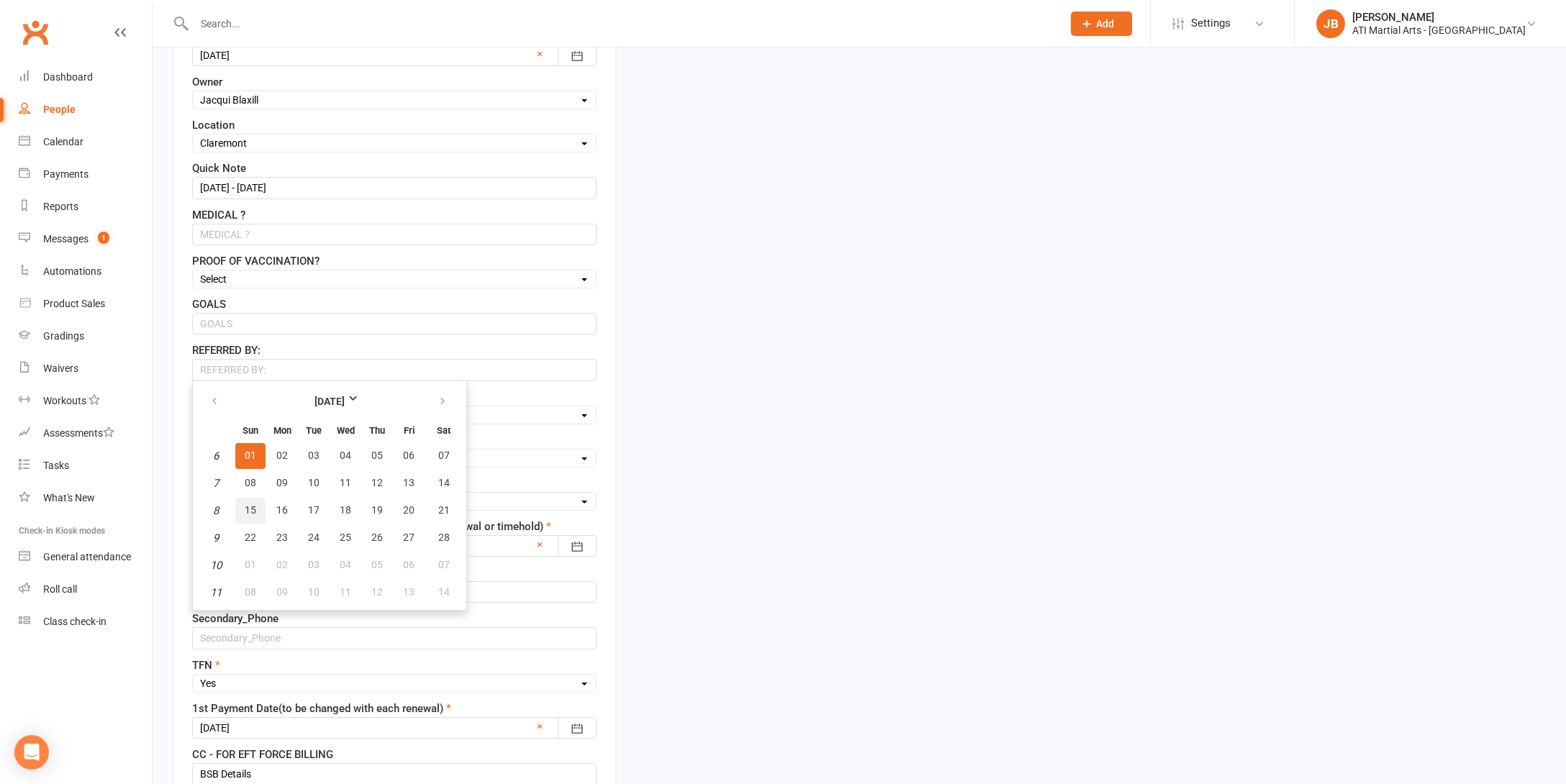
click at [253, 510] on span "15" at bounding box center [250, 510] width 12 height 12
type input "15 Feb 2026"
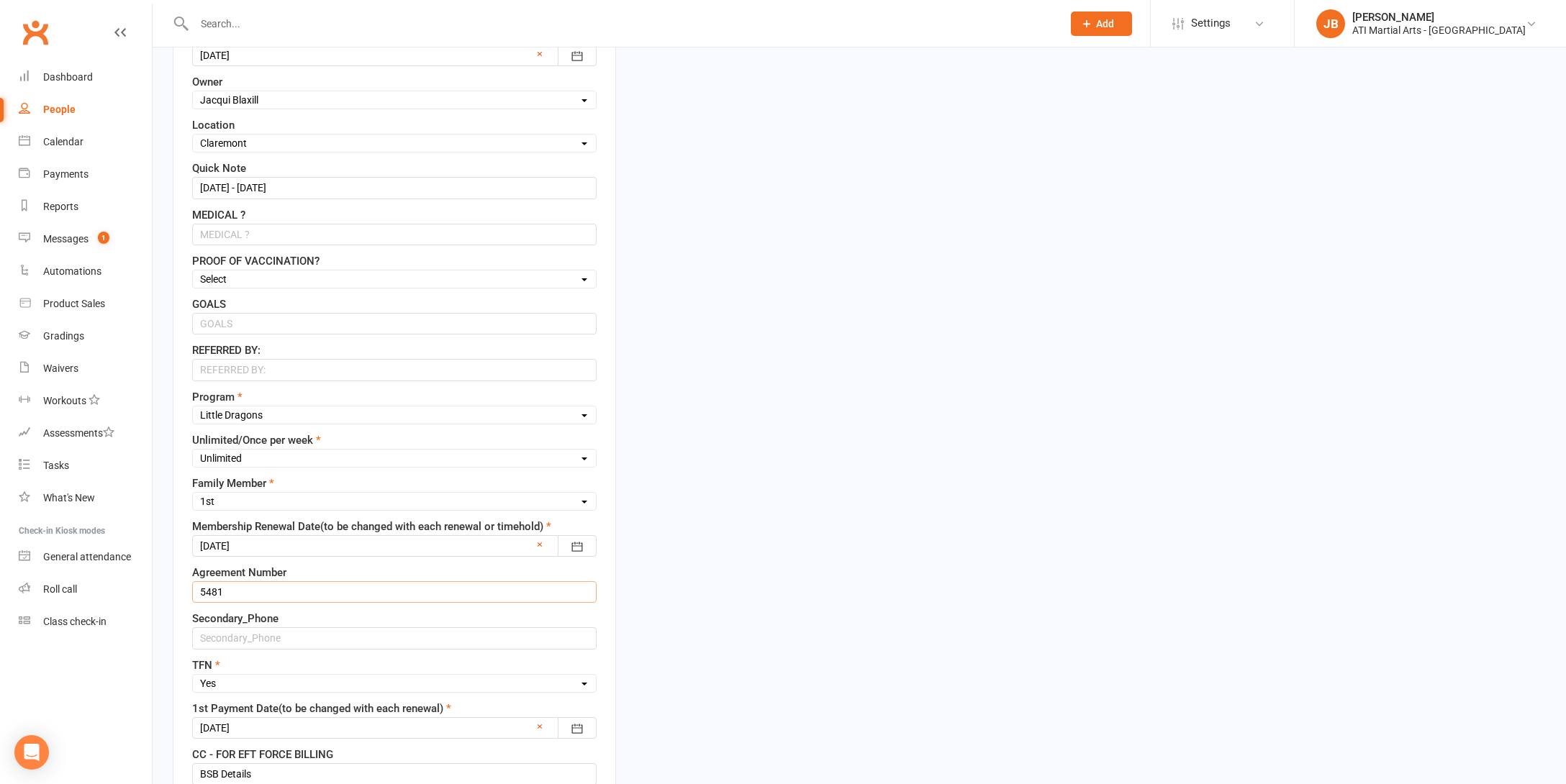
click at [238, 589] on input "5481" at bounding box center [394, 592] width 404 height 21
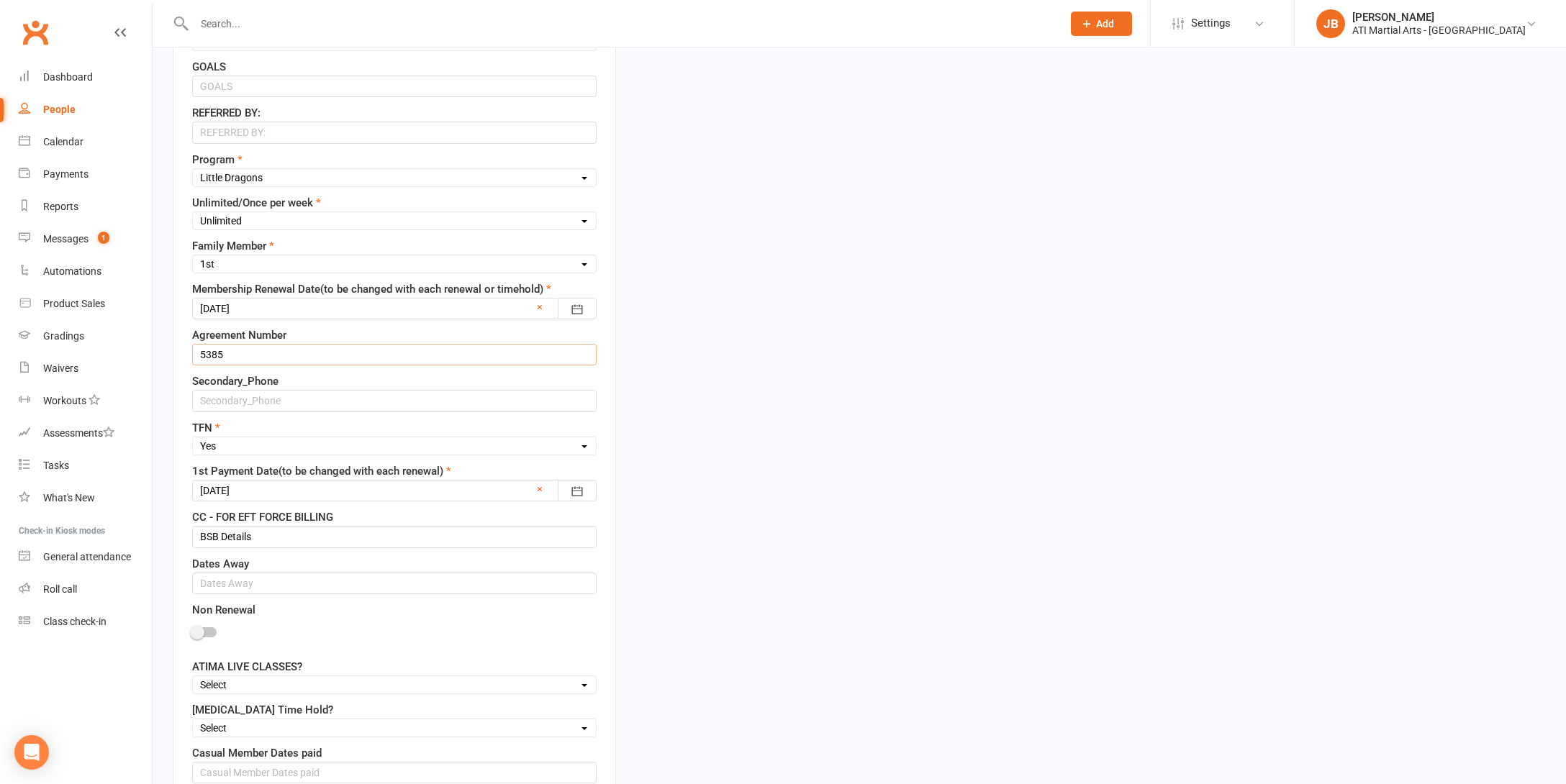
scroll to position [777, 0]
type input "5385"
click at [263, 491] on div at bounding box center [394, 488] width 404 height 21
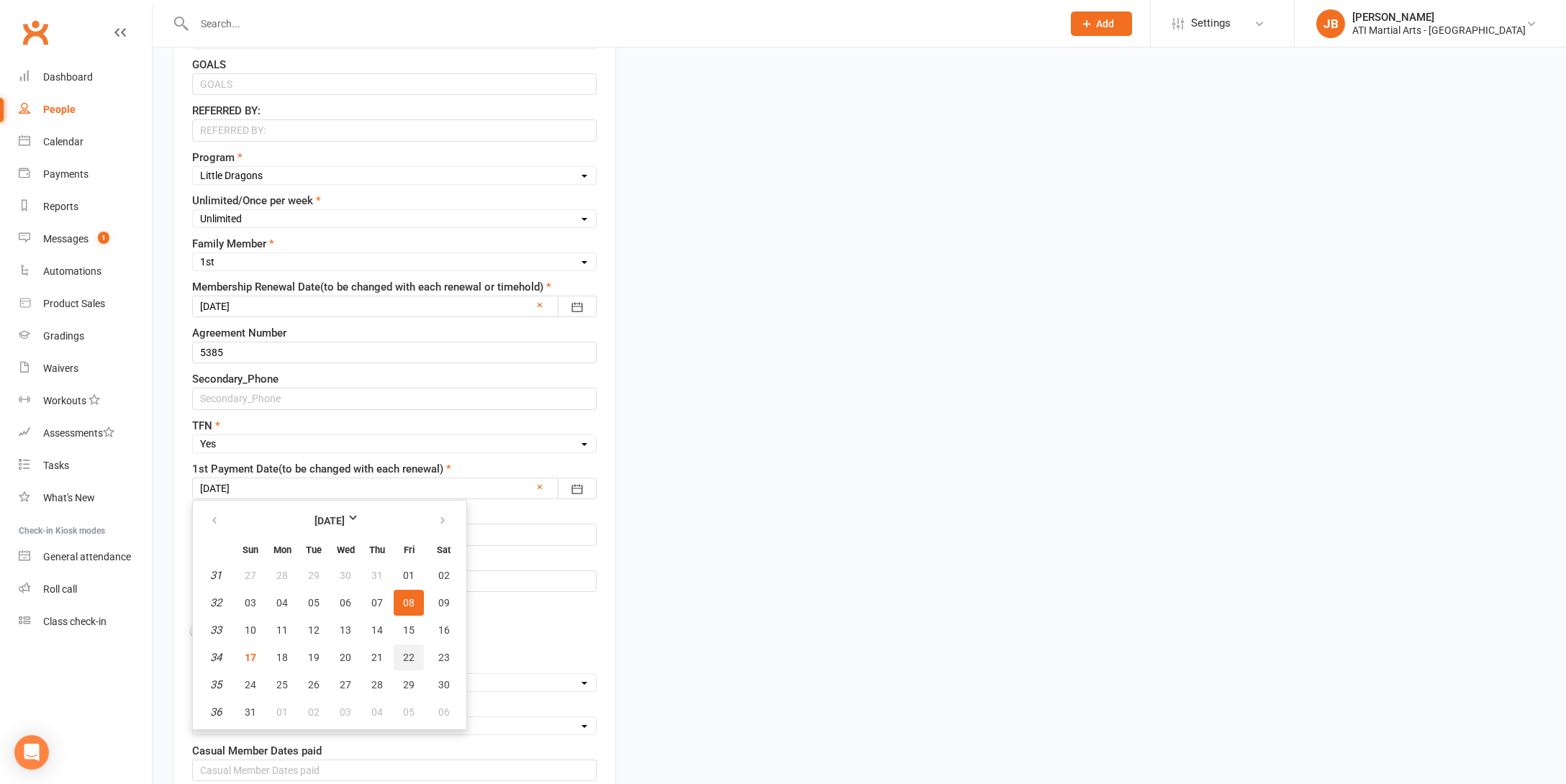
click at [407, 658] on span "22" at bounding box center [409, 657] width 12 height 12
type input "22 Aug 2025"
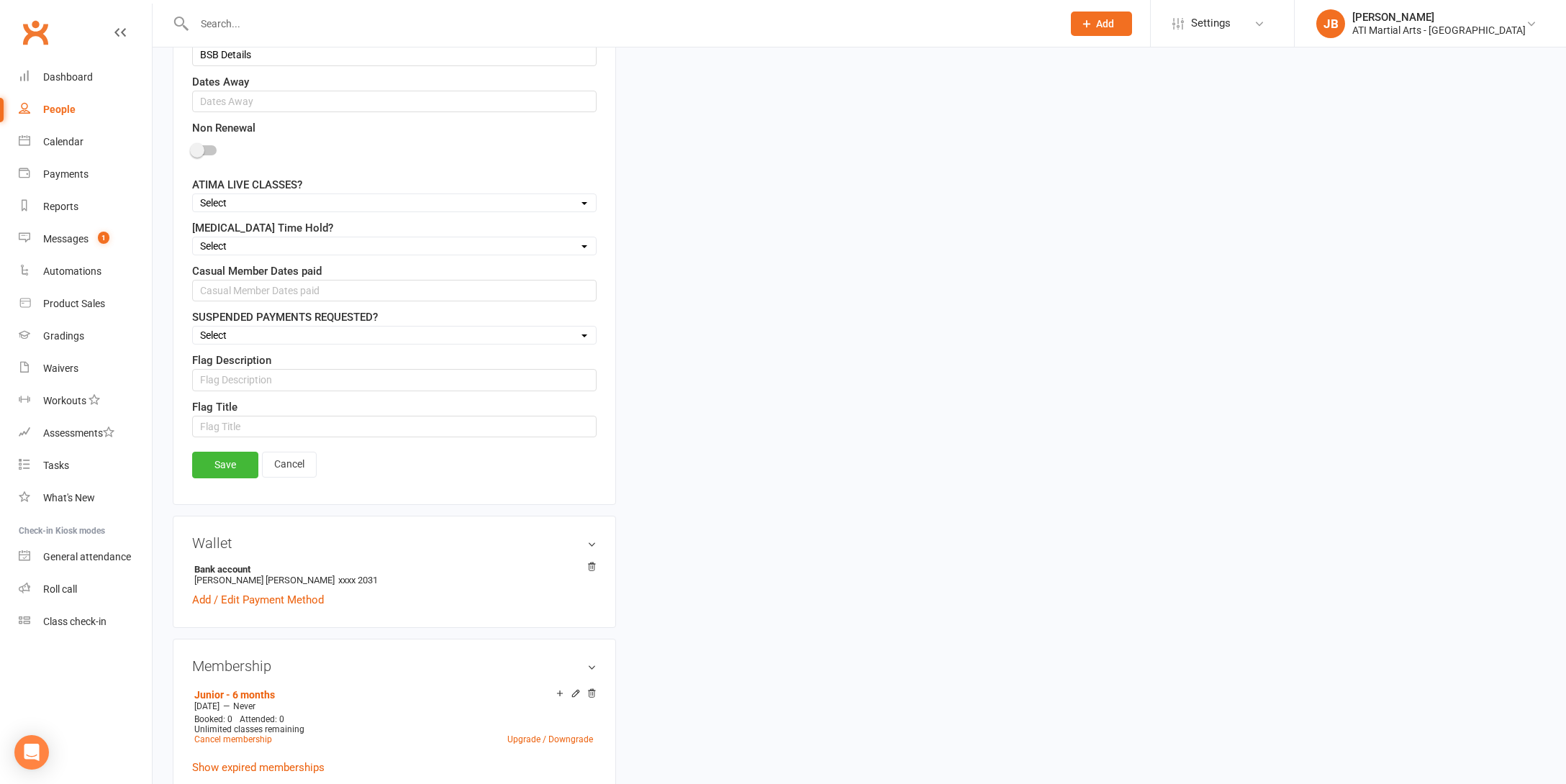
scroll to position [1271, 0]
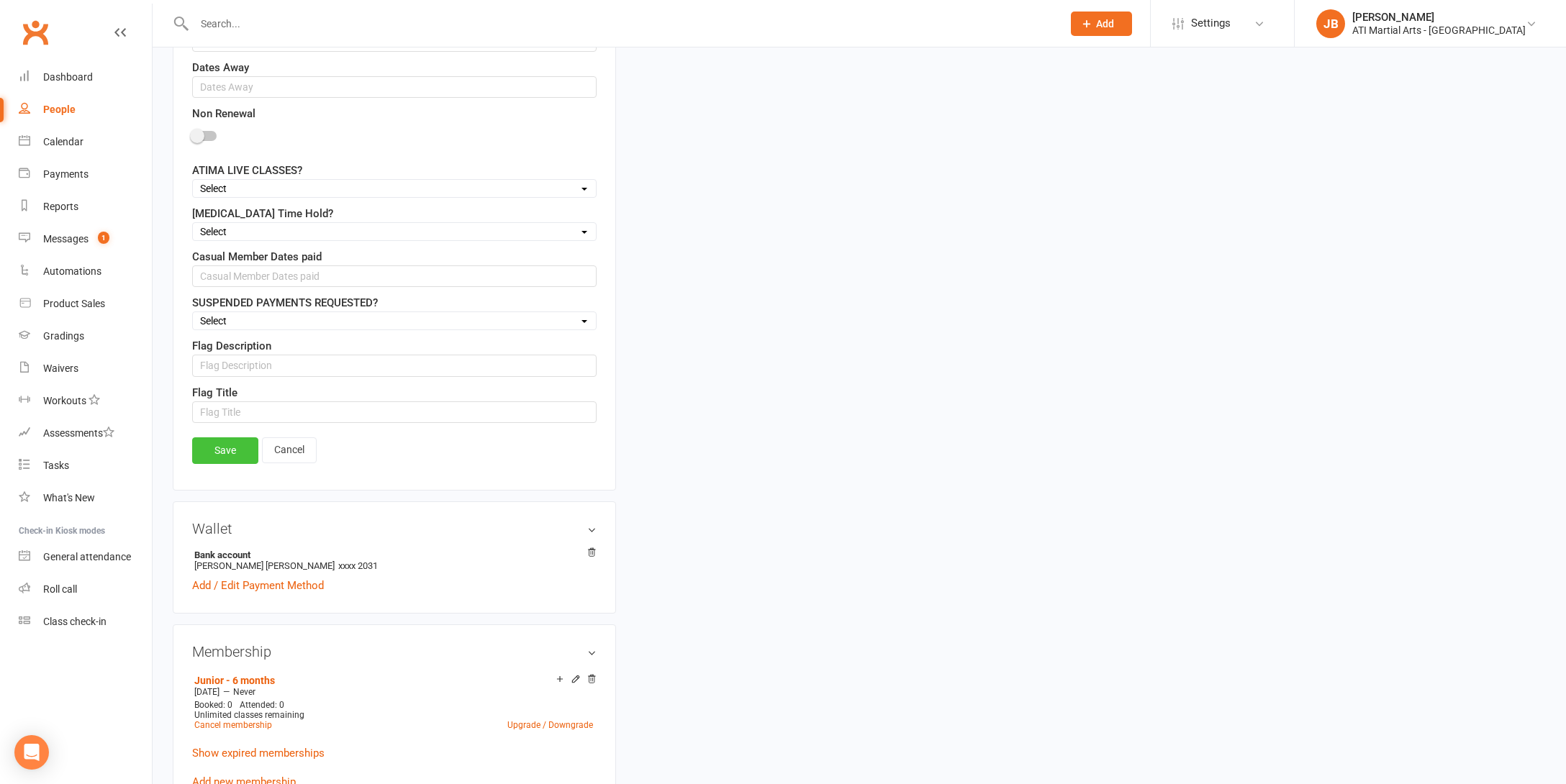
click at [234, 446] on link "Save" at bounding box center [224, 450] width 66 height 26
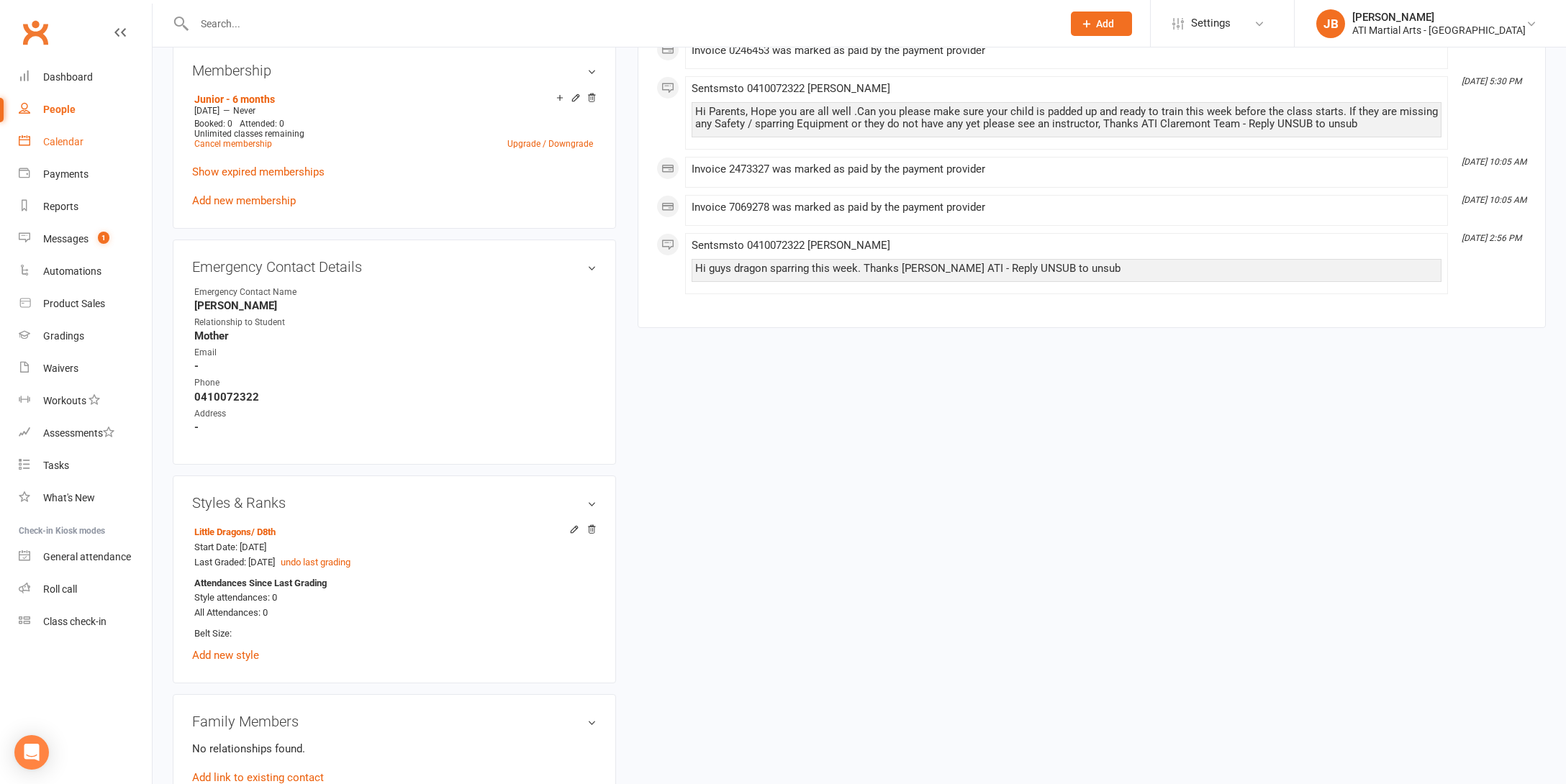
click at [70, 143] on div "Calendar" at bounding box center [63, 142] width 40 height 12
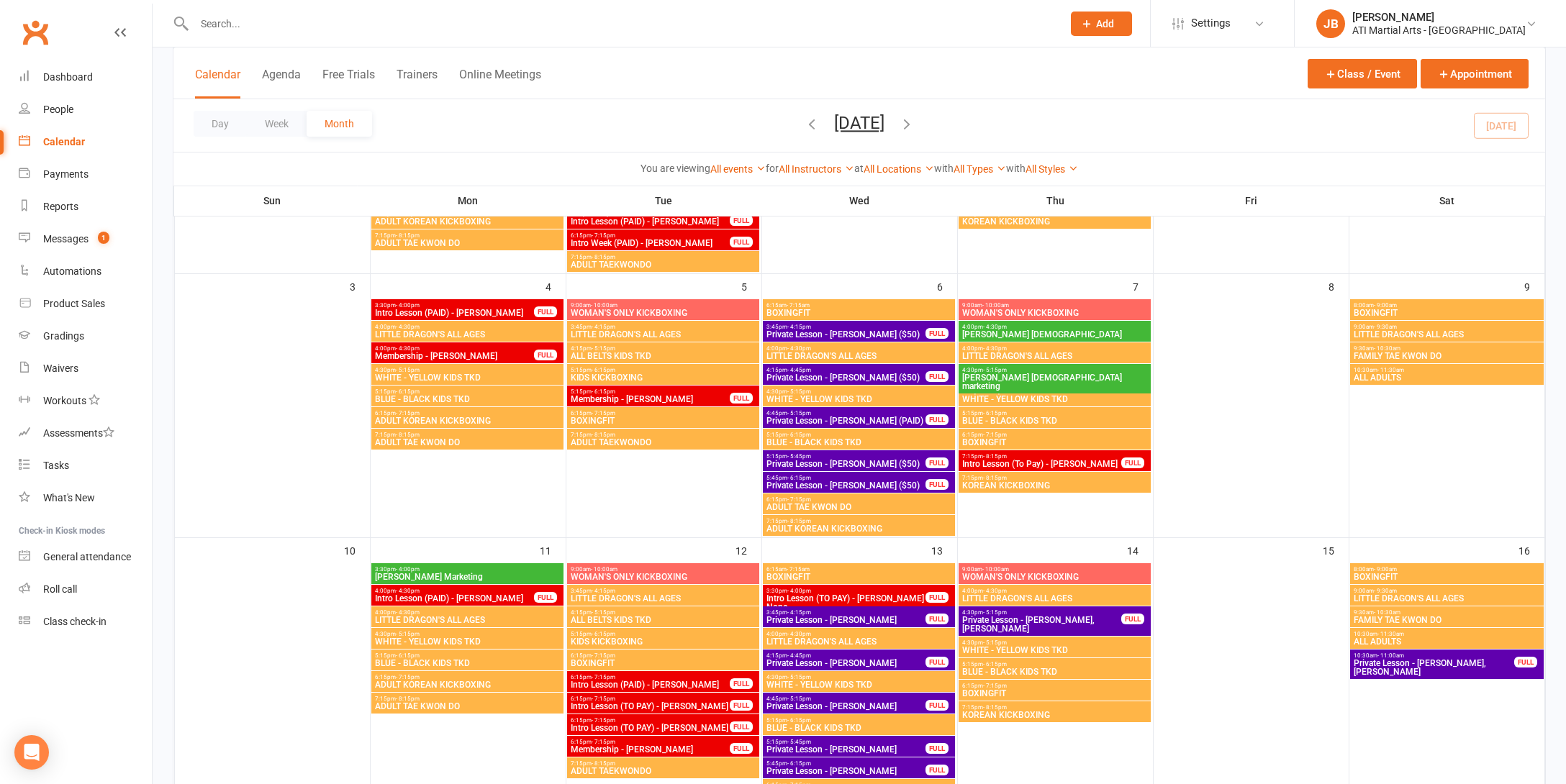
scroll to position [283, 0]
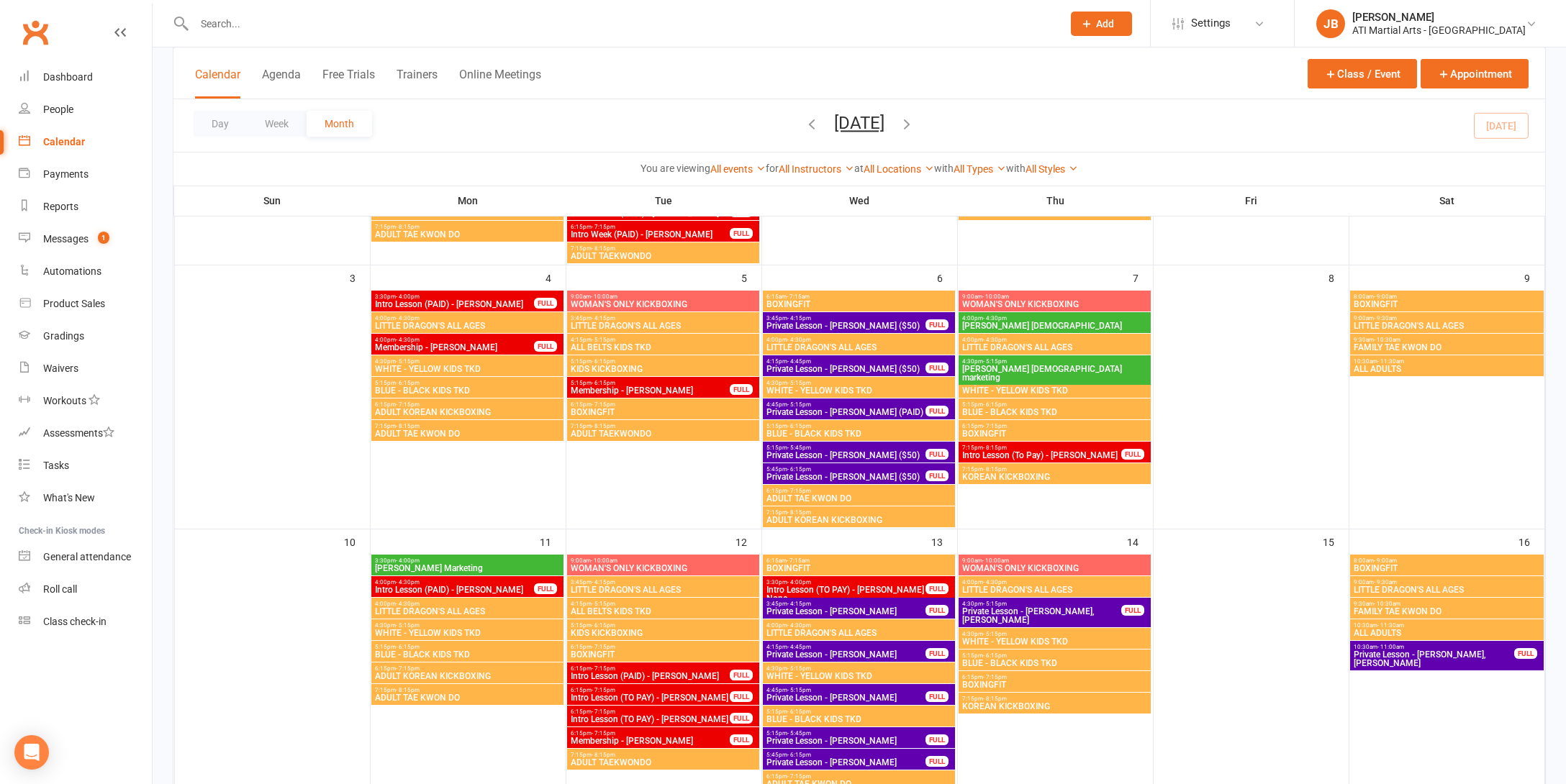
click at [230, 21] on input "text" at bounding box center [621, 23] width 862 height 20
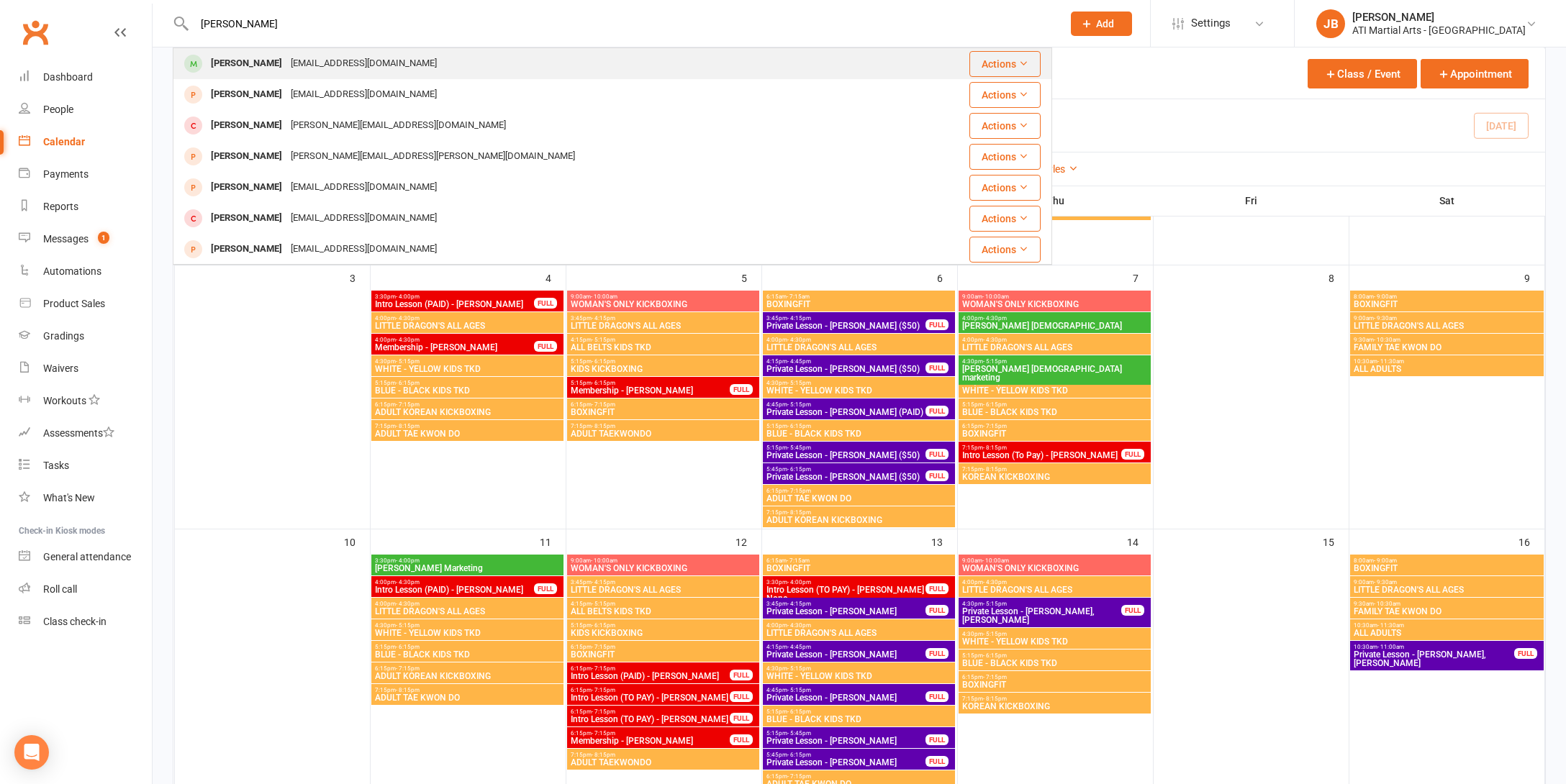
type input "[PERSON_NAME]"
click at [246, 64] on div "[PERSON_NAME]" at bounding box center [247, 64] width 80 height 21
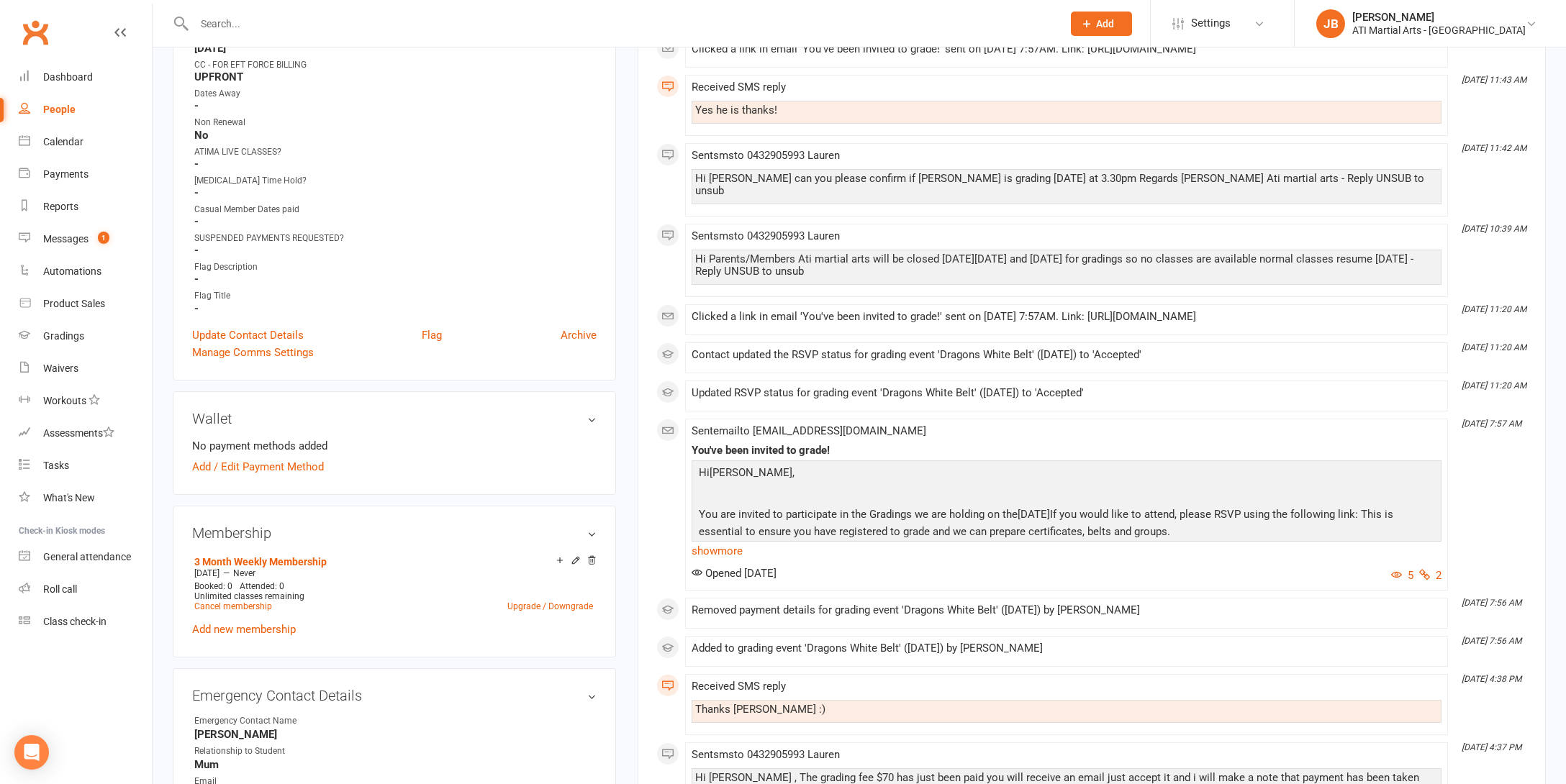
scroll to position [842, 0]
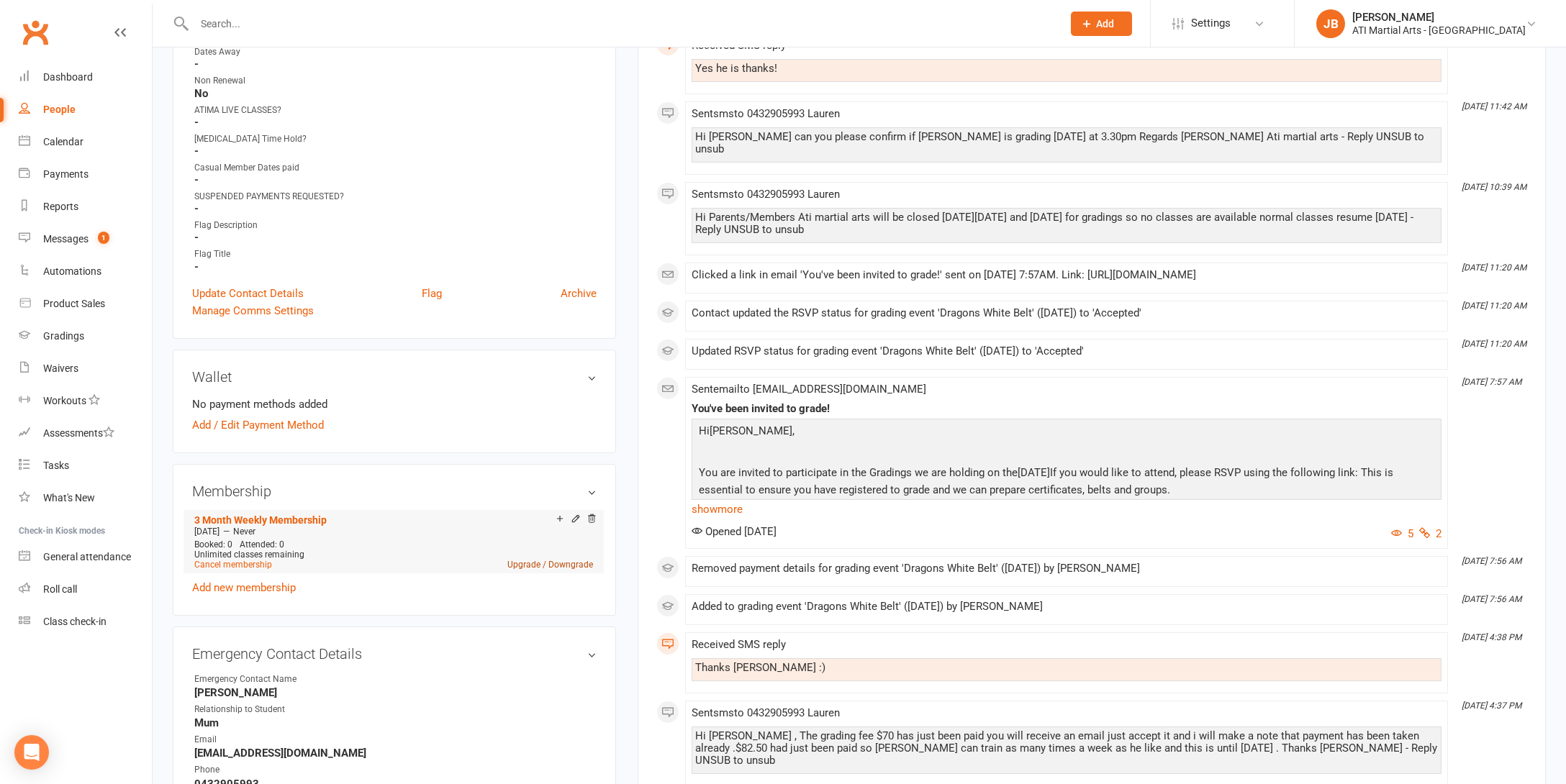
click at [520, 563] on link "Upgrade / Downgrade" at bounding box center [550, 565] width 86 height 10
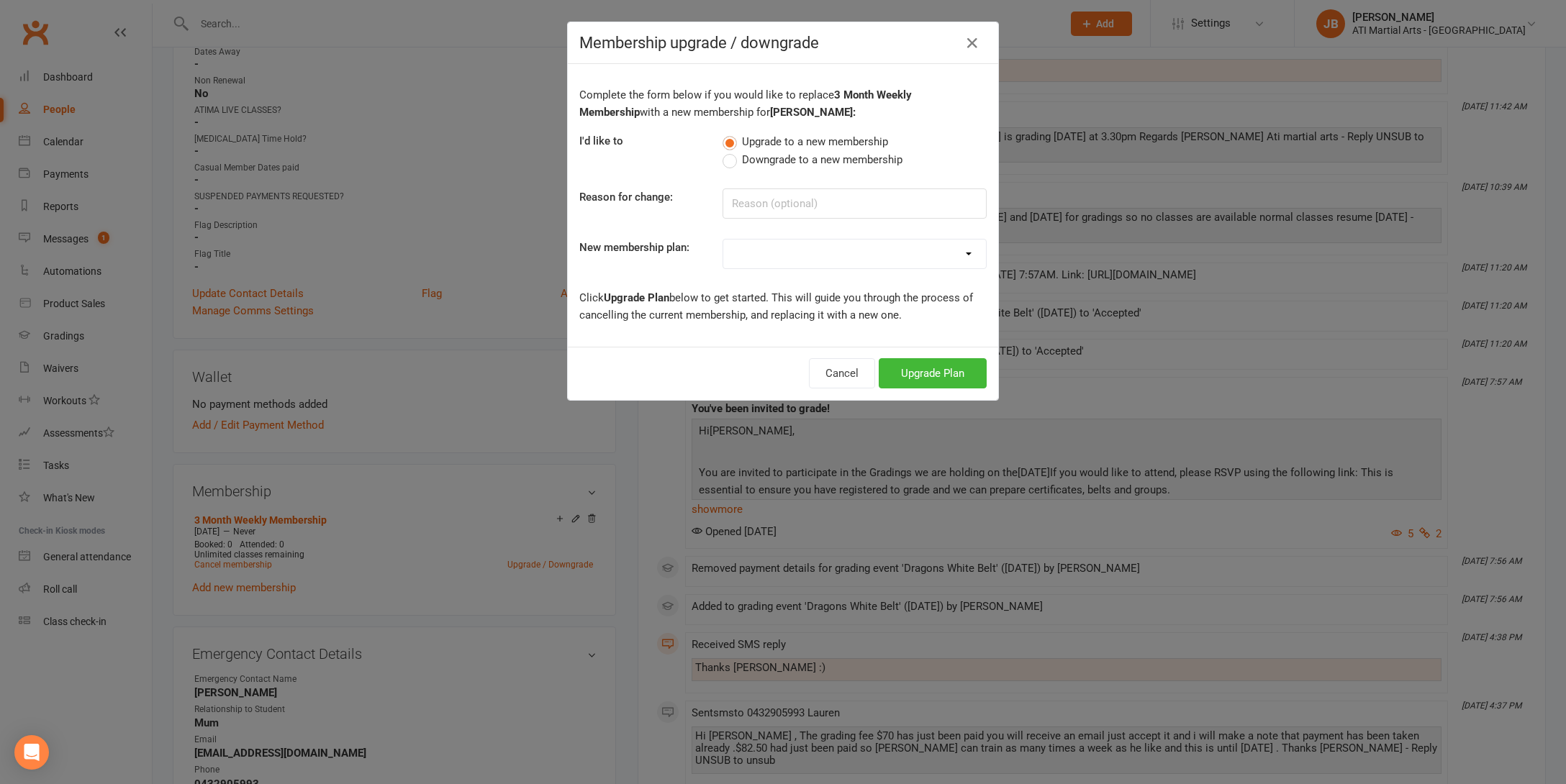
select select "15"
click at [900, 371] on button "Upgrade Plan" at bounding box center [933, 373] width 108 height 30
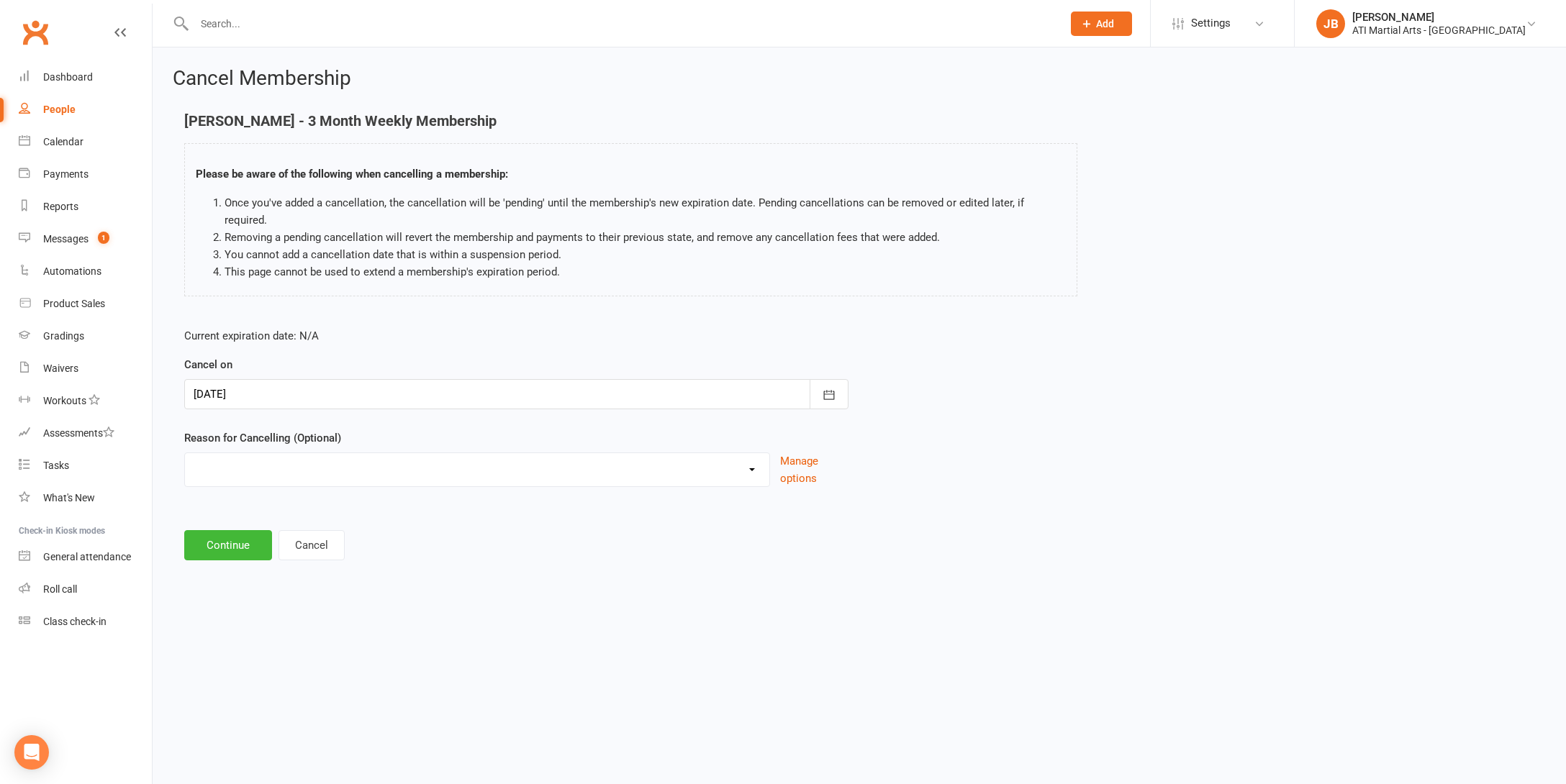
select select "2"
click at [216, 530] on input at bounding box center [516, 545] width 664 height 30
type input "Renewal Loaded"
click at [218, 603] on button "Continue" at bounding box center [228, 618] width 88 height 30
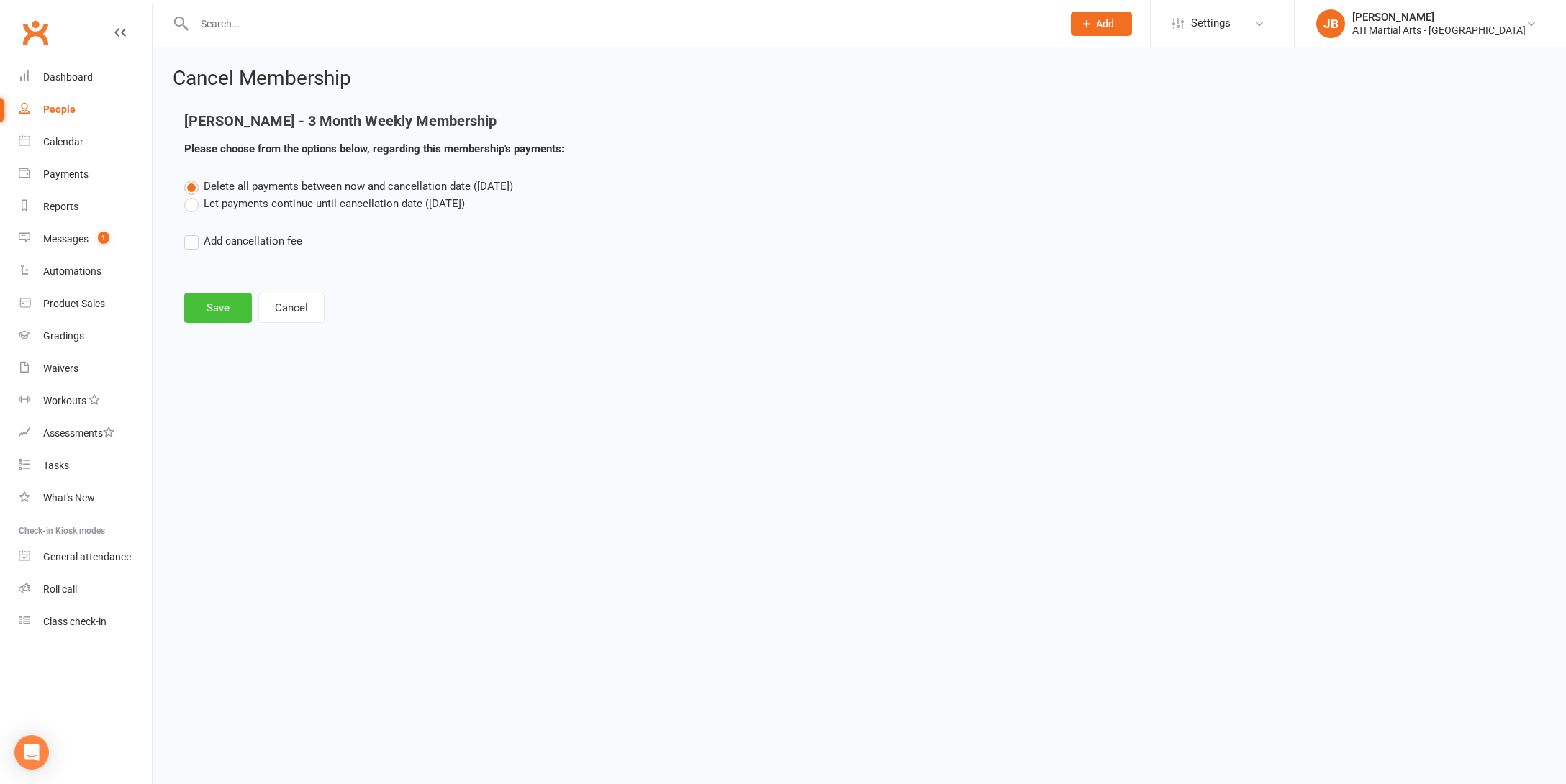
click at [215, 309] on button "Save" at bounding box center [218, 308] width 67 height 30
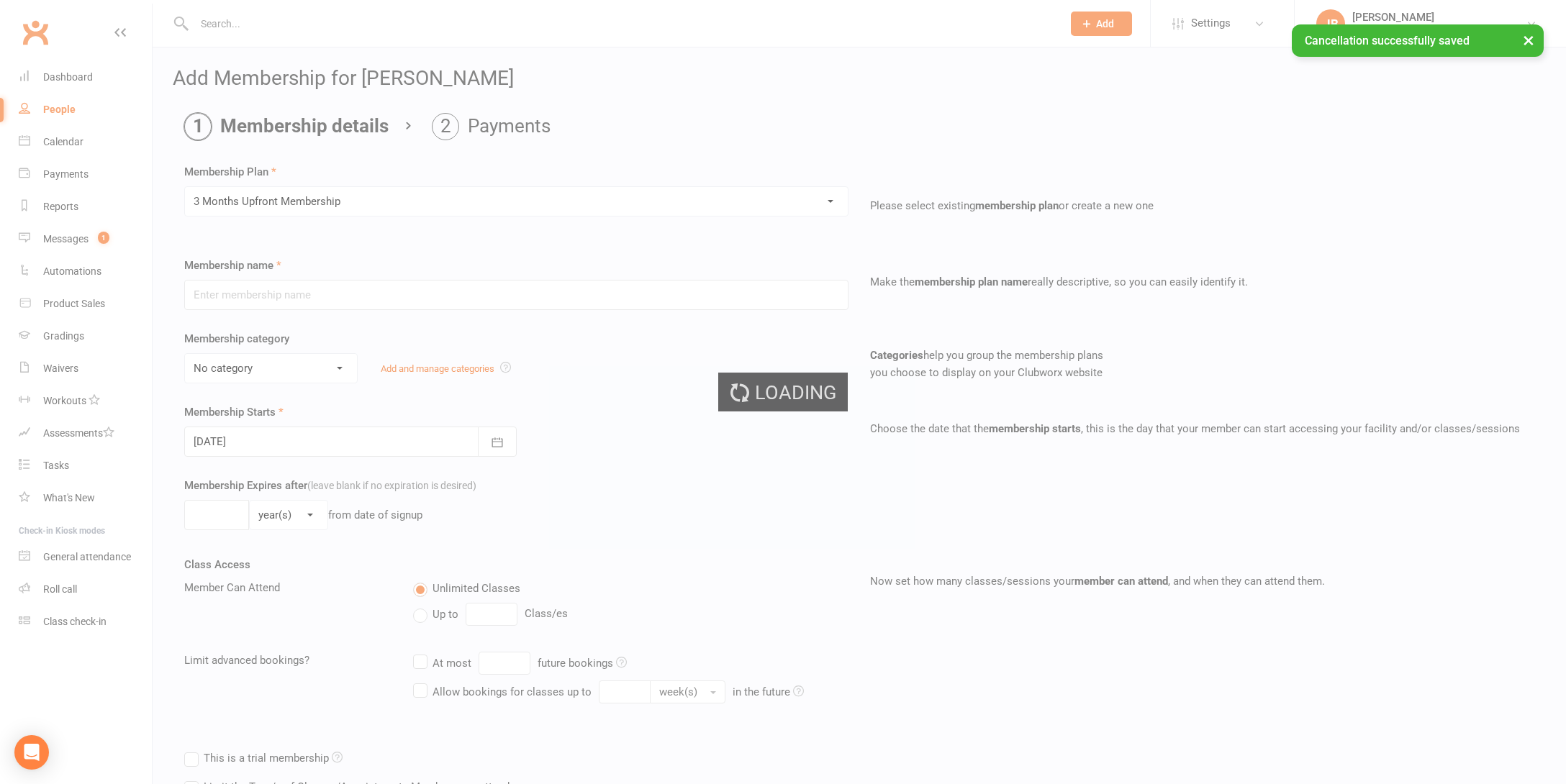
type input "3 Months Upfront Membership"
type input "3"
select select "2"
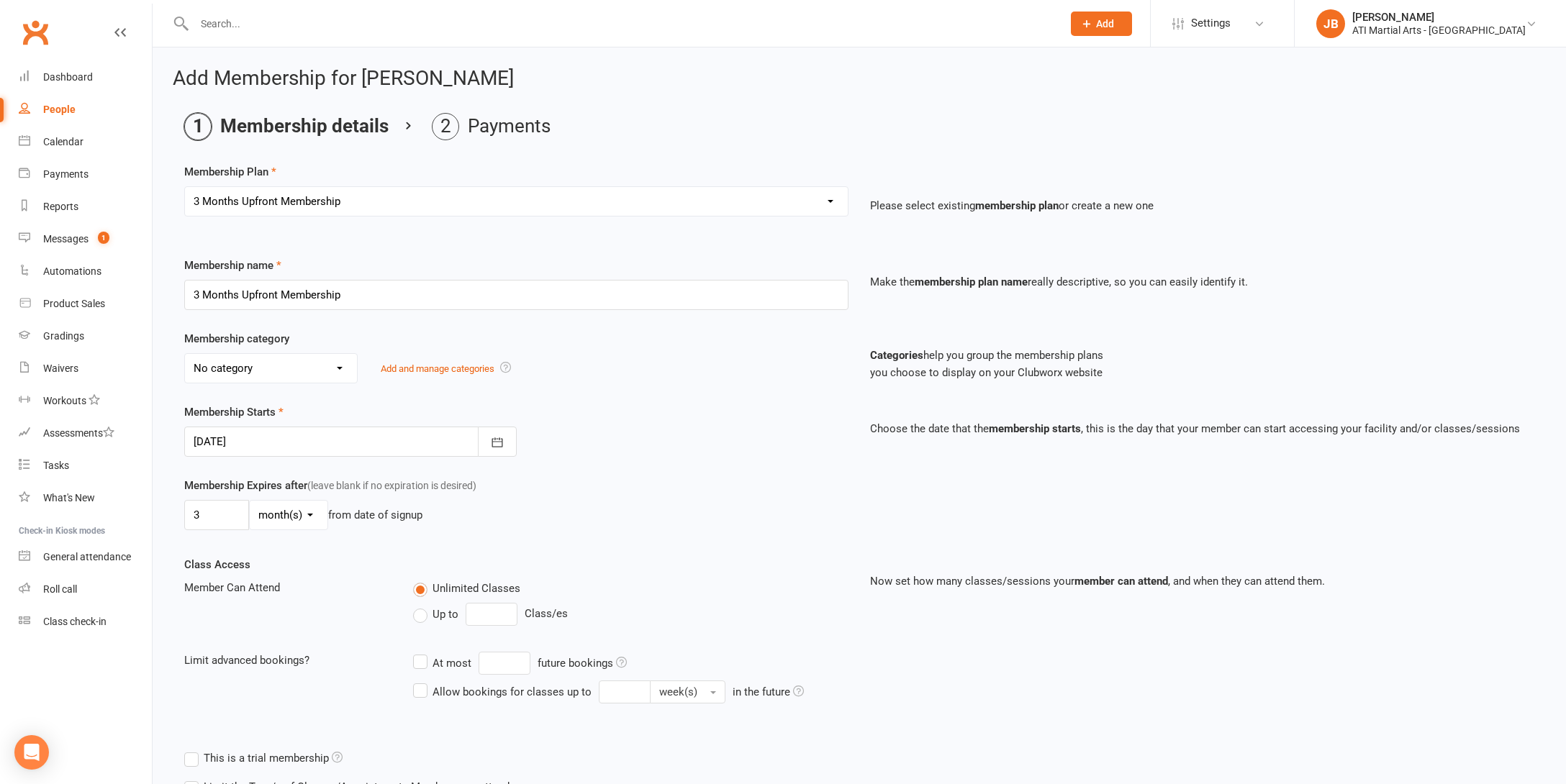
click at [271, 441] on div at bounding box center [350, 441] width 332 height 30
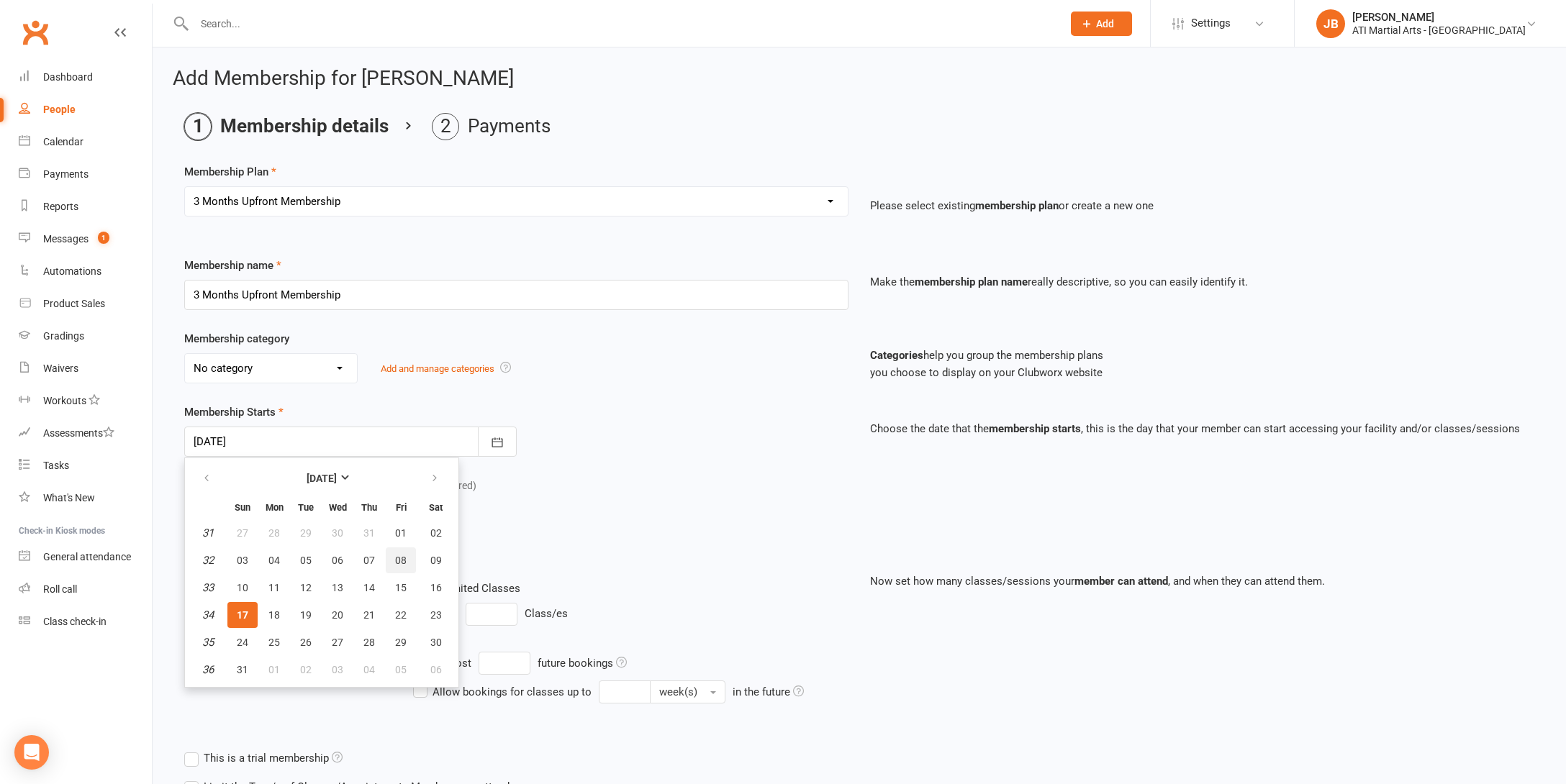
click at [404, 559] on span "08" at bounding box center [401, 560] width 12 height 12
type input "08 Aug 2025"
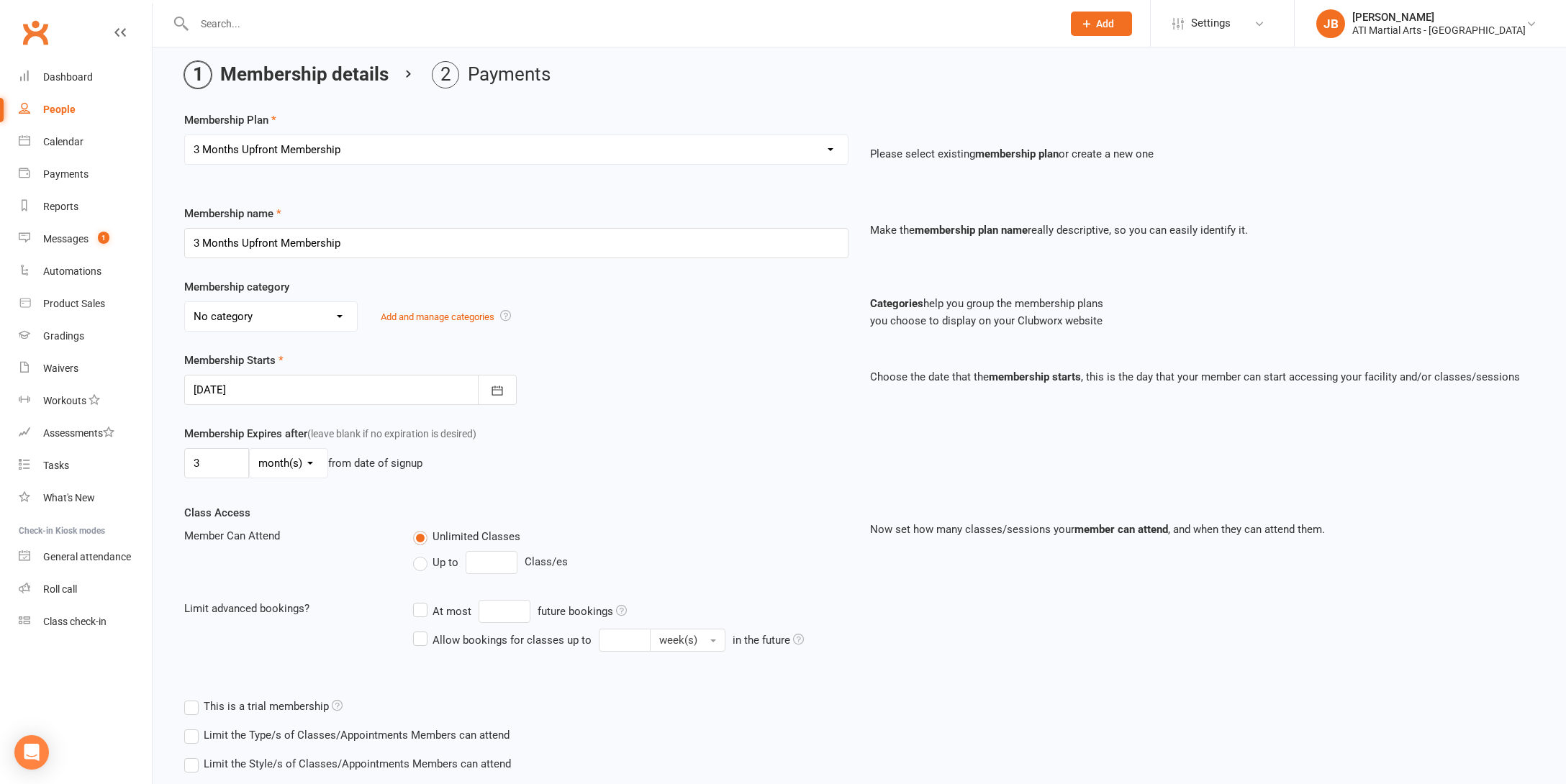
scroll to position [53, 0]
click at [200, 462] on input "3" at bounding box center [216, 462] width 64 height 30
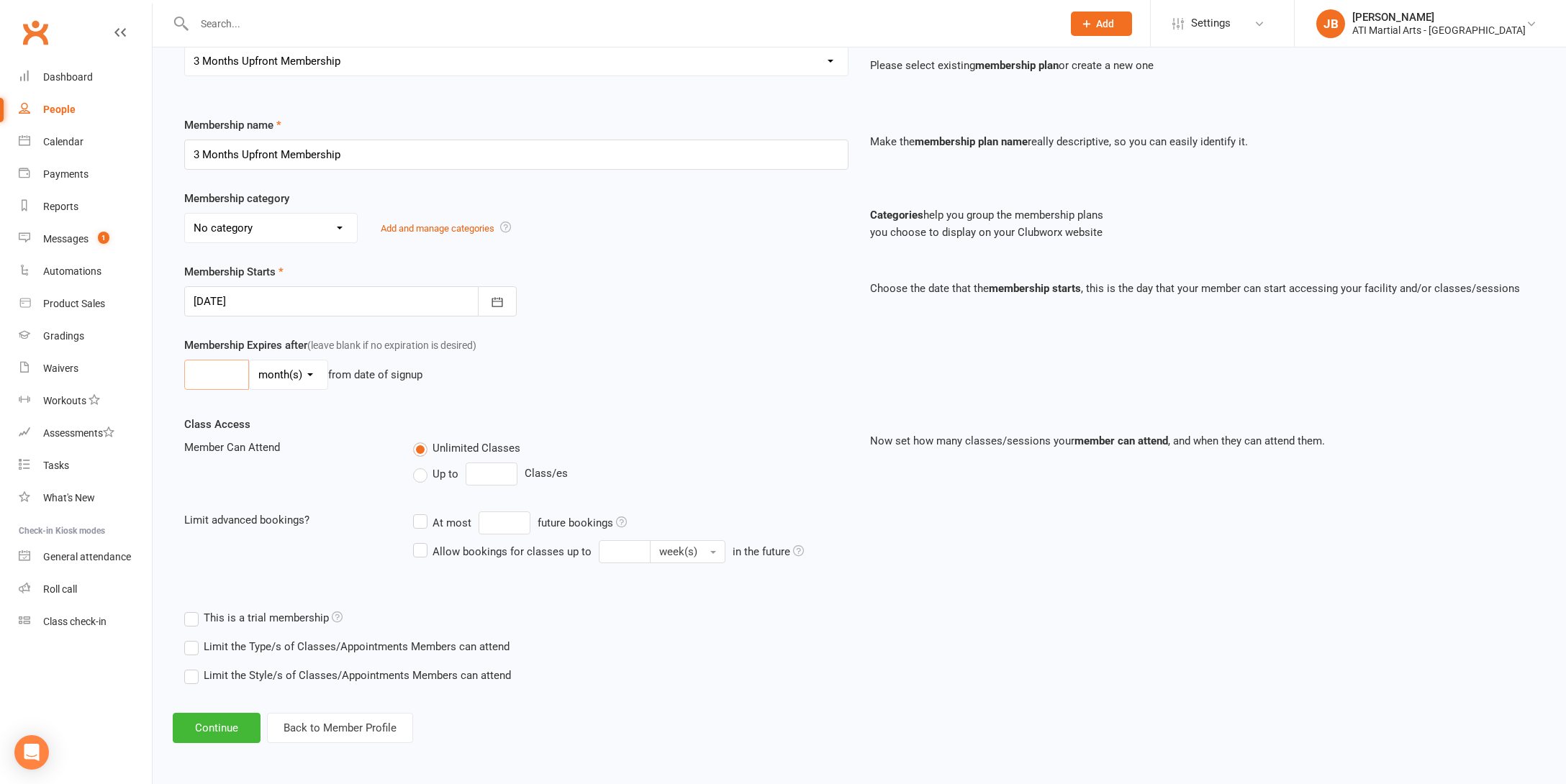
scroll to position [152, 0]
click at [201, 714] on button "Continue" at bounding box center [216, 728] width 88 height 30
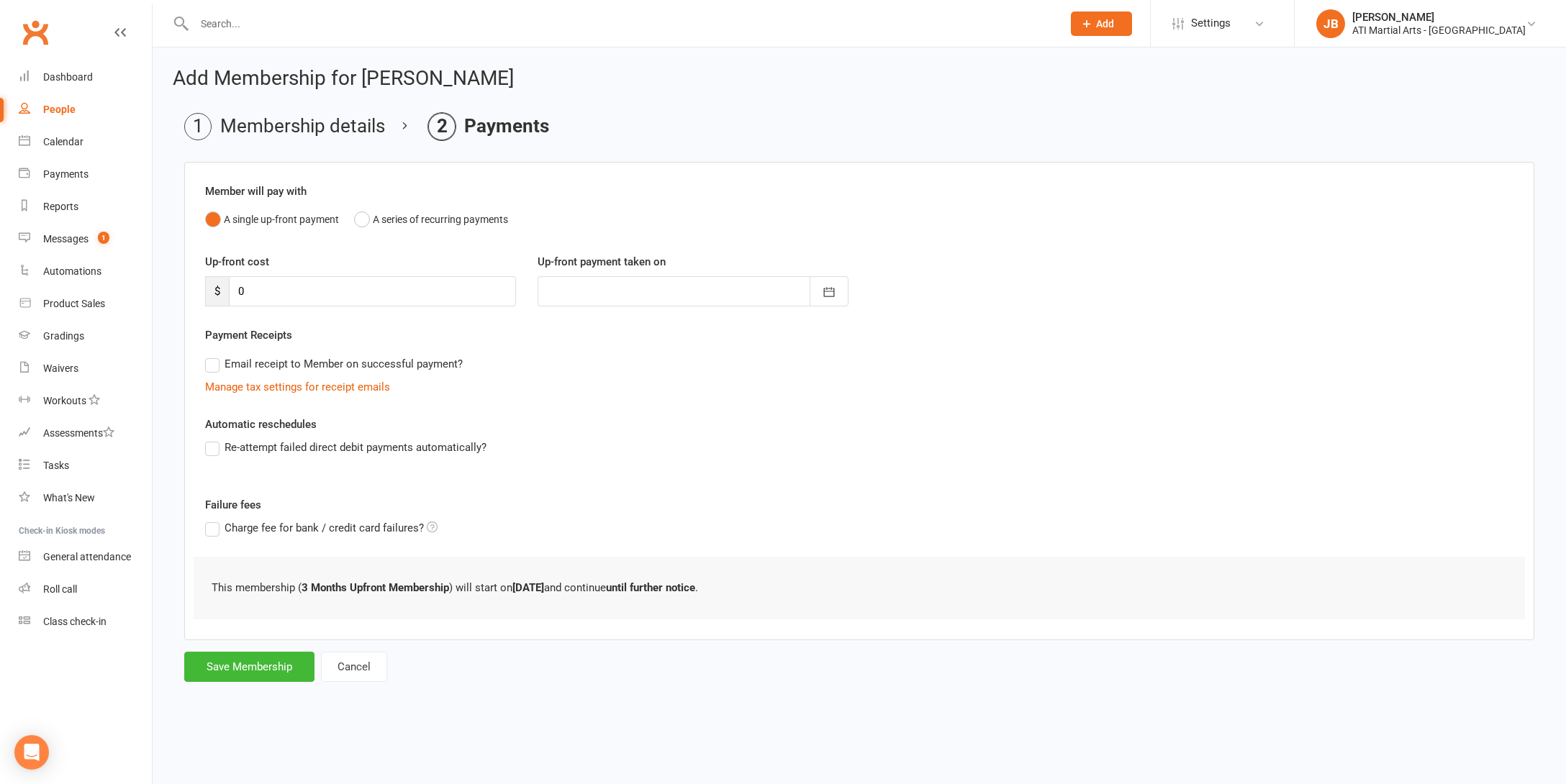
scroll to position [0, 0]
click at [252, 292] on input "0" at bounding box center [372, 291] width 287 height 30
type input "3"
type input "17 Aug 2025"
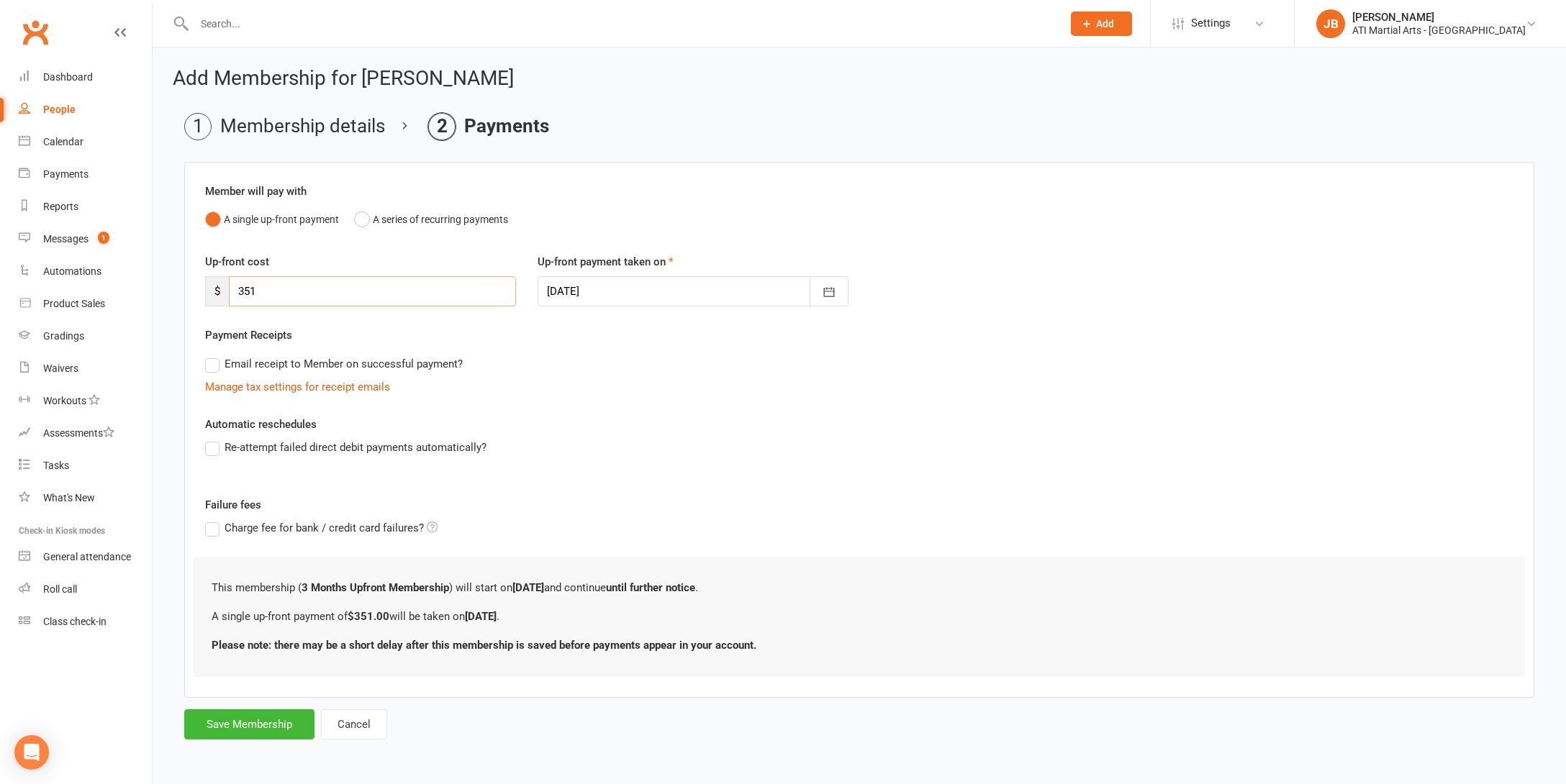
scroll to position [11, 0]
type input "351"
click at [261, 714] on button "Save Membership" at bounding box center [250, 724] width 130 height 30
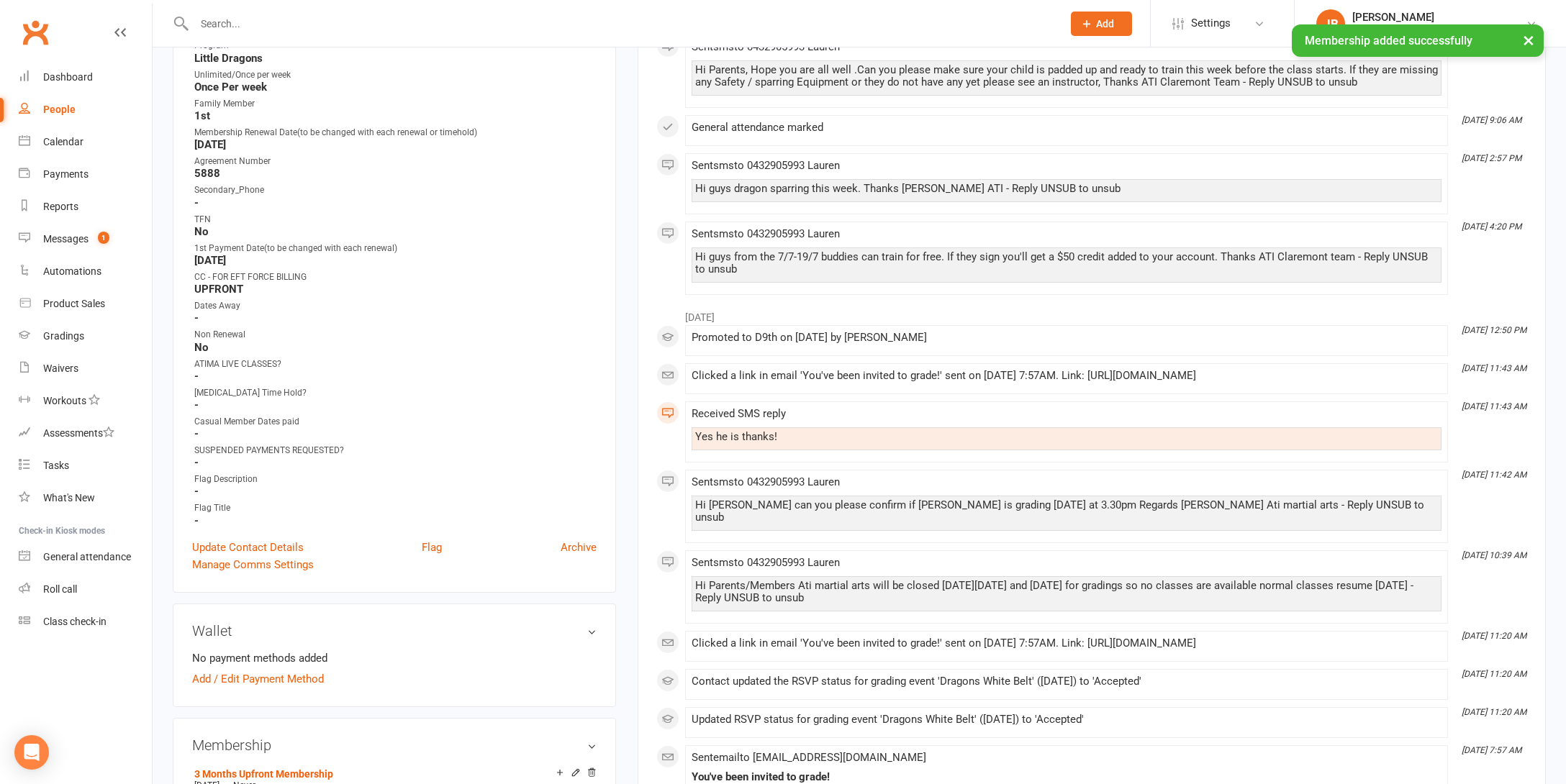
scroll to position [589, 0]
click at [237, 540] on link "Update Contact Details" at bounding box center [247, 546] width 112 height 17
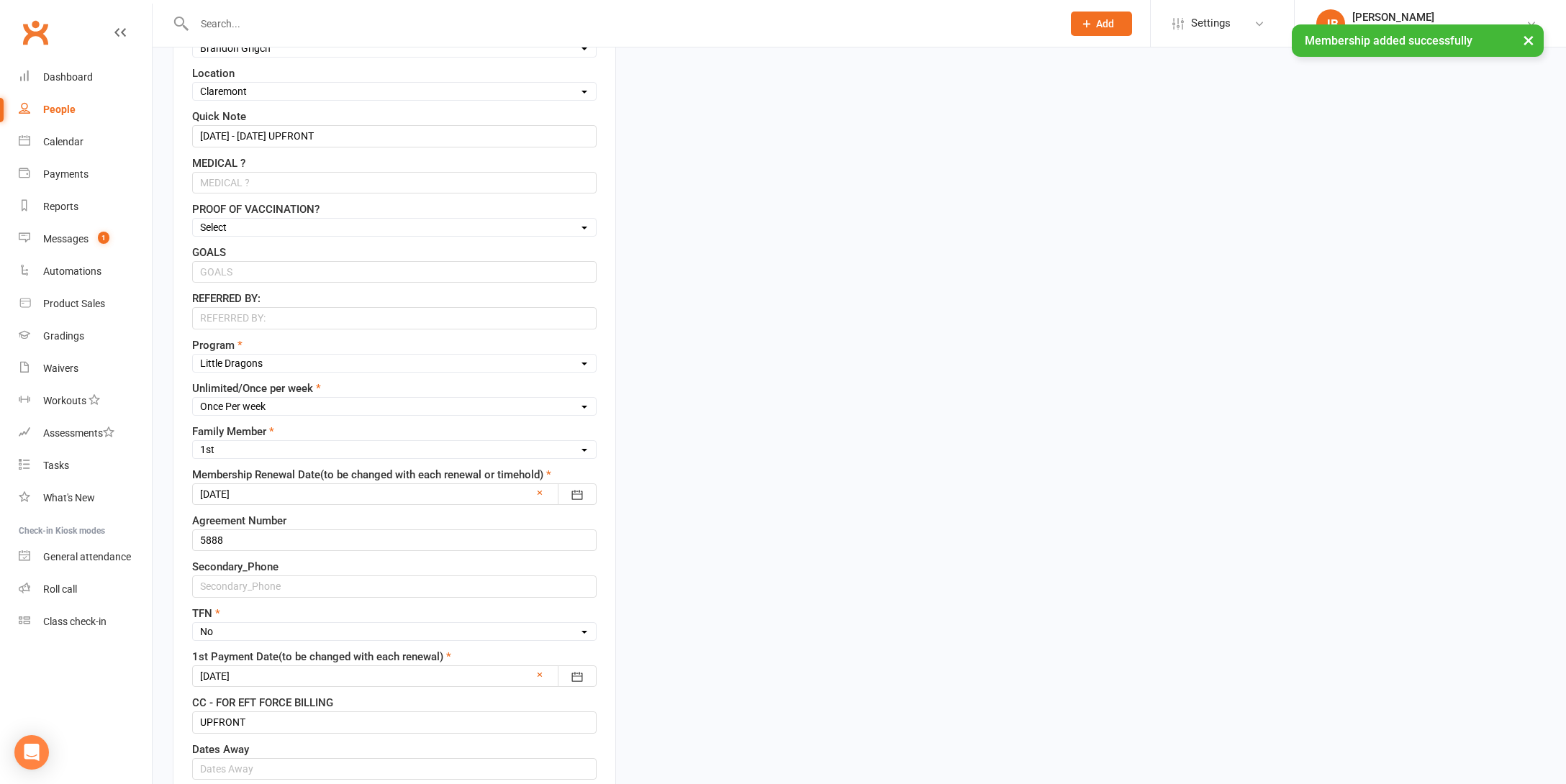
scroll to position [67, 0]
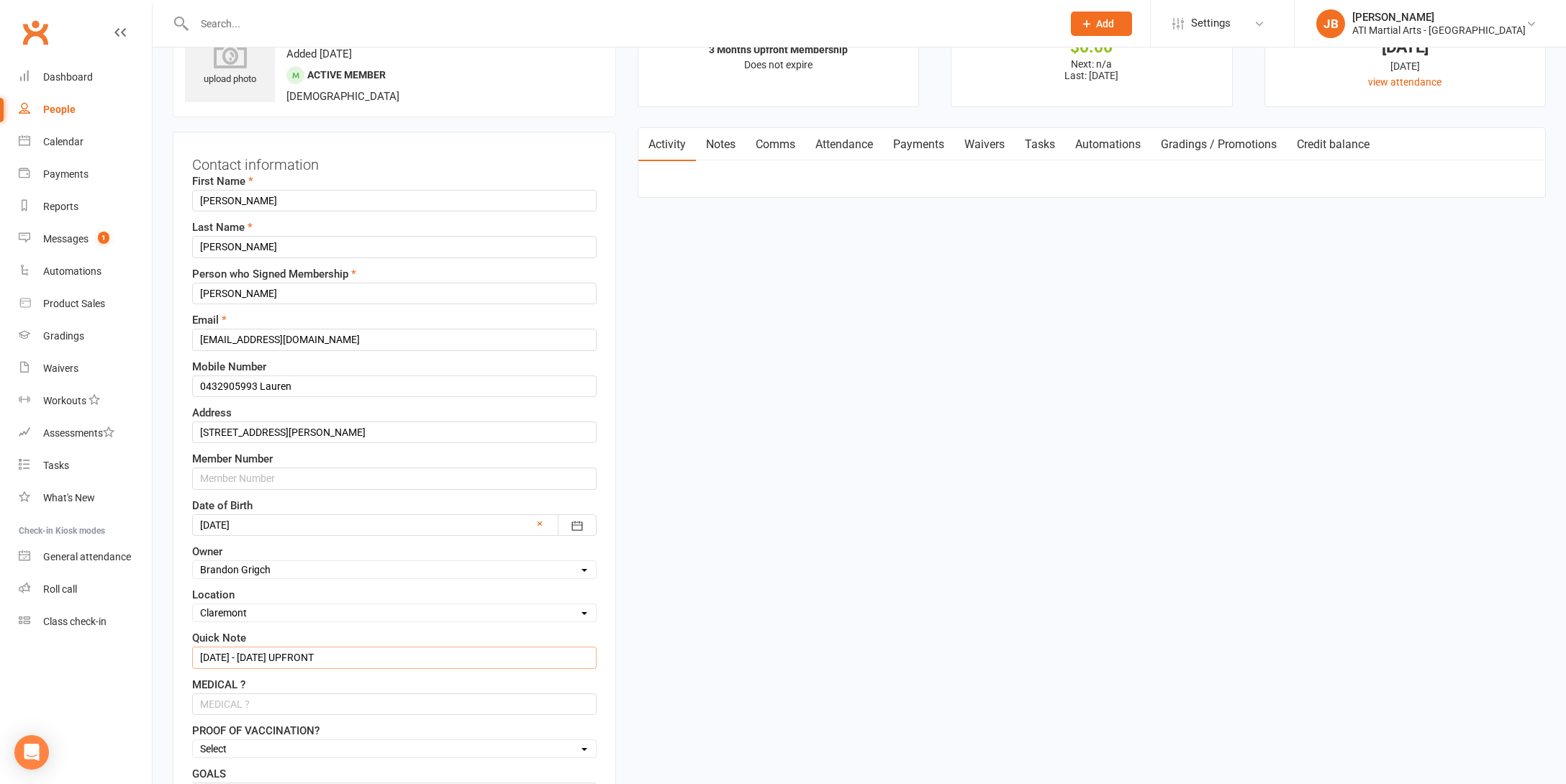
click at [267, 659] on input "7/5/25 - 7/8/25 UPFRONT" at bounding box center [394, 657] width 404 height 21
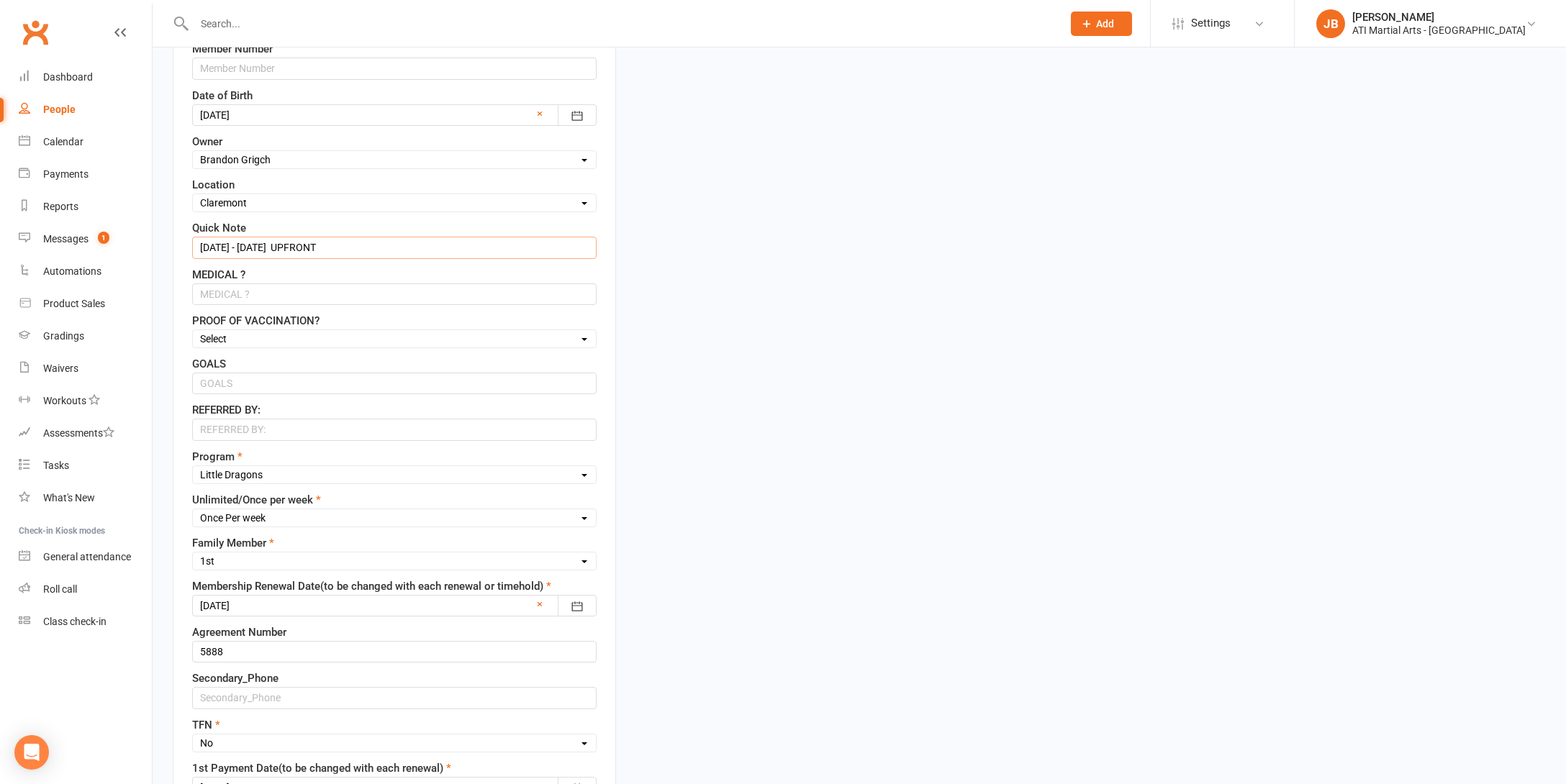
scroll to position [480, 0]
type input "8/8/25 - 8/11/25 UPFRONT"
click at [272, 606] on div at bounding box center [394, 603] width 404 height 21
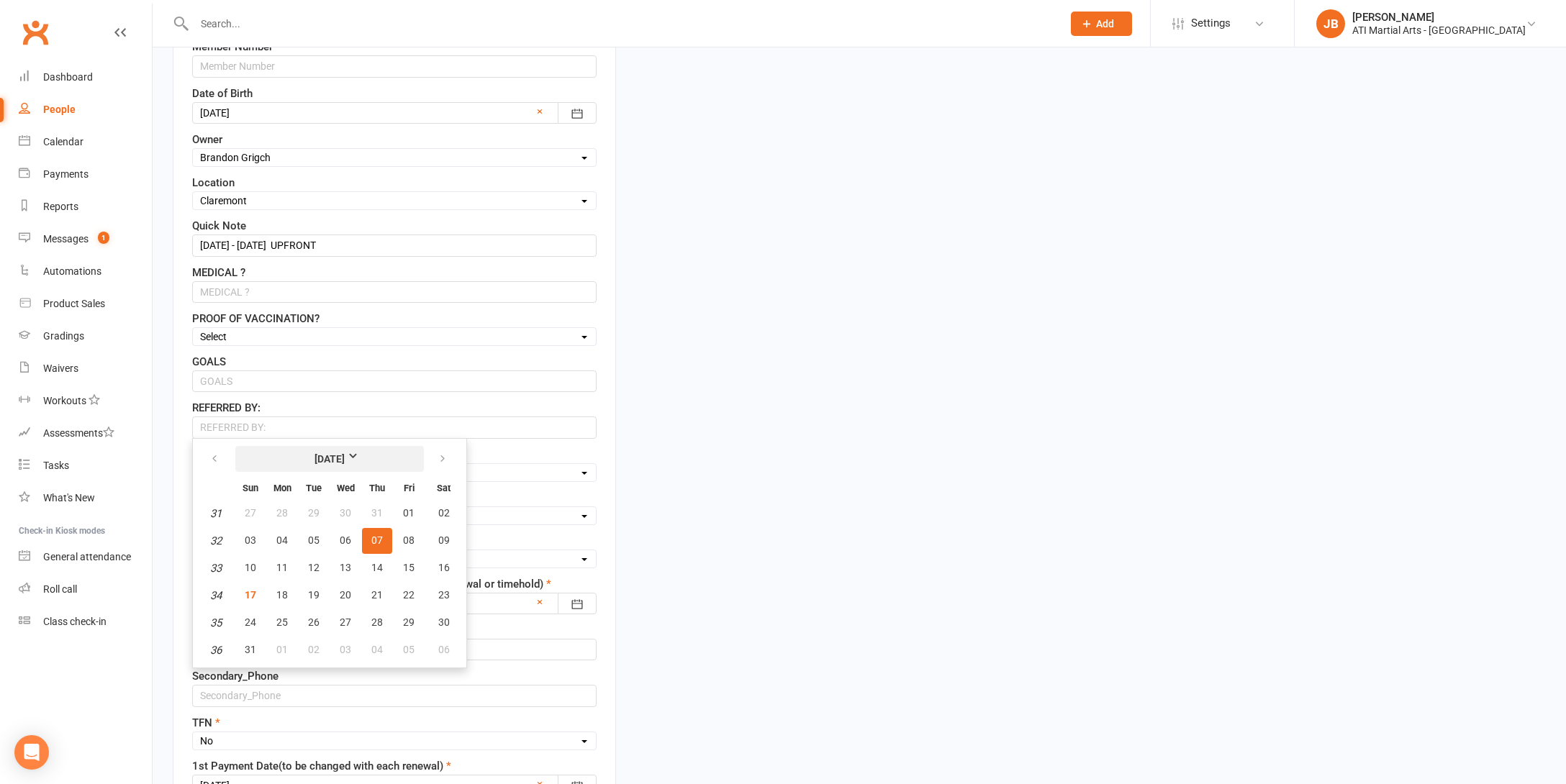
click at [364, 452] on strong "August 2025" at bounding box center [330, 458] width 83 height 16
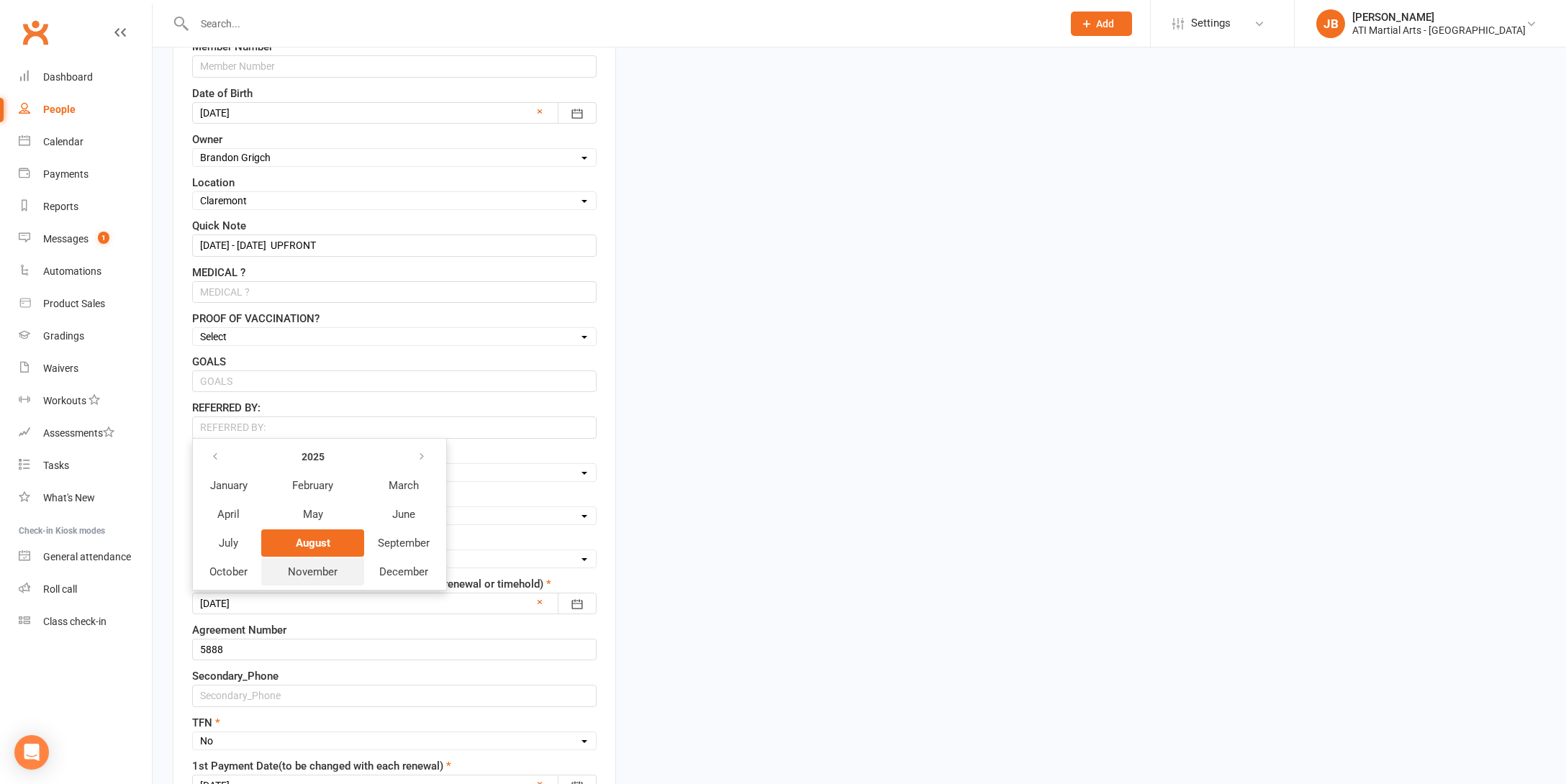
click at [324, 572] on span "November" at bounding box center [312, 572] width 50 height 13
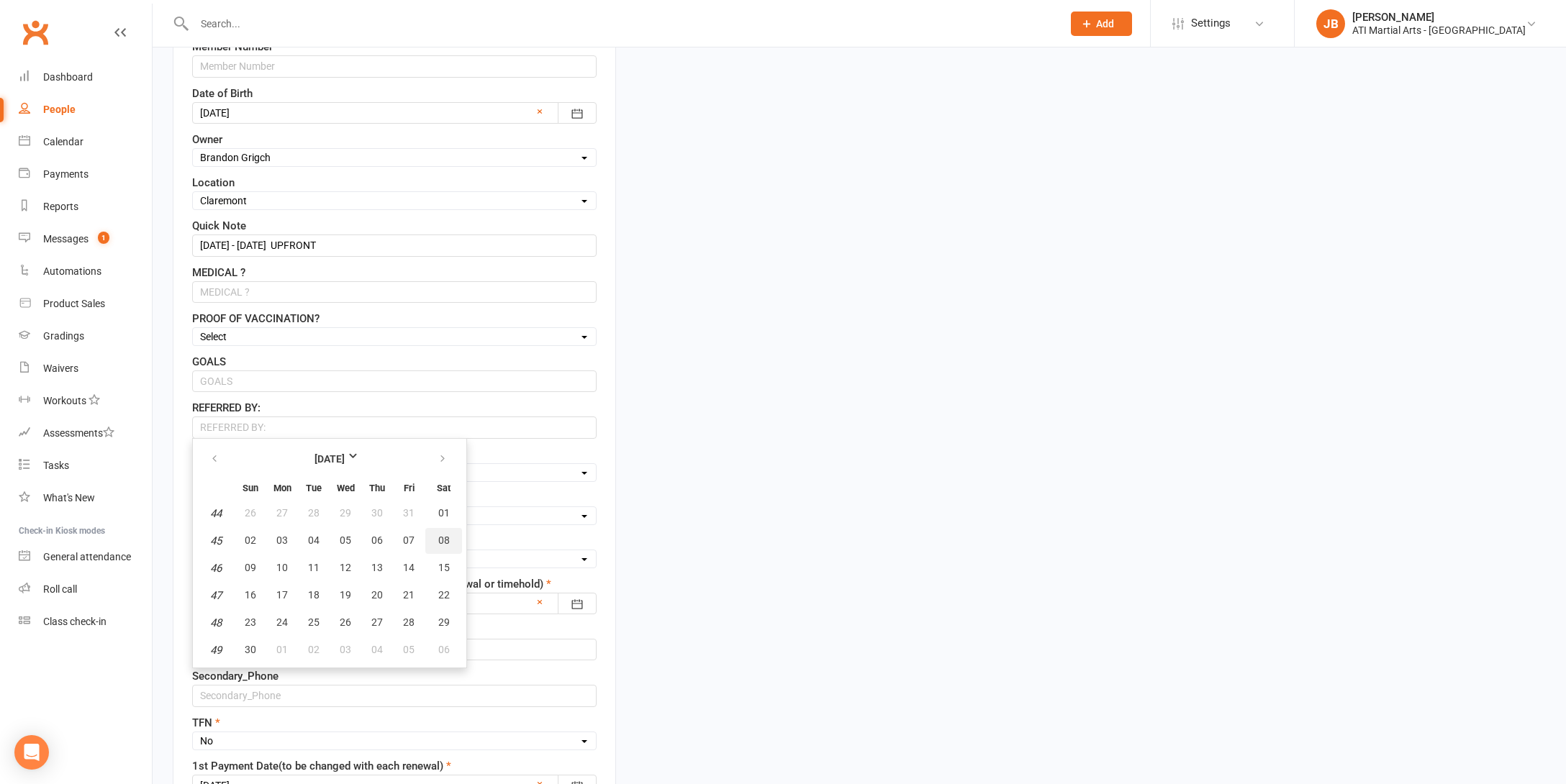
click at [440, 545] on span "08" at bounding box center [444, 540] width 12 height 12
type input "08 Nov 2025"
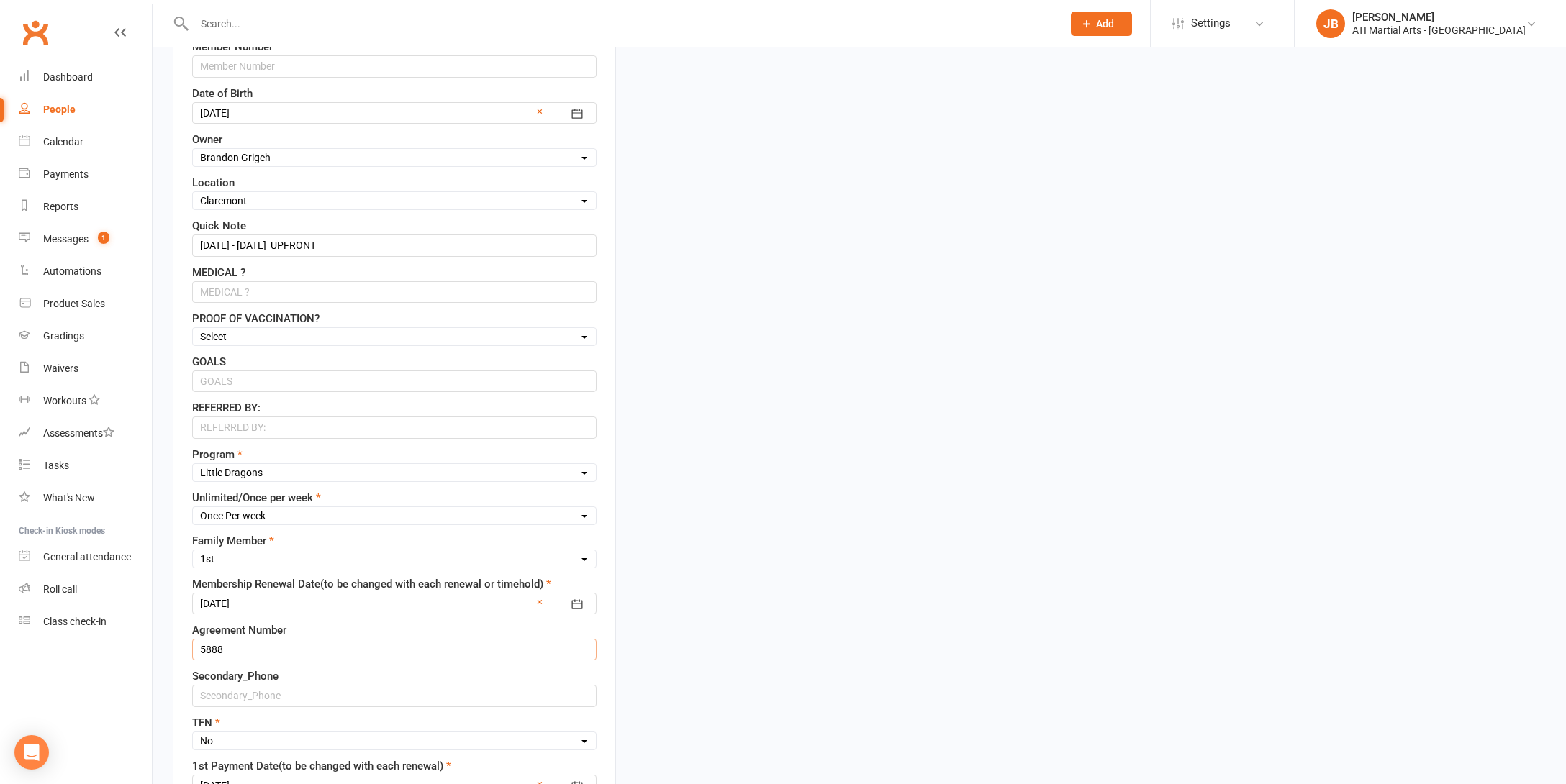
click at [232, 651] on input "5888" at bounding box center [394, 649] width 404 height 21
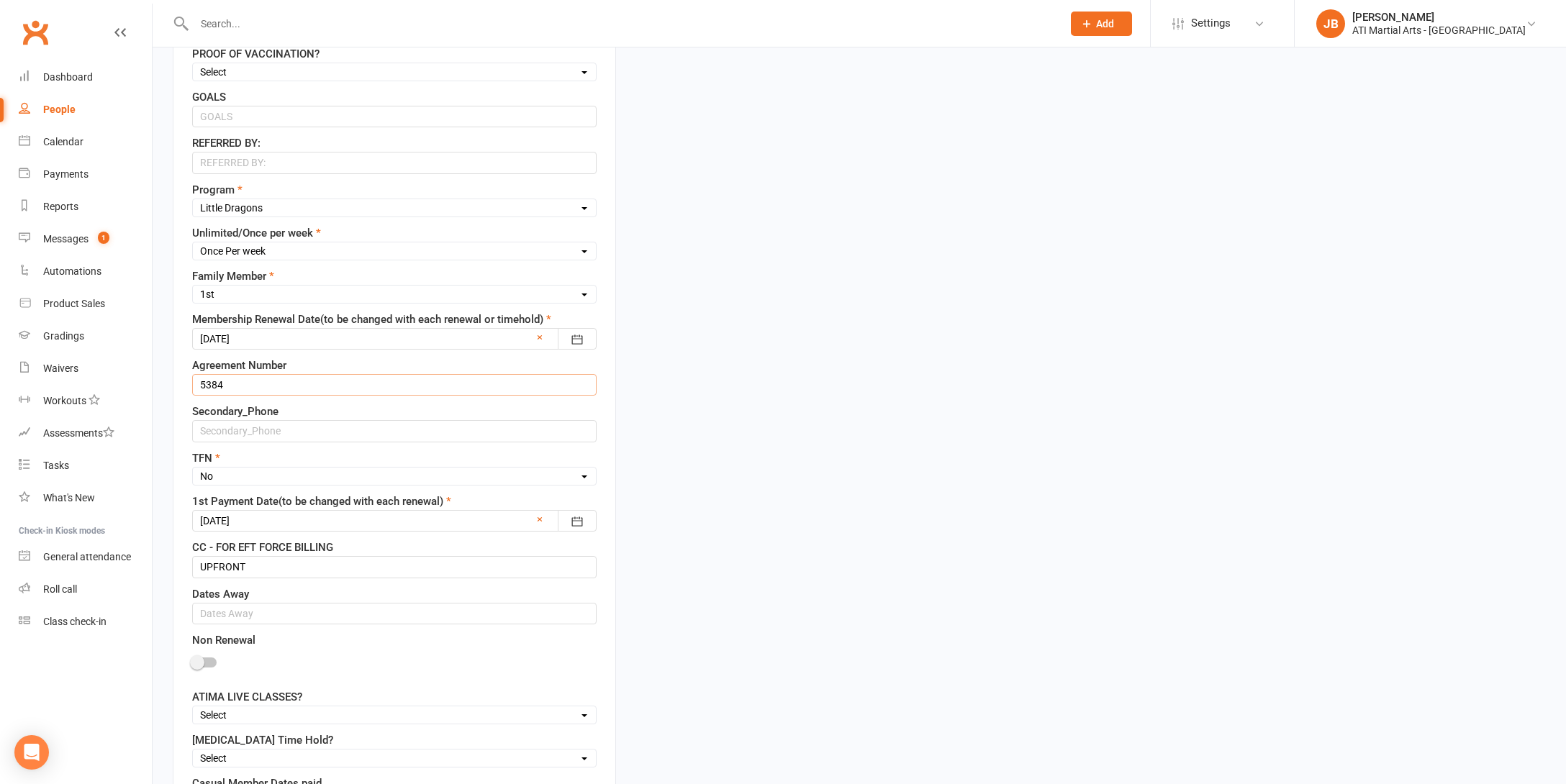
scroll to position [748, 0]
type input "5384"
click at [272, 518] on div at bounding box center [394, 517] width 404 height 21
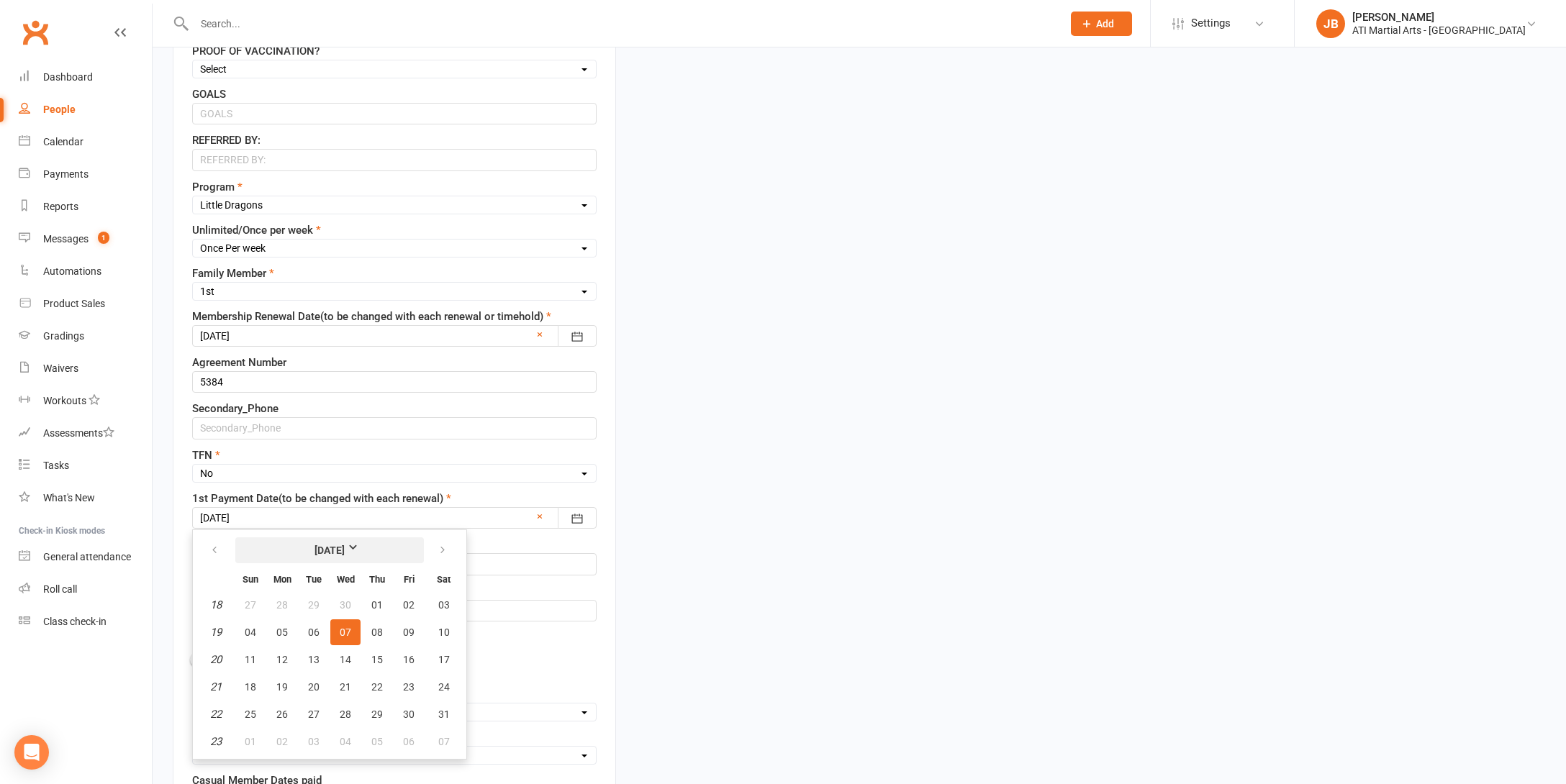
click at [363, 549] on strong "May 2025" at bounding box center [330, 550] width 83 height 16
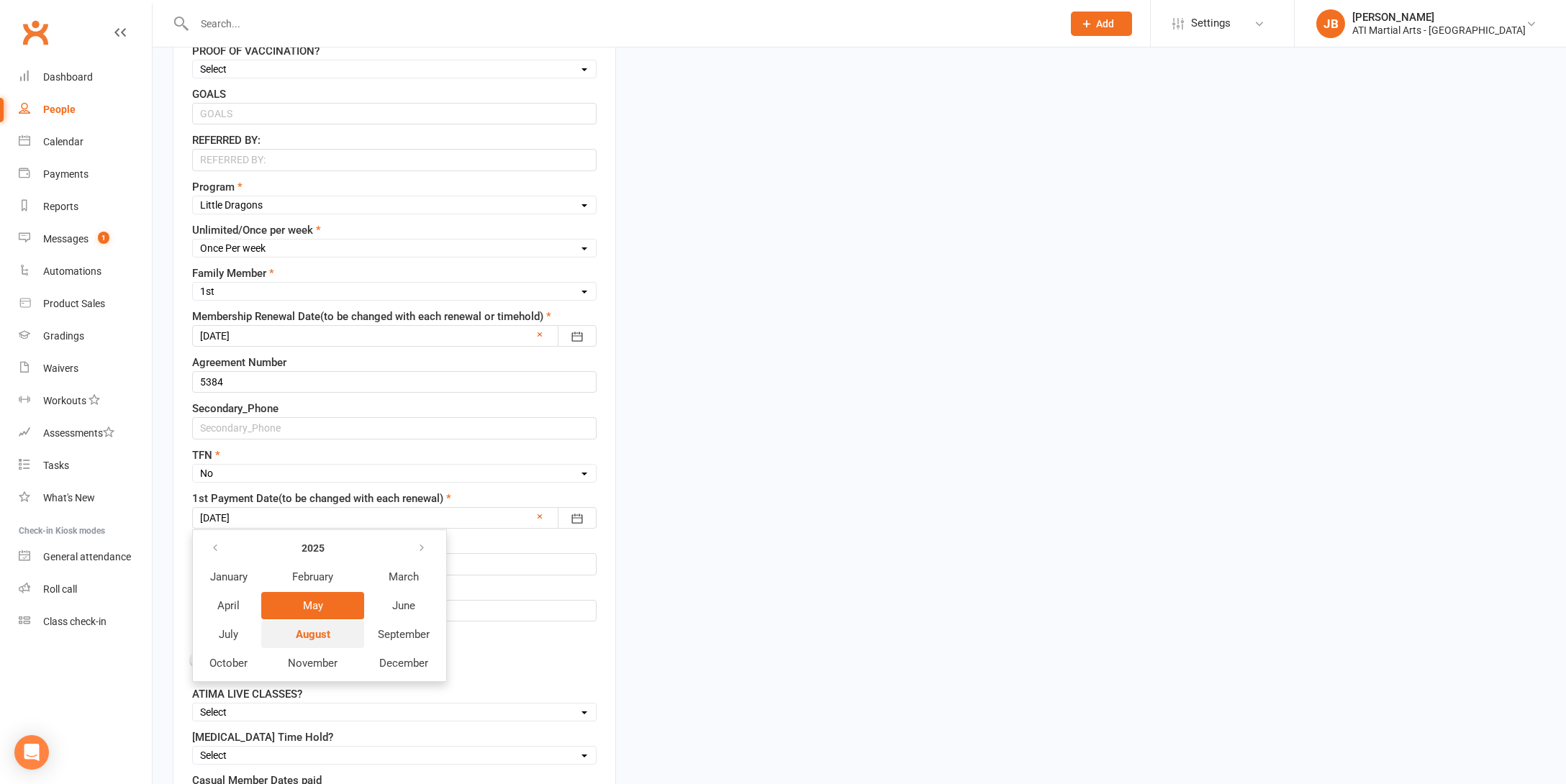
click at [329, 632] on span "August" at bounding box center [312, 634] width 35 height 13
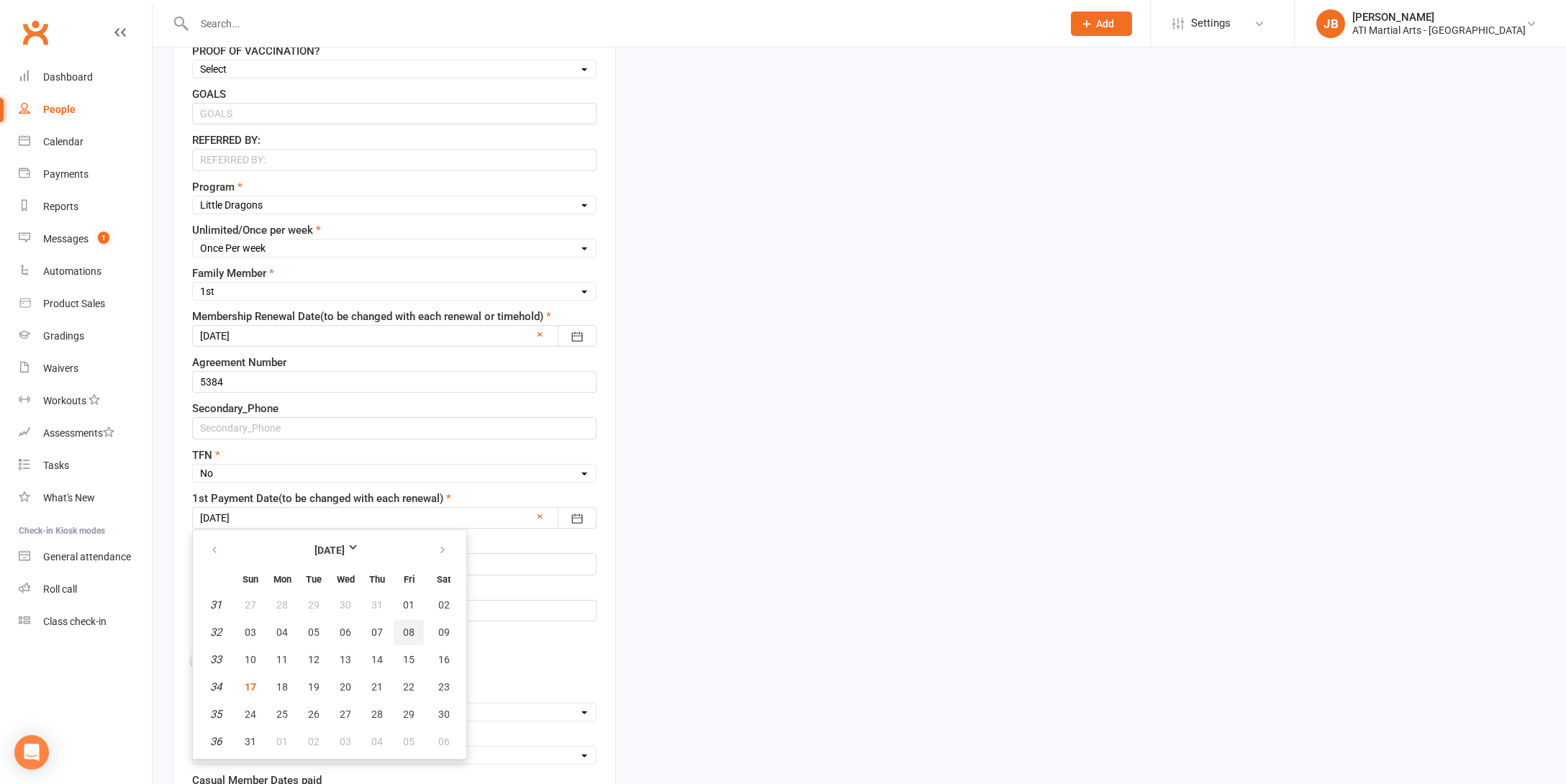
click at [409, 633] on span "08" at bounding box center [409, 632] width 12 height 12
type input "08 Aug 2025"
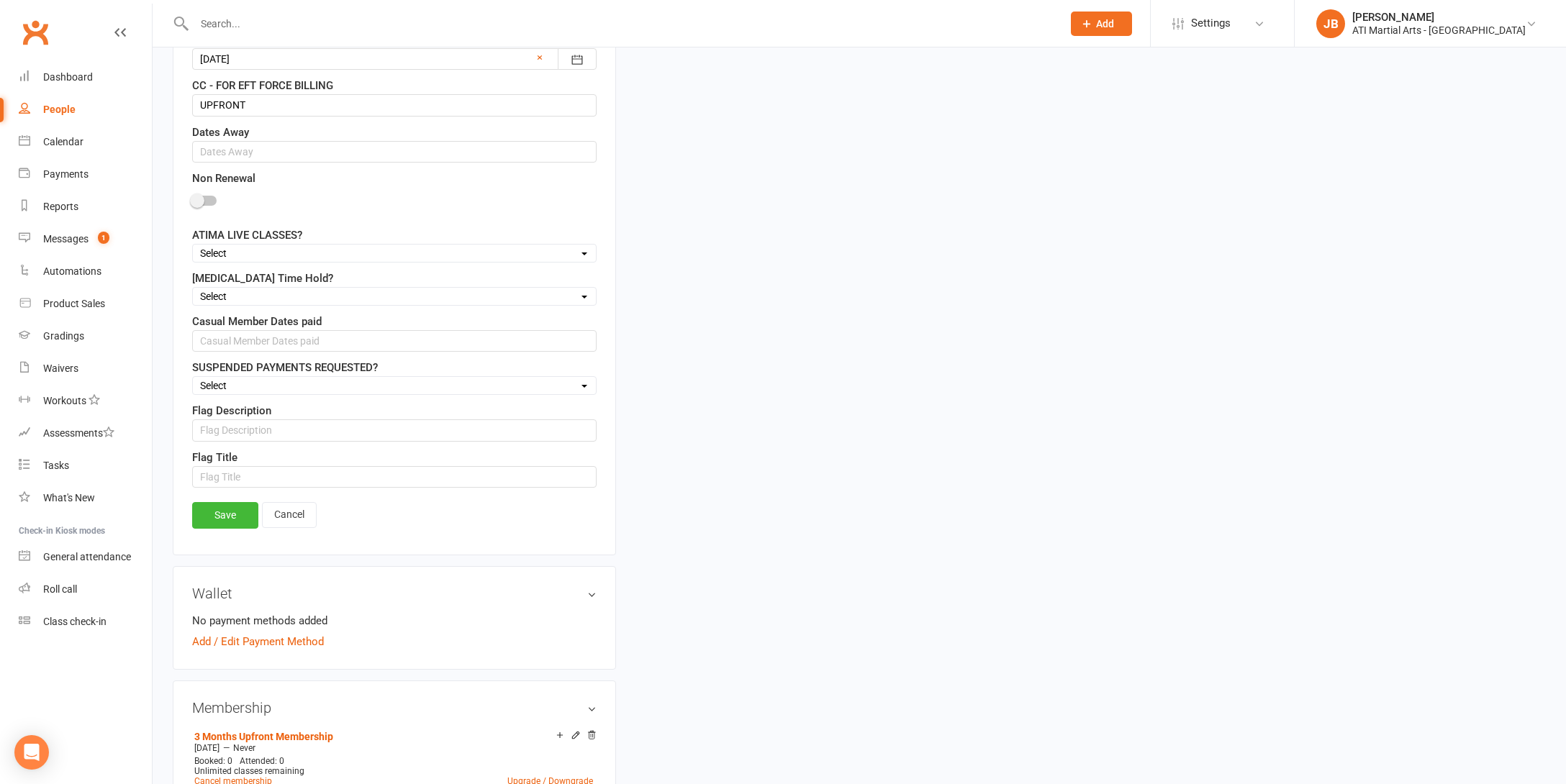
scroll to position [1358, 0]
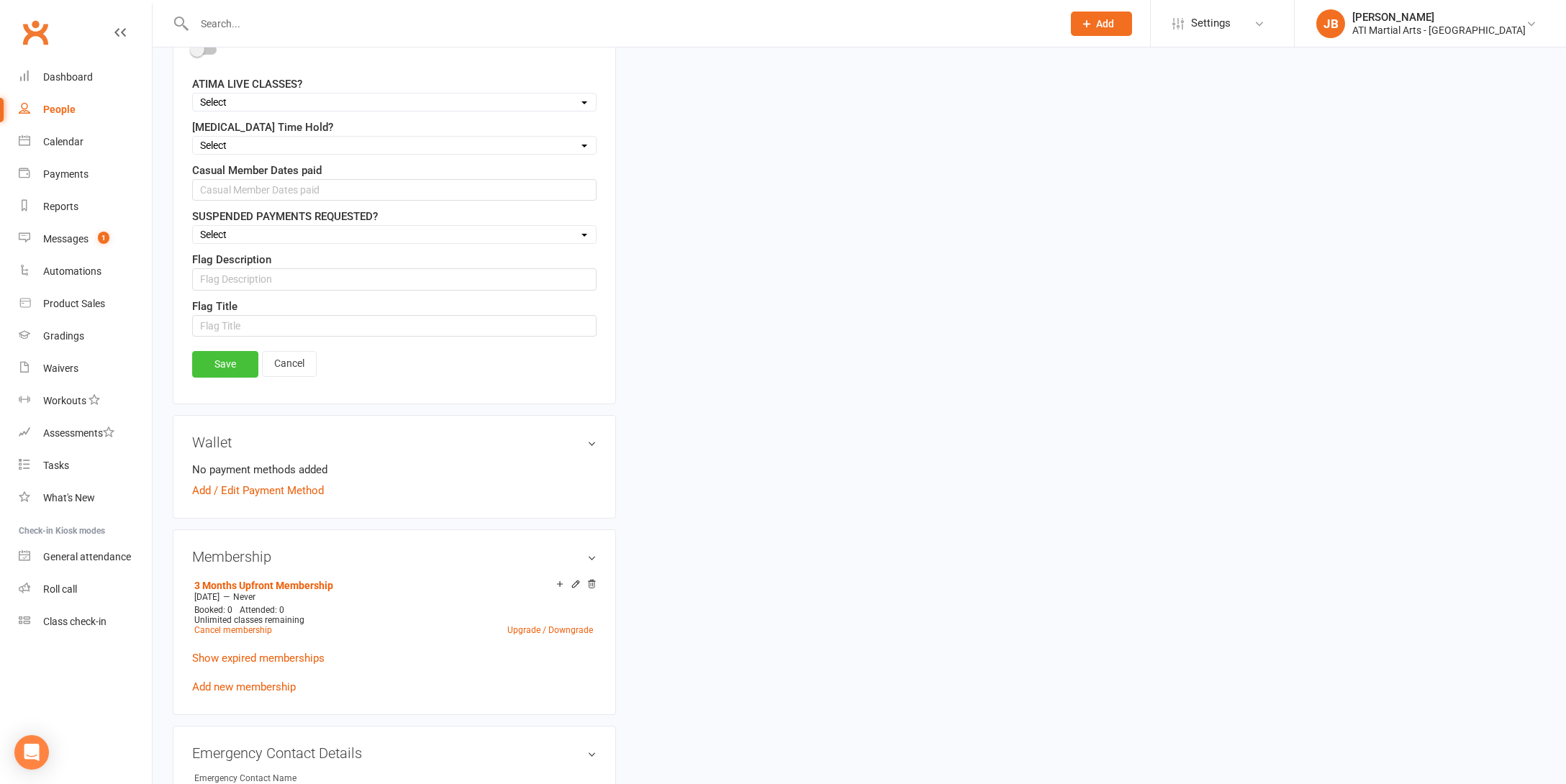
click at [224, 366] on link "Save" at bounding box center [224, 363] width 66 height 26
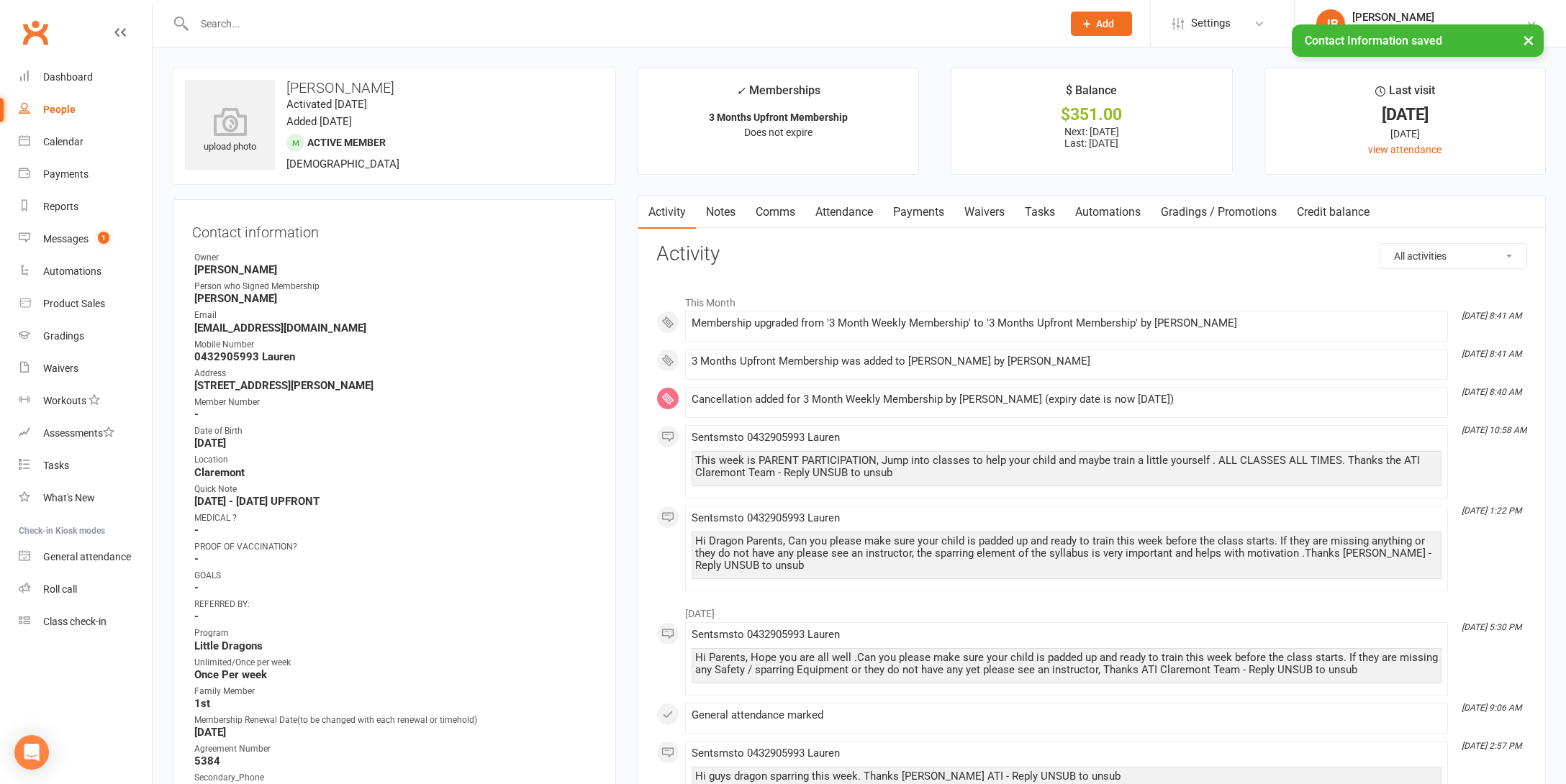
scroll to position [0, 0]
click at [911, 213] on link "Payments" at bounding box center [918, 212] width 71 height 33
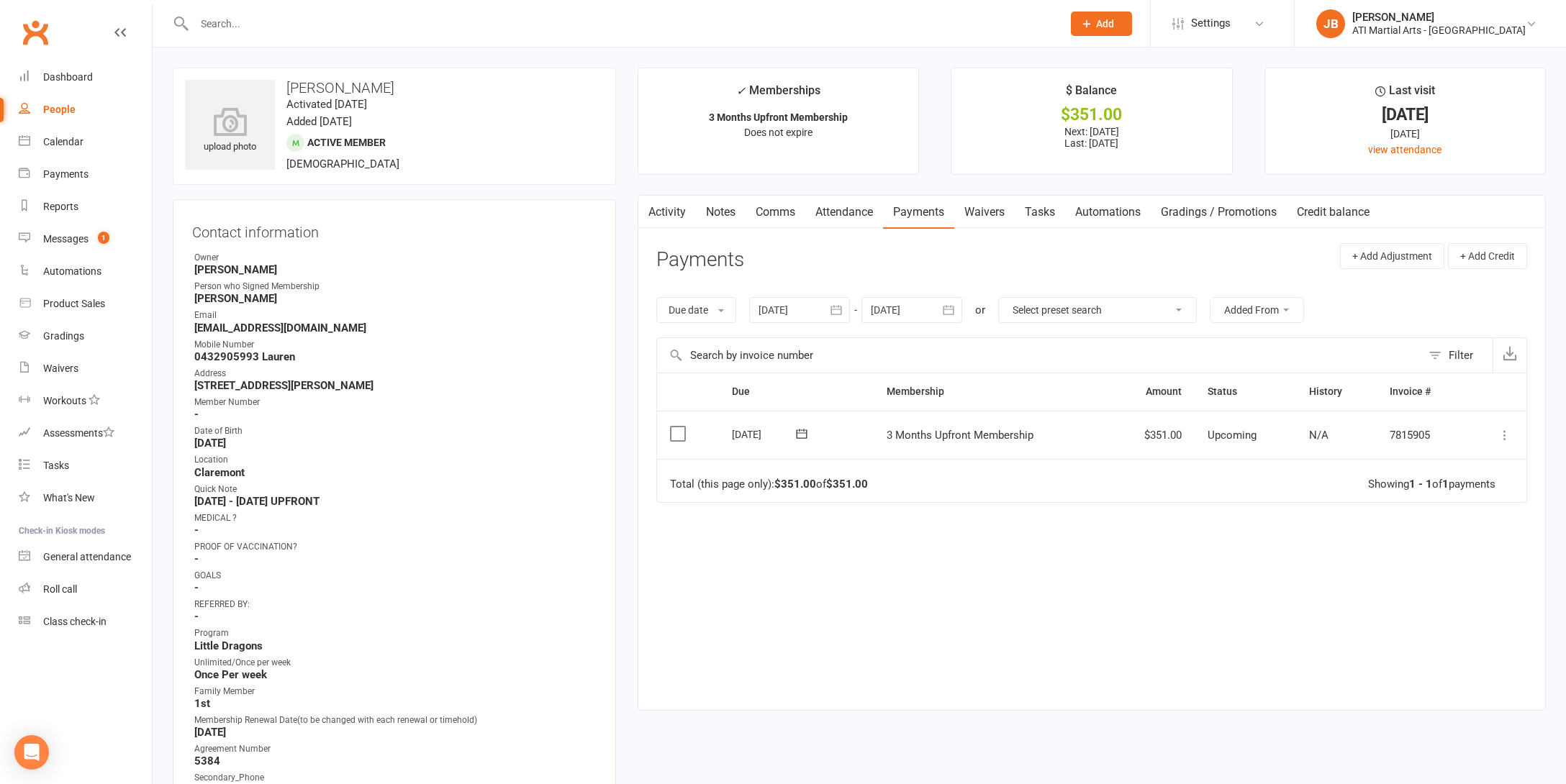
click at [1505, 432] on icon at bounding box center [1504, 435] width 14 height 14
click at [1440, 459] on link "Mark as Paid (Cash)" at bounding box center [1441, 463] width 142 height 29
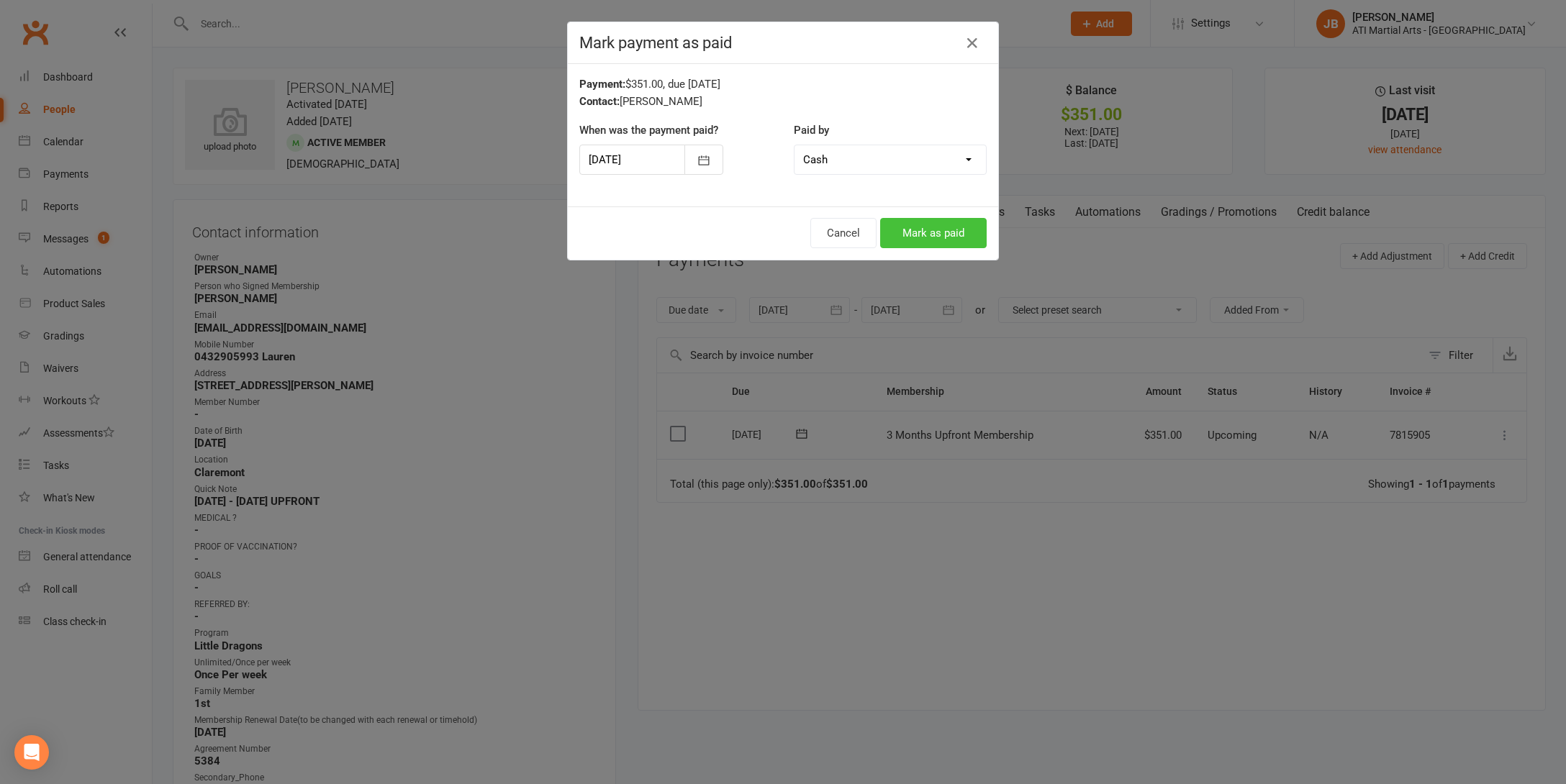
click at [926, 235] on button "Mark as paid" at bounding box center [933, 232] width 107 height 30
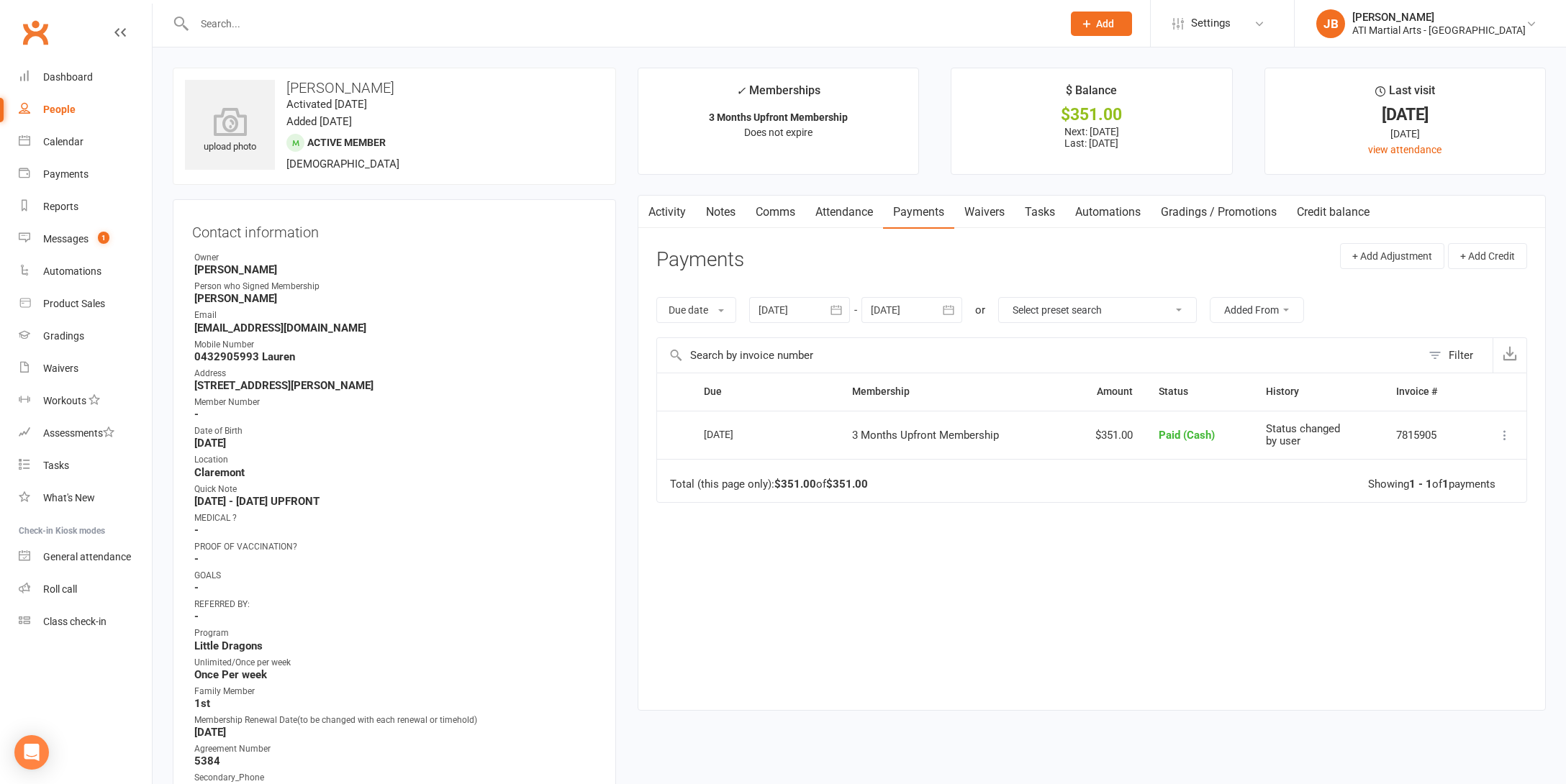
click at [40, 33] on link "Clubworx" at bounding box center [35, 32] width 36 height 36
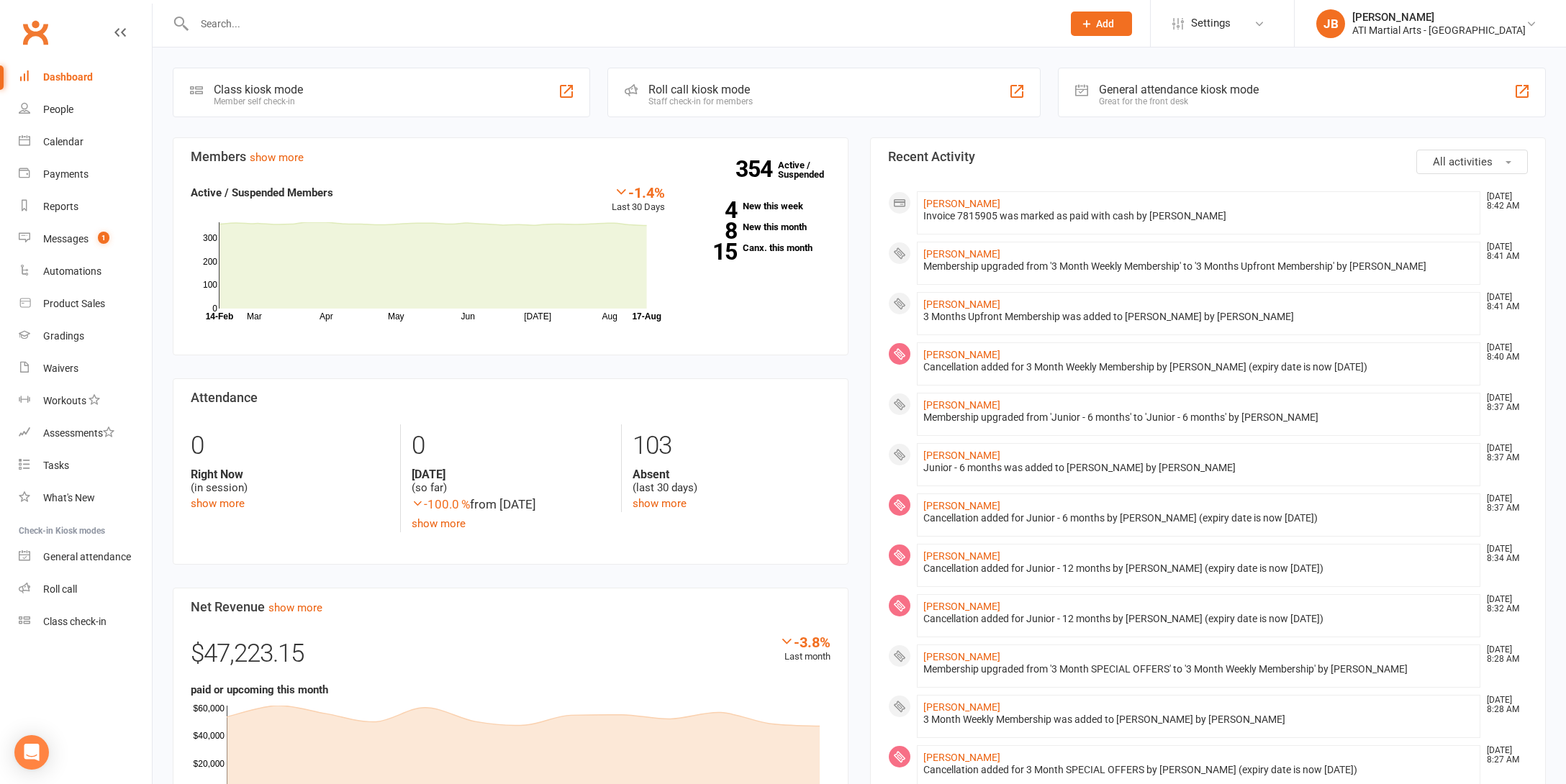
click at [212, 21] on input "text" at bounding box center [621, 23] width 862 height 20
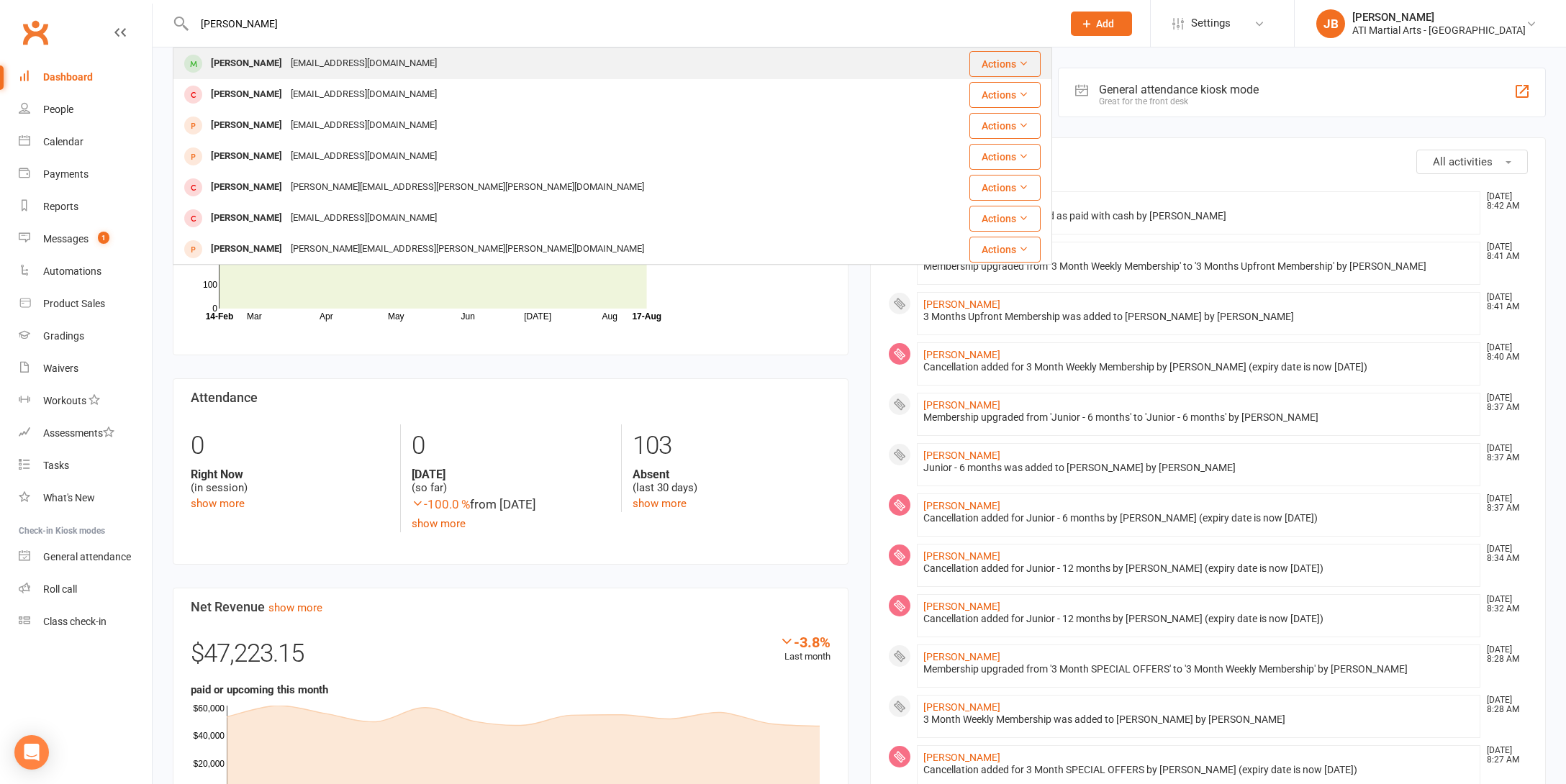
type input "[PERSON_NAME]"
click at [254, 65] on div "[PERSON_NAME]" at bounding box center [247, 64] width 80 height 21
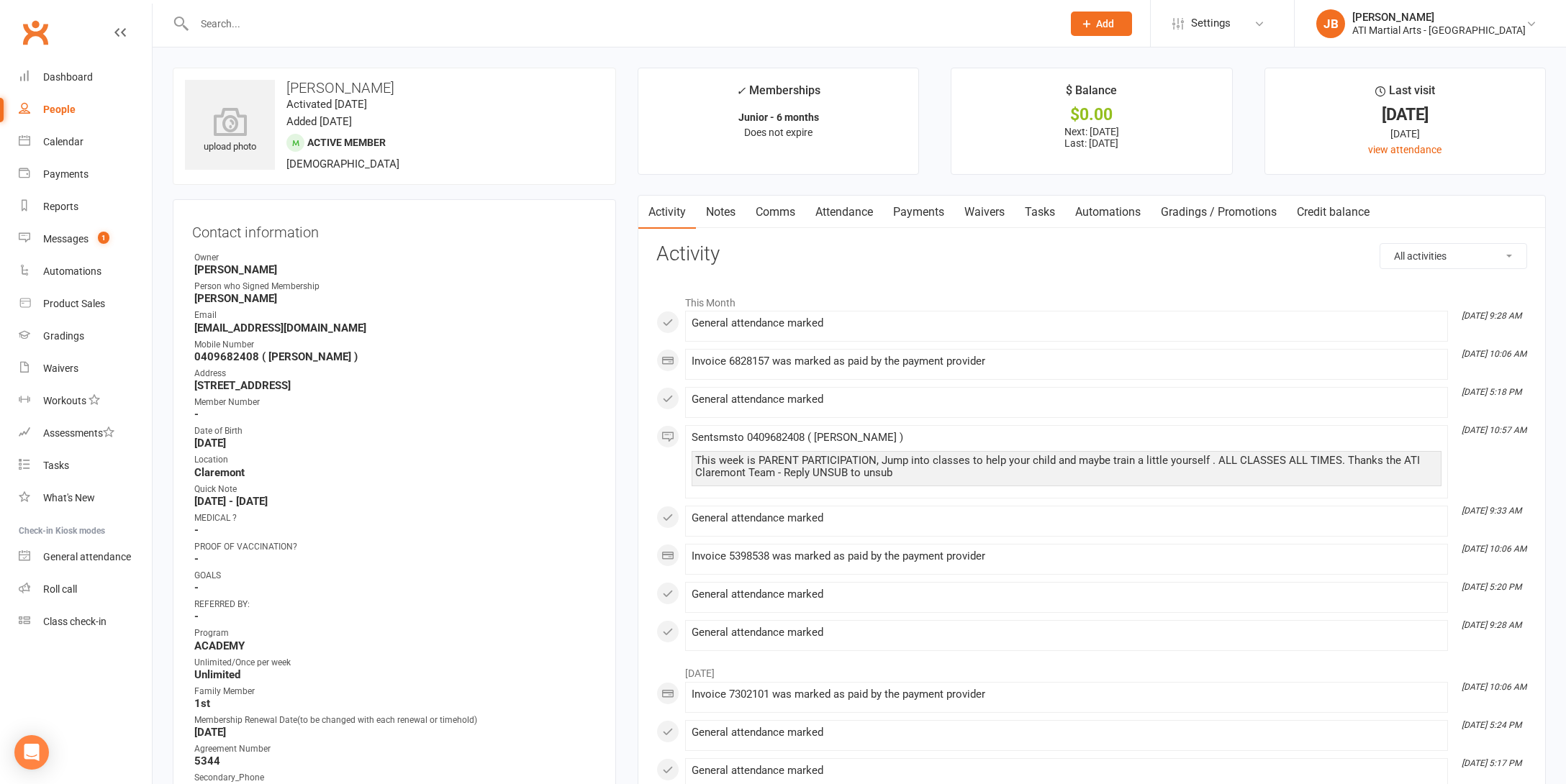
click at [921, 211] on link "Payments" at bounding box center [918, 212] width 71 height 33
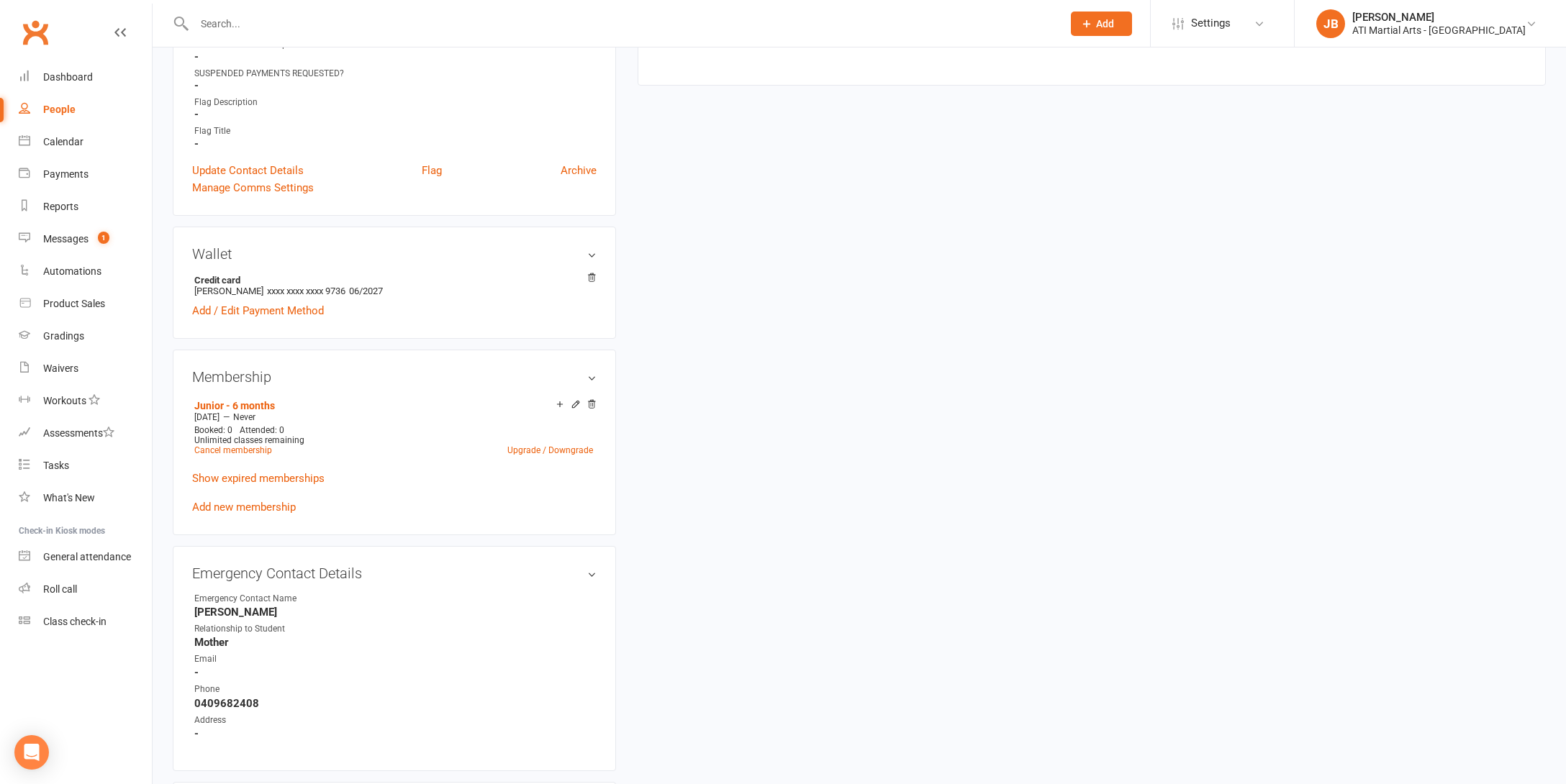
scroll to position [974, 0]
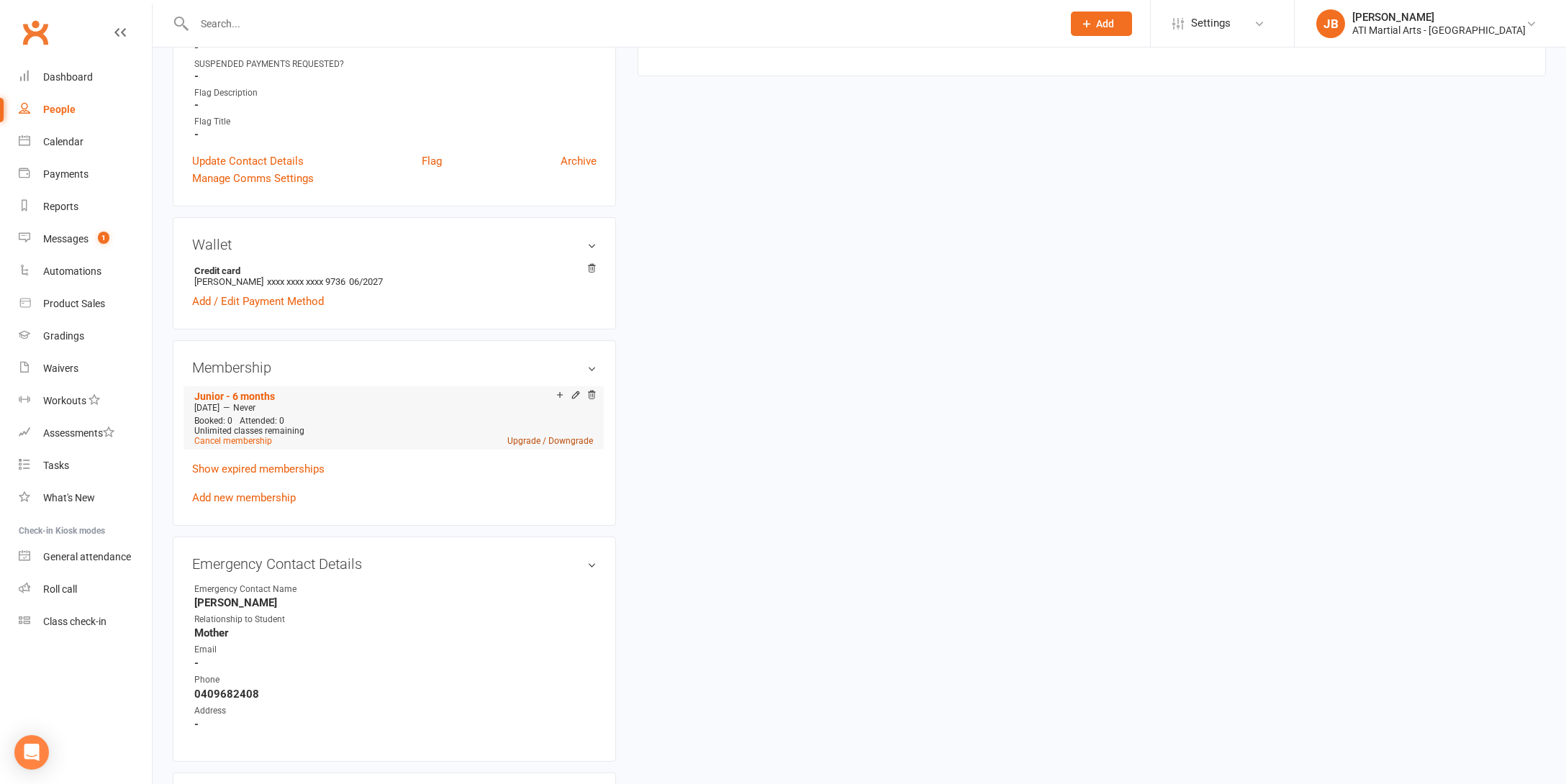
click at [523, 438] on link "Upgrade / Downgrade" at bounding box center [550, 441] width 86 height 10
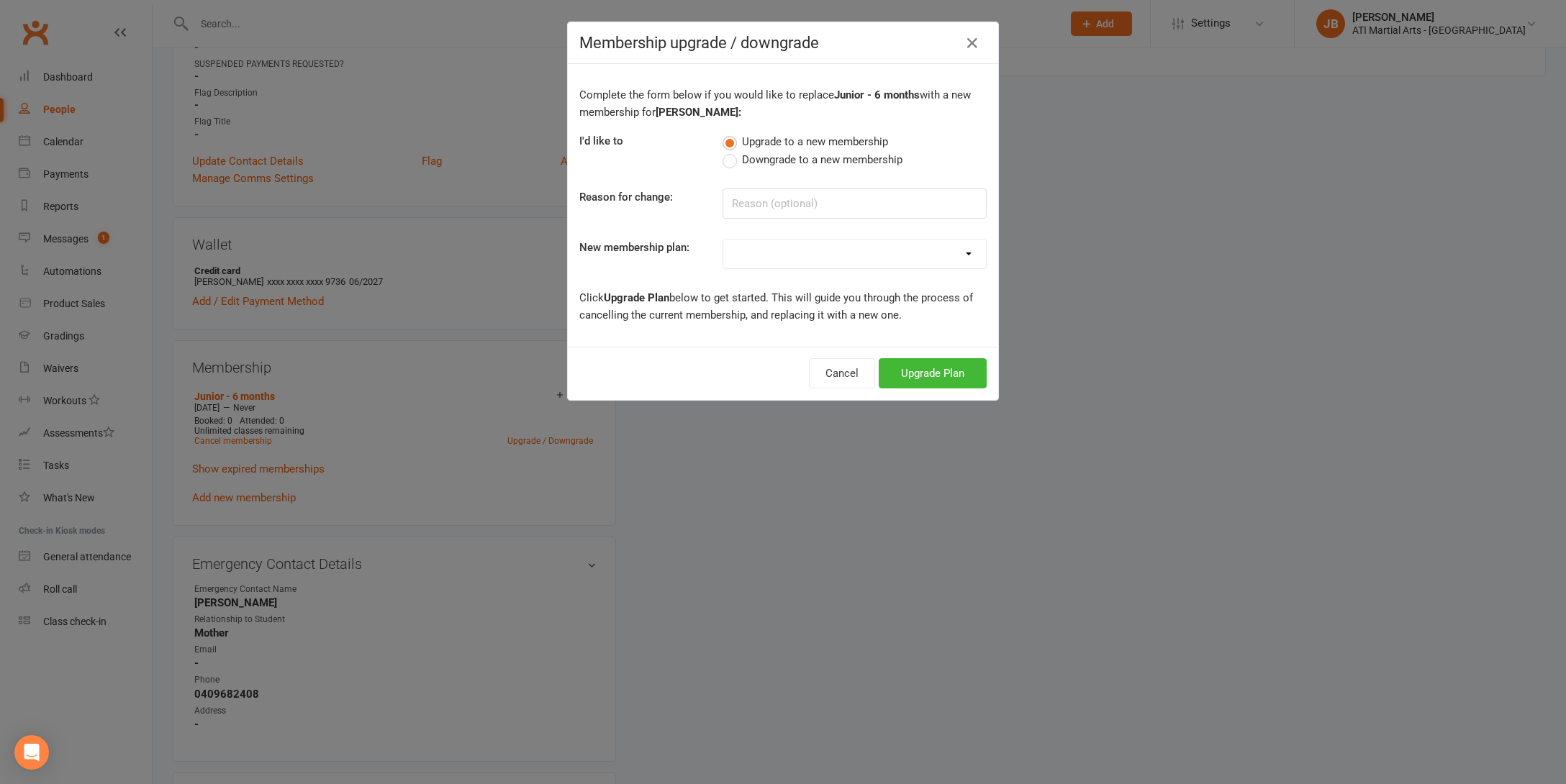
select select "4"
click at [908, 374] on button "Upgrade Plan" at bounding box center [933, 373] width 108 height 30
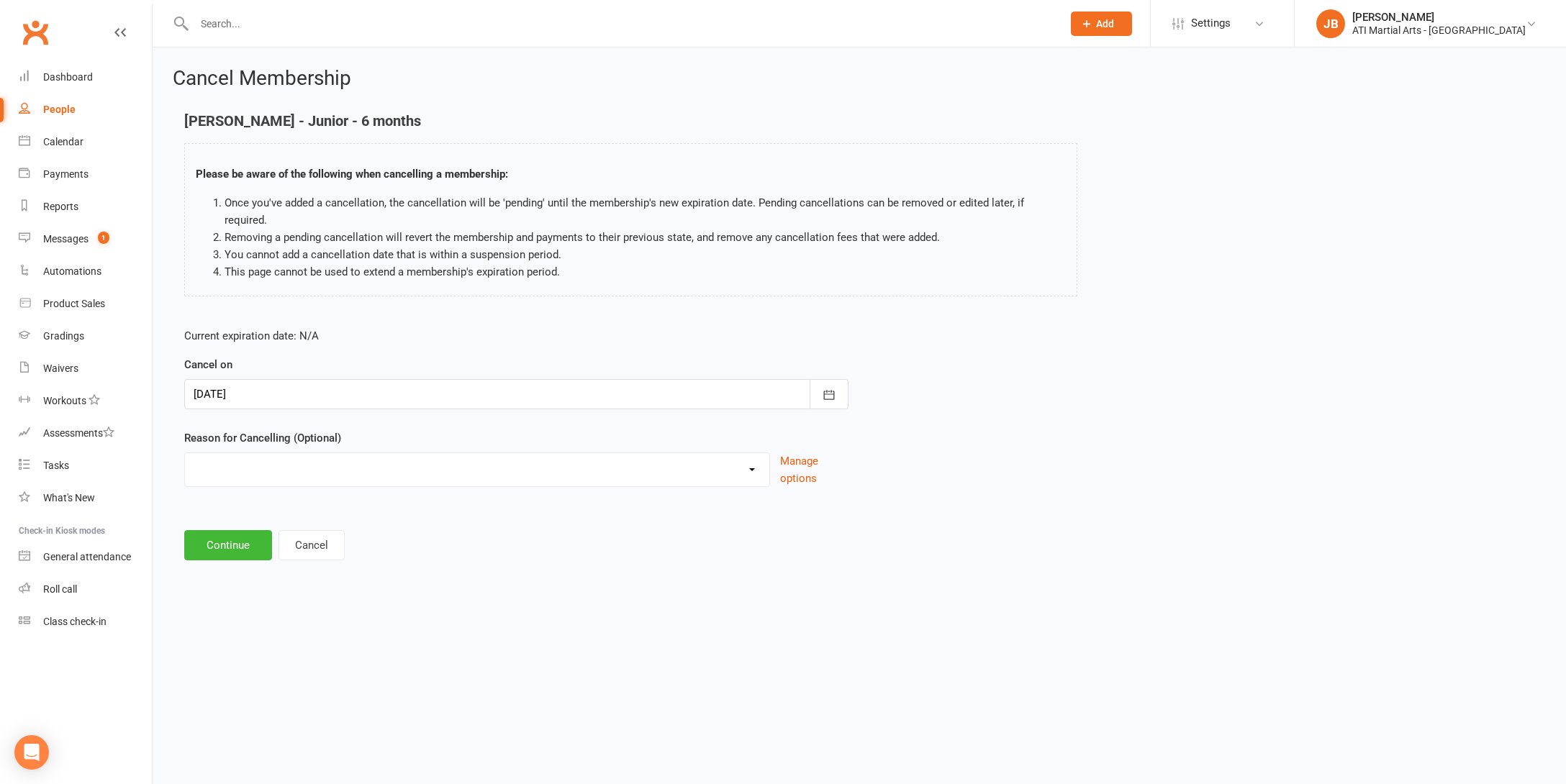
select select "2"
click at [234, 530] on input at bounding box center [516, 545] width 664 height 30
type input "Renewal Loaded"
click at [241, 603] on button "Continue" at bounding box center [228, 618] width 88 height 30
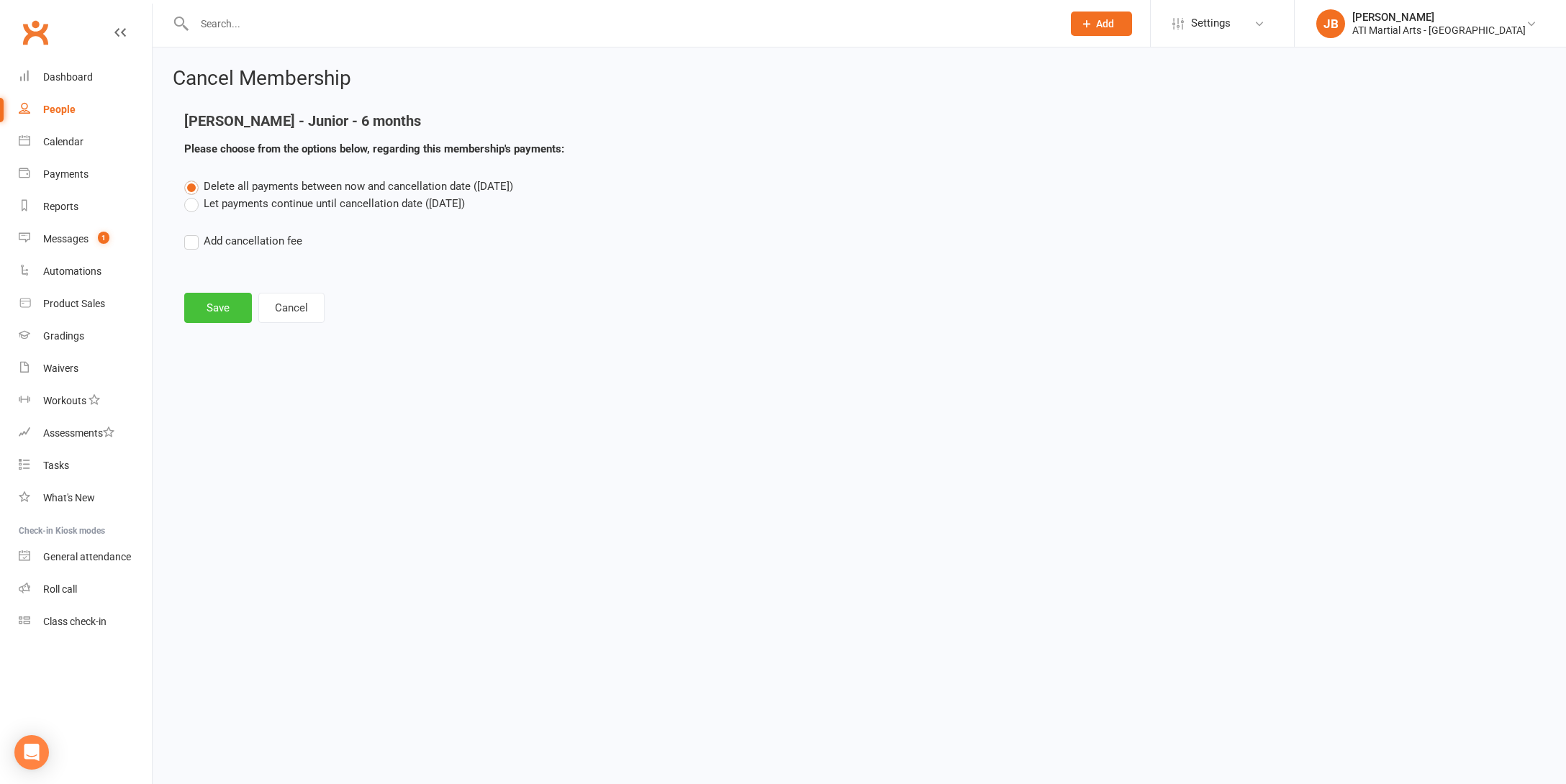
click at [217, 309] on button "Save" at bounding box center [218, 308] width 67 height 30
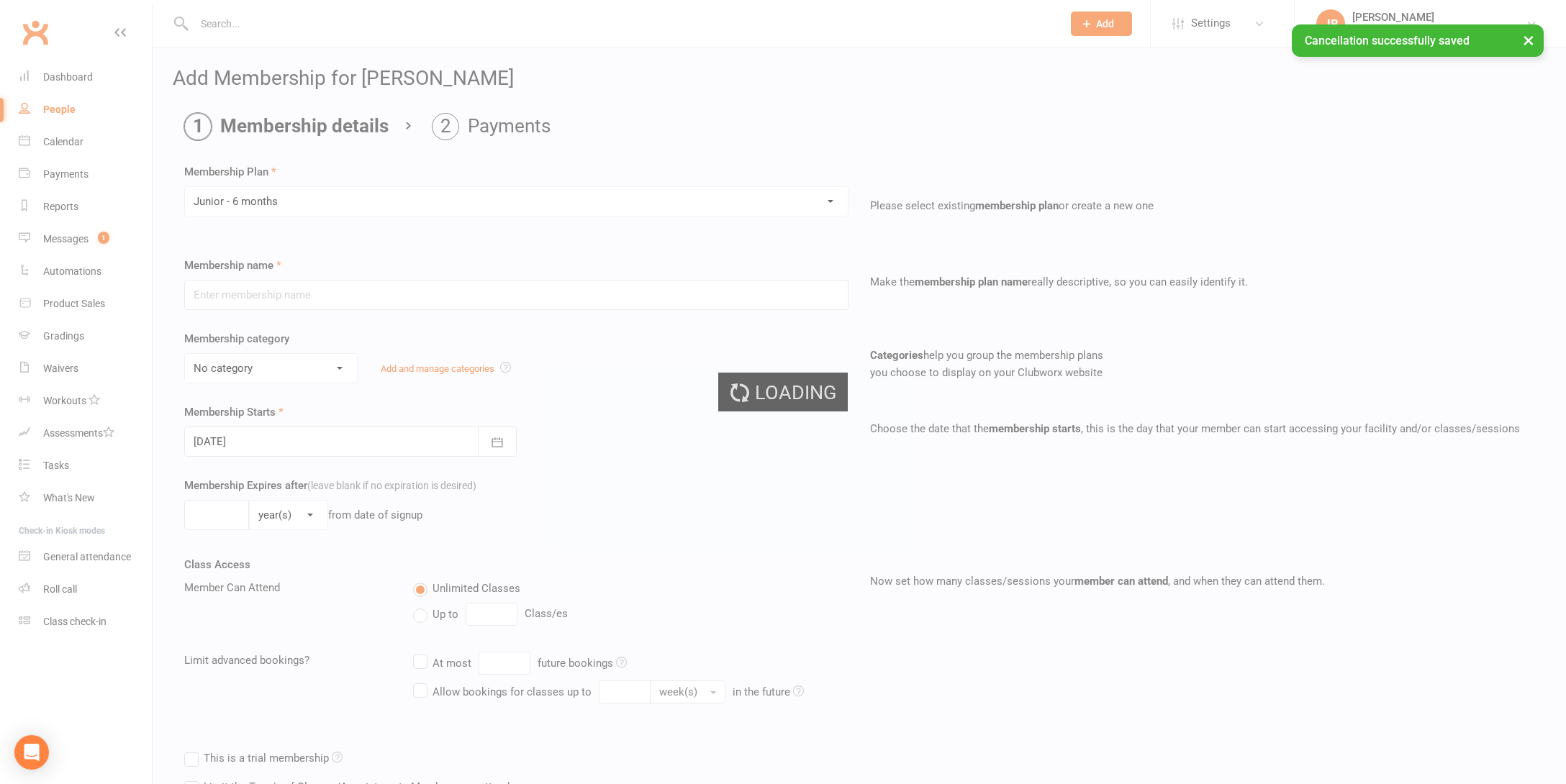
type input "Junior - 6 months"
select select "16"
type input "0"
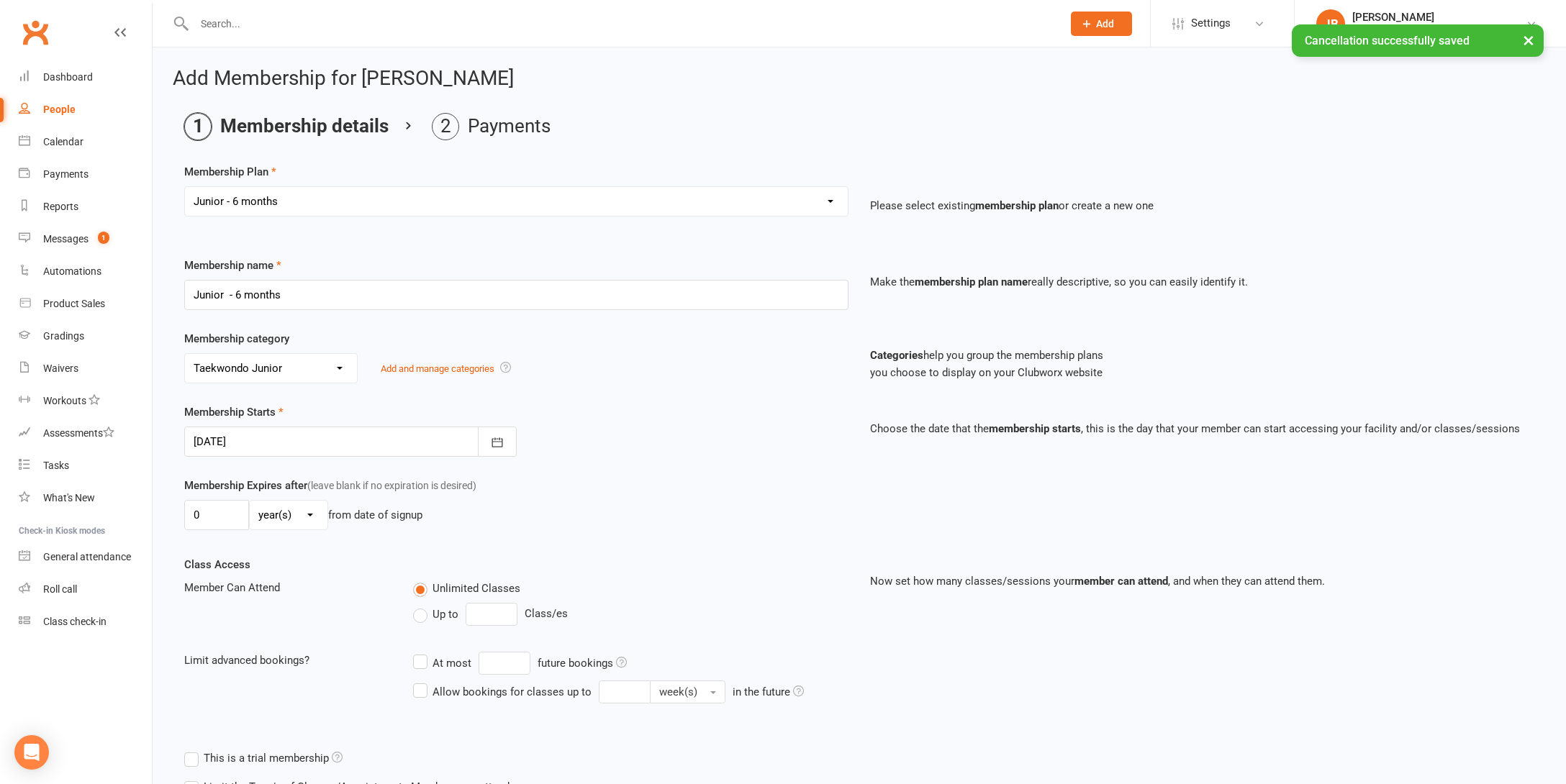
click at [282, 438] on div at bounding box center [350, 441] width 332 height 30
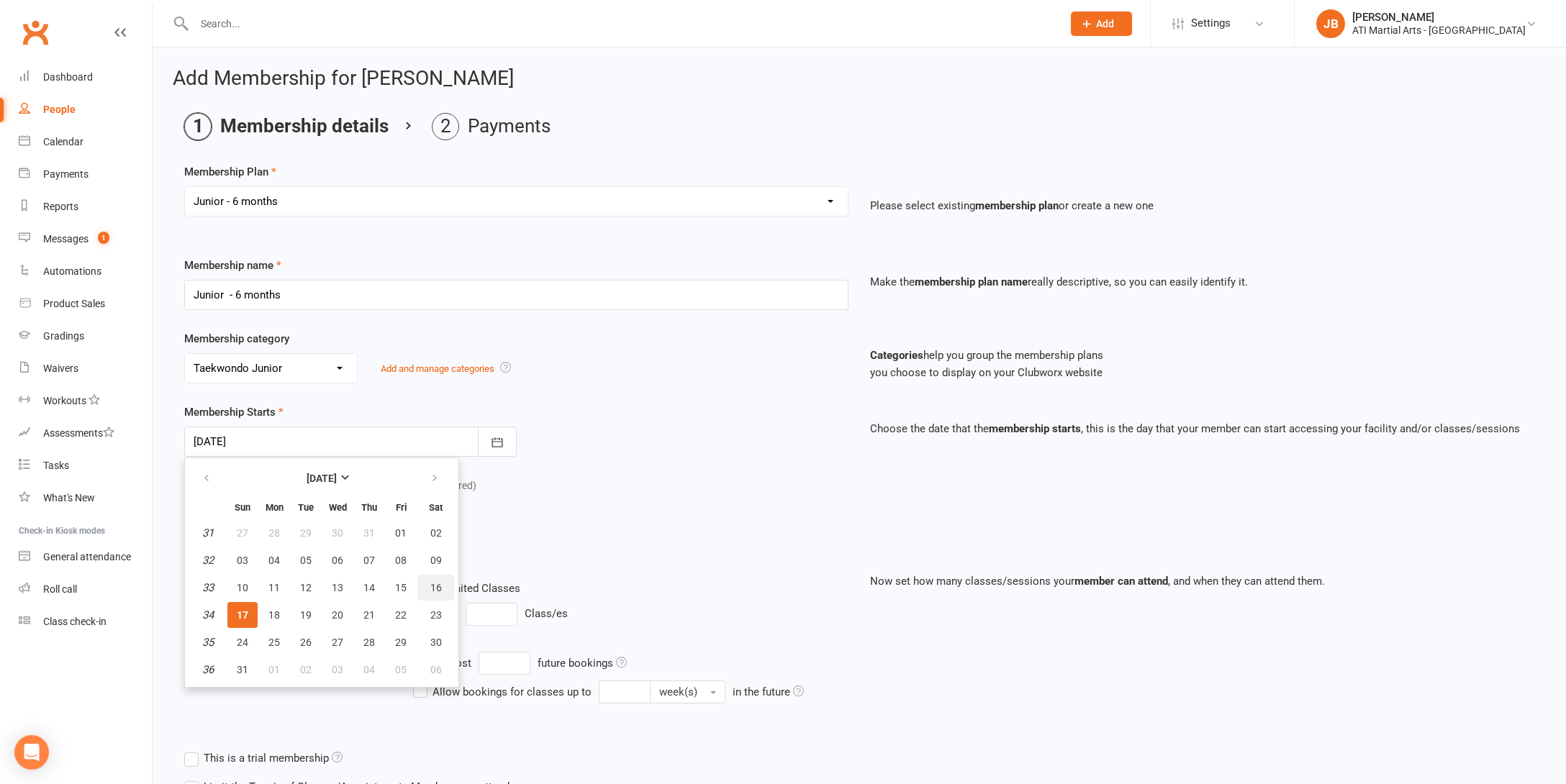
click at [441, 589] on span "16" at bounding box center [436, 588] width 12 height 12
type input "16 Aug 2025"
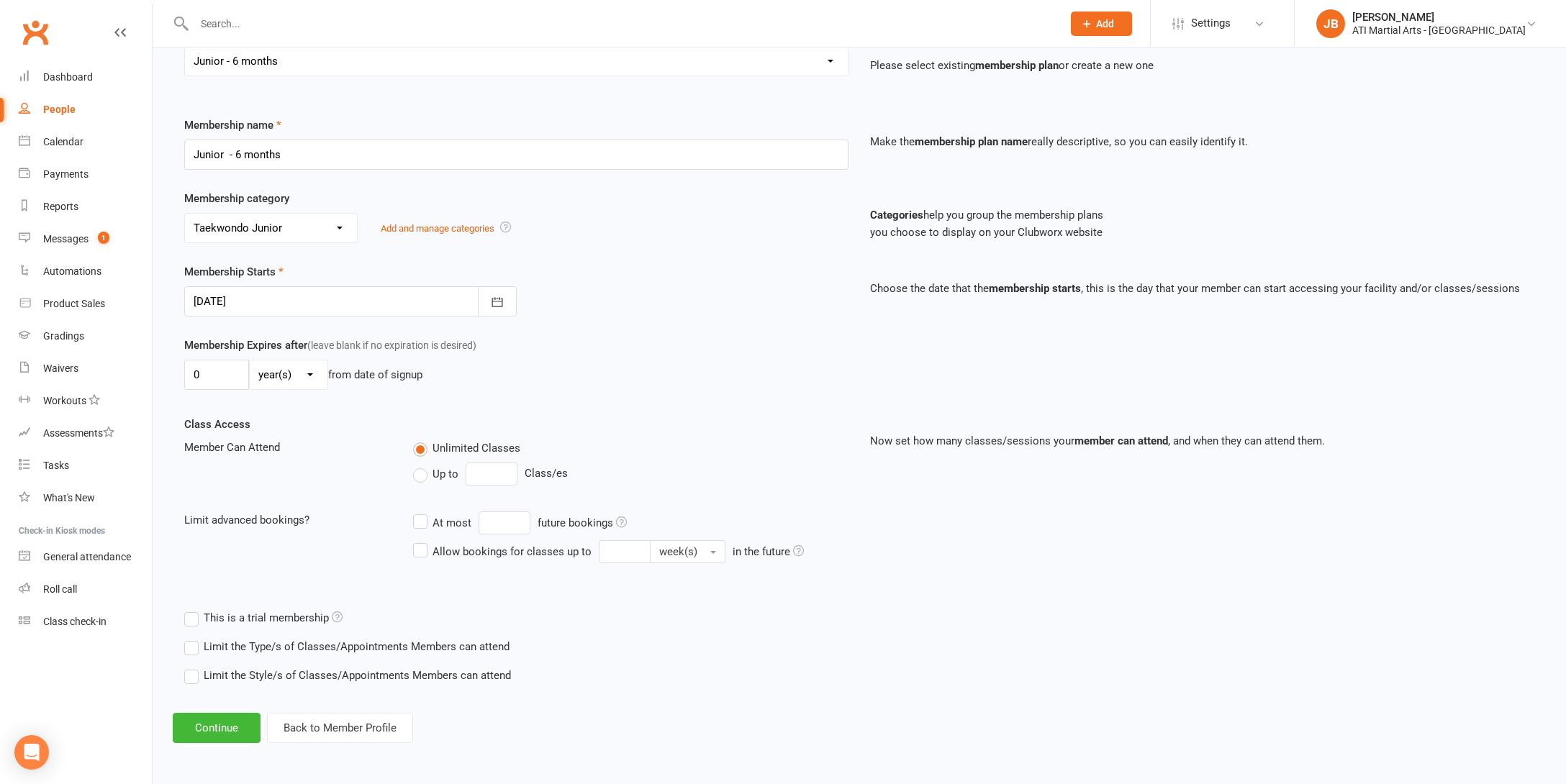
scroll to position [152, 0]
click at [231, 714] on button "Continue" at bounding box center [216, 728] width 88 height 30
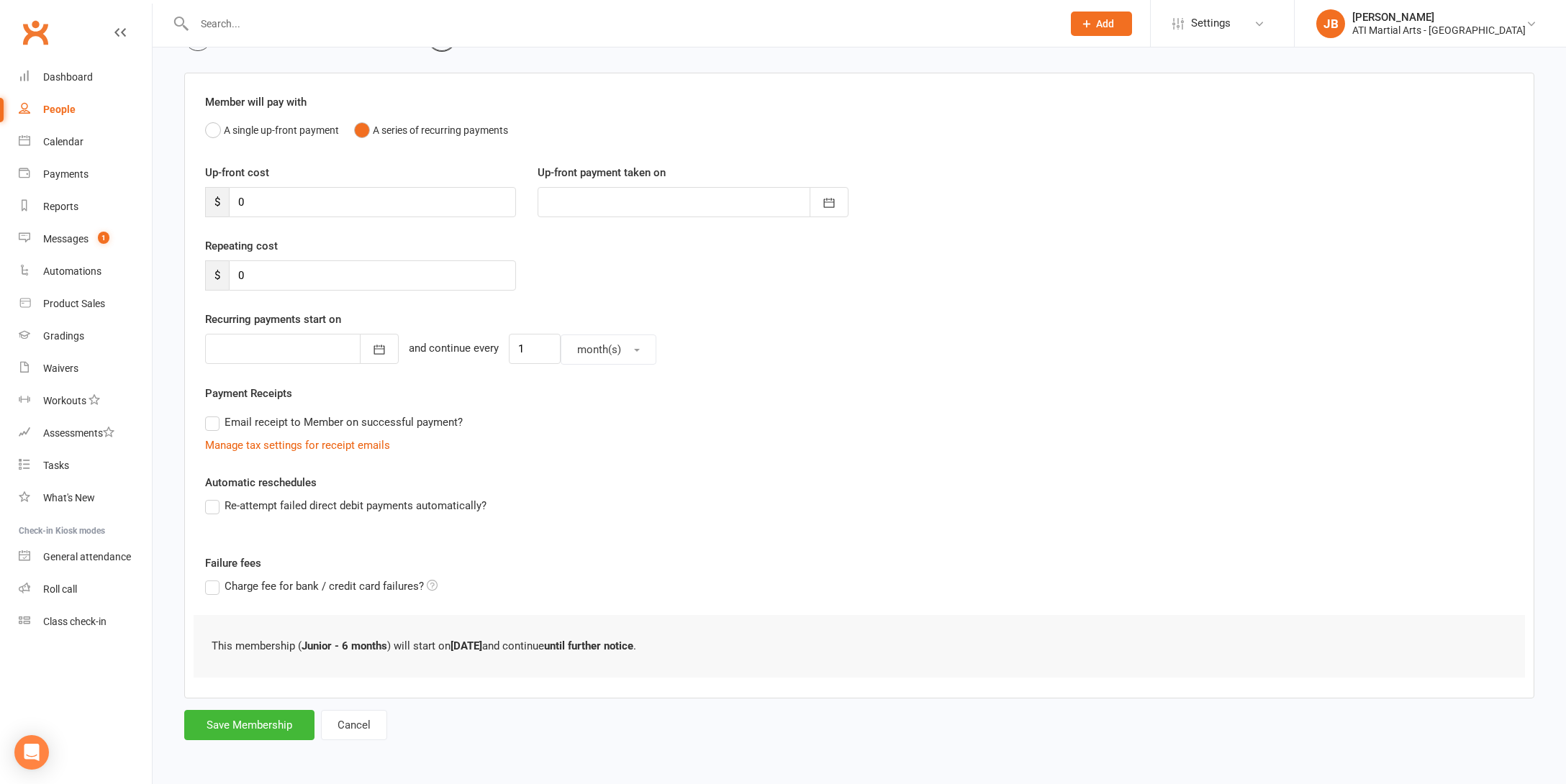
scroll to position [0, 0]
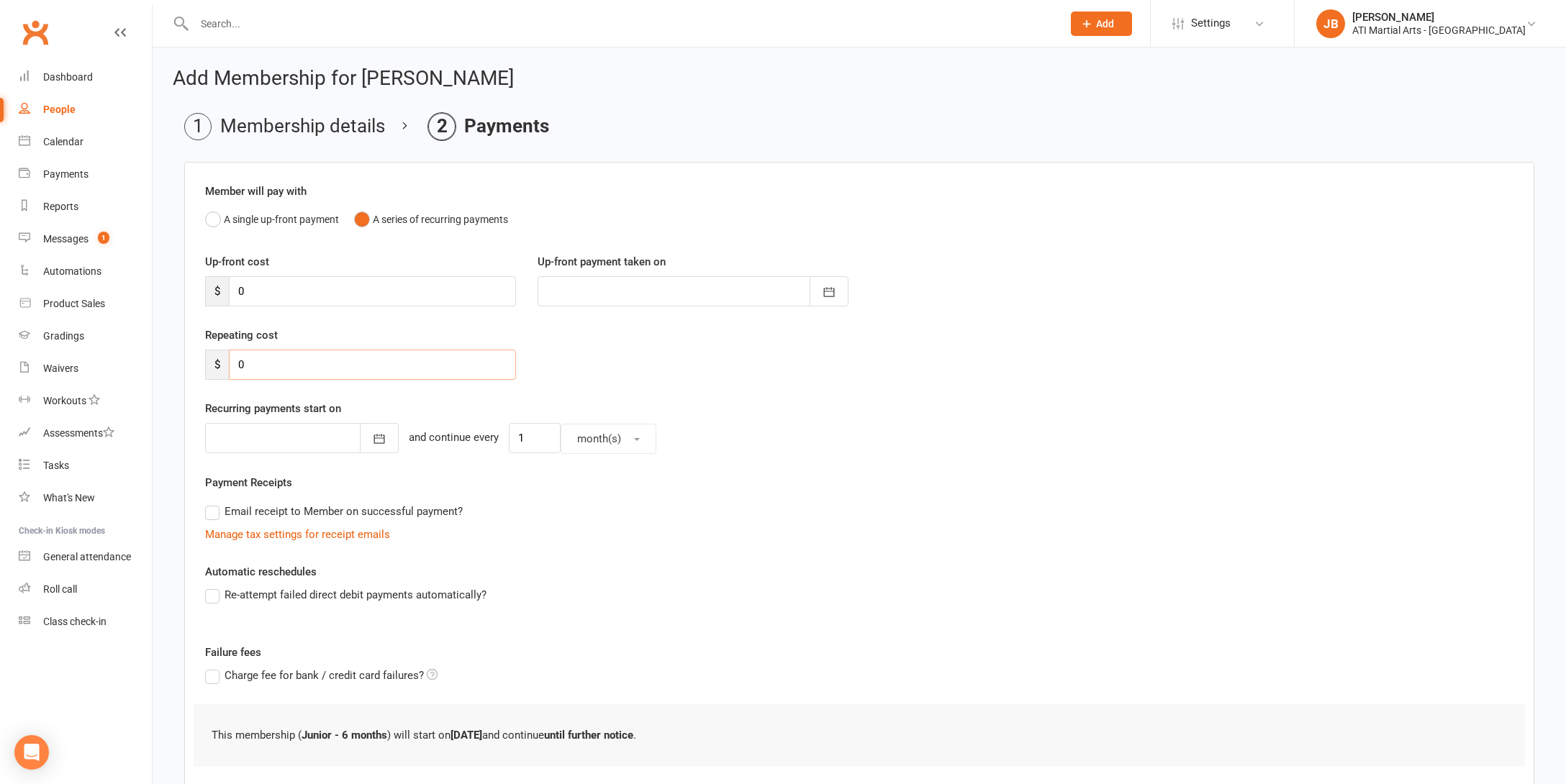
click at [247, 366] on input "0" at bounding box center [372, 364] width 287 height 30
type input "52"
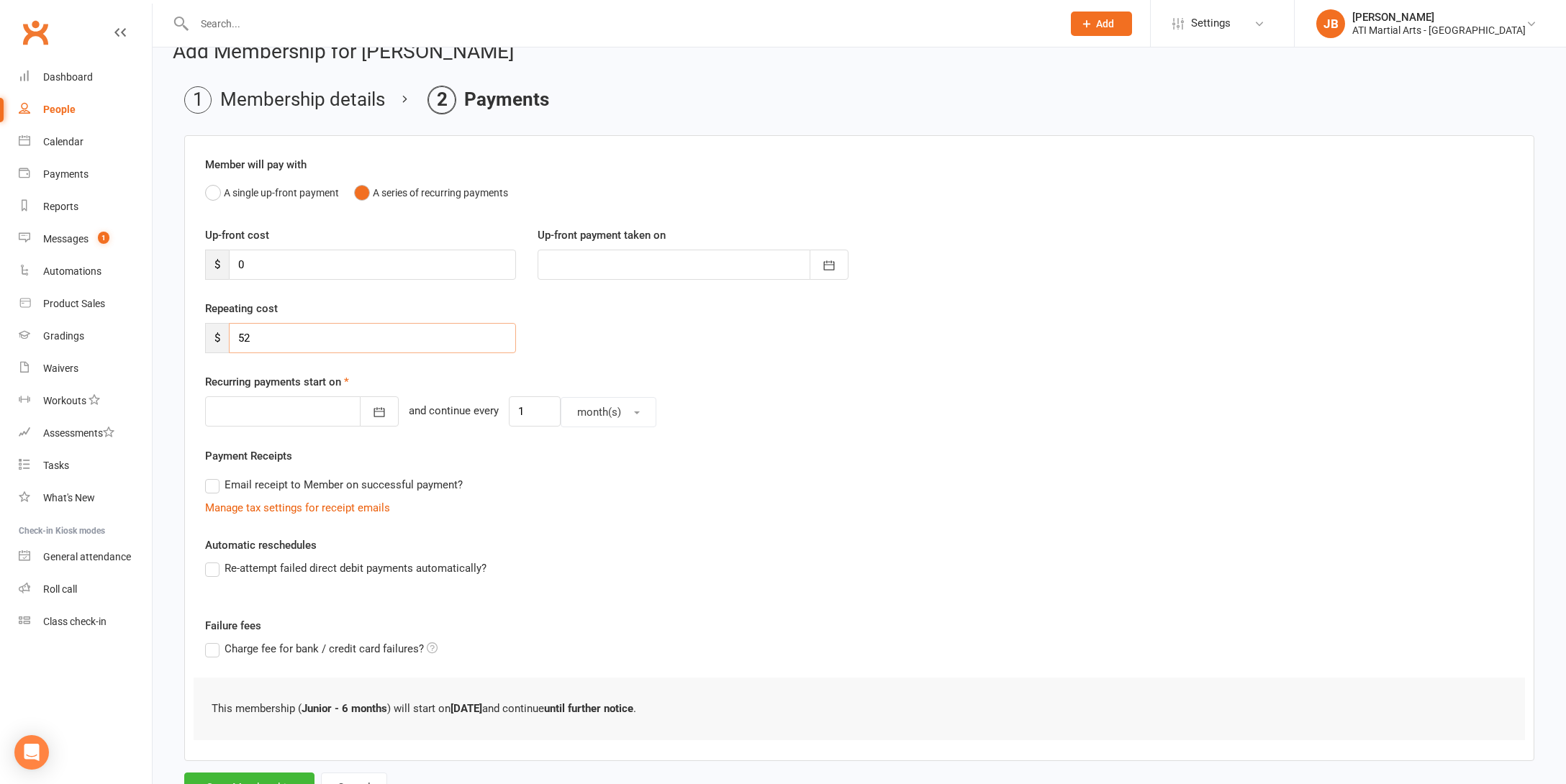
scroll to position [38, 0]
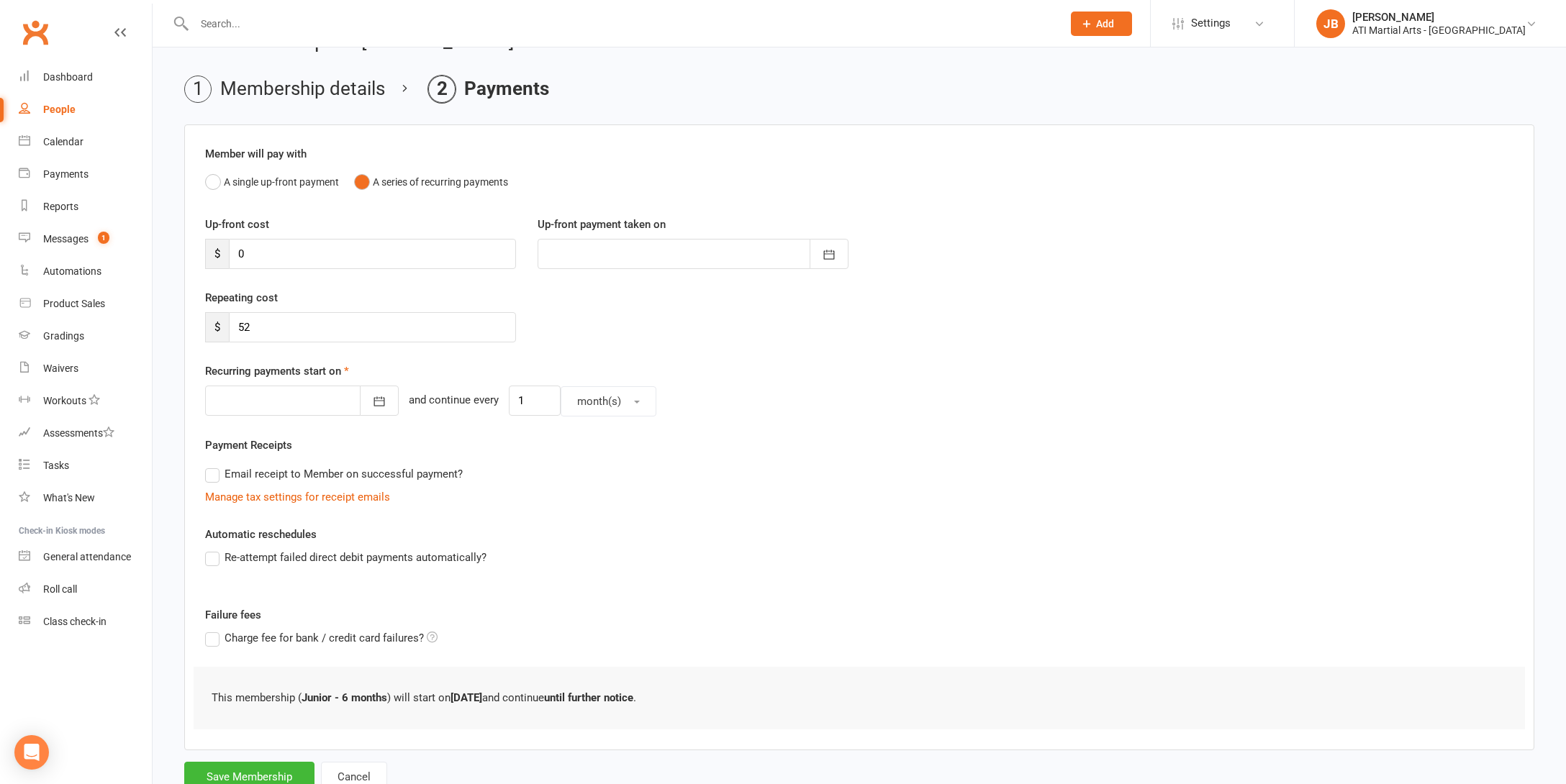
click at [258, 401] on div at bounding box center [301, 401] width 193 height 30
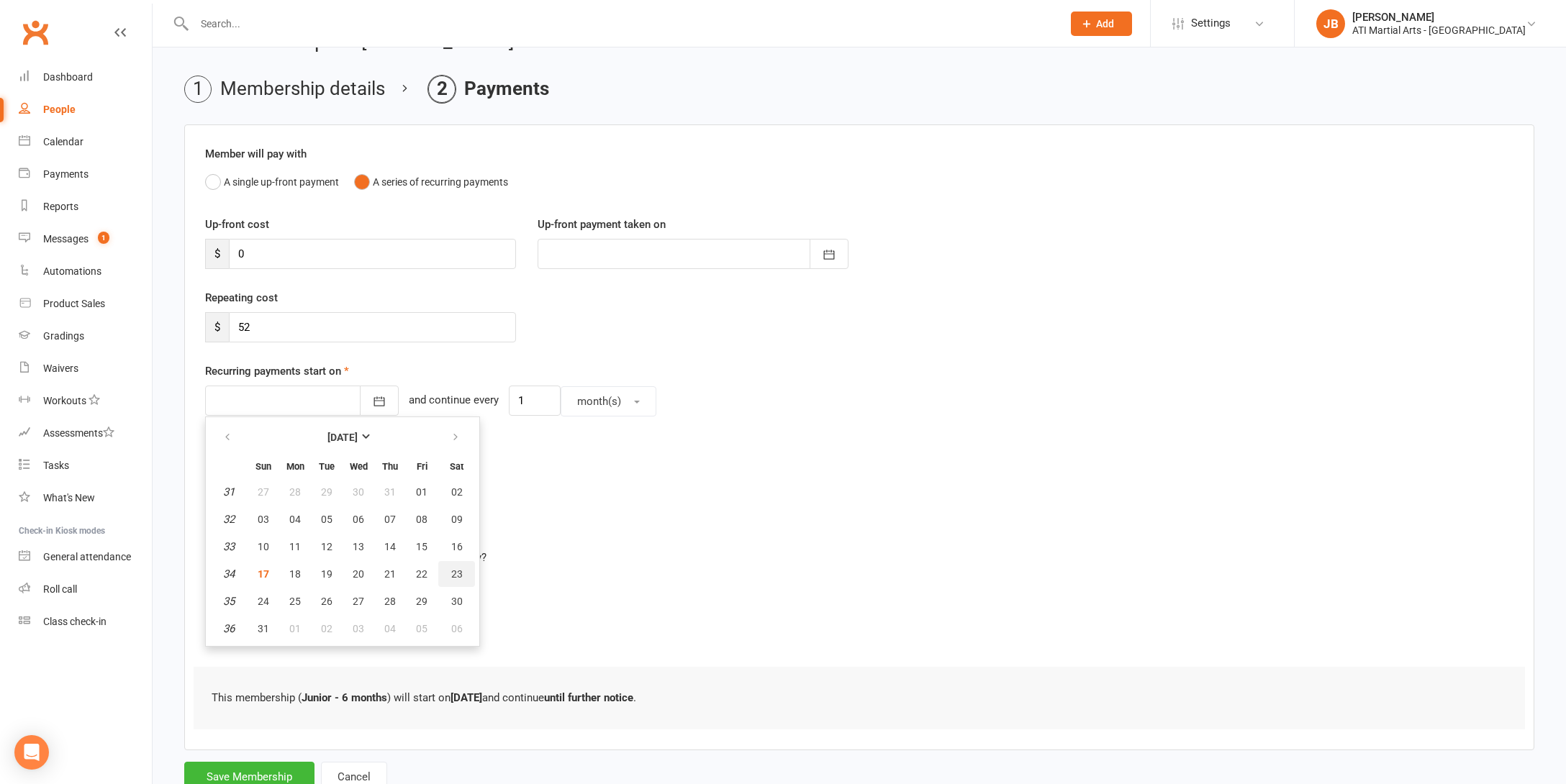
click at [455, 575] on span "23" at bounding box center [457, 574] width 12 height 12
type input "23 Aug 2025"
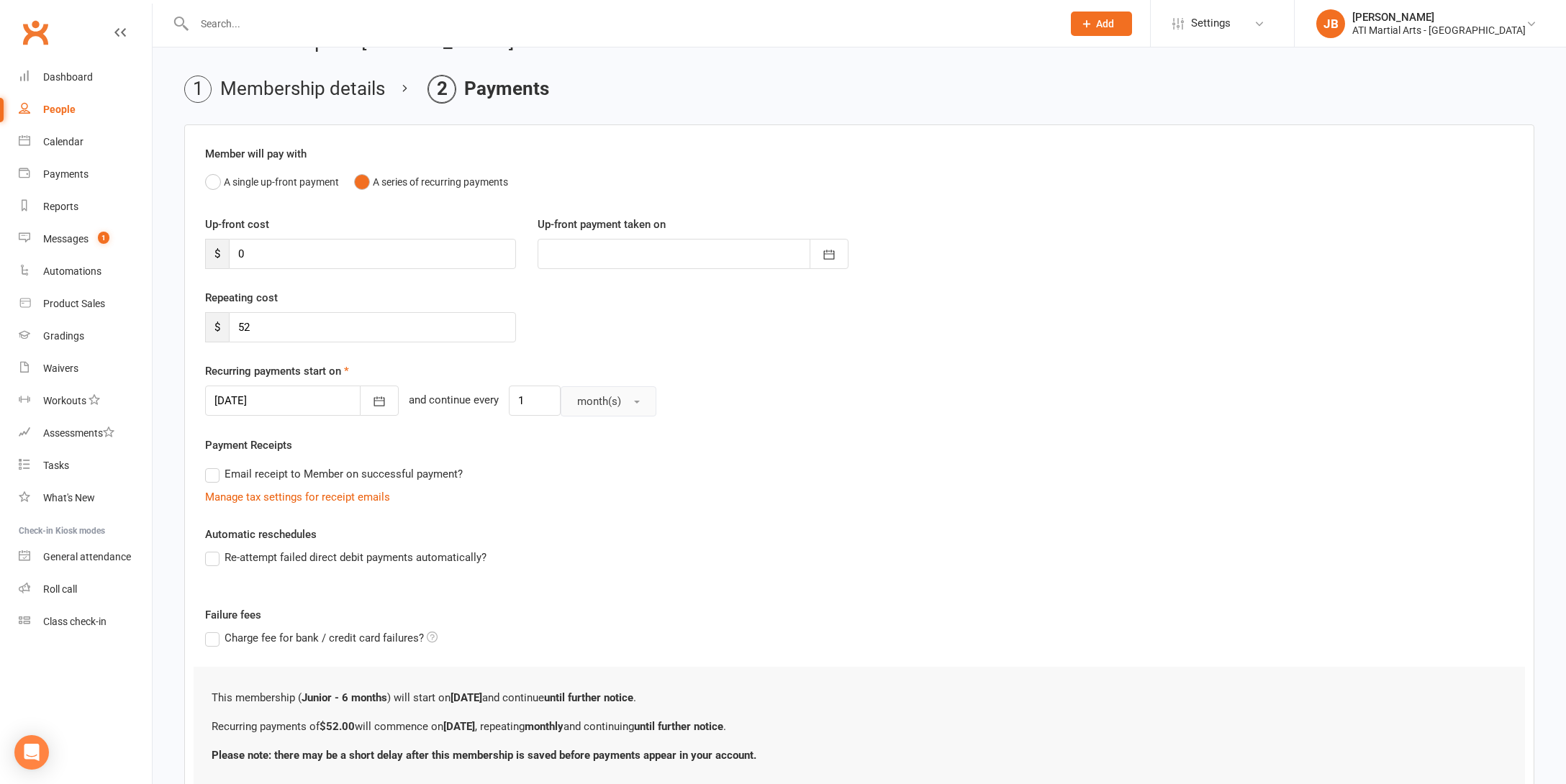
click at [634, 401] on span "button" at bounding box center [637, 402] width 6 height 3
click at [582, 469] on span "week(s)" at bounding box center [592, 464] width 39 height 13
click at [296, 416] on input "23 Aug 2025" at bounding box center [283, 401] width 155 height 30
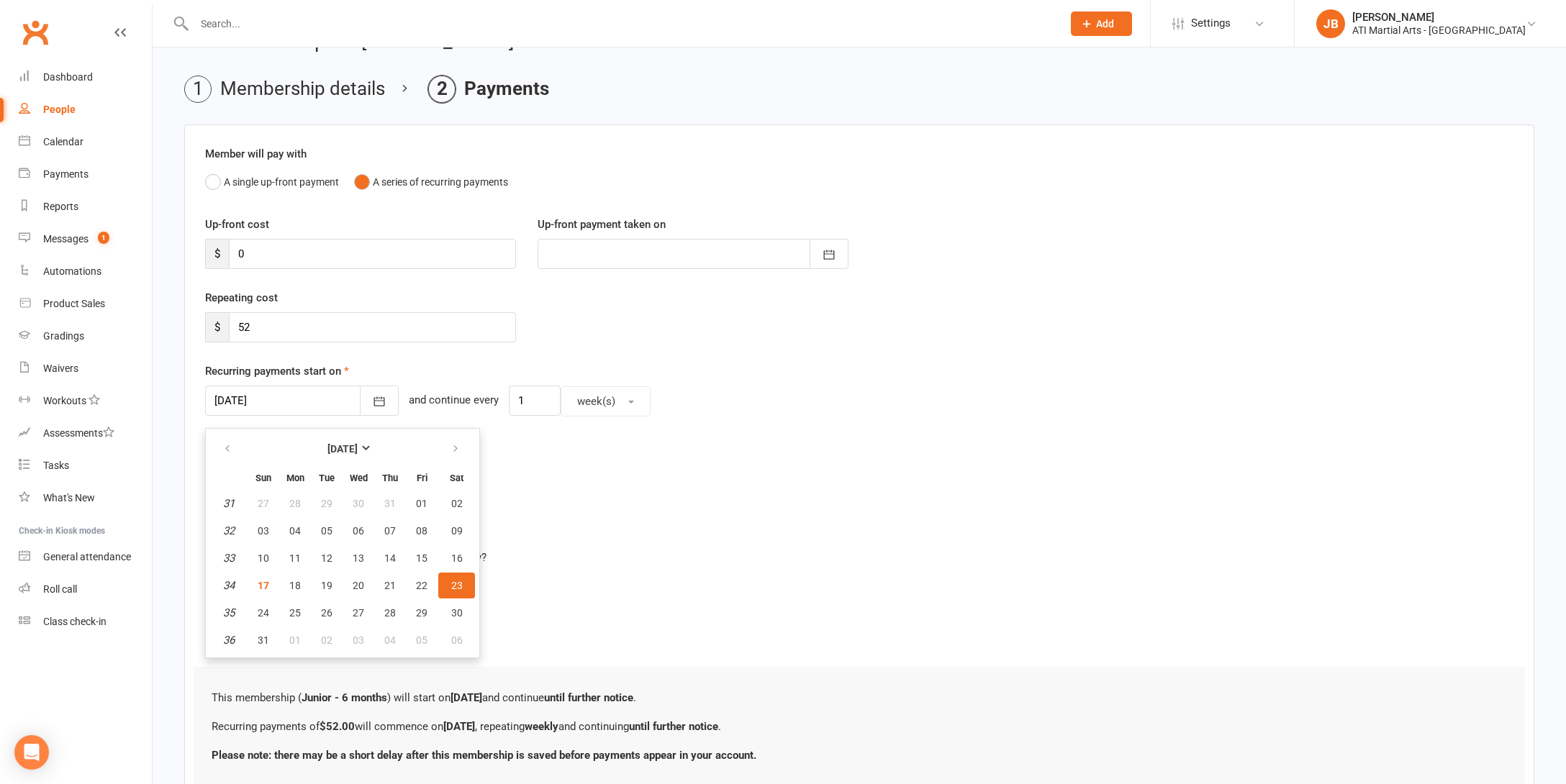
click at [534, 500] on div "Manage tax settings for receipt emails" at bounding box center [859, 497] width 1308 height 17
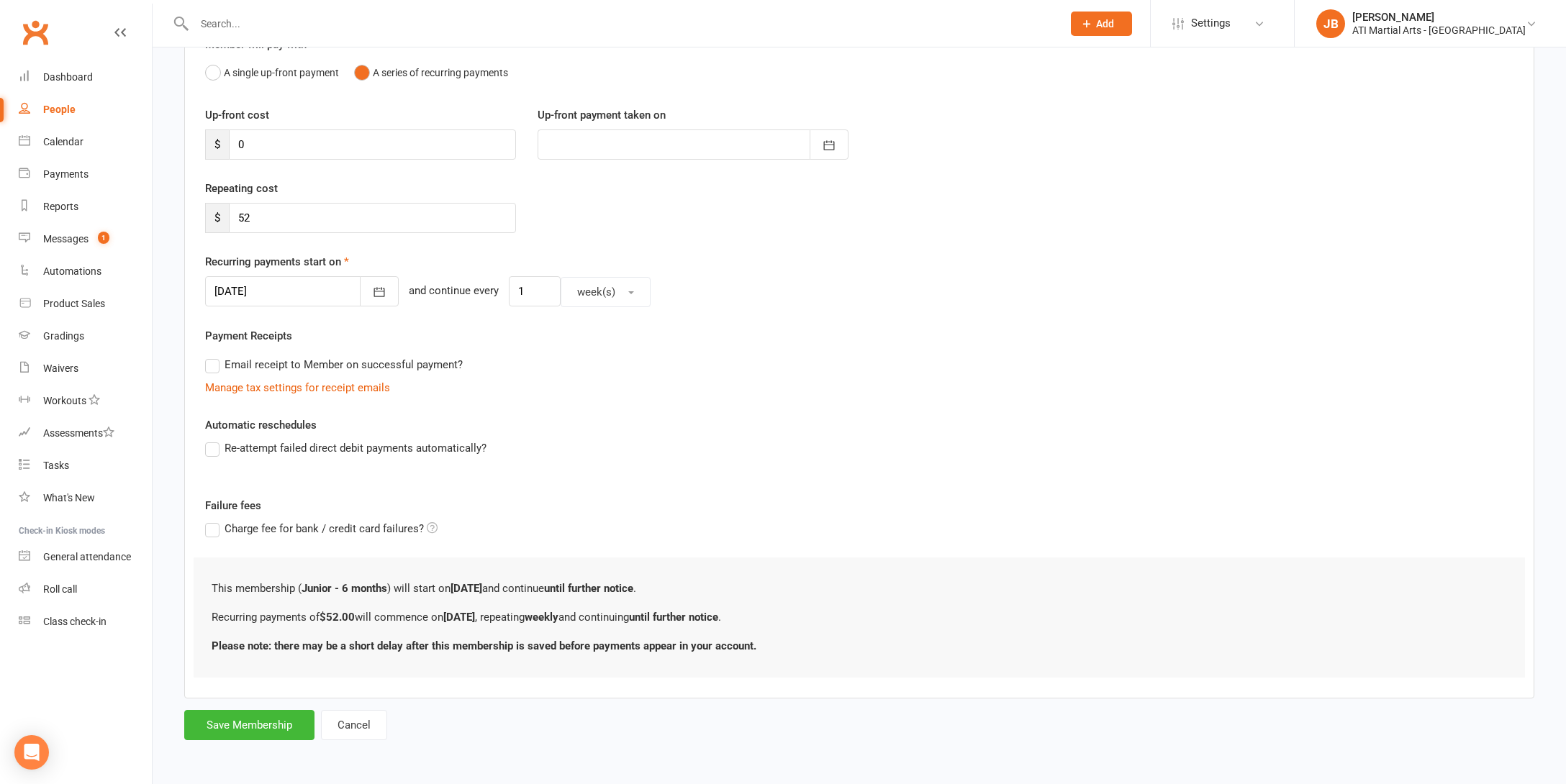
scroll to position [158, 0]
click at [272, 714] on button "Save Membership" at bounding box center [250, 725] width 130 height 30
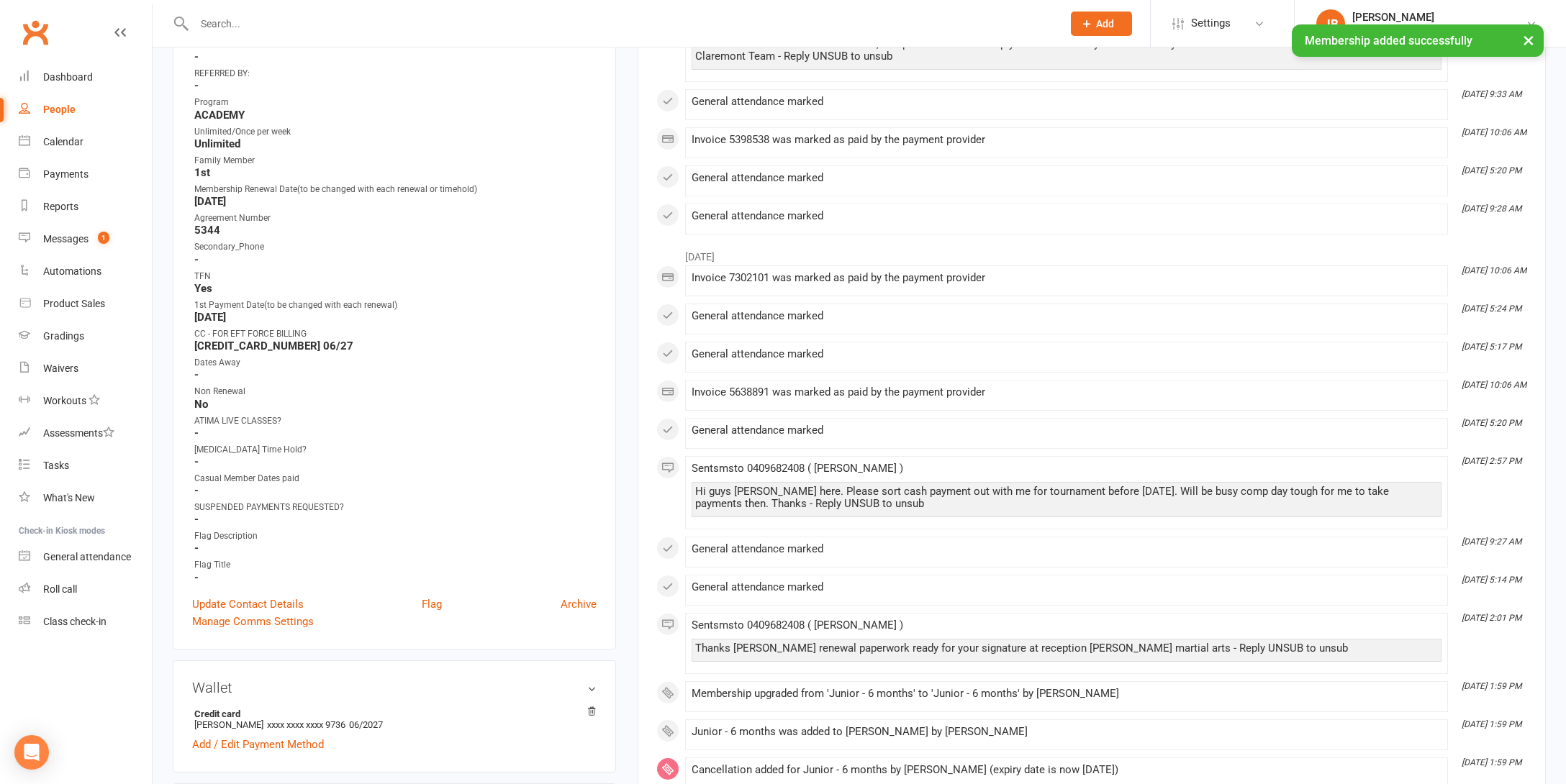
scroll to position [555, 0]
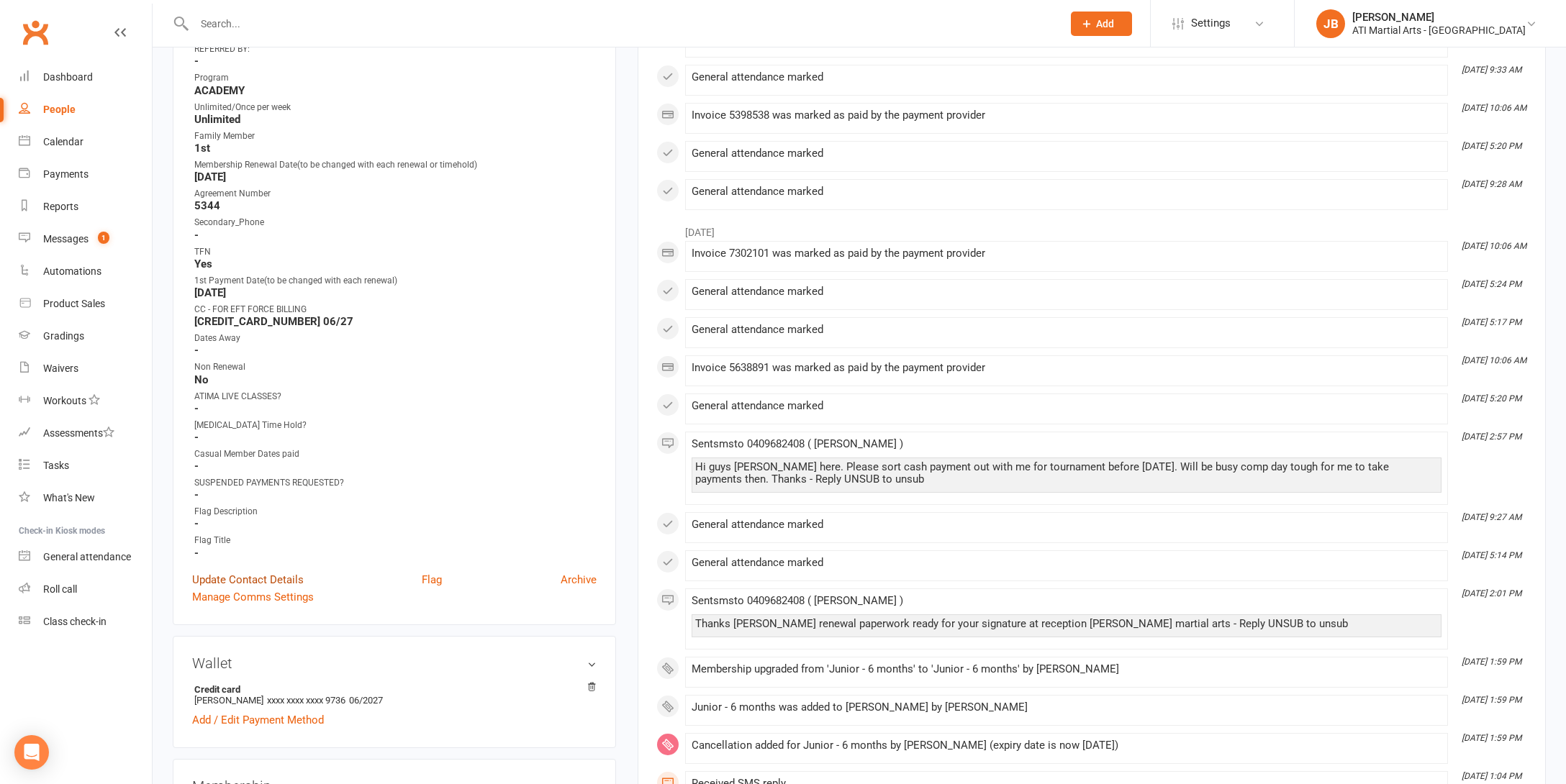
click at [247, 575] on link "Update Contact Details" at bounding box center [247, 580] width 112 height 17
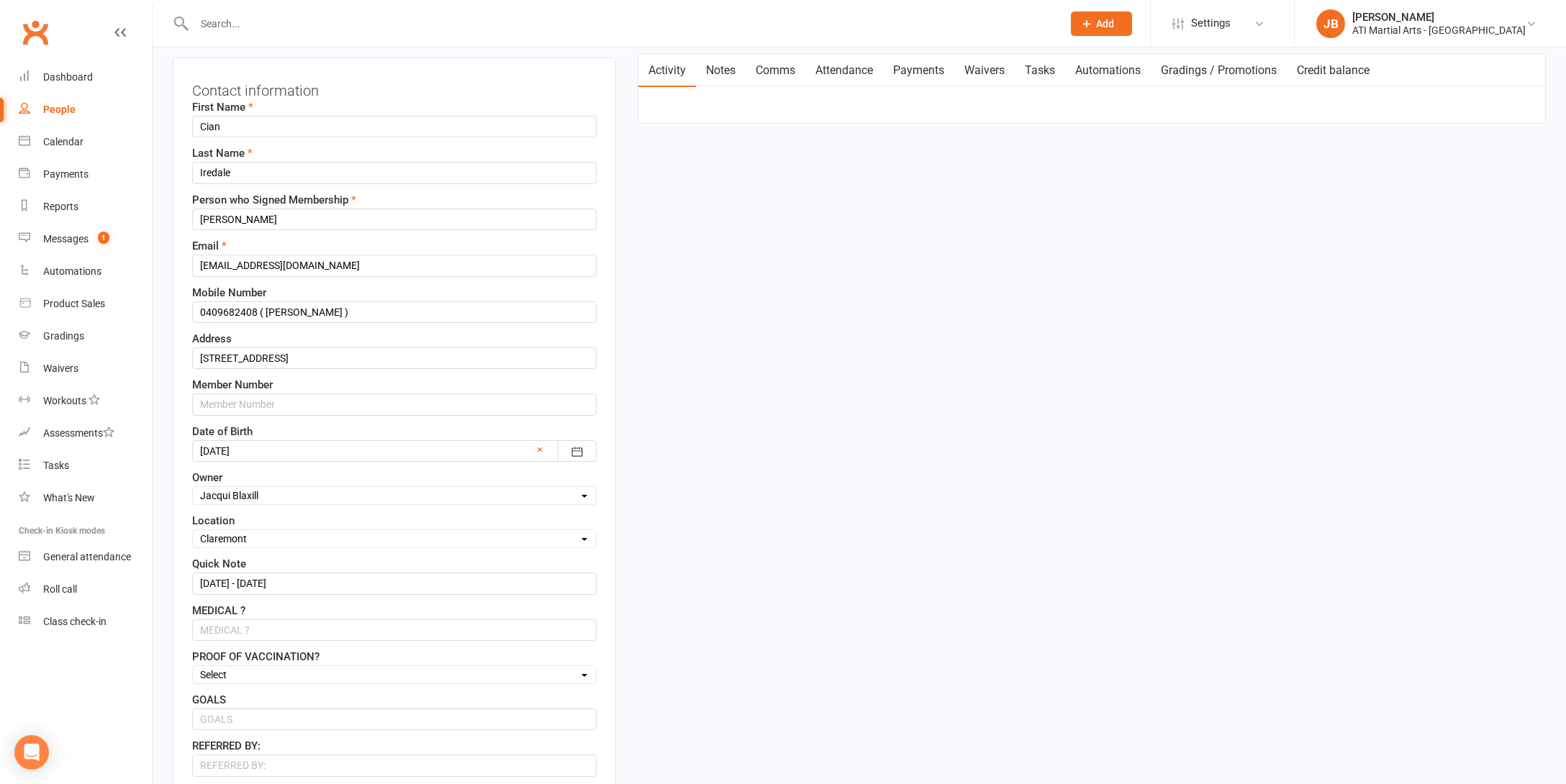
scroll to position [67, 0]
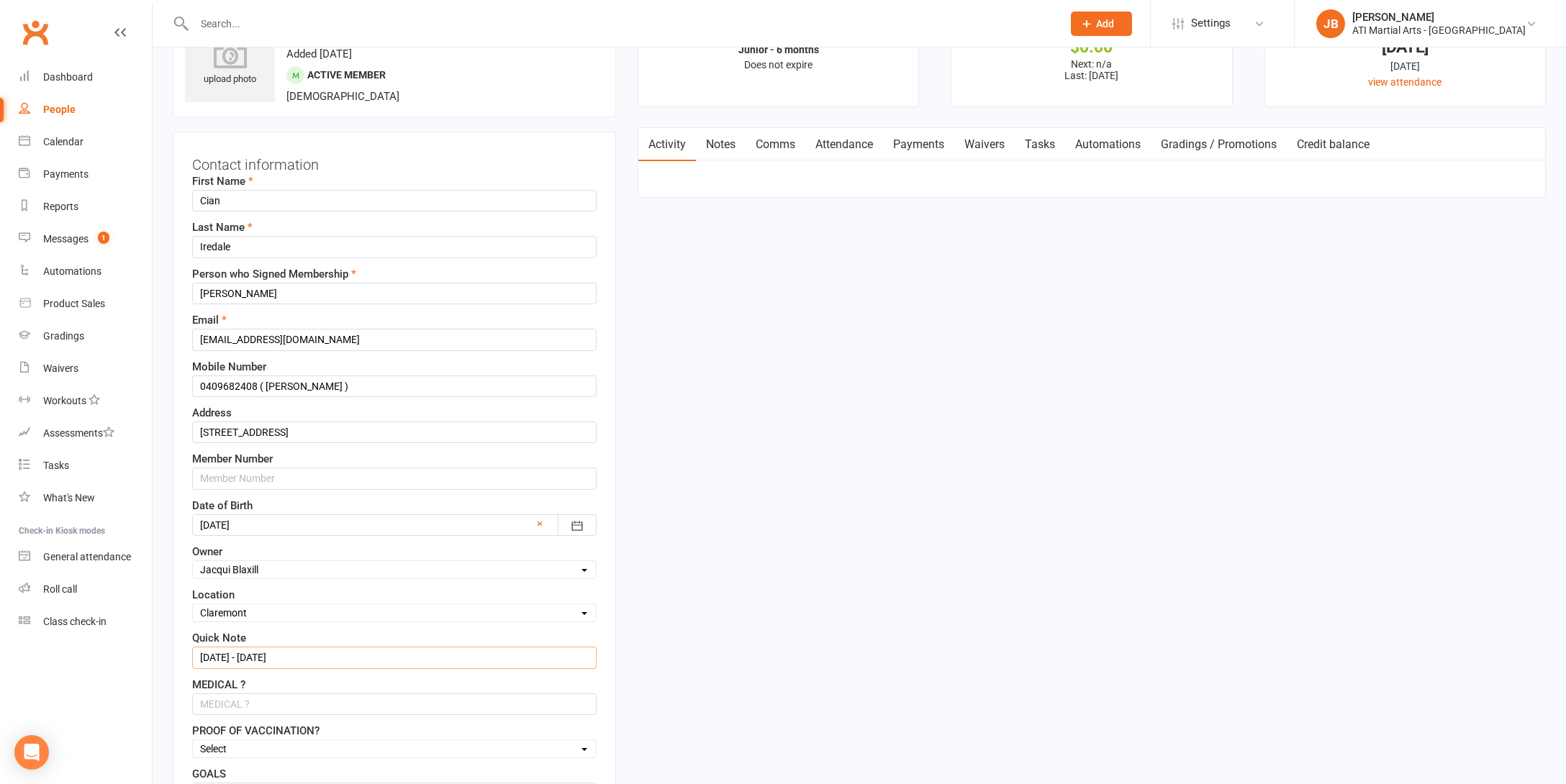
click at [212, 656] on input "15/7/25 - 15/1/26" at bounding box center [394, 657] width 404 height 21
click at [220, 656] on input "16/7/25 - 15/1/26" at bounding box center [394, 657] width 404 height 21
click at [258, 658] on input "16/8/25 - 15/1/26" at bounding box center [394, 657] width 404 height 21
click at [256, 658] on input "16/8/25 - 15/1/26" at bounding box center [394, 657] width 404 height 21
click at [267, 657] on input "16/8/25 - 16/1/26" at bounding box center [394, 657] width 404 height 21
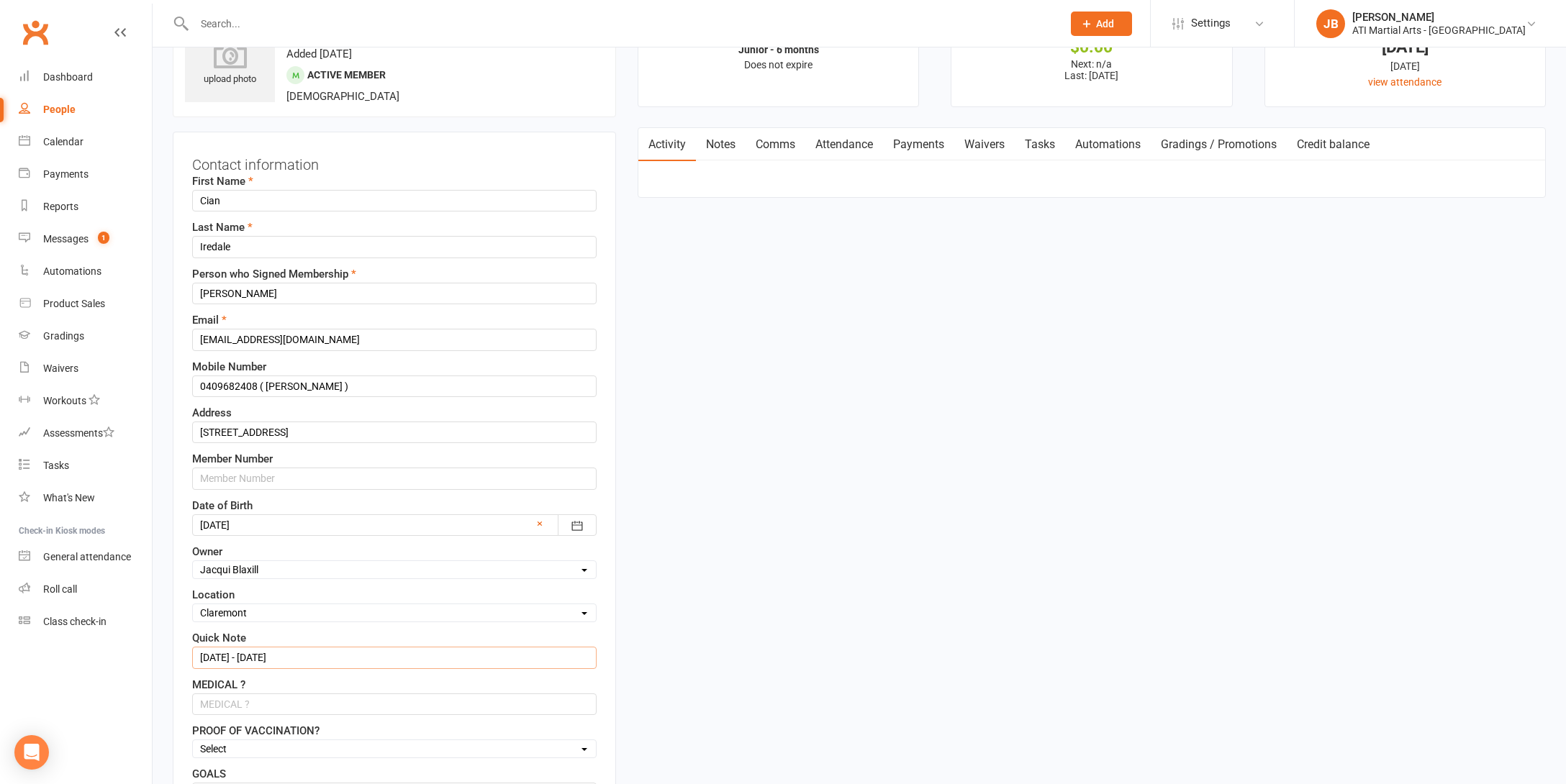
click at [264, 657] on input "16/8/25 - 16/12/26" at bounding box center [394, 657] width 404 height 21
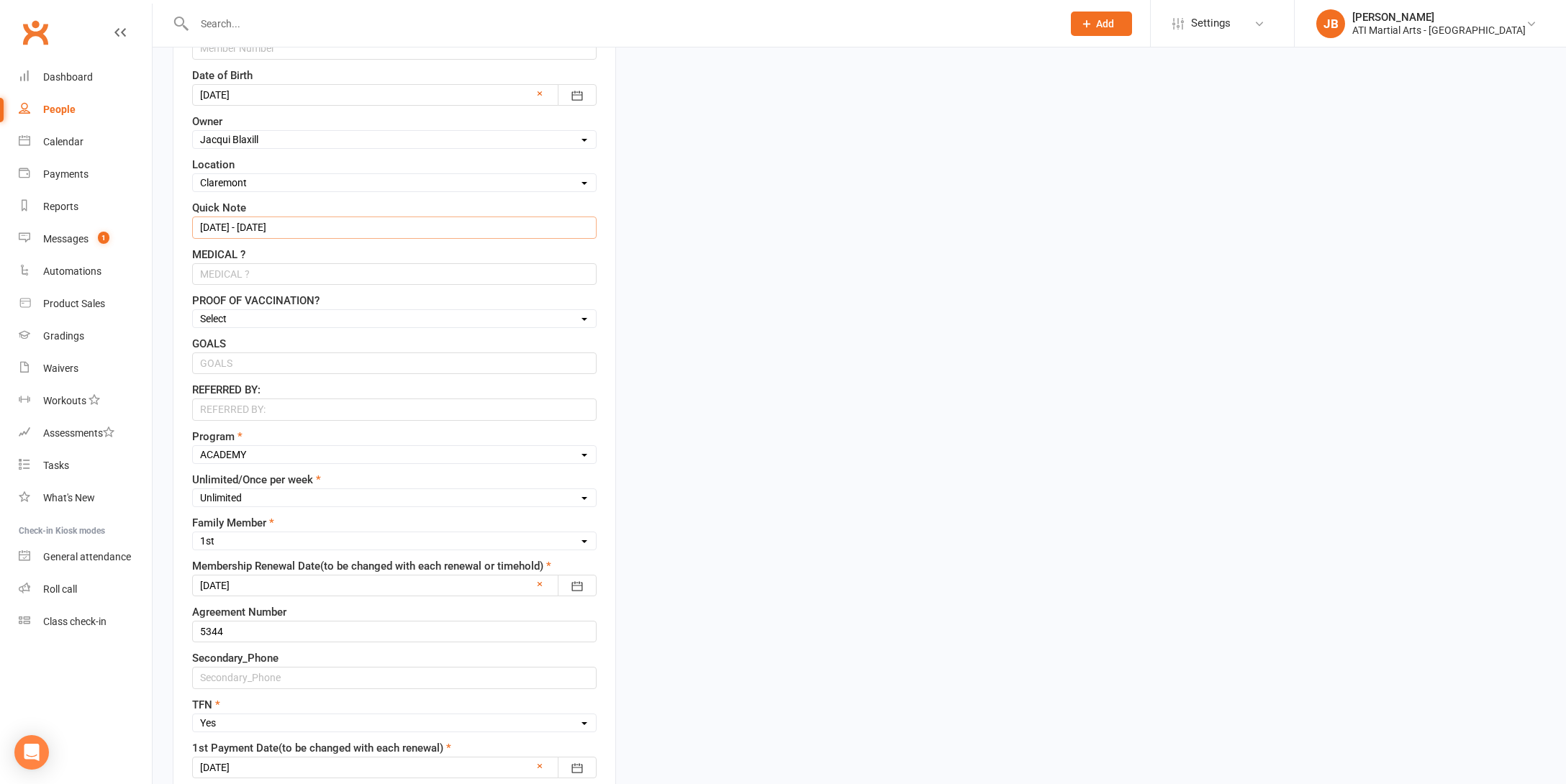
scroll to position [503, 0]
type input "16/8/25 - 16/2/26"
click at [267, 579] on div at bounding box center [394, 580] width 404 height 21
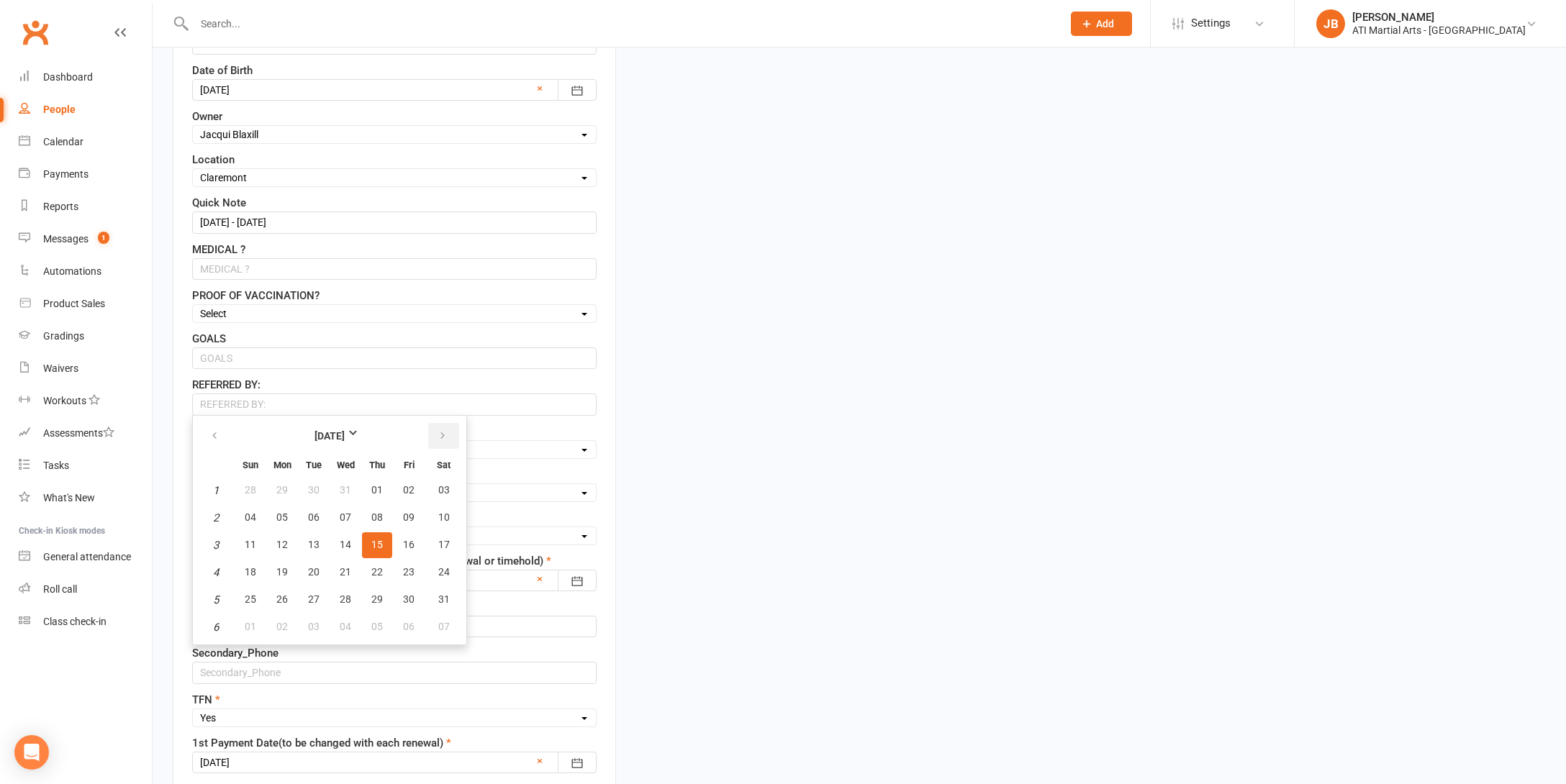
click at [443, 432] on icon "button" at bounding box center [443, 436] width 10 height 12
click at [284, 544] on span "16" at bounding box center [282, 545] width 12 height 12
type input "16 Feb 2026"
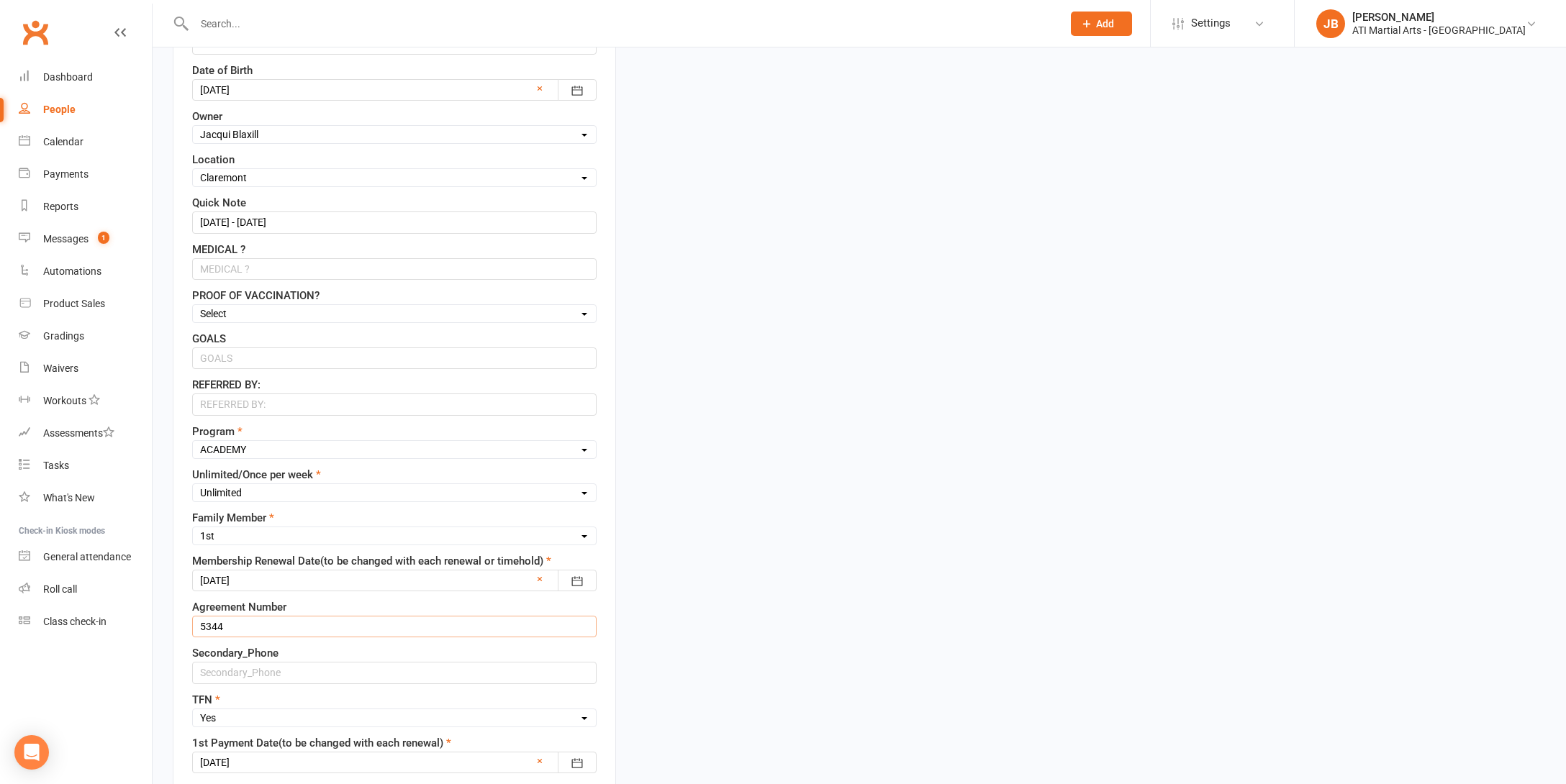
click at [241, 626] on input "5344" at bounding box center [394, 626] width 404 height 21
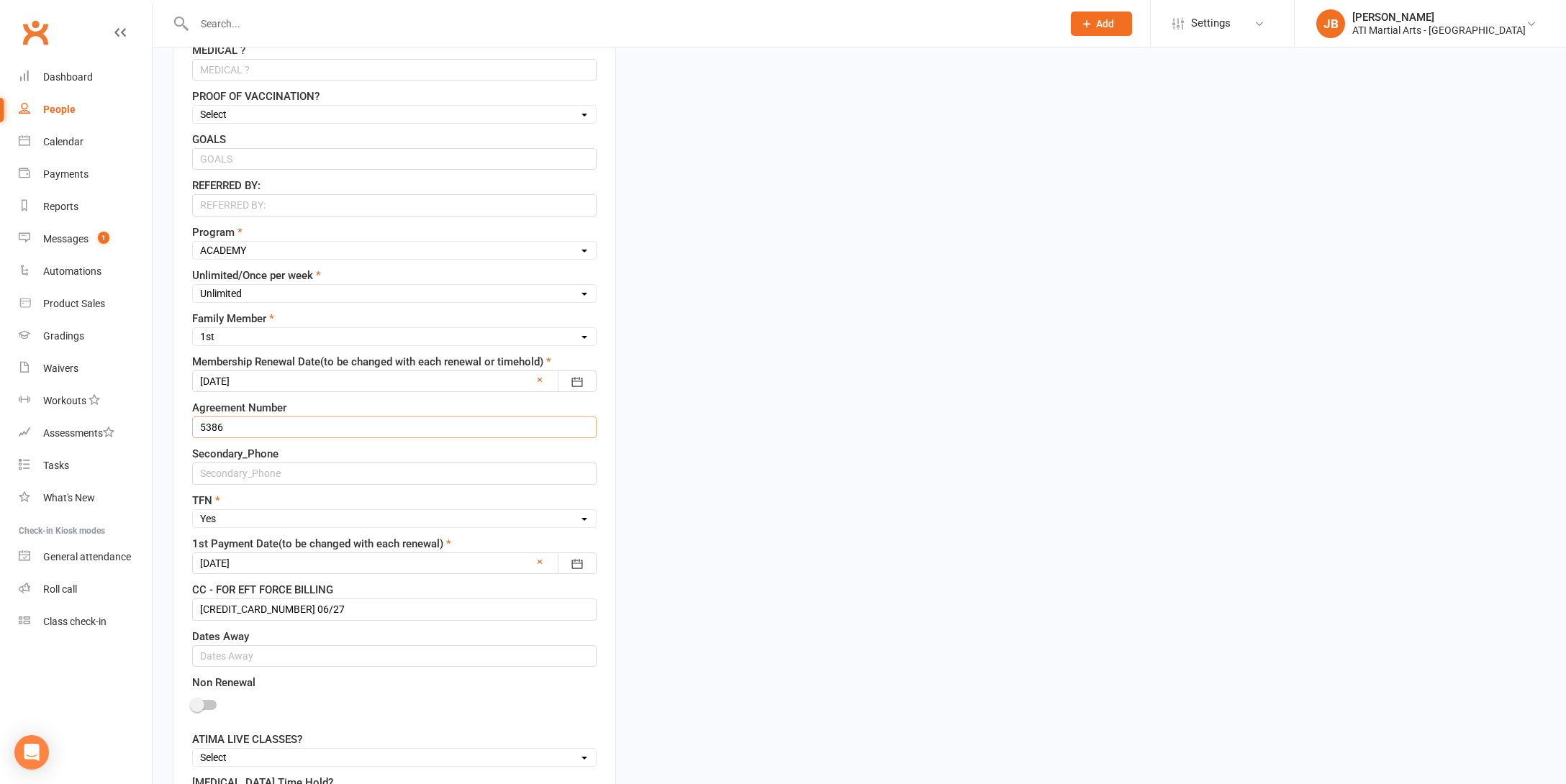
scroll to position [705, 0]
type input "5386"
click at [269, 559] on div at bounding box center [394, 560] width 404 height 21
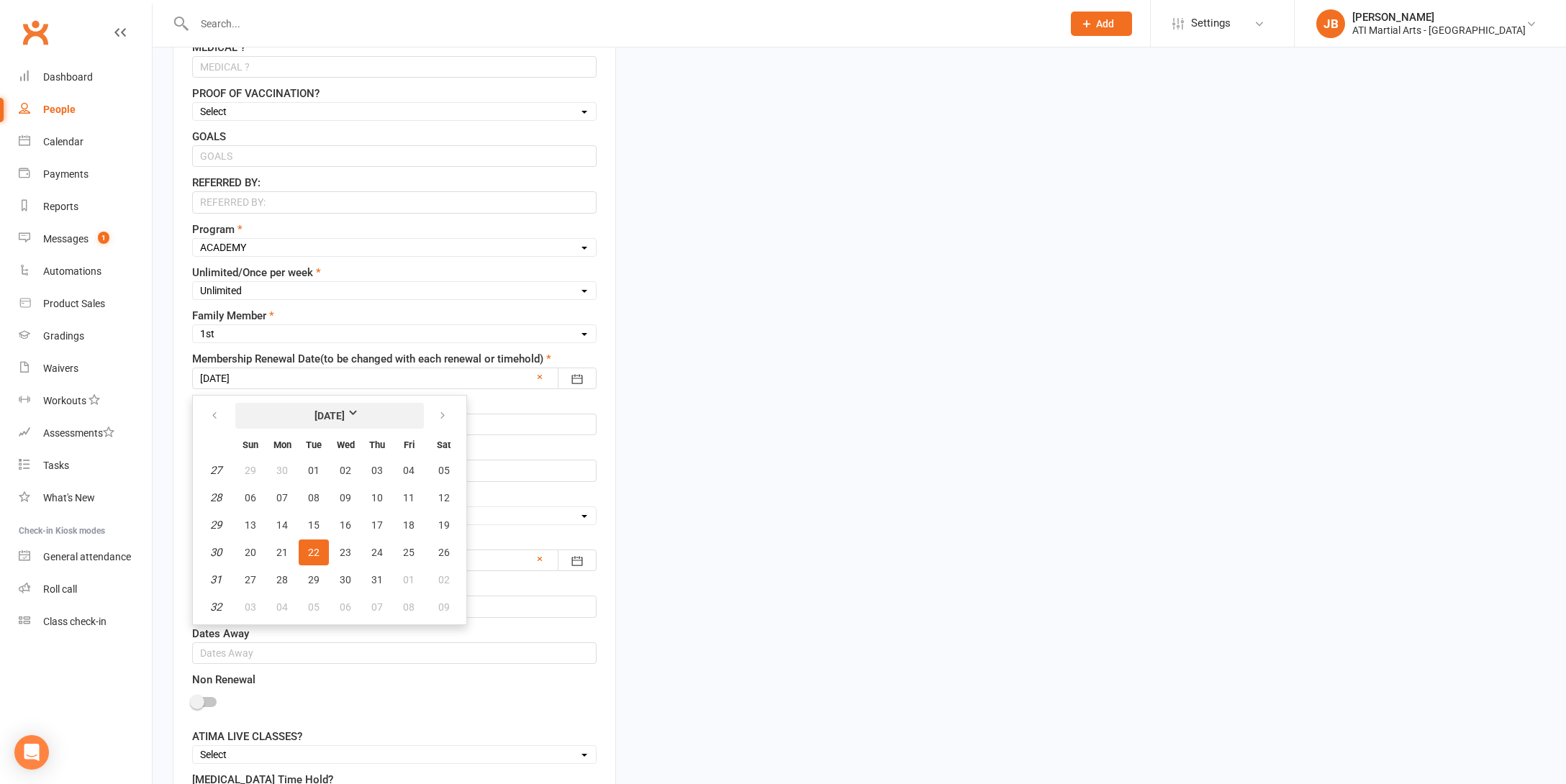
click at [361, 414] on strong "July 2025" at bounding box center [330, 415] width 83 height 16
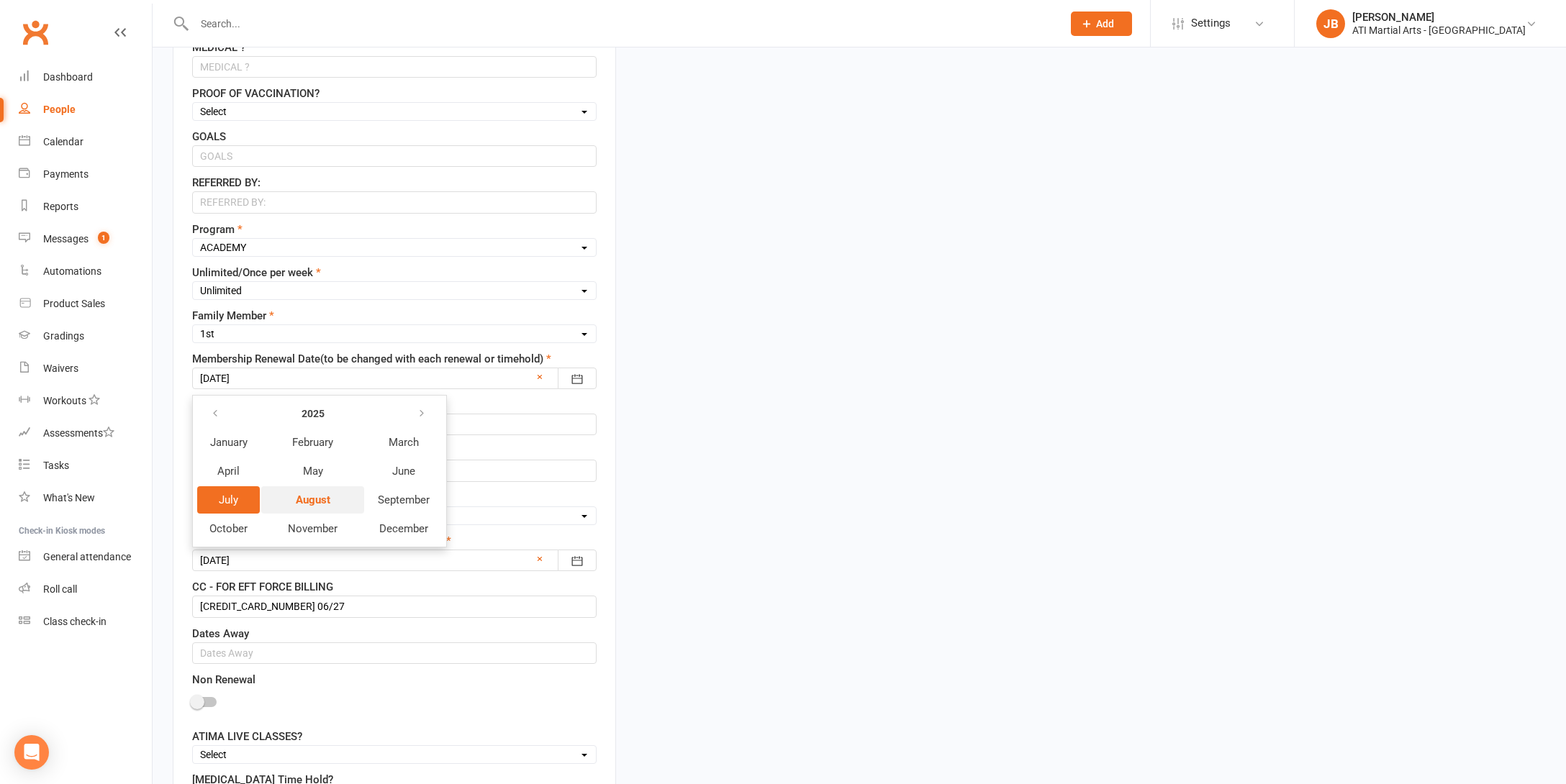
click at [324, 502] on span "August" at bounding box center [312, 500] width 35 height 13
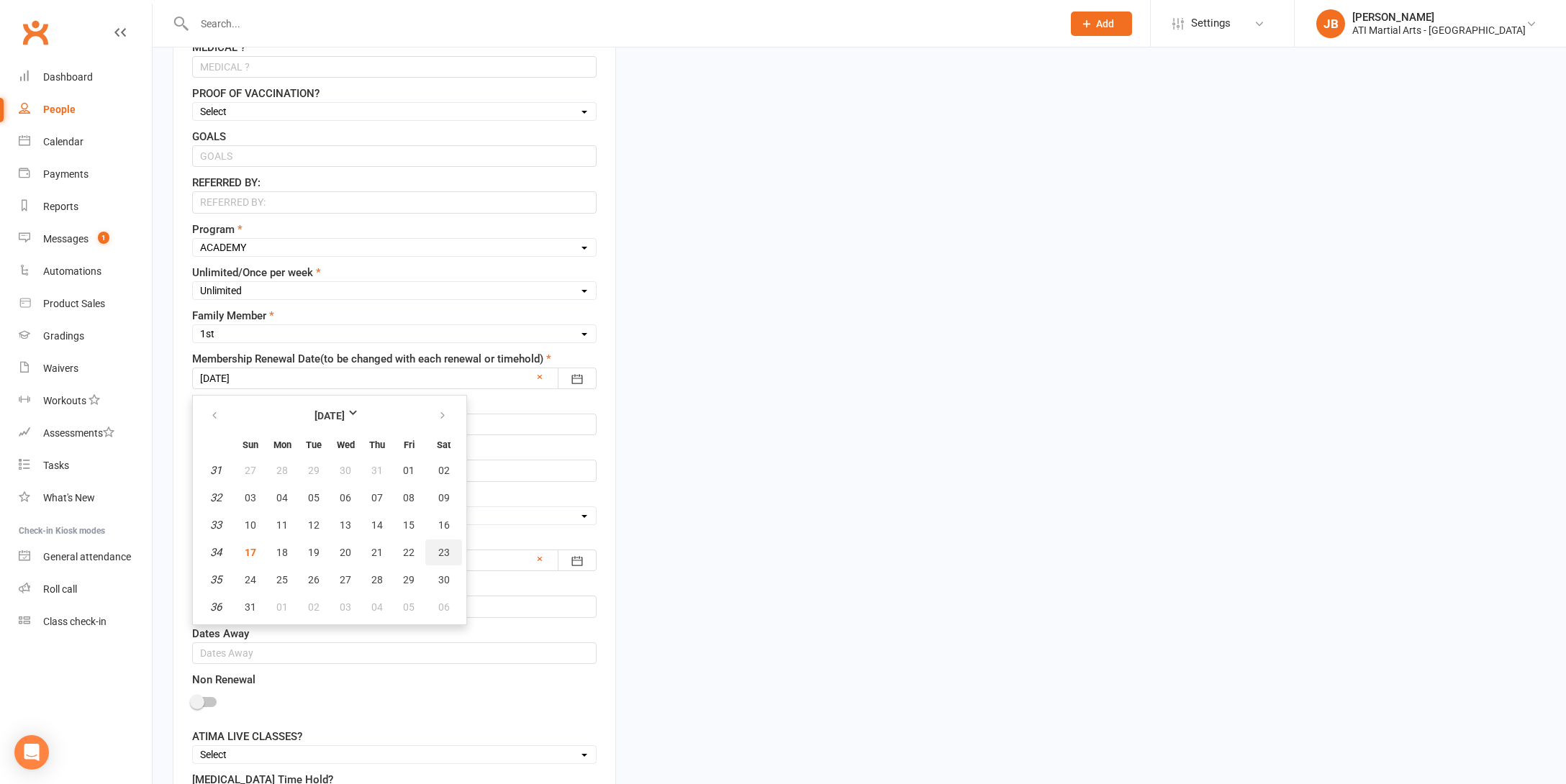
click at [444, 555] on span "23" at bounding box center [444, 553] width 12 height 12
type input "23 Aug 2025"
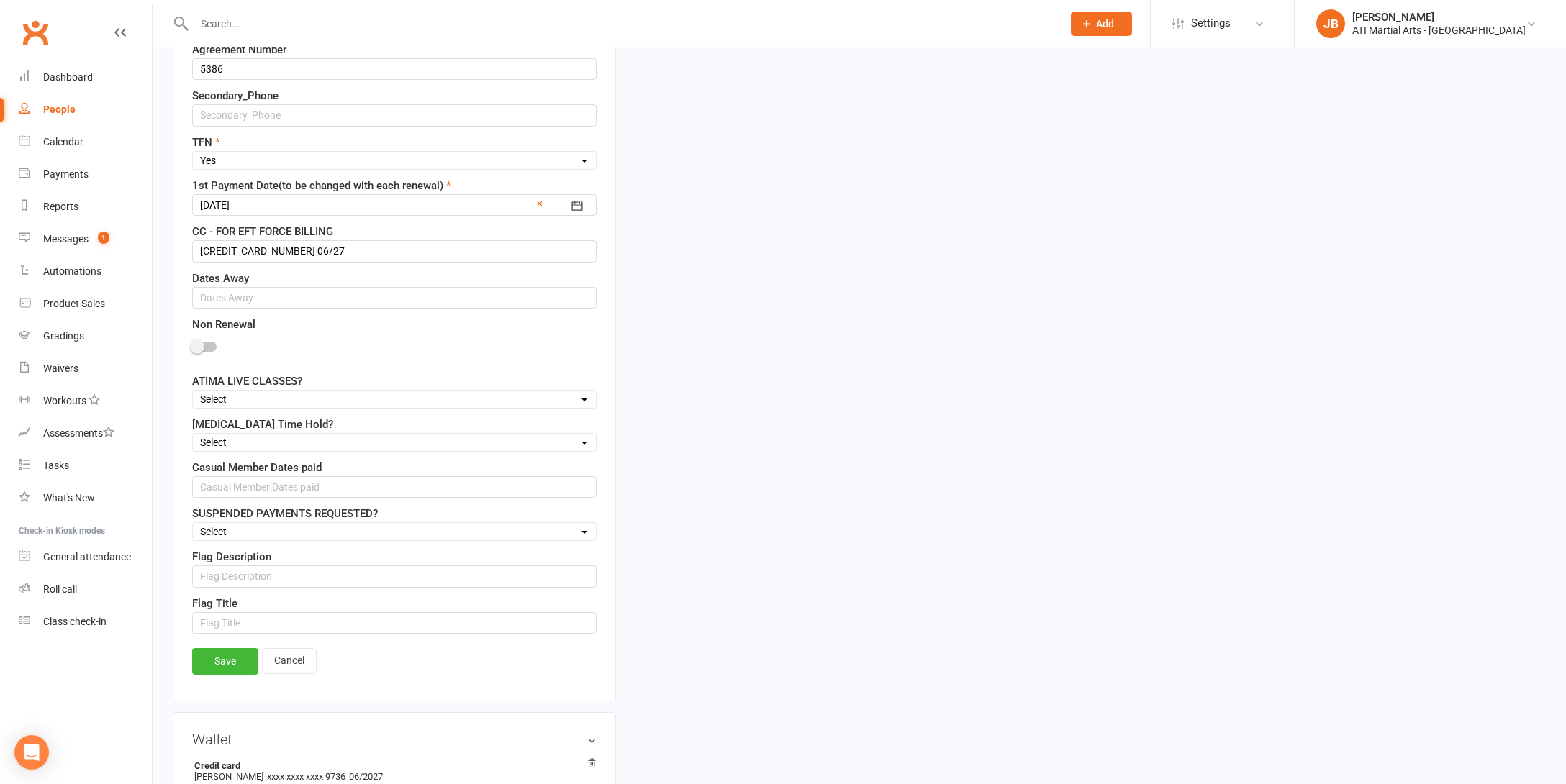
scroll to position [1137, 0]
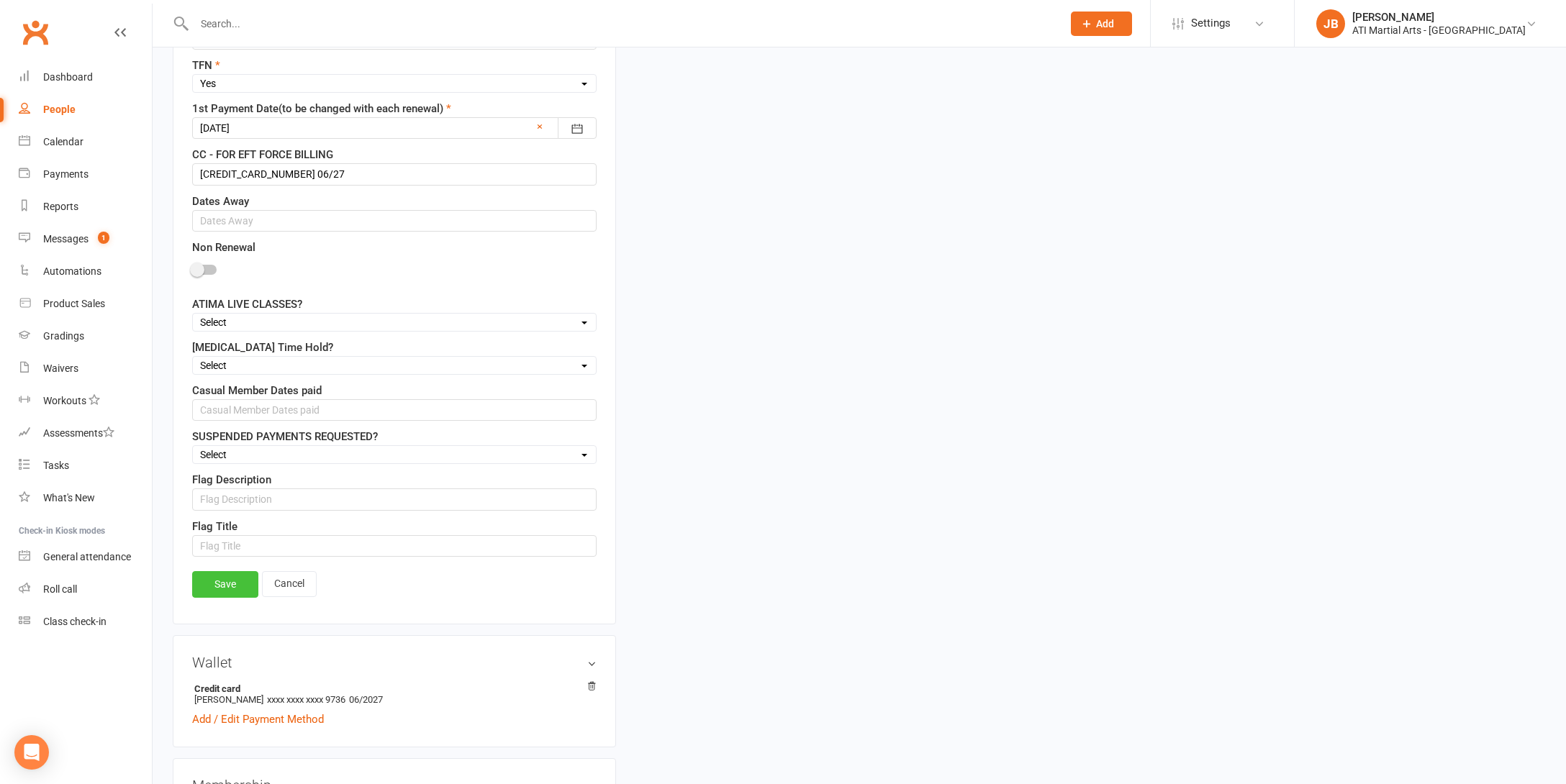
click at [233, 586] on link "Save" at bounding box center [224, 584] width 66 height 26
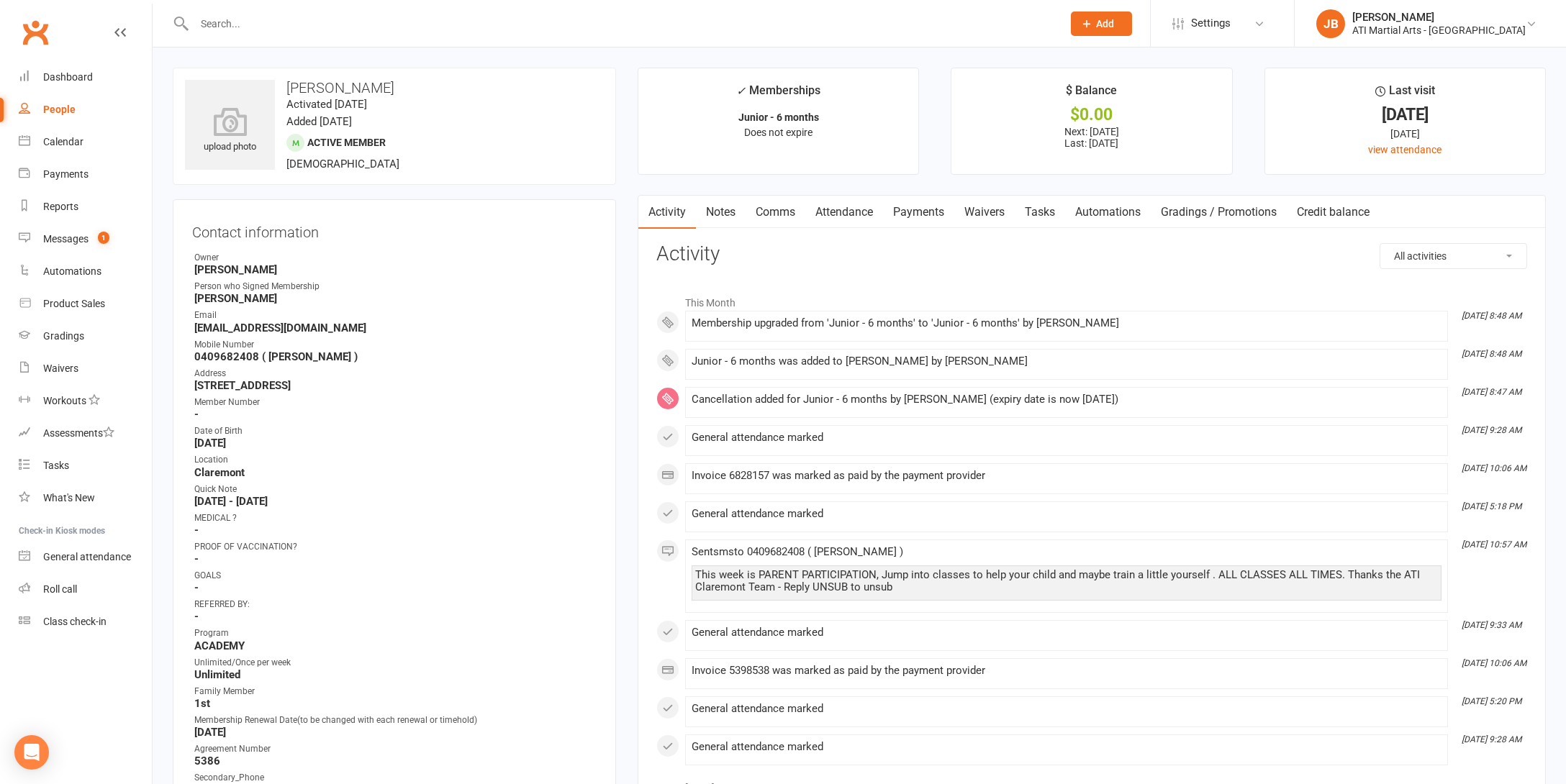
scroll to position [0, 0]
click at [915, 212] on link "Payments" at bounding box center [918, 212] width 71 height 33
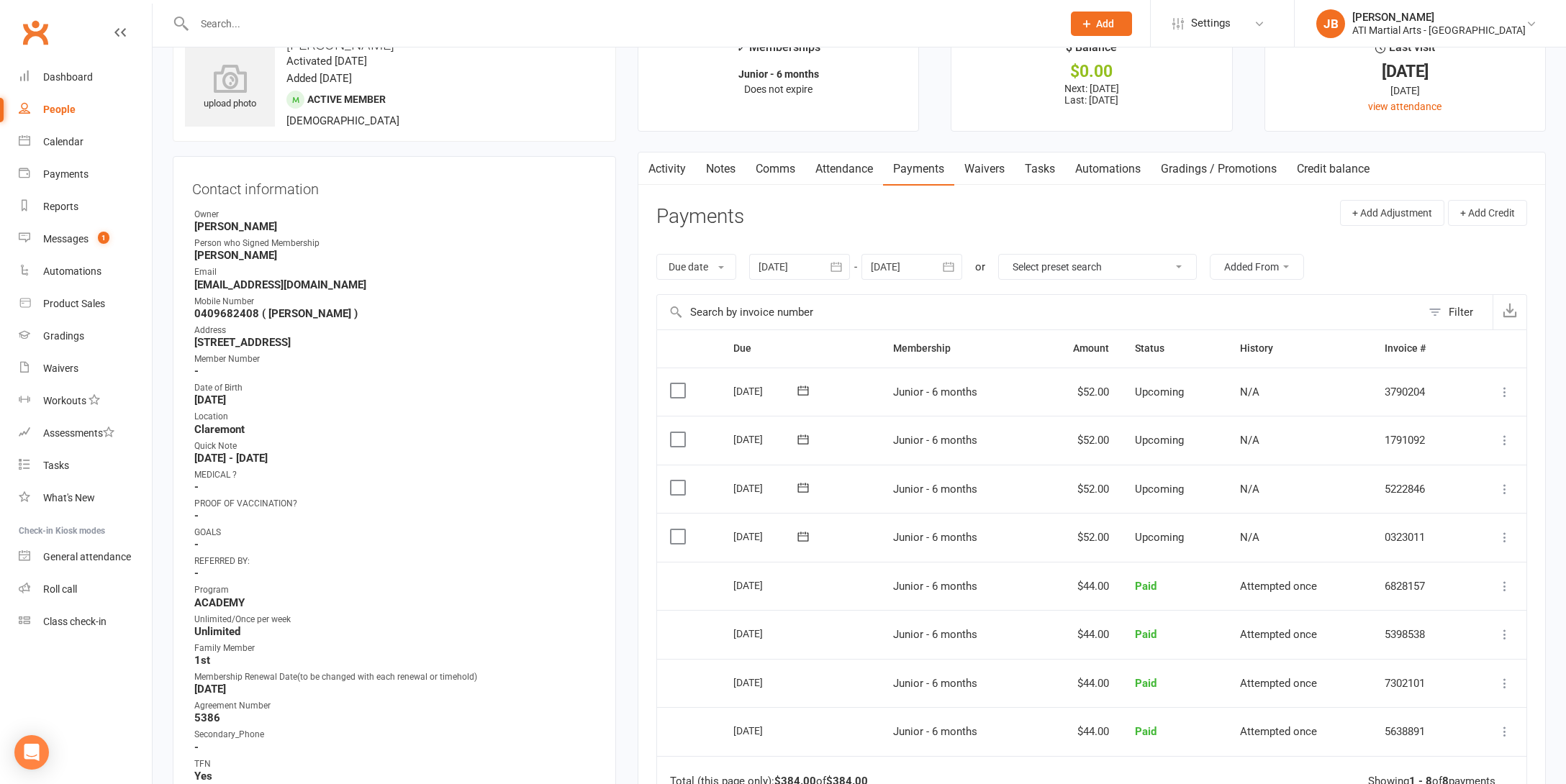
scroll to position [105, 0]
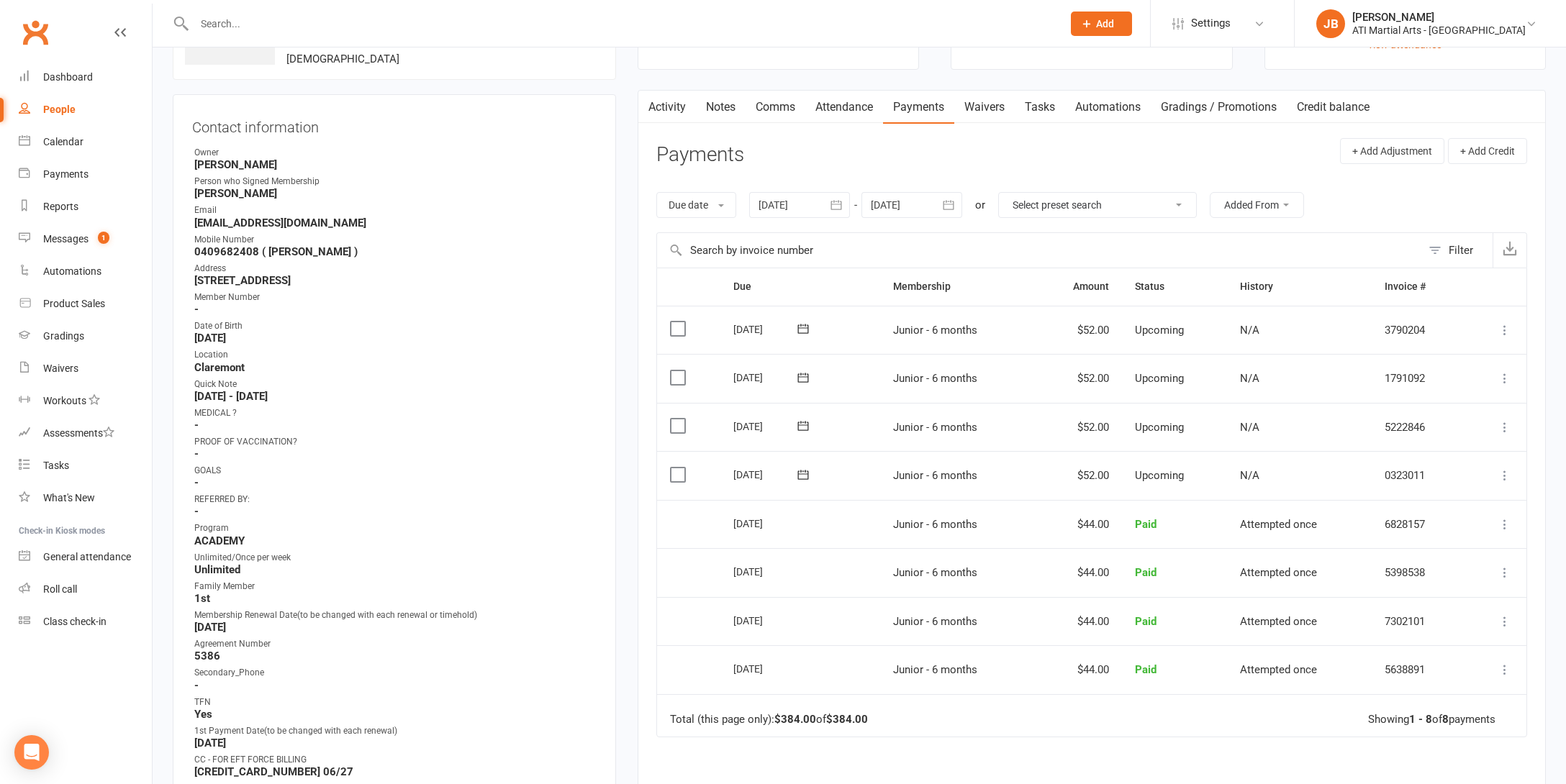
click at [36, 34] on link "Clubworx" at bounding box center [35, 32] width 36 height 36
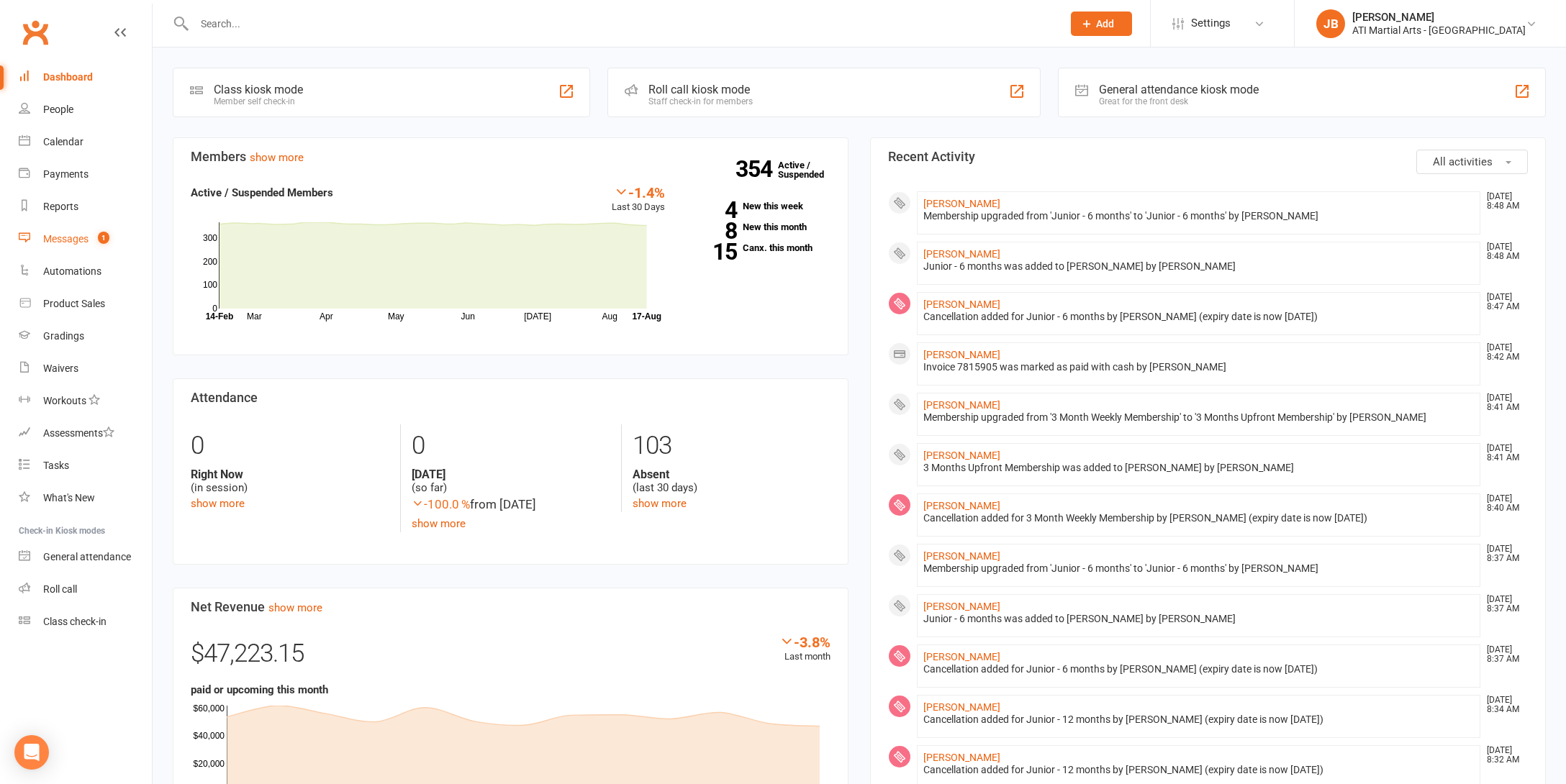
click at [72, 242] on div "Messages" at bounding box center [65, 239] width 45 height 12
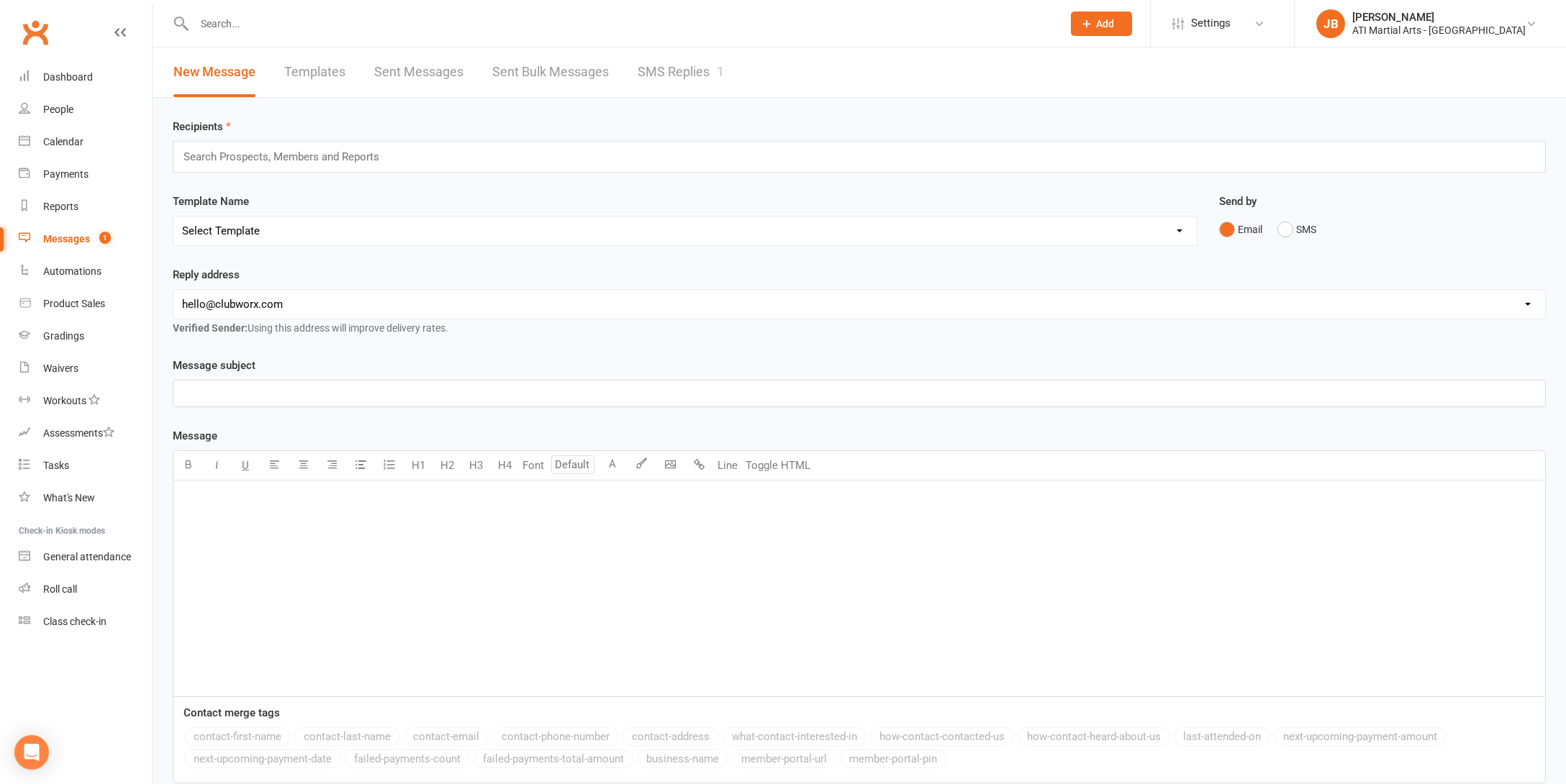
click at [668, 74] on link "SMS Replies 1" at bounding box center [680, 72] width 87 height 50
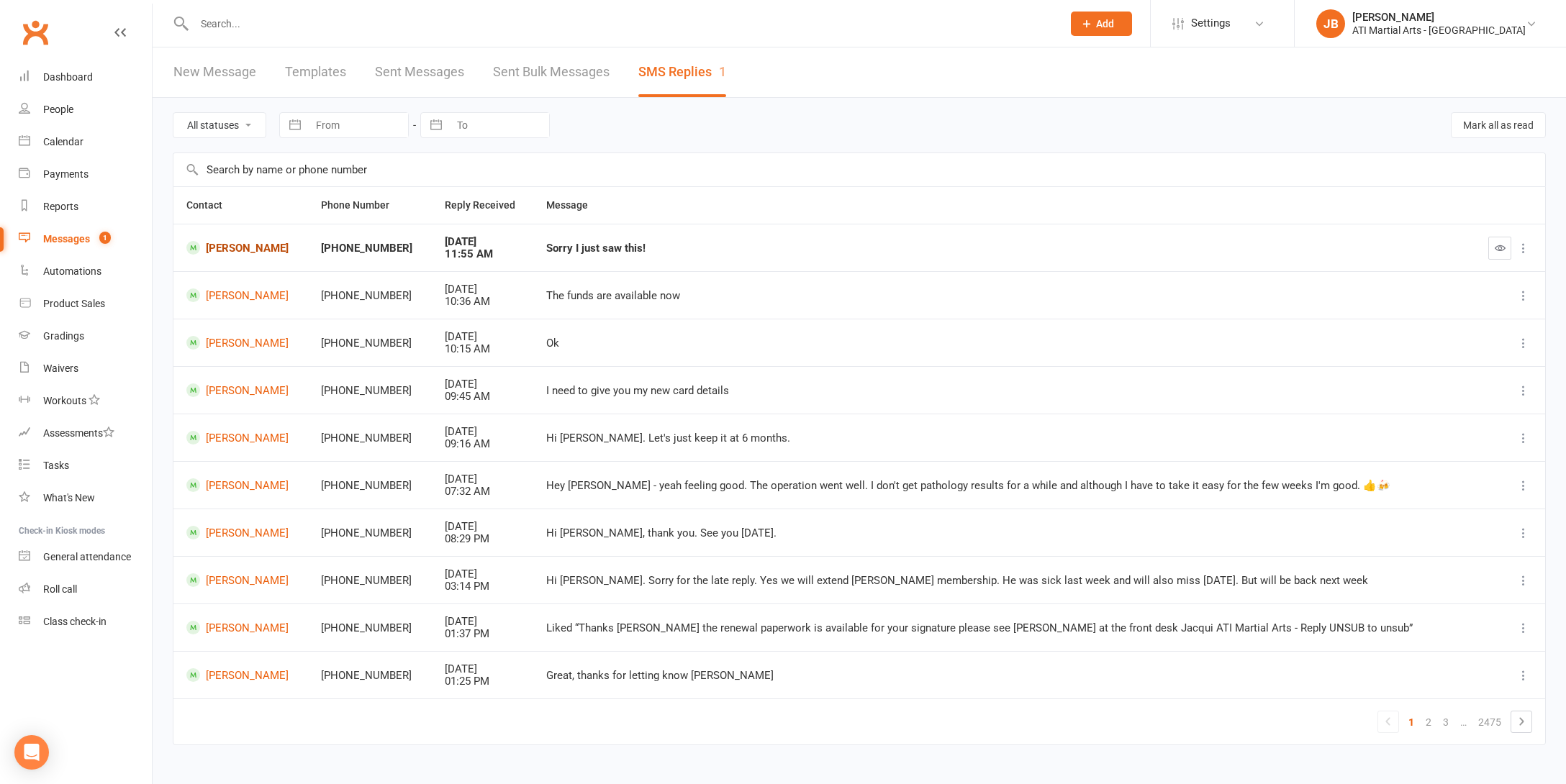
click at [220, 250] on link "[PERSON_NAME]" at bounding box center [241, 248] width 109 height 13
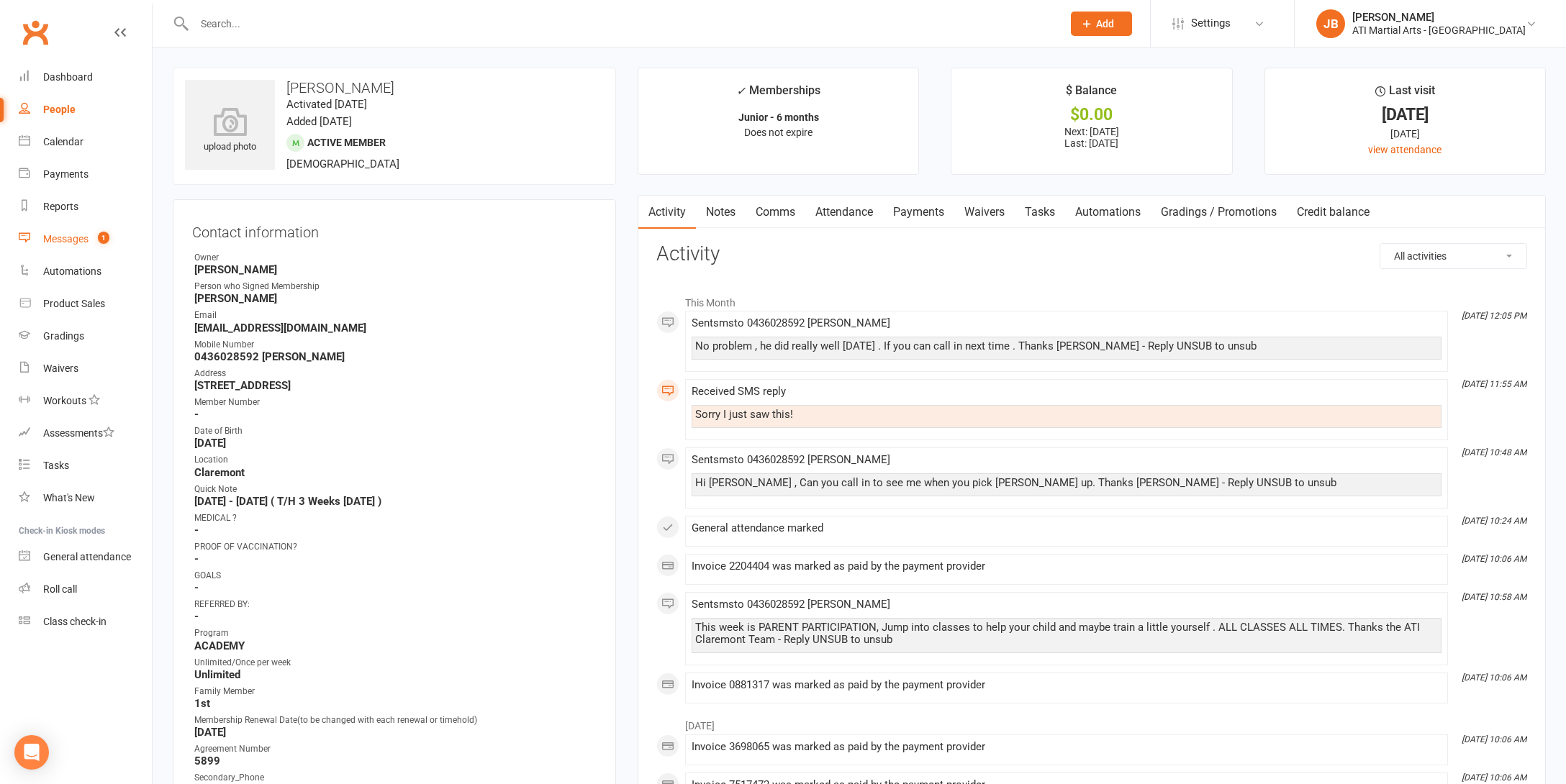
click at [64, 241] on div "Messages" at bounding box center [65, 239] width 45 height 12
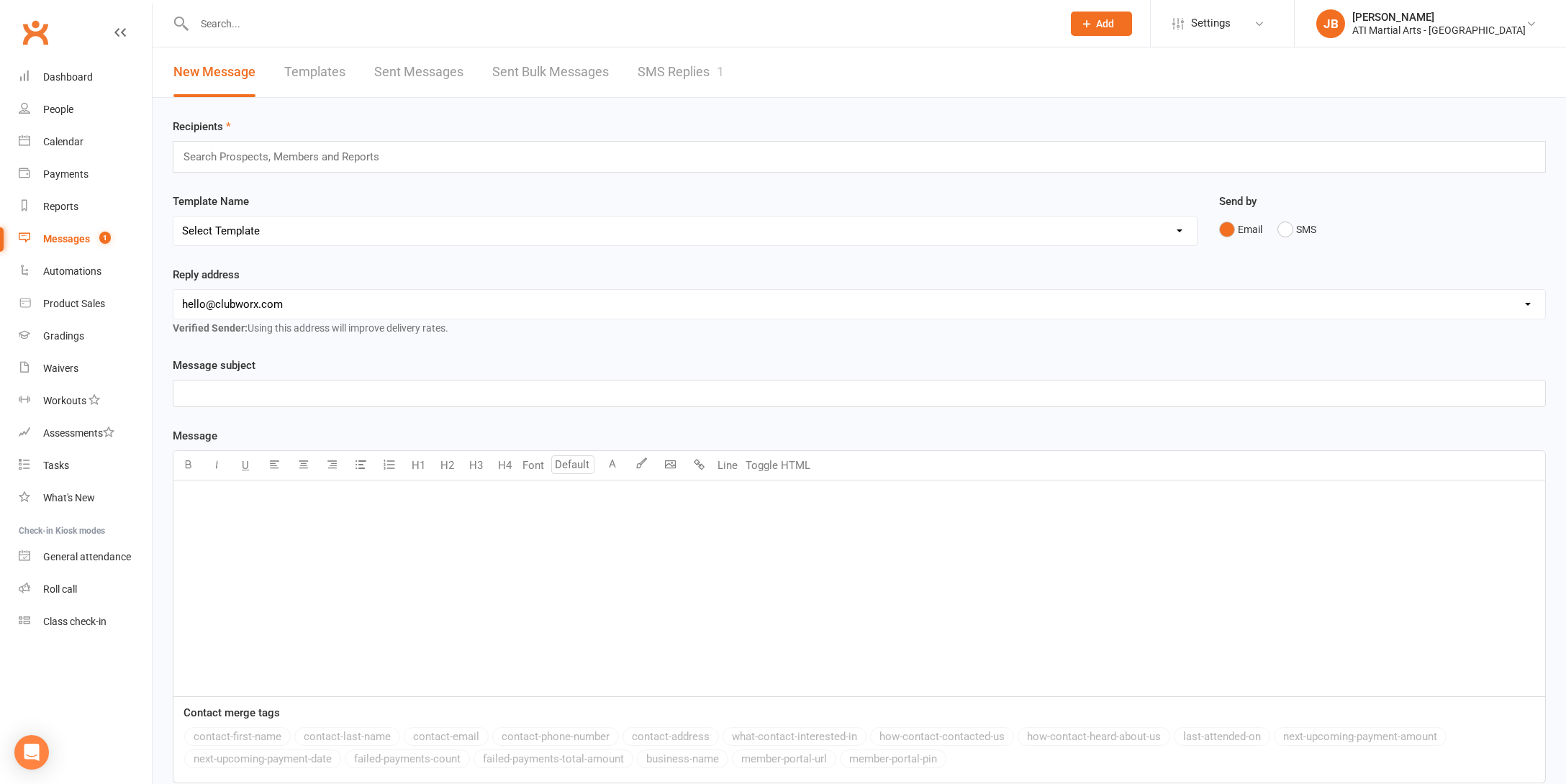
drag, startPoint x: 652, startPoint y: 73, endPoint x: 642, endPoint y: 74, distance: 10.0
click at [652, 73] on link "SMS Replies 1" at bounding box center [680, 72] width 87 height 50
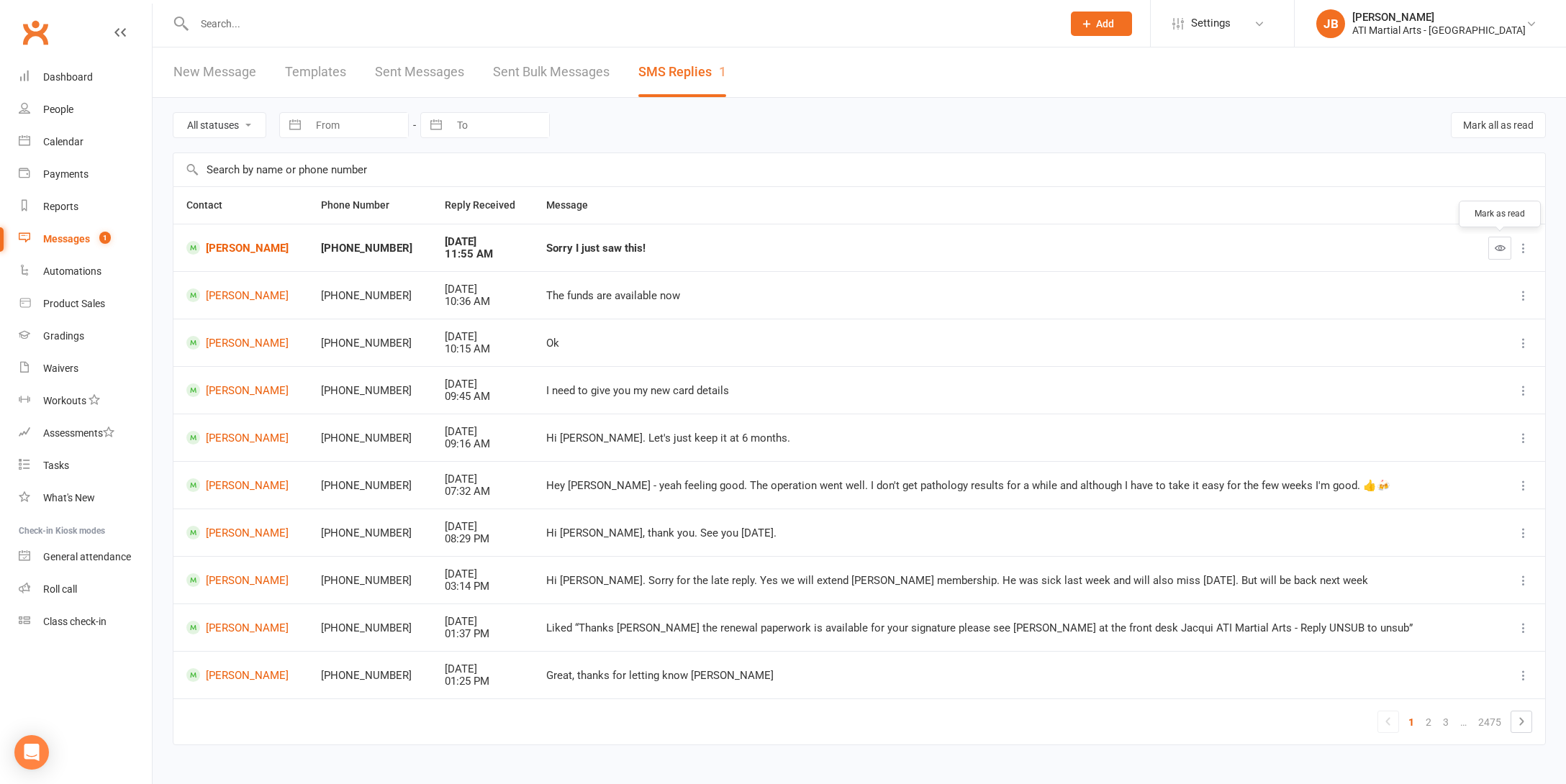
click at [1496, 245] on icon "button" at bounding box center [1499, 247] width 11 height 11
click at [31, 29] on link "Clubworx" at bounding box center [35, 32] width 36 height 36
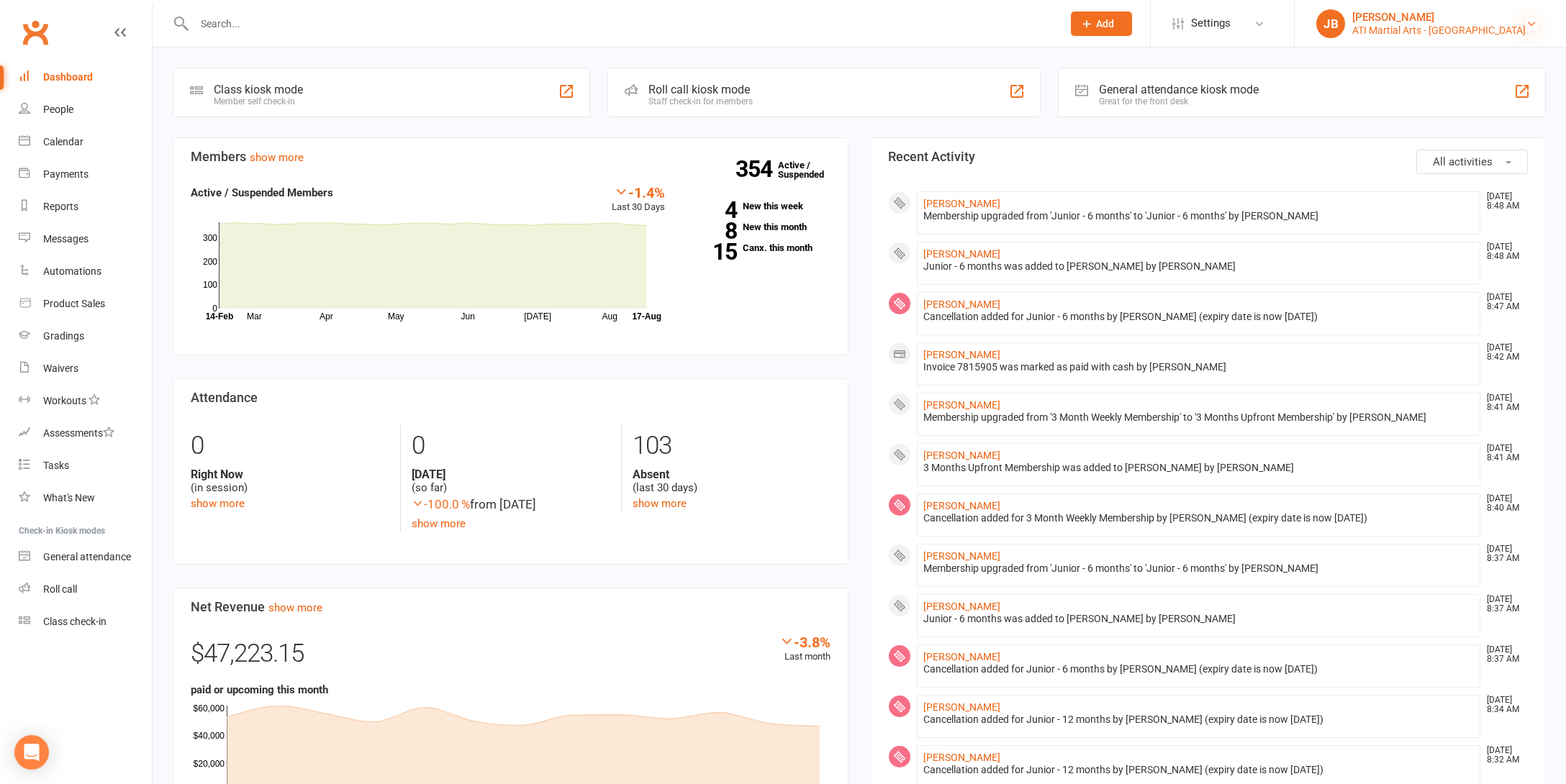
click at [1535, 23] on icon at bounding box center [1531, 24] width 12 height 12
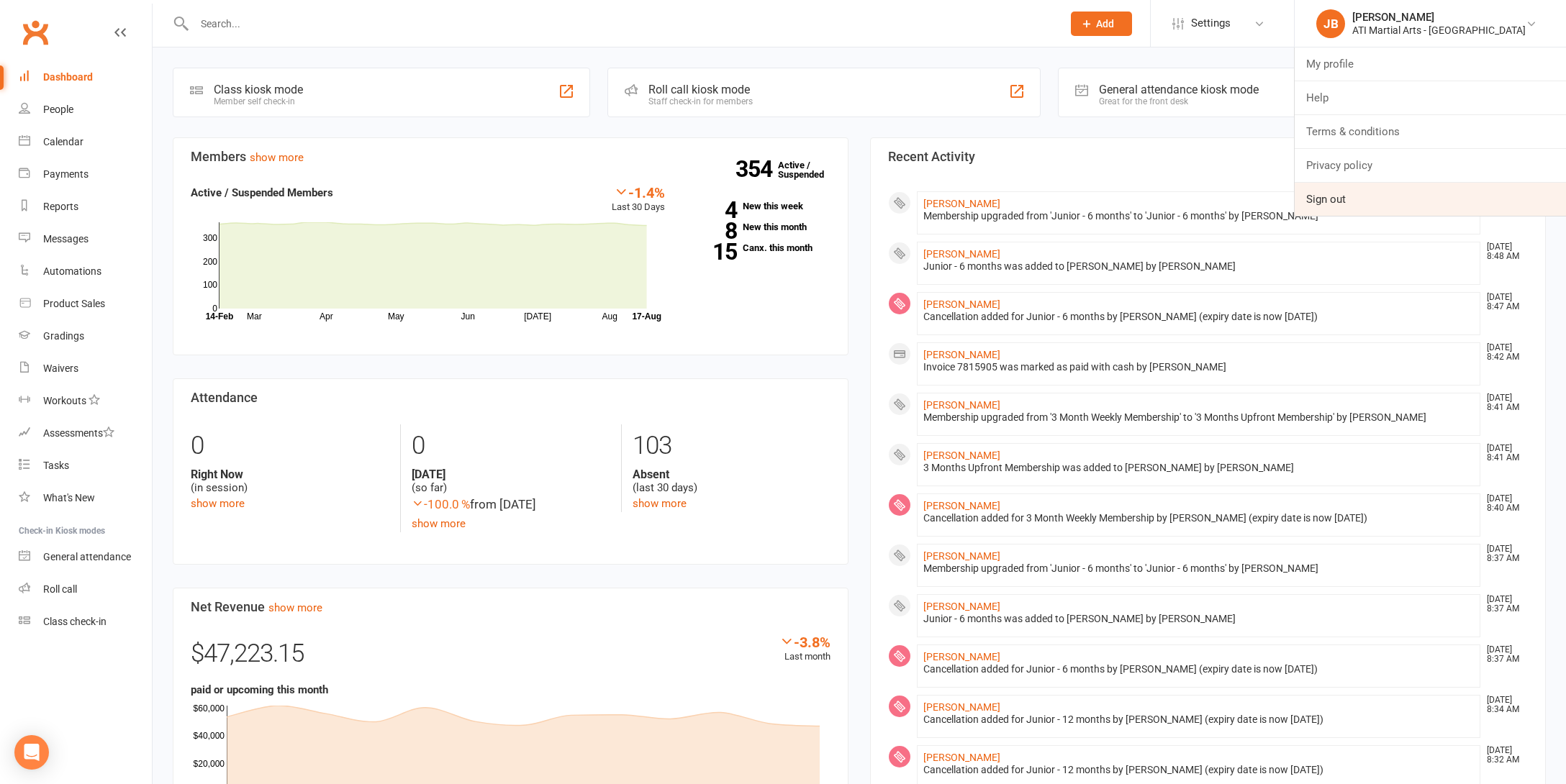
click at [1384, 201] on link "Sign out" at bounding box center [1430, 199] width 271 height 33
